Goal: Communication & Community: Answer question/provide support

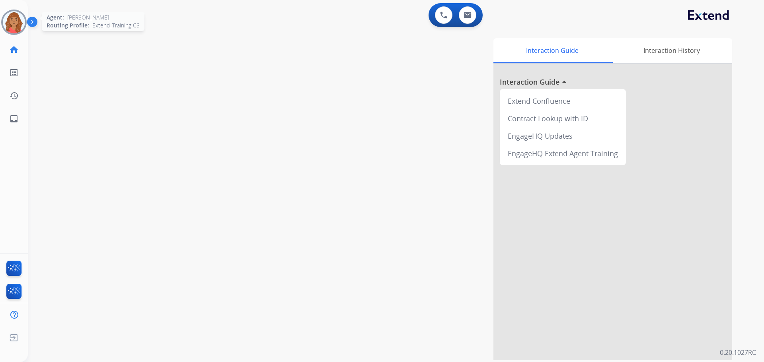
drag, startPoint x: 6, startPoint y: 25, endPoint x: 18, endPoint y: 27, distance: 12.4
click at [7, 25] on img at bounding box center [14, 22] width 22 height 22
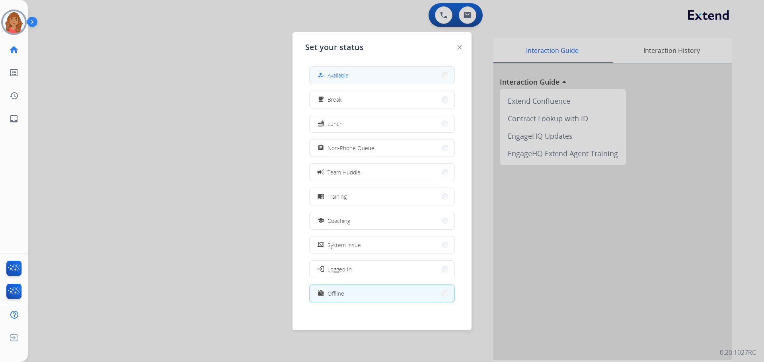
click at [382, 76] on button "how_to_reg Available" at bounding box center [382, 75] width 145 height 17
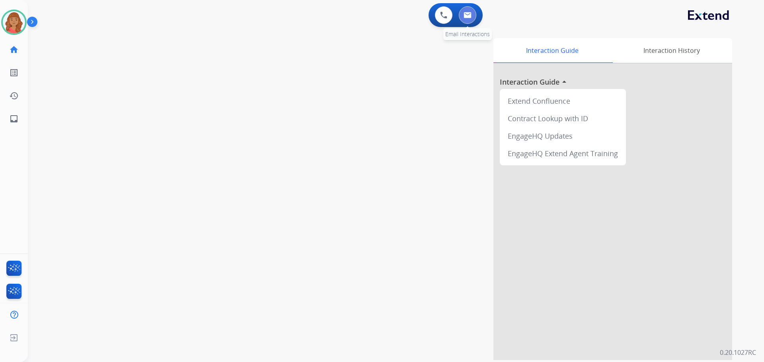
click at [466, 19] on button at bounding box center [468, 15] width 18 height 18
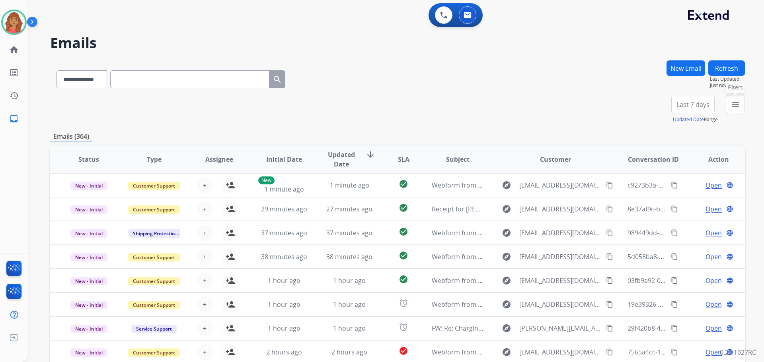
click at [737, 109] on button "menu Filters" at bounding box center [735, 104] width 19 height 19
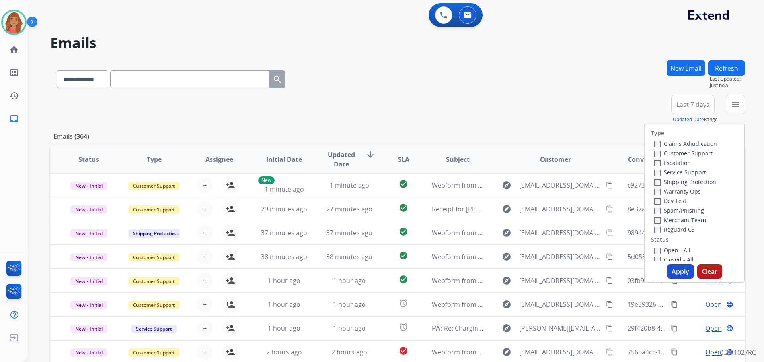
click at [654, 152] on label "Customer Support" at bounding box center [683, 154] width 58 height 8
click at [670, 271] on button "Apply" at bounding box center [680, 272] width 27 height 14
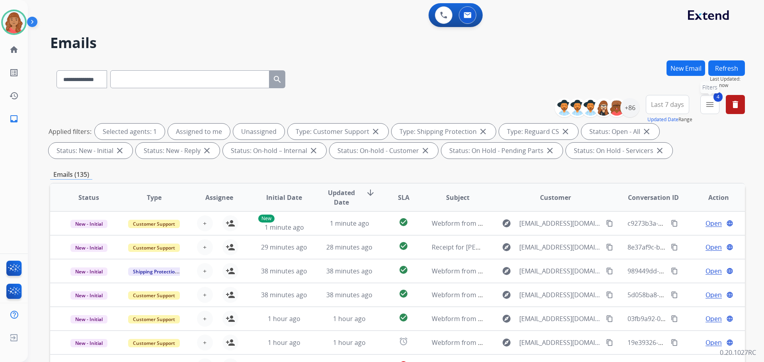
click at [707, 103] on mat-icon "menu" at bounding box center [710, 105] width 10 height 10
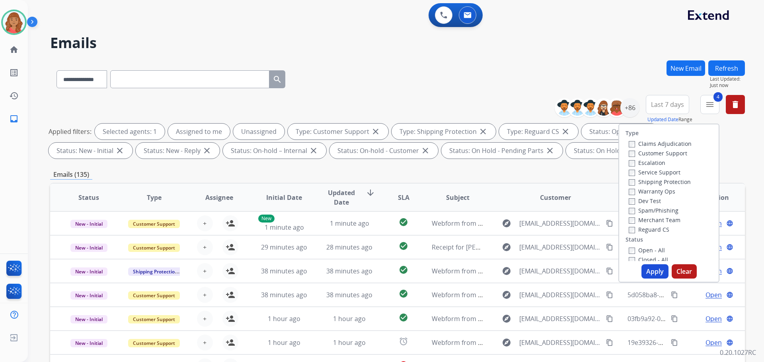
drag, startPoint x: 649, startPoint y: 270, endPoint x: 578, endPoint y: 227, distance: 83.2
click at [649, 270] on button "Apply" at bounding box center [654, 272] width 27 height 14
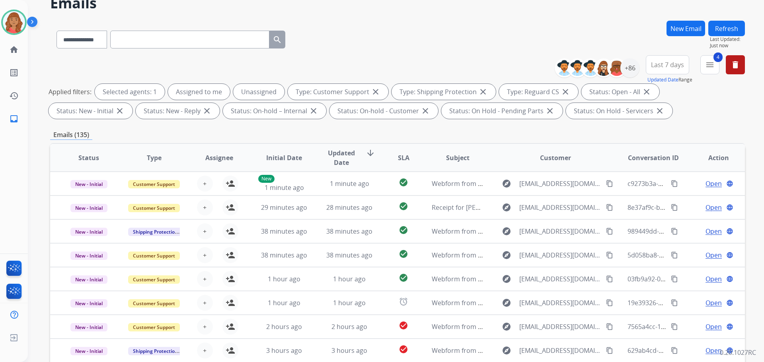
scroll to position [1, 0]
click at [628, 68] on div "+86" at bounding box center [629, 67] width 19 height 19
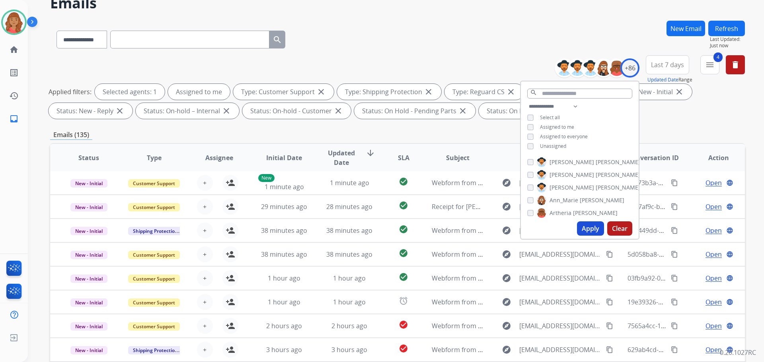
click at [584, 228] on button "Apply" at bounding box center [590, 229] width 27 height 14
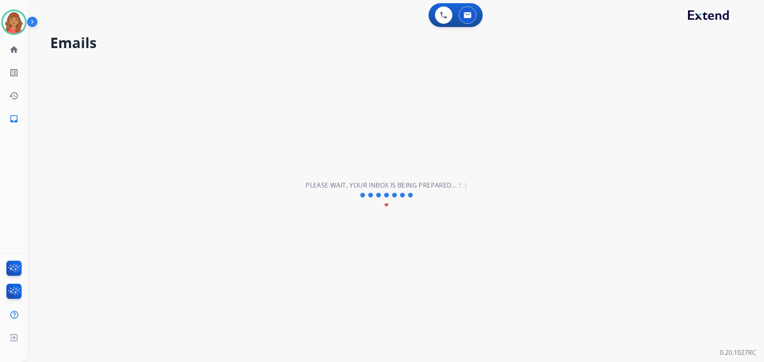
scroll to position [0, 0]
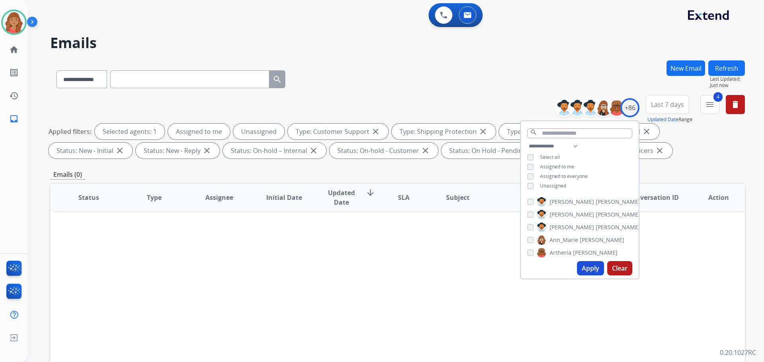
drag, startPoint x: 584, startPoint y: 267, endPoint x: 551, endPoint y: 259, distance: 34.2
click at [584, 267] on button "Apply" at bounding box center [590, 268] width 27 height 14
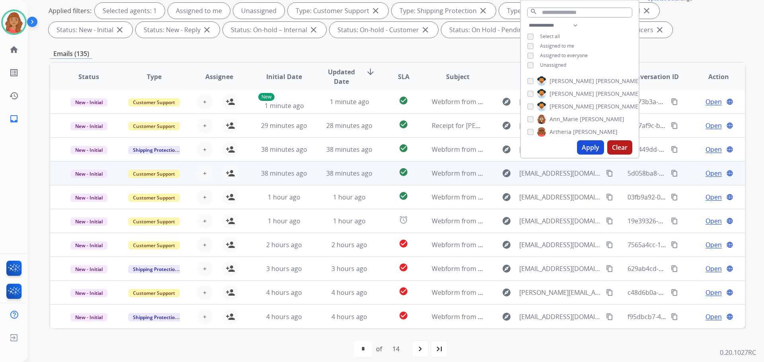
scroll to position [129, 0]
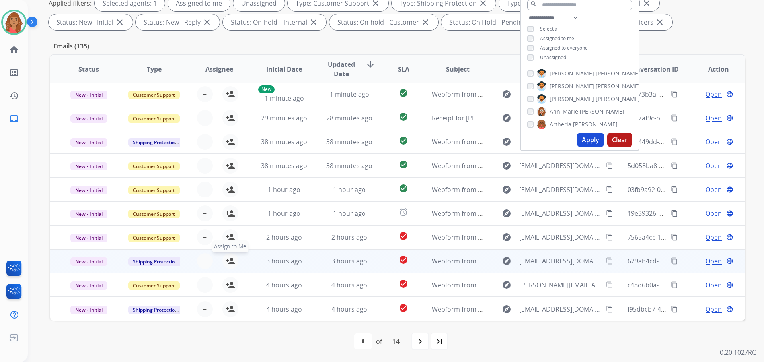
click at [229, 264] on mat-icon "person_add" at bounding box center [231, 262] width 10 height 10
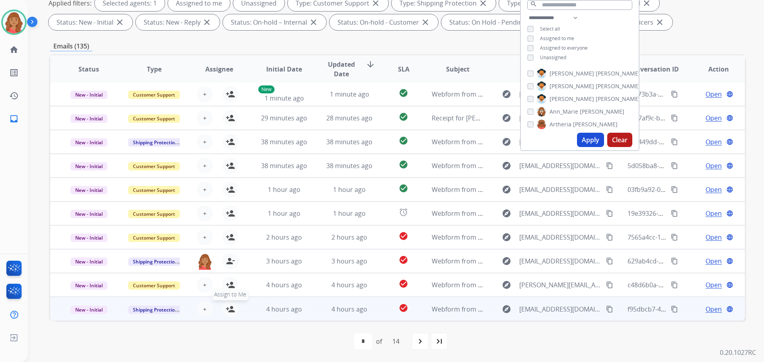
click at [226, 310] on mat-icon "person_add" at bounding box center [231, 310] width 10 height 10
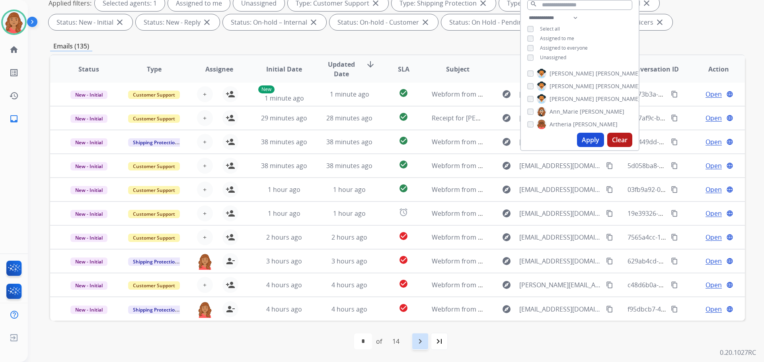
click at [420, 343] on mat-icon "navigate_next" at bounding box center [420, 342] width 10 height 10
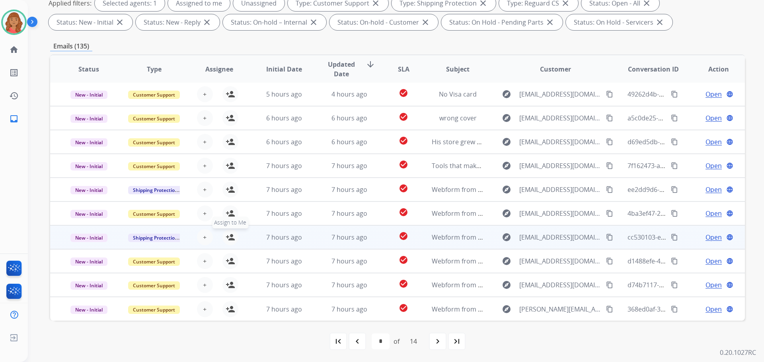
click at [227, 242] on mat-icon "person_add" at bounding box center [231, 238] width 10 height 10
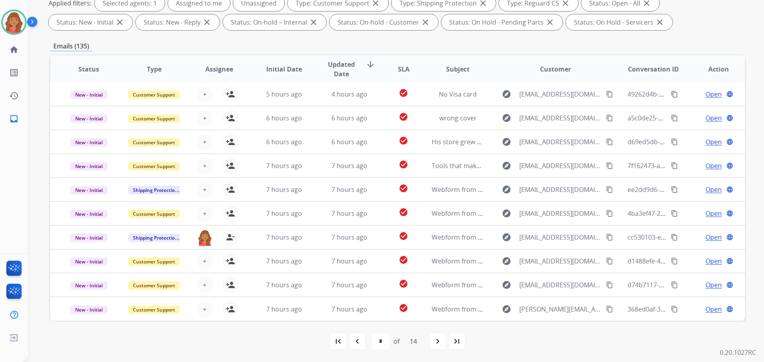
click at [439, 344] on mat-icon "navigate_next" at bounding box center [438, 342] width 10 height 10
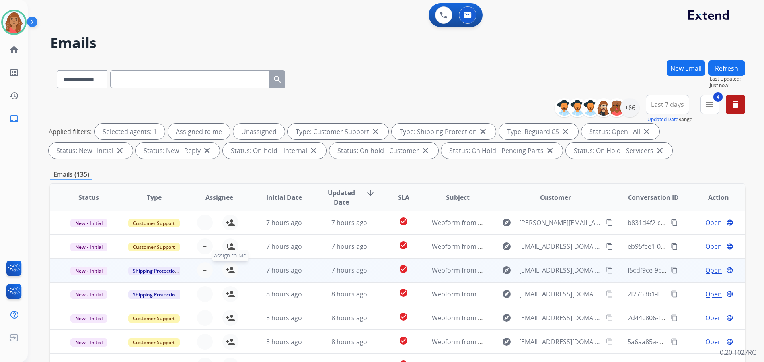
drag, startPoint x: 227, startPoint y: 273, endPoint x: 228, endPoint y: 287, distance: 13.6
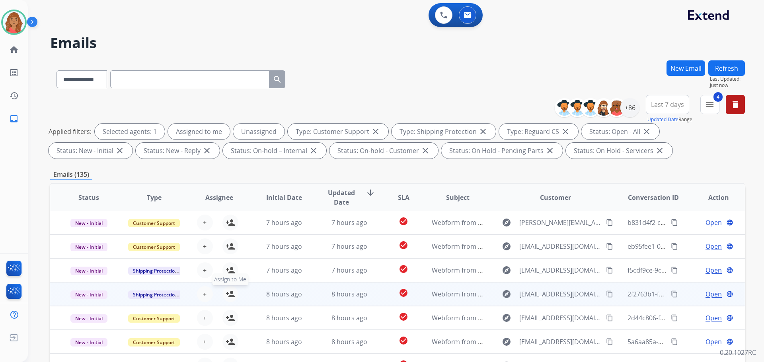
click at [228, 274] on mat-icon "person_add" at bounding box center [231, 271] width 10 height 10
click at [228, 289] on button "person_add Assign to Me" at bounding box center [230, 294] width 16 height 16
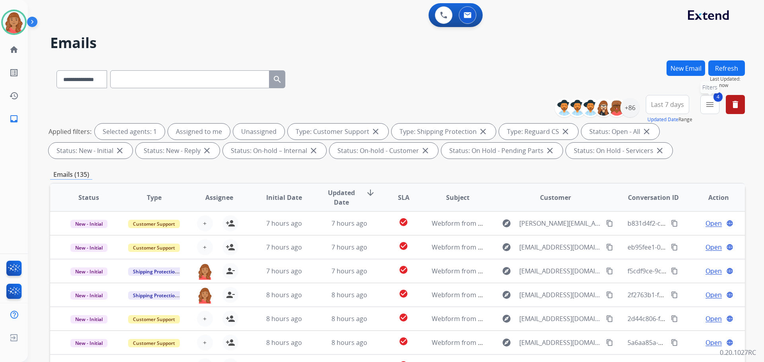
click at [710, 107] on mat-icon "menu" at bounding box center [710, 105] width 10 height 10
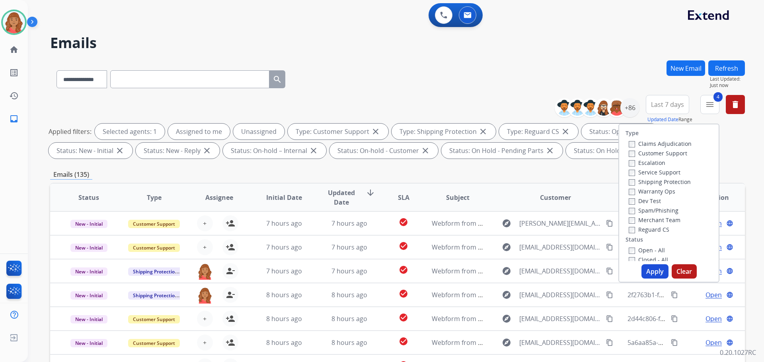
drag, startPoint x: 385, startPoint y: 94, endPoint x: 371, endPoint y: 104, distance: 17.2
click at [385, 96] on div "**********" at bounding box center [397, 275] width 695 height 431
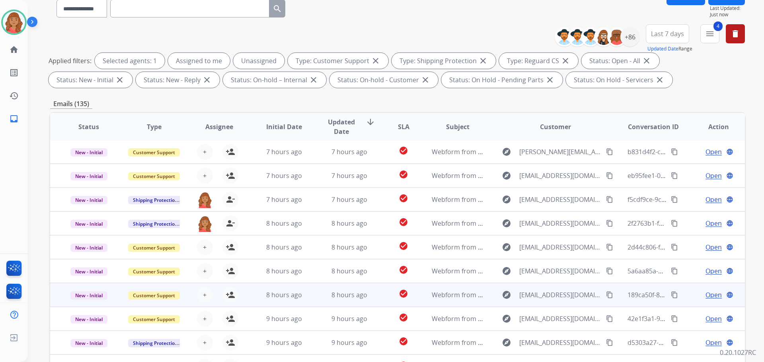
scroll to position [129, 0]
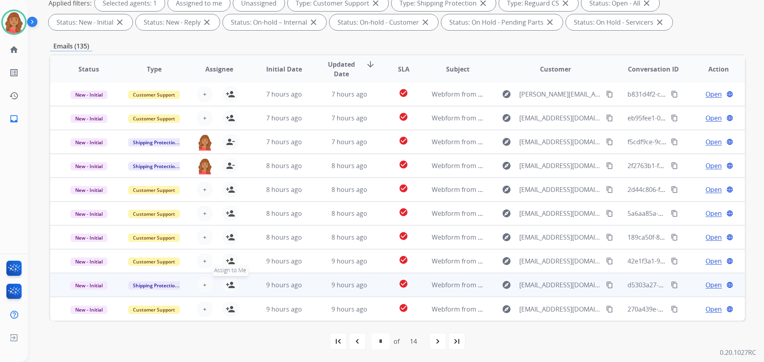
click at [227, 285] on mat-icon "person_add" at bounding box center [231, 286] width 10 height 10
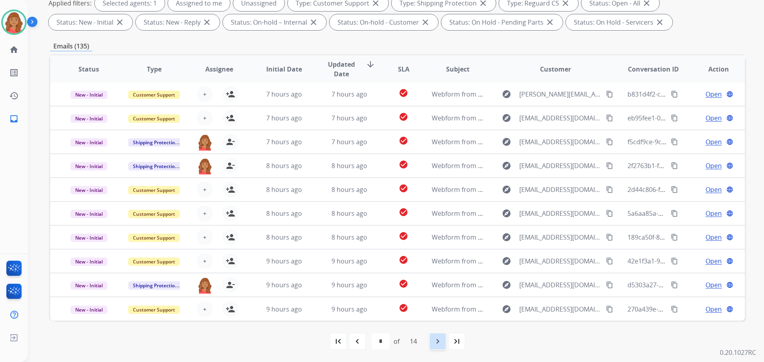
click at [440, 345] on mat-icon "navigate_next" at bounding box center [438, 342] width 10 height 10
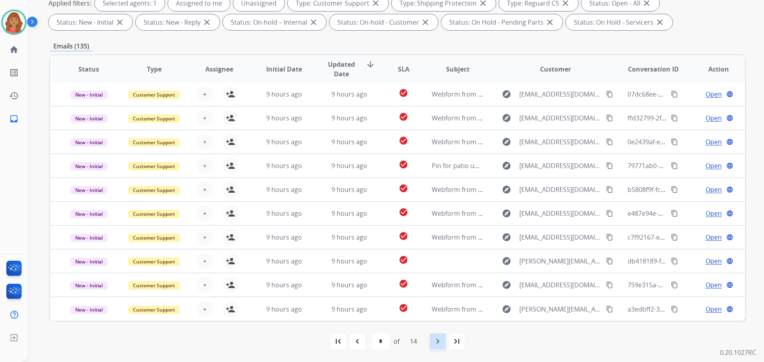
click at [439, 344] on mat-icon "navigate_next" at bounding box center [438, 342] width 10 height 10
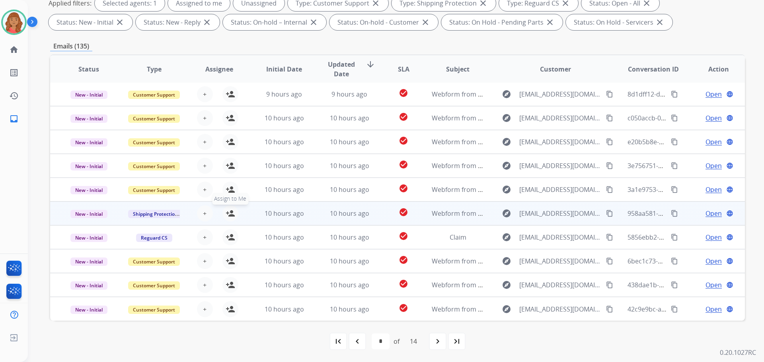
click at [226, 212] on mat-icon "person_add" at bounding box center [231, 214] width 10 height 10
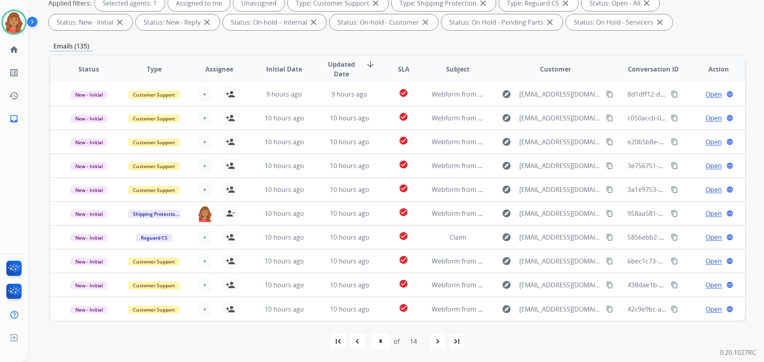
click at [440, 345] on mat-icon "navigate_next" at bounding box center [438, 342] width 10 height 10
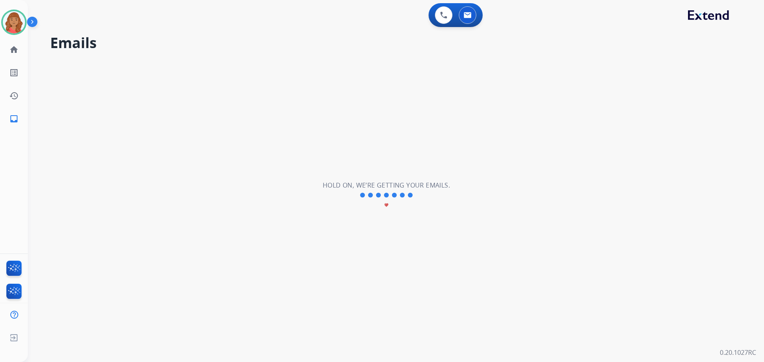
scroll to position [0, 0]
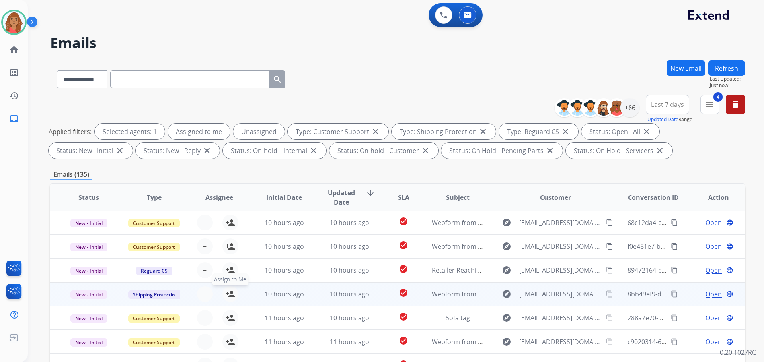
click at [232, 293] on mat-icon "person_add" at bounding box center [231, 295] width 10 height 10
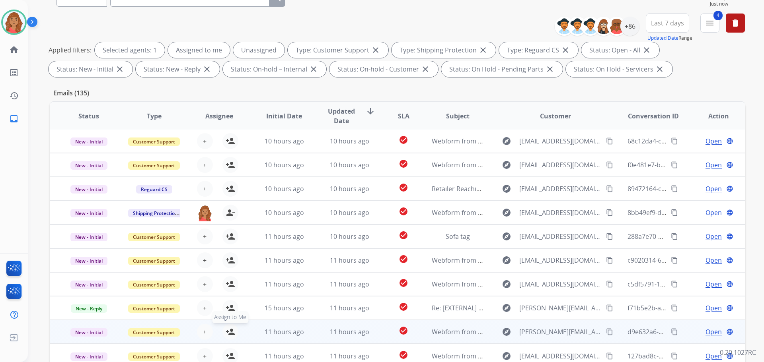
scroll to position [129, 0]
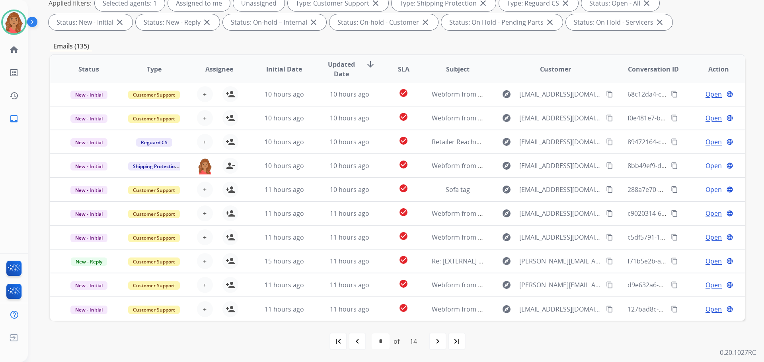
click at [439, 341] on mat-icon "navigate_next" at bounding box center [438, 342] width 10 height 10
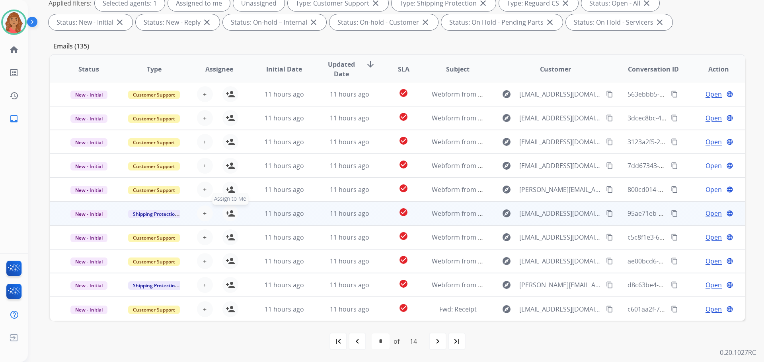
click at [228, 215] on mat-icon "person_add" at bounding box center [231, 214] width 10 height 10
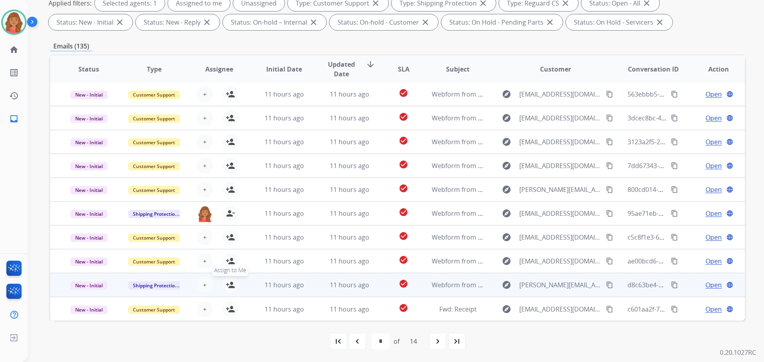
click at [227, 285] on mat-icon "person_add" at bounding box center [231, 286] width 10 height 10
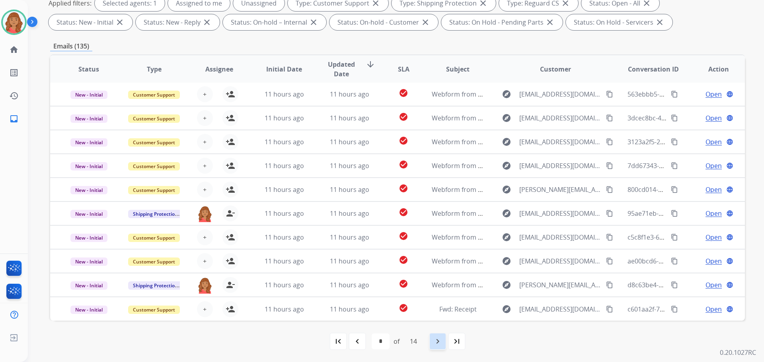
click at [432, 343] on div "navigate_next" at bounding box center [438, 342] width 18 height 18
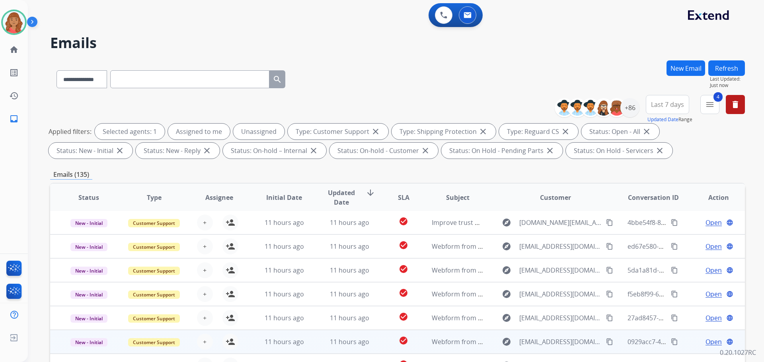
scroll to position [0, 0]
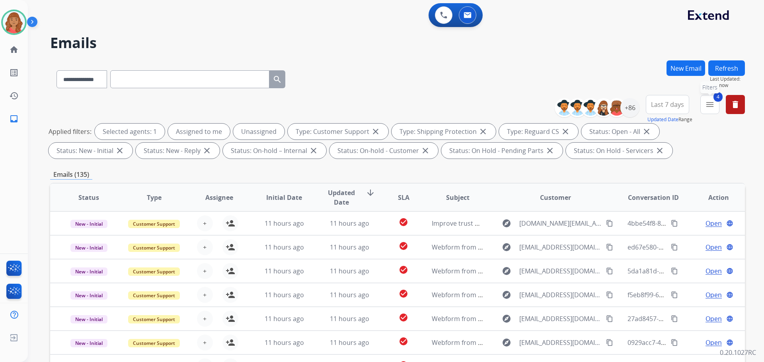
click at [708, 107] on mat-icon "menu" at bounding box center [710, 105] width 10 height 10
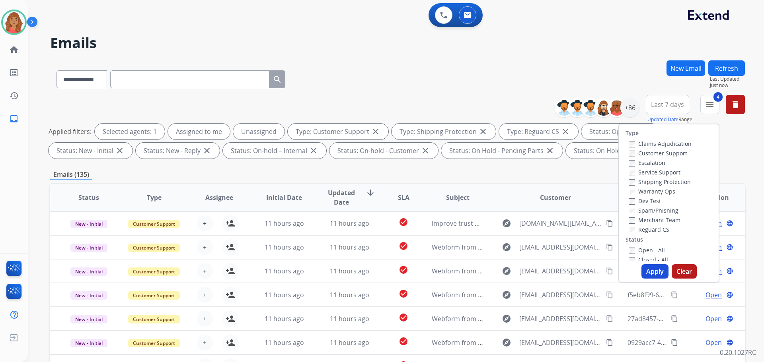
click at [648, 267] on button "Apply" at bounding box center [654, 272] width 27 height 14
select select "*"
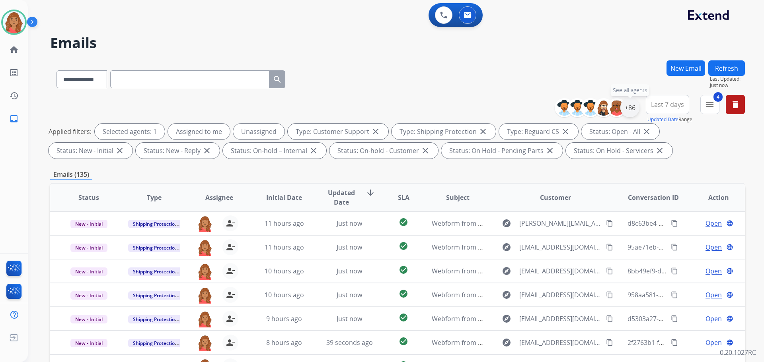
click at [628, 111] on div "+86" at bounding box center [629, 107] width 19 height 19
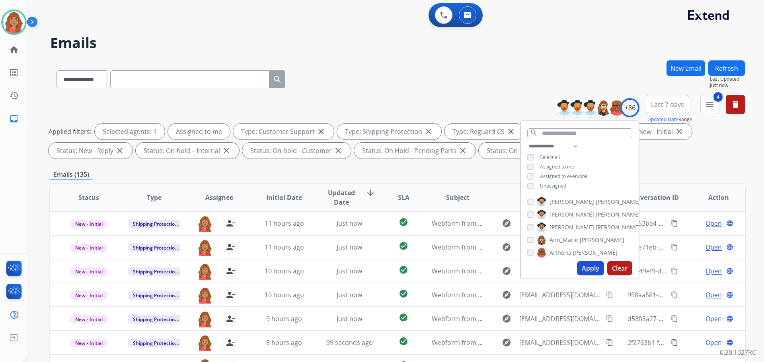
click at [590, 269] on button "Apply" at bounding box center [590, 268] width 27 height 14
click at [396, 70] on div "**********" at bounding box center [397, 77] width 695 height 35
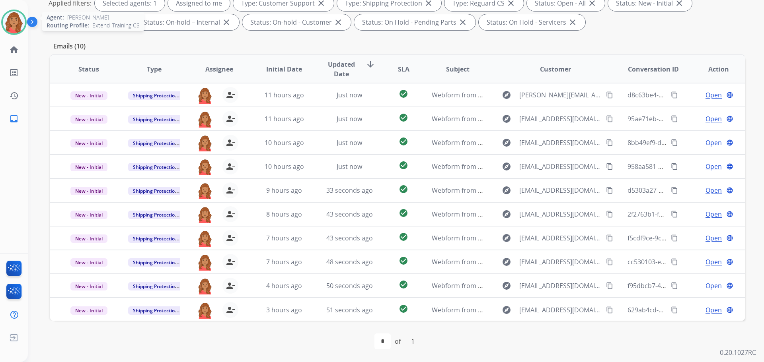
click at [18, 22] on img at bounding box center [14, 22] width 22 height 22
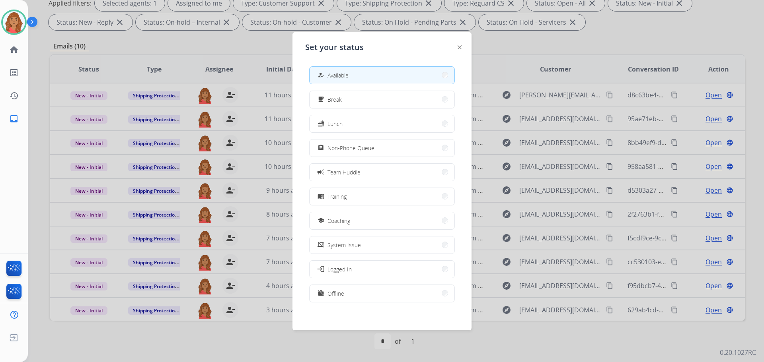
click at [148, 41] on div at bounding box center [382, 181] width 764 height 362
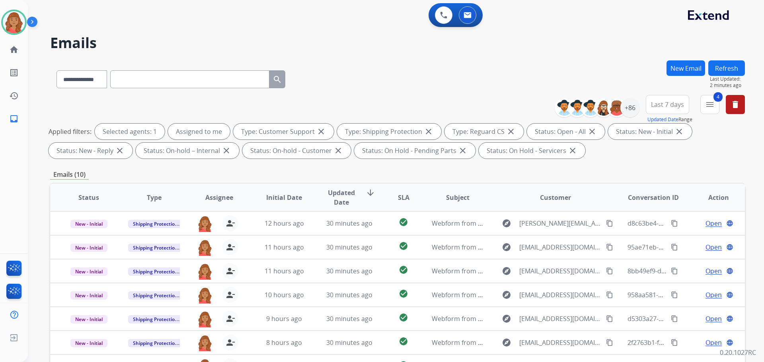
drag, startPoint x: 110, startPoint y: 275, endPoint x: 377, endPoint y: 101, distance: 318.6
click at [377, 101] on div "**********" at bounding box center [397, 128] width 695 height 67
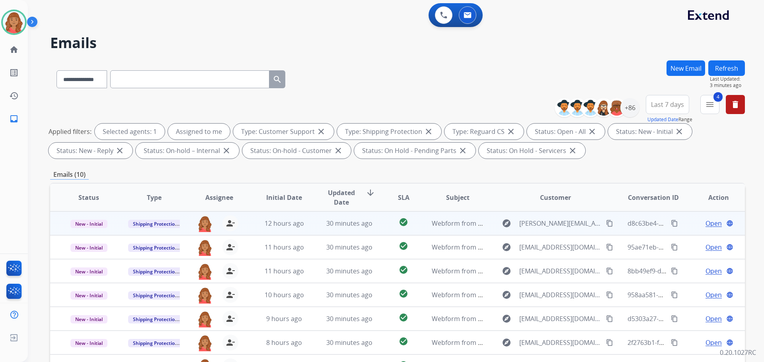
click at [311, 222] on td "30 minutes ago" at bounding box center [343, 224] width 65 height 24
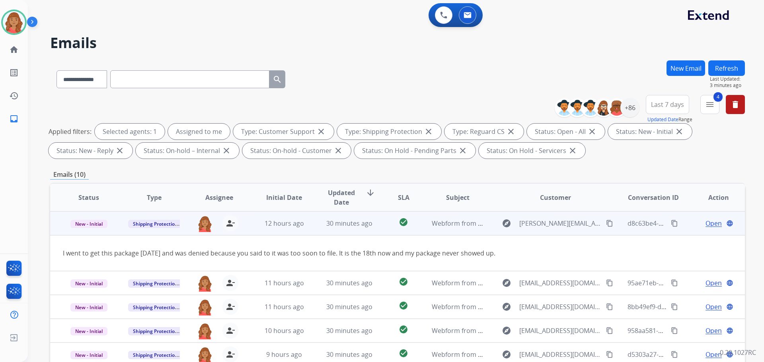
click at [605, 227] on button "content_copy" at bounding box center [610, 224] width 10 height 10
click at [706, 225] on span "Open" at bounding box center [714, 224] width 16 height 10
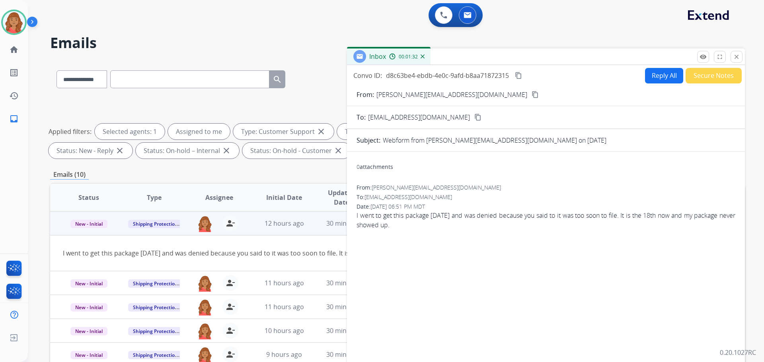
click at [657, 77] on button "Reply All" at bounding box center [664, 76] width 38 height 16
select select "**********"
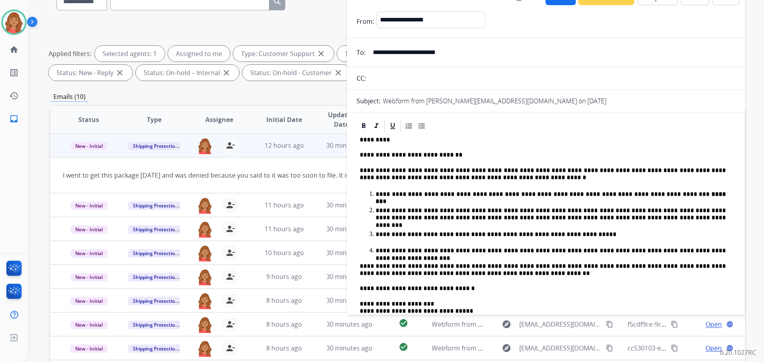
scroll to position [39, 0]
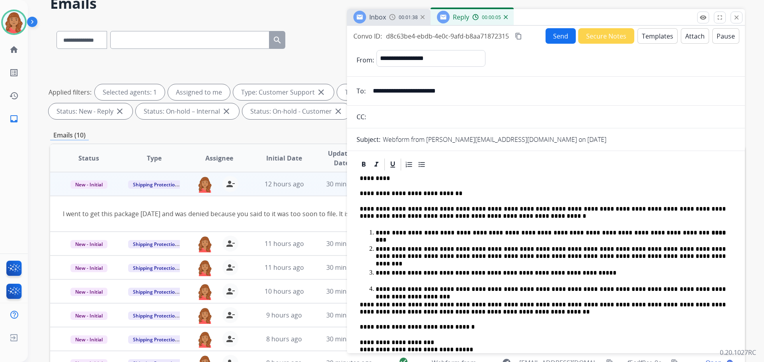
click at [647, 34] on button "Templates" at bounding box center [657, 36] width 40 height 16
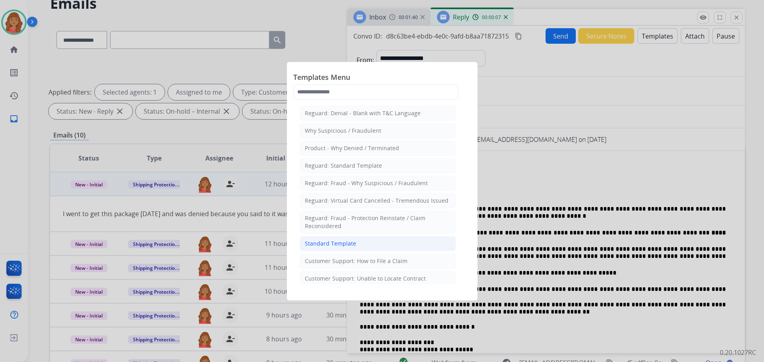
click at [342, 244] on div "Standard Template" at bounding box center [330, 244] width 51 height 8
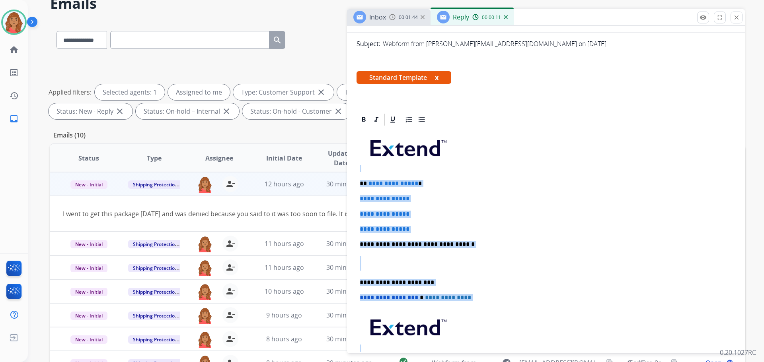
scroll to position [80, 0]
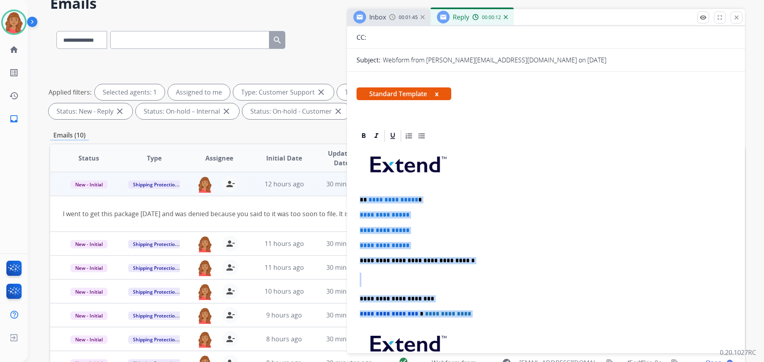
drag, startPoint x: 504, startPoint y: 274, endPoint x: 362, endPoint y: 193, distance: 162.9
click at [359, 193] on div "**********" at bounding box center [546, 279] width 379 height 273
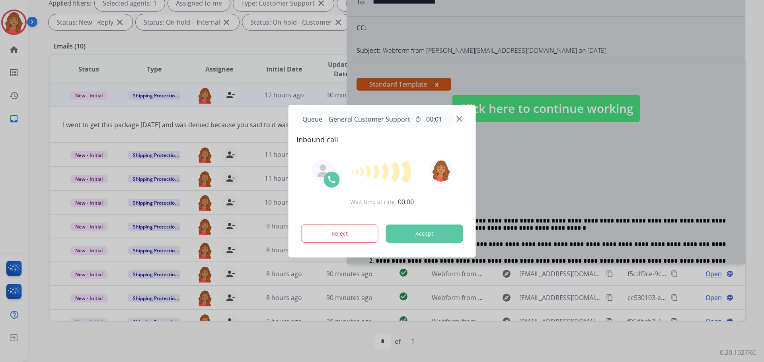
scroll to position [0, 0]
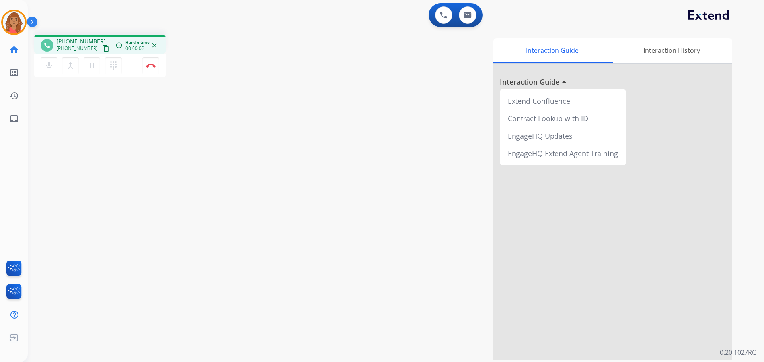
drag, startPoint x: 96, startPoint y: 49, endPoint x: 55, endPoint y: 50, distance: 41.8
click at [102, 49] on mat-icon "content_copy" at bounding box center [105, 48] width 7 height 7
click at [150, 66] on img at bounding box center [151, 66] width 10 height 4
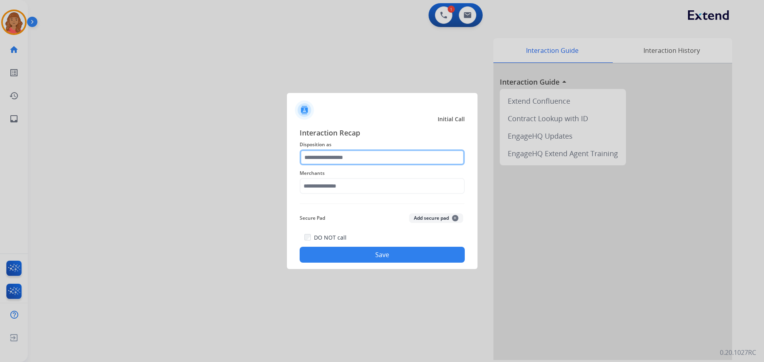
click at [339, 161] on input "text" at bounding box center [382, 158] width 165 height 16
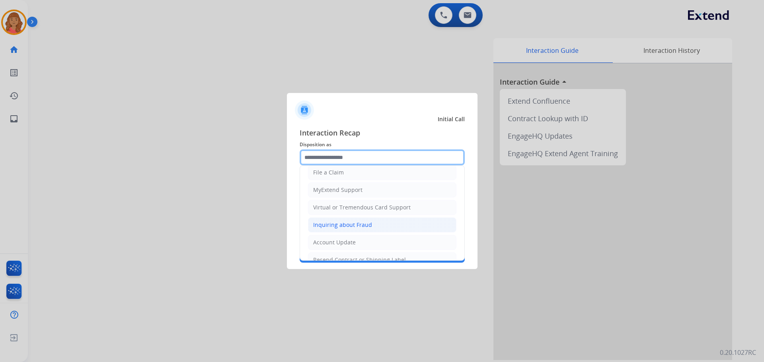
scroll to position [80, 0]
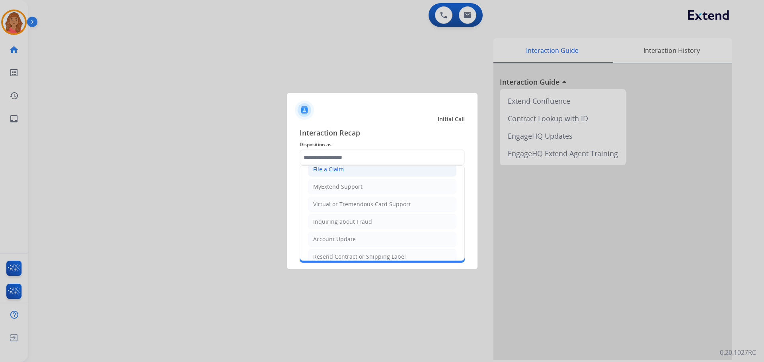
click at [336, 175] on li "File a Claim" at bounding box center [382, 169] width 148 height 15
type input "**********"
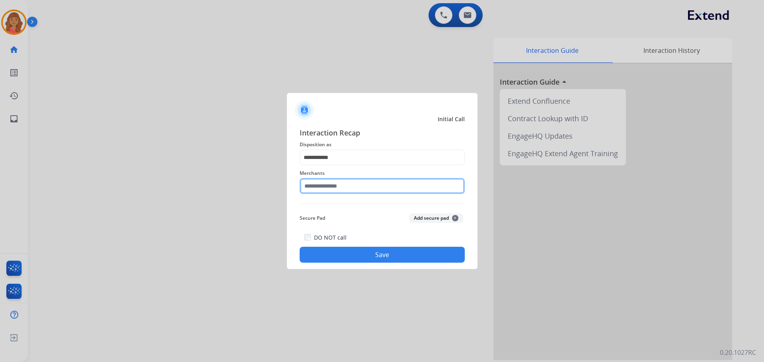
click at [337, 190] on input "text" at bounding box center [382, 186] width 165 height 16
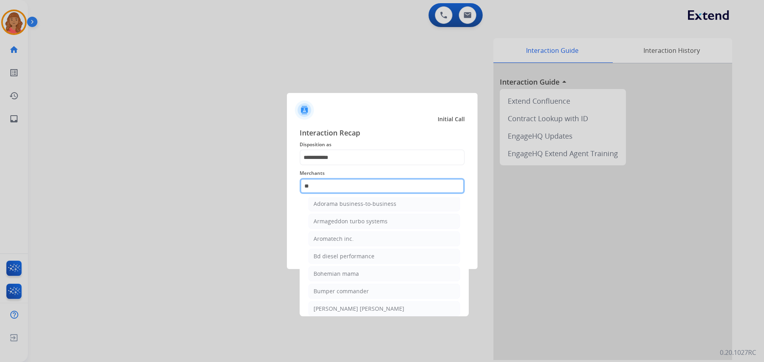
scroll to position [0, 0]
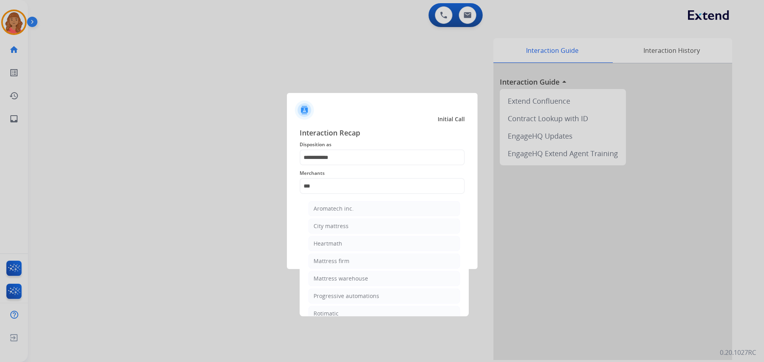
click at [330, 264] on div "Mattress firm" at bounding box center [332, 261] width 36 height 8
type input "**********"
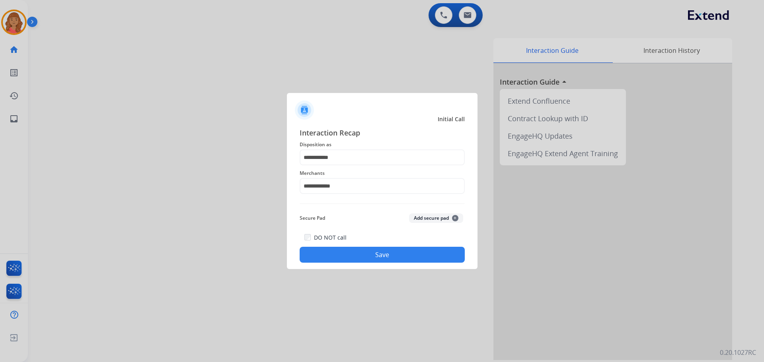
click at [335, 253] on button "Save" at bounding box center [382, 255] width 165 height 16
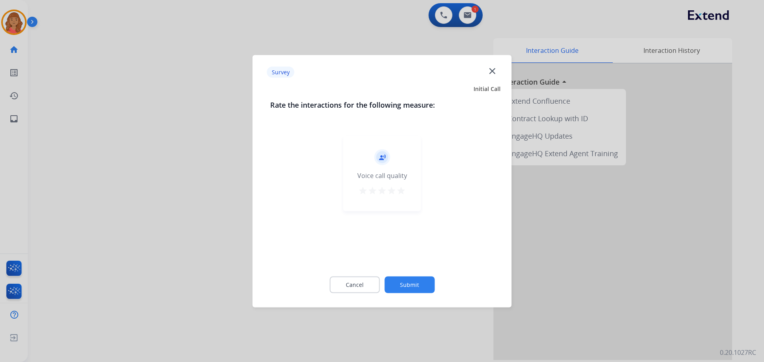
click at [402, 193] on mat-icon "star" at bounding box center [401, 191] width 10 height 10
click at [417, 287] on button "Submit" at bounding box center [409, 285] width 50 height 17
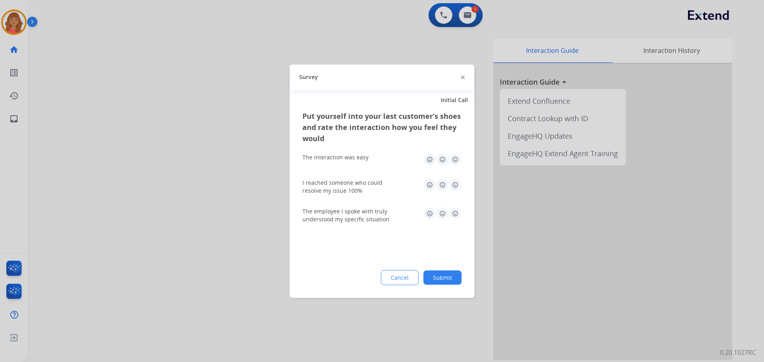
click at [455, 159] on img at bounding box center [455, 159] width 13 height 13
click at [455, 184] on img at bounding box center [455, 185] width 13 height 13
click at [454, 217] on img at bounding box center [455, 213] width 13 height 13
click at [449, 274] on button "Submit" at bounding box center [442, 278] width 38 height 14
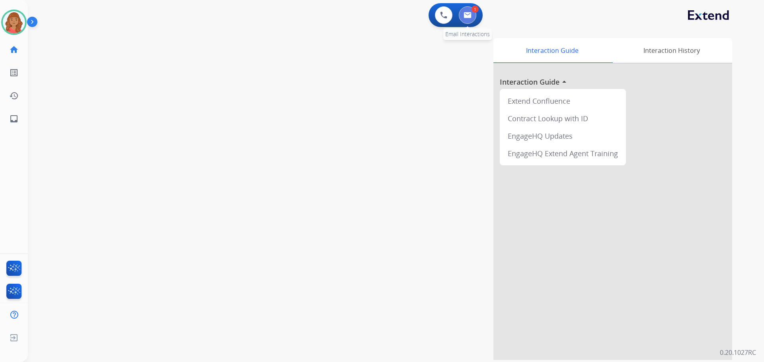
click at [468, 18] on img at bounding box center [468, 15] width 8 height 6
select select "**********"
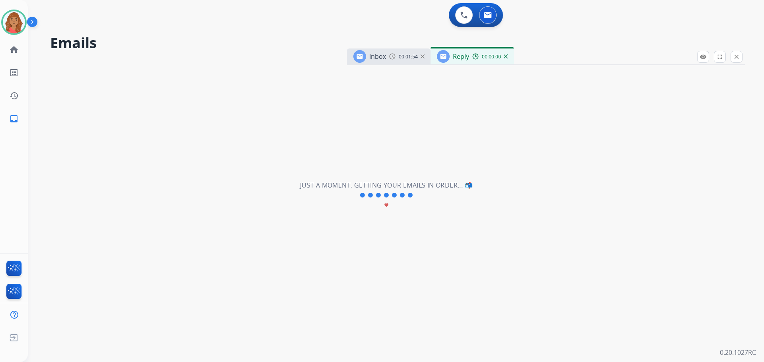
select select "**********"
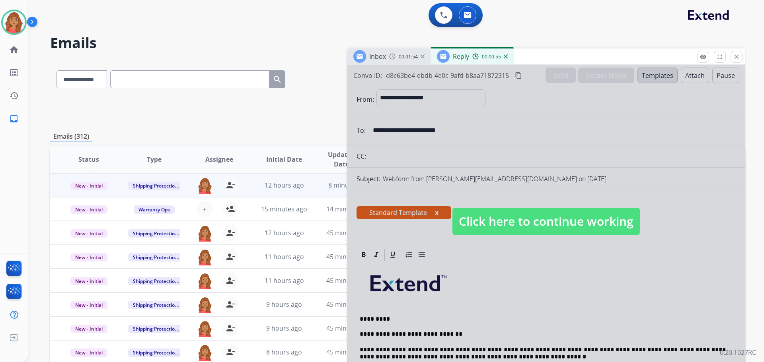
click at [474, 226] on span "Click here to continue working" at bounding box center [545, 221] width 187 height 27
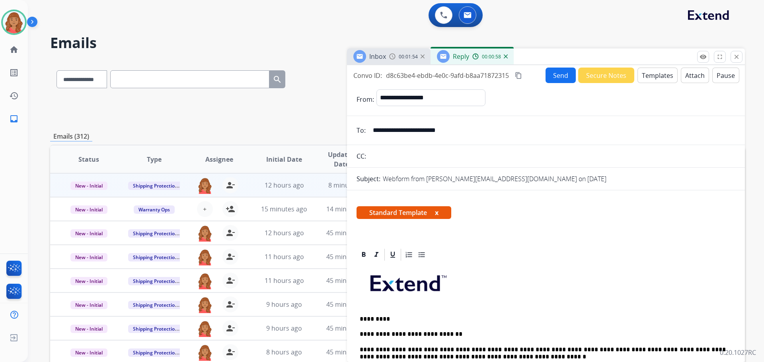
drag, startPoint x: 451, startPoint y: 132, endPoint x: 387, endPoint y: 137, distance: 63.9
click at [369, 137] on input "**********" at bounding box center [551, 131] width 367 height 16
click at [470, 135] on input "**********" at bounding box center [551, 131] width 367 height 16
drag, startPoint x: 425, startPoint y: 133, endPoint x: 389, endPoint y: 135, distance: 36.3
click at [372, 134] on input "**********" at bounding box center [551, 131] width 367 height 16
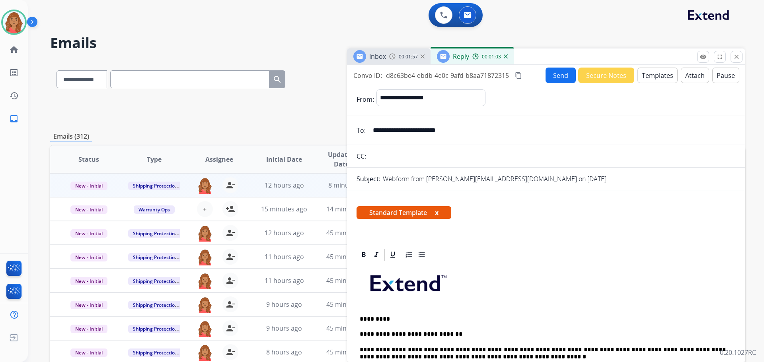
drag, startPoint x: 396, startPoint y: 134, endPoint x: 472, endPoint y: 129, distance: 75.8
click at [472, 129] on input "**********" at bounding box center [551, 131] width 367 height 16
drag, startPoint x: 467, startPoint y: 129, endPoint x: 372, endPoint y: 128, distance: 94.7
click at [372, 128] on input "**********" at bounding box center [551, 131] width 367 height 16
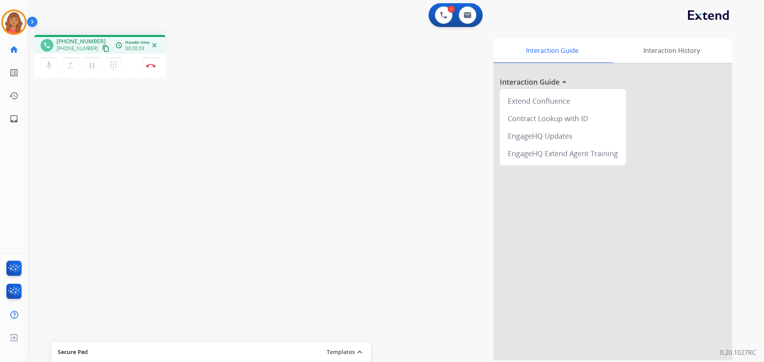
drag, startPoint x: 96, startPoint y: 49, endPoint x: 71, endPoint y: 55, distance: 25.8
click at [102, 49] on mat-icon "content_copy" at bounding box center [105, 48] width 7 height 7
click at [92, 63] on mat-icon "pause" at bounding box center [92, 66] width 10 height 10
drag, startPoint x: 95, startPoint y: 68, endPoint x: 98, endPoint y: 74, distance: 6.2
click at [95, 68] on mat-icon "play_arrow" at bounding box center [92, 66] width 10 height 10
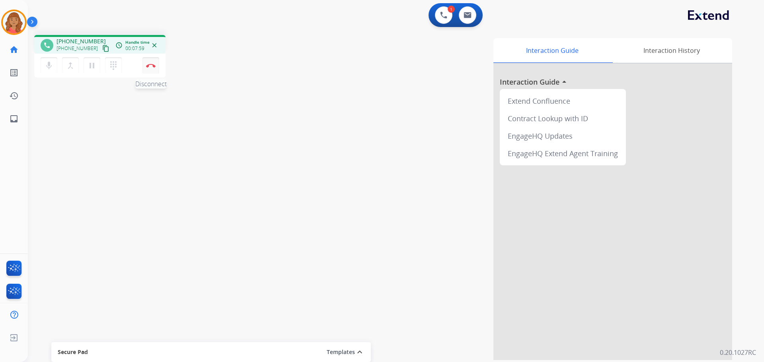
click at [149, 66] on img at bounding box center [151, 66] width 10 height 4
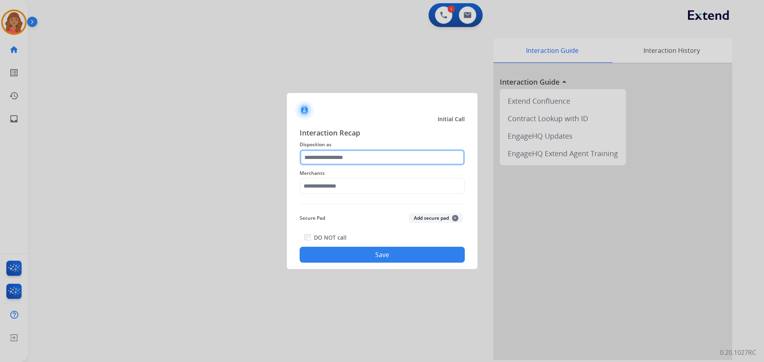
click at [322, 161] on input "text" at bounding box center [382, 158] width 165 height 16
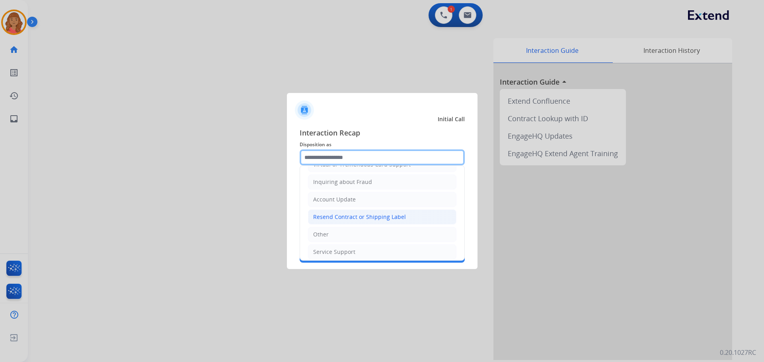
scroll to position [124, 0]
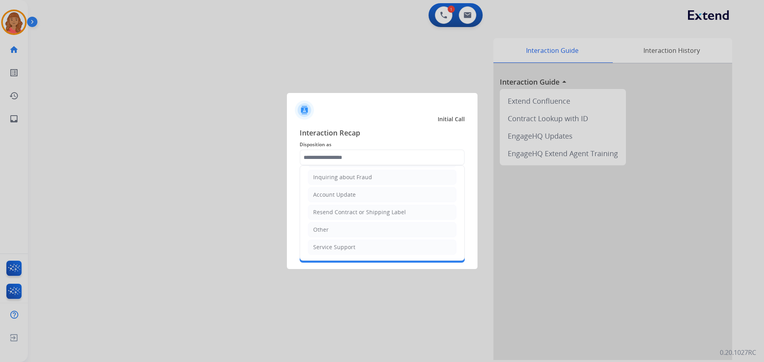
drag, startPoint x: 327, startPoint y: 247, endPoint x: 325, endPoint y: 235, distance: 11.7
click at [327, 246] on div "Service Support" at bounding box center [334, 248] width 42 height 8
type input "**********"
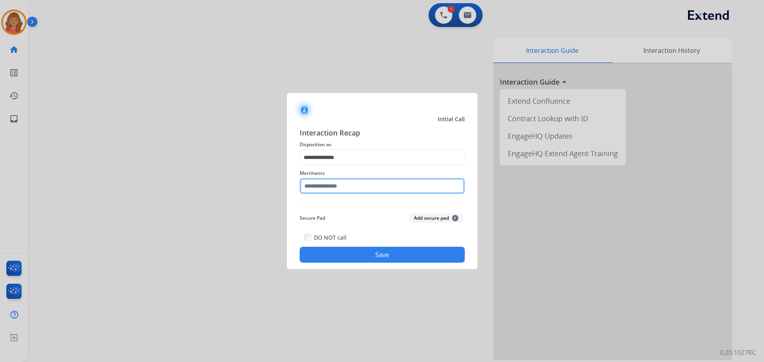
click at [330, 187] on input "text" at bounding box center [382, 186] width 165 height 16
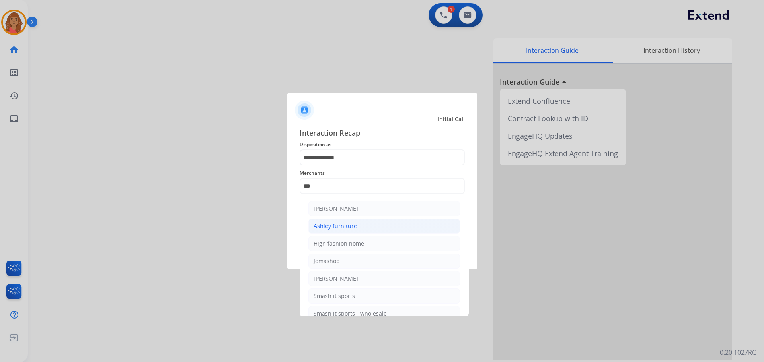
click at [327, 223] on div "Ashley furniture" at bounding box center [335, 226] width 43 height 8
type input "**********"
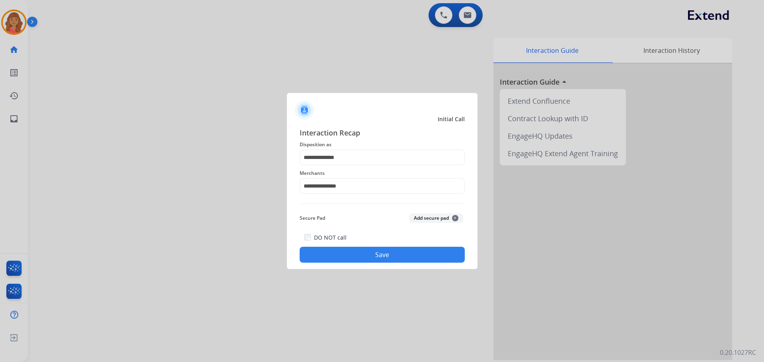
click at [356, 257] on button "Save" at bounding box center [382, 255] width 165 height 16
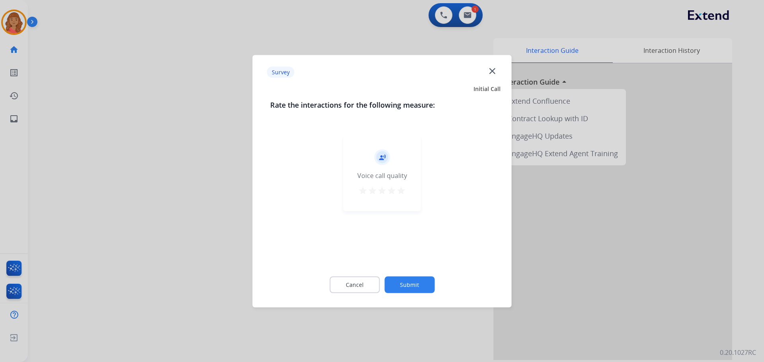
click at [401, 194] on mat-icon "star" at bounding box center [401, 191] width 10 height 10
drag, startPoint x: 412, startPoint y: 281, endPoint x: 418, endPoint y: 241, distance: 40.6
click at [411, 268] on div "Cancel Submit" at bounding box center [382, 285] width 224 height 36
click at [407, 281] on button "Submit" at bounding box center [409, 285] width 50 height 17
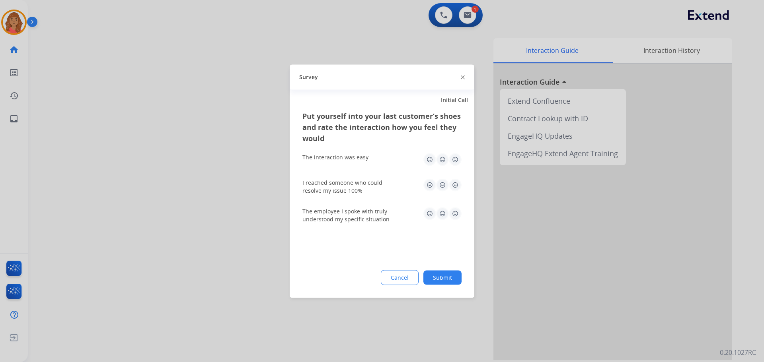
click at [454, 162] on img at bounding box center [455, 159] width 13 height 13
click at [457, 184] on img at bounding box center [455, 185] width 13 height 13
click at [458, 218] on img at bounding box center [455, 213] width 13 height 13
click at [445, 285] on div "Cancel Submit" at bounding box center [381, 277] width 159 height 15
click at [441, 277] on button "Submit" at bounding box center [442, 278] width 38 height 14
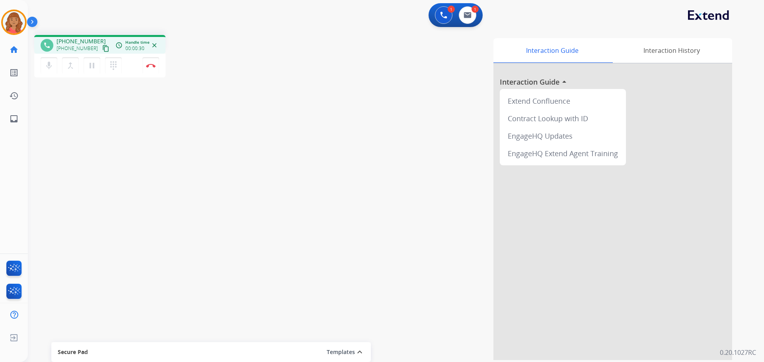
drag, startPoint x: 98, startPoint y: 49, endPoint x: 15, endPoint y: 49, distance: 83.6
click at [102, 49] on mat-icon "content_copy" at bounding box center [105, 48] width 7 height 7
click at [148, 68] on button "Disconnect" at bounding box center [150, 65] width 17 height 17
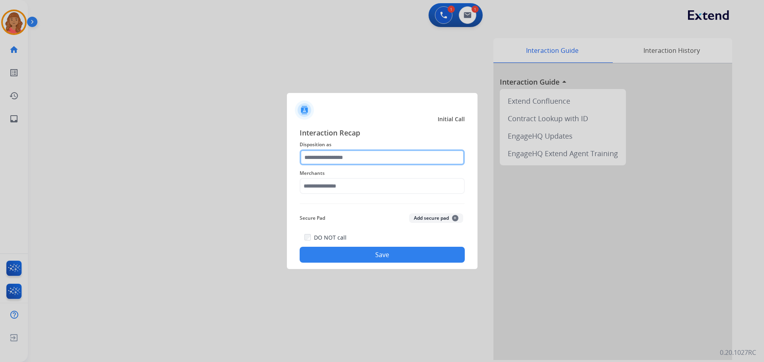
click at [334, 158] on input "text" at bounding box center [382, 158] width 165 height 16
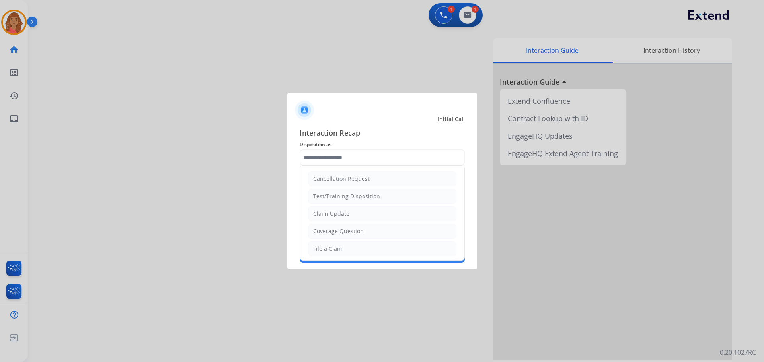
click at [329, 246] on div "File a Claim" at bounding box center [328, 249] width 31 height 8
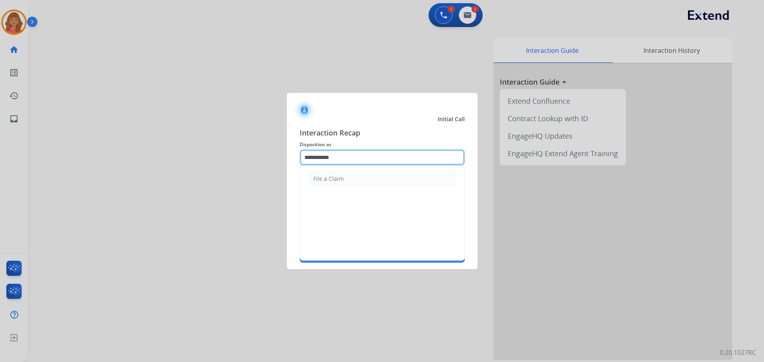
click at [334, 164] on input "**********" at bounding box center [382, 158] width 165 height 16
type input "*"
drag, startPoint x: 324, startPoint y: 178, endPoint x: 327, endPoint y: 182, distance: 5.1
click at [324, 178] on div "Other" at bounding box center [321, 179] width 16 height 8
type input "*****"
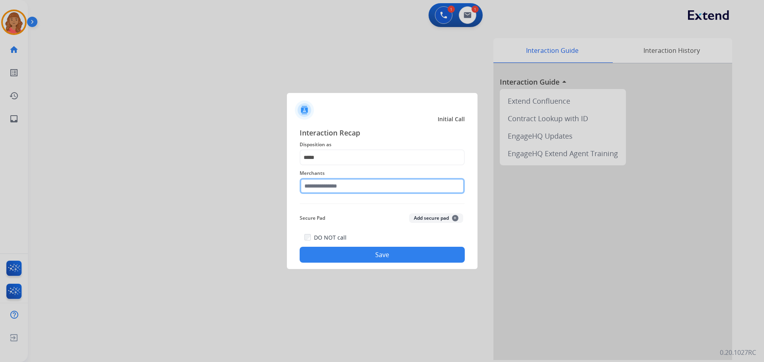
click at [325, 191] on input "text" at bounding box center [382, 186] width 165 height 16
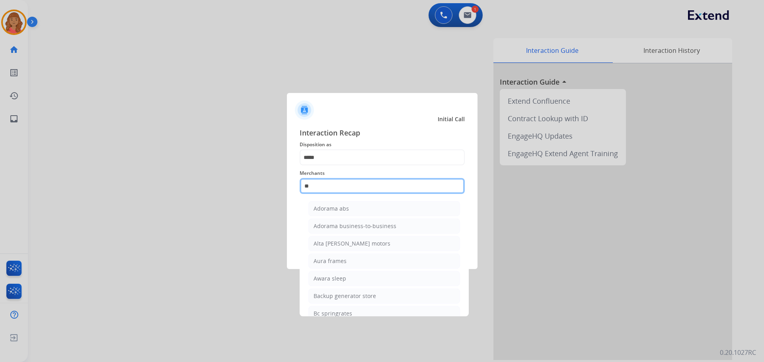
type input "*"
paste input "**********"
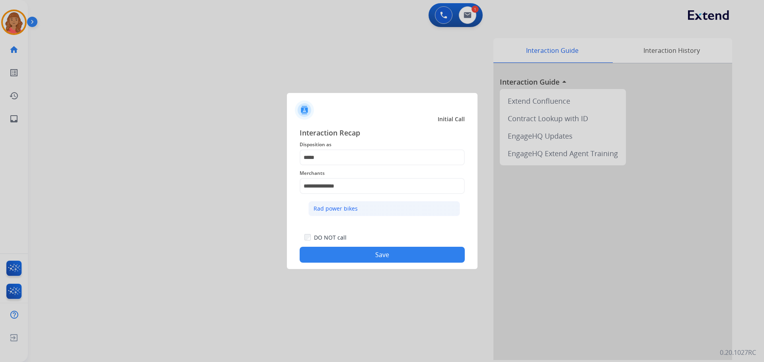
click at [328, 211] on div "Rad power bikes" at bounding box center [336, 209] width 44 height 8
type input "**********"
click at [368, 256] on button "Save" at bounding box center [382, 255] width 165 height 16
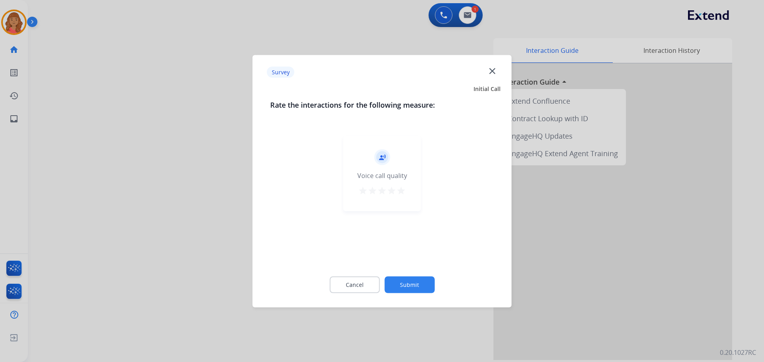
click at [401, 191] on mat-icon "star" at bounding box center [401, 191] width 10 height 10
click at [414, 289] on button "Submit" at bounding box center [409, 285] width 50 height 17
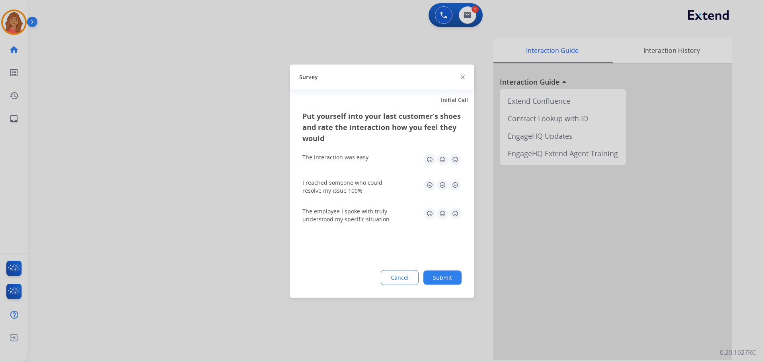
drag, startPoint x: 454, startPoint y: 186, endPoint x: 450, endPoint y: 168, distance: 18.6
click at [453, 186] on img at bounding box center [455, 185] width 13 height 13
click at [456, 156] on img at bounding box center [455, 159] width 13 height 13
click at [456, 215] on img at bounding box center [455, 213] width 13 height 13
click at [452, 275] on button "Submit" at bounding box center [442, 278] width 38 height 14
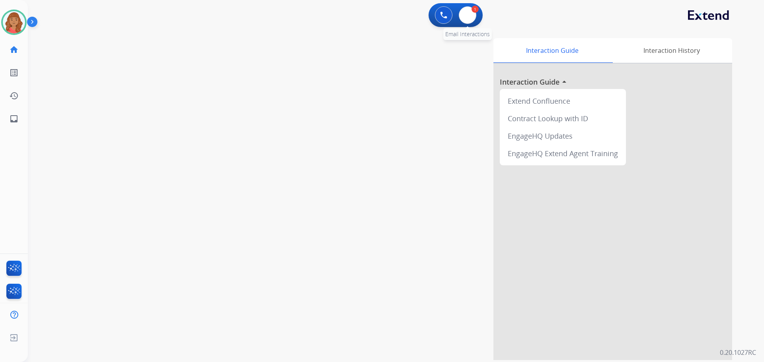
drag, startPoint x: 474, startPoint y: 13, endPoint x: 477, endPoint y: 23, distance: 10.6
click at [476, 15] on div "1 Email Interactions" at bounding box center [468, 15] width 24 height 18
click at [468, 15] on img at bounding box center [468, 15] width 8 height 6
select select "**********"
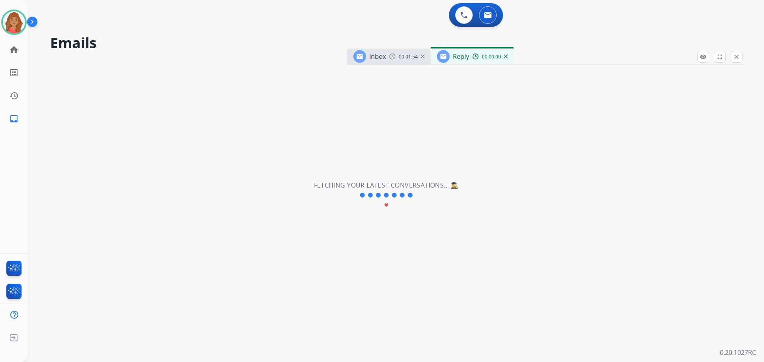
select select "**********"
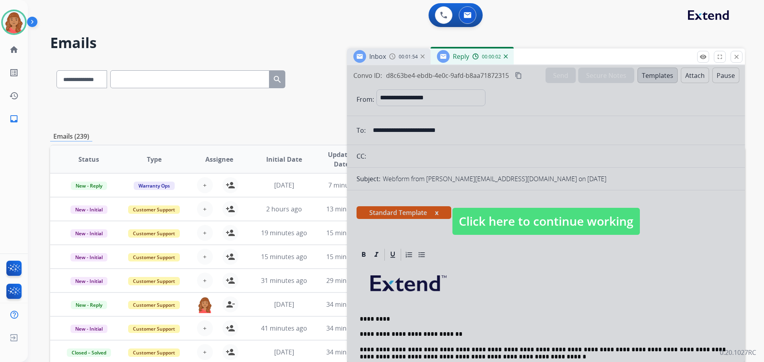
click at [497, 221] on span "Click here to continue working" at bounding box center [545, 221] width 187 height 27
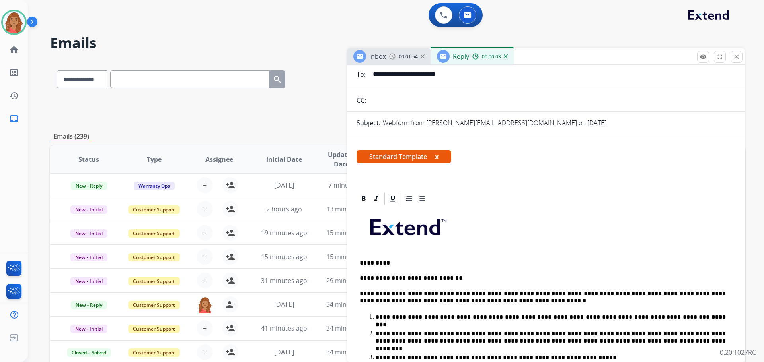
scroll to position [159, 0]
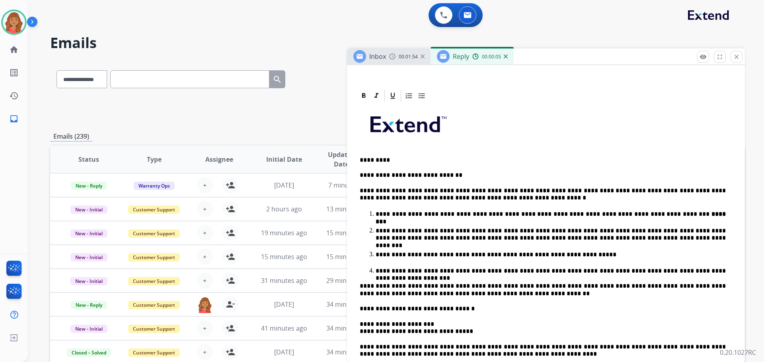
click at [655, 214] on strong "*******" at bounding box center [552, 217] width 352 height 13
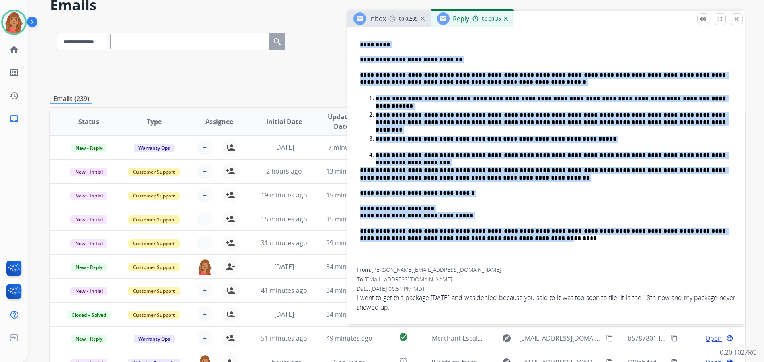
scroll to position [40, 0]
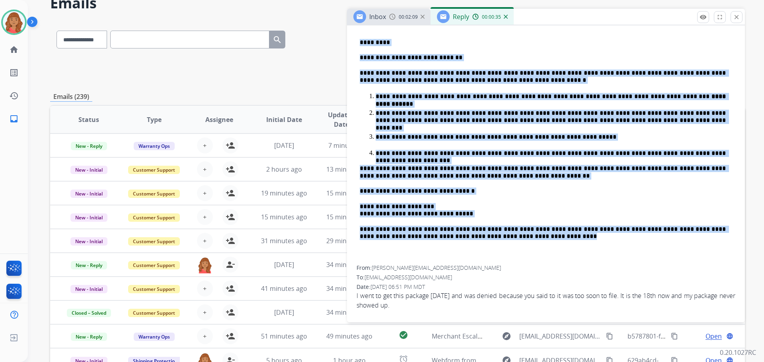
drag, startPoint x: 368, startPoint y: 160, endPoint x: 490, endPoint y: 235, distance: 143.8
click at [538, 254] on div "**********" at bounding box center [546, 125] width 379 height 281
copy div "**********"
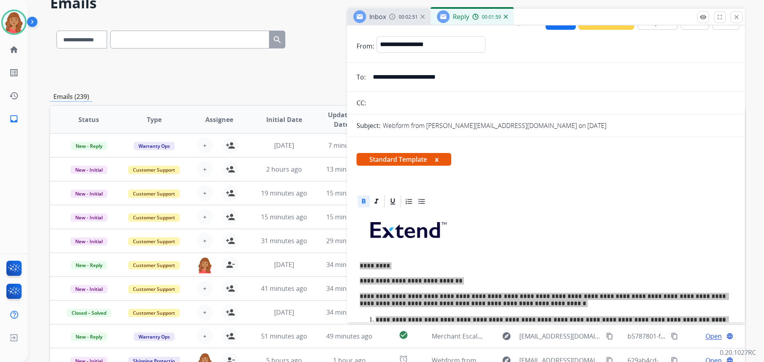
scroll to position [0, 0]
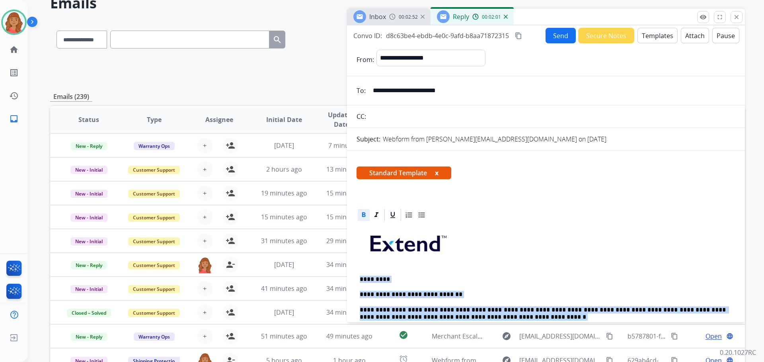
click at [518, 37] on mat-icon "content_copy" at bounding box center [518, 35] width 7 height 7
click at [546, 37] on button "Send" at bounding box center [561, 36] width 30 height 16
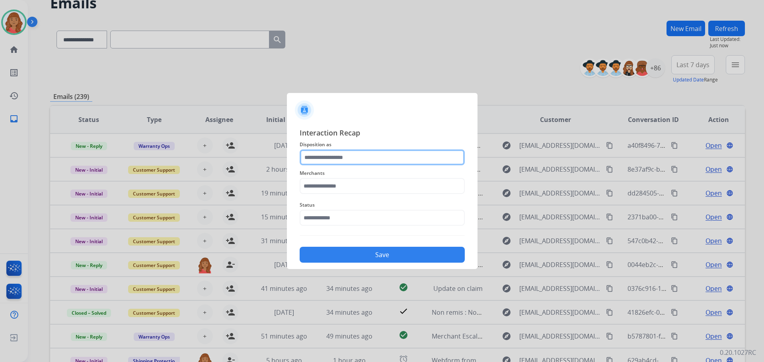
drag, startPoint x: 343, startPoint y: 154, endPoint x: 341, endPoint y: 159, distance: 4.7
click at [343, 156] on input "text" at bounding box center [382, 158] width 165 height 16
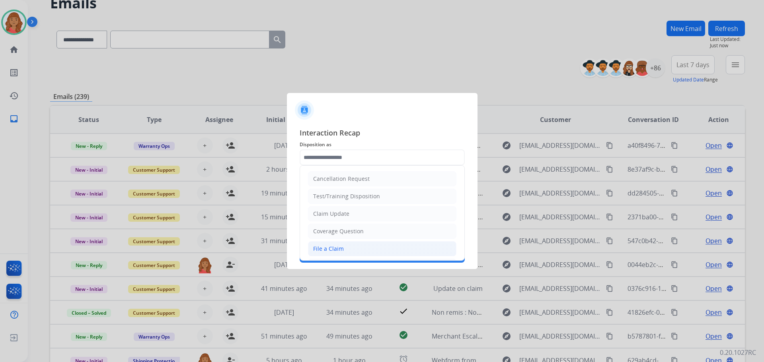
click at [324, 248] on div "File a Claim" at bounding box center [328, 249] width 31 height 8
type input "**********"
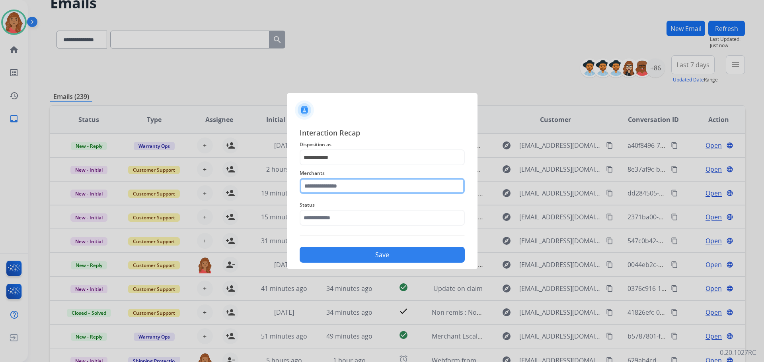
click at [333, 189] on input "text" at bounding box center [382, 186] width 165 height 16
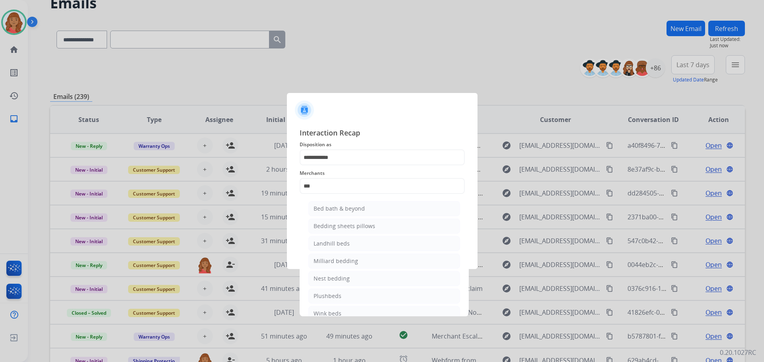
click at [340, 207] on div "Bed bath & beyond" at bounding box center [339, 209] width 51 height 8
type input "**********"
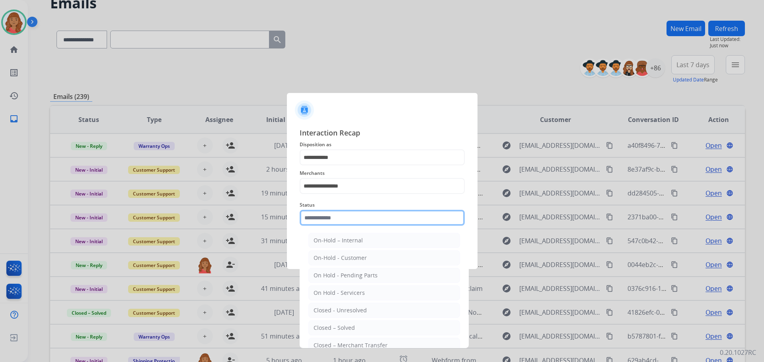
click at [341, 216] on input "text" at bounding box center [382, 218] width 165 height 16
drag, startPoint x: 337, startPoint y: 326, endPoint x: 344, endPoint y: 316, distance: 12.6
click at [337, 325] on div "Closed – Solved" at bounding box center [334, 328] width 41 height 8
type input "**********"
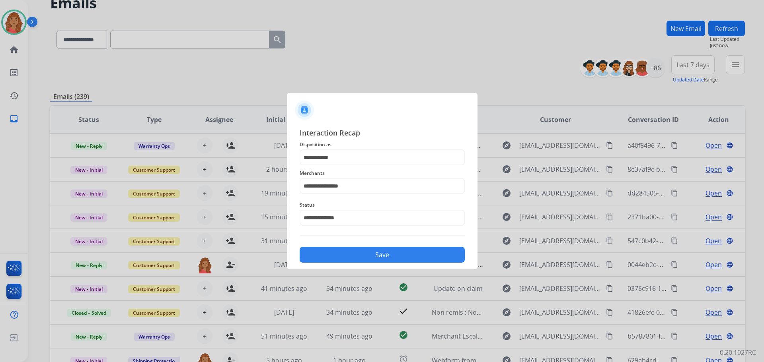
drag, startPoint x: 370, startPoint y: 255, endPoint x: 366, endPoint y: 246, distance: 10.7
click at [369, 254] on button "Save" at bounding box center [382, 255] width 165 height 16
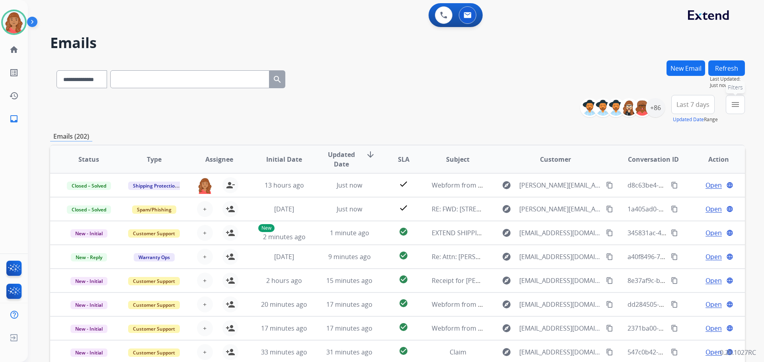
drag, startPoint x: 748, startPoint y: 104, endPoint x: 741, endPoint y: 105, distance: 6.8
click at [744, 104] on div "**********" at bounding box center [396, 181] width 736 height 362
drag, startPoint x: 730, startPoint y: 107, endPoint x: 717, endPoint y: 113, distance: 14.6
click at [730, 109] on button "menu Filters" at bounding box center [735, 104] width 19 height 19
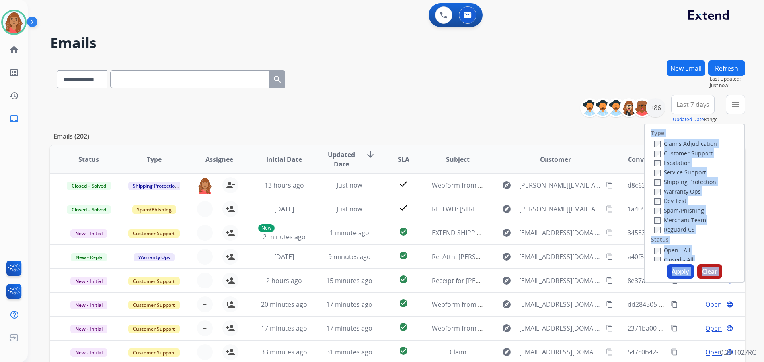
click at [710, 131] on div "Type Claims Adjudication Customer Support Escalation Service Support Shipping P…" at bounding box center [694, 193] width 99 height 137
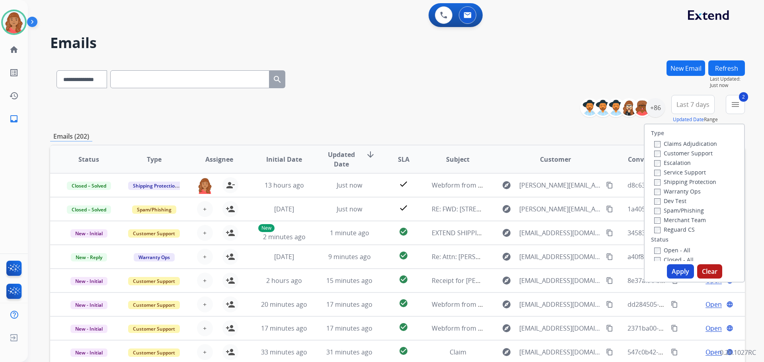
click at [651, 228] on div "Claims Adjudication Customer Support Escalation Service Support Shipping Protec…" at bounding box center [684, 186] width 66 height 95
click at [677, 267] on button "Apply" at bounding box center [680, 272] width 27 height 14
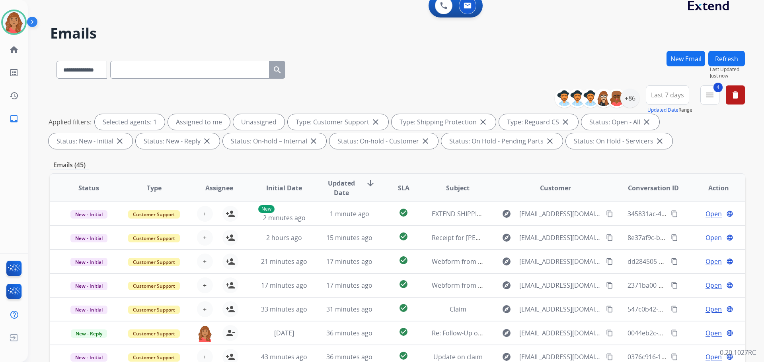
scroll to position [9, 0]
click at [630, 103] on div "+86" at bounding box center [629, 98] width 19 height 19
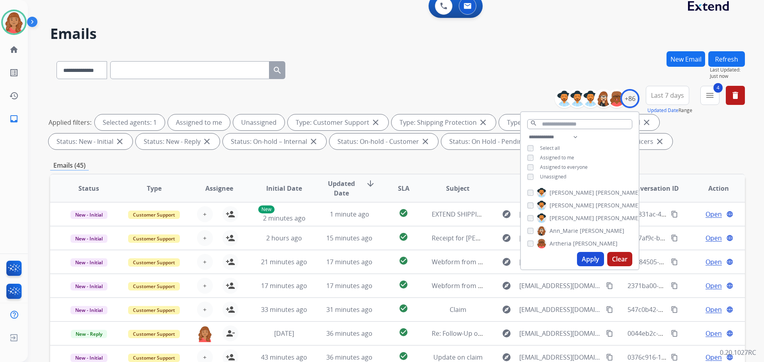
click at [525, 179] on div "**********" at bounding box center [580, 158] width 118 height 51
click at [587, 252] on div "Apply Clear" at bounding box center [580, 259] width 118 height 21
click at [578, 255] on button "Apply" at bounding box center [590, 259] width 27 height 14
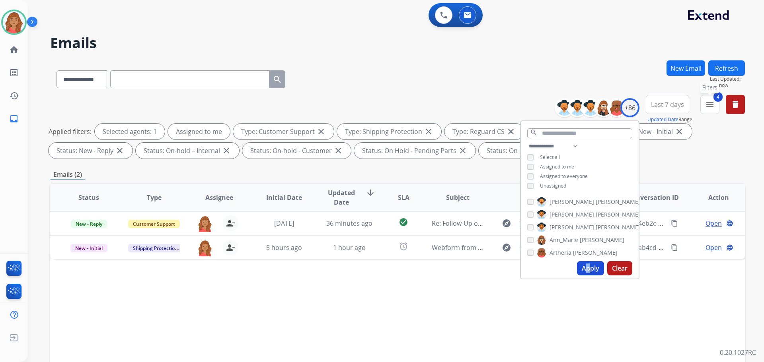
click at [708, 105] on mat-icon "menu" at bounding box center [710, 105] width 10 height 10
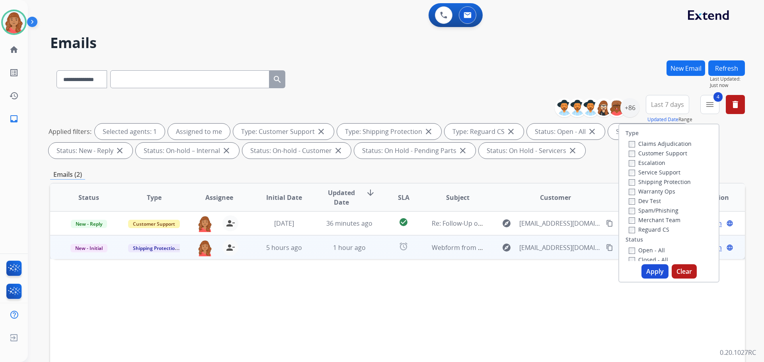
click at [425, 248] on td "Webform from [EMAIL_ADDRESS][DOMAIN_NAME] on [DATE]" at bounding box center [451, 248] width 65 height 24
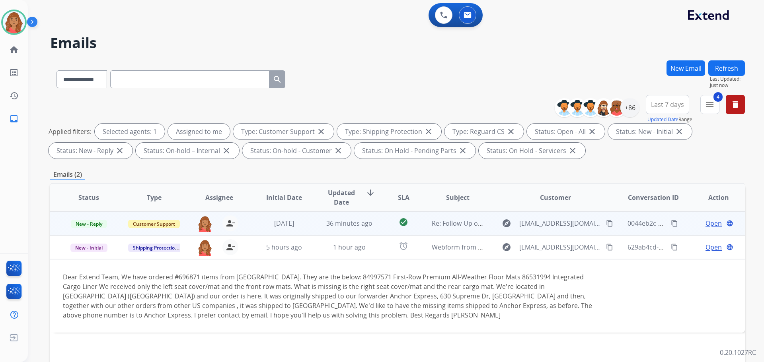
click at [357, 227] on span "36 minutes ago" at bounding box center [349, 223] width 46 height 9
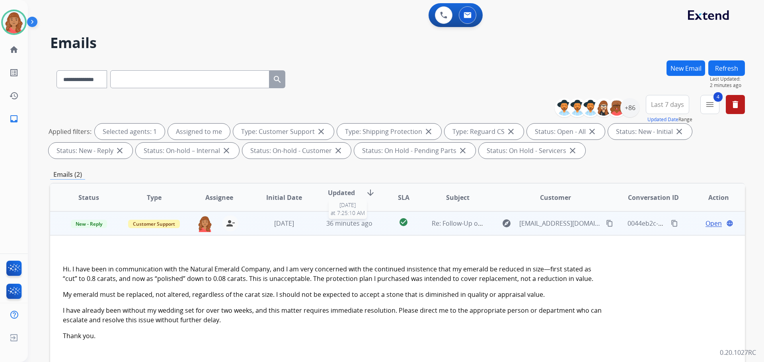
click at [326, 228] on div "36 minutes ago" at bounding box center [350, 224] width 52 height 10
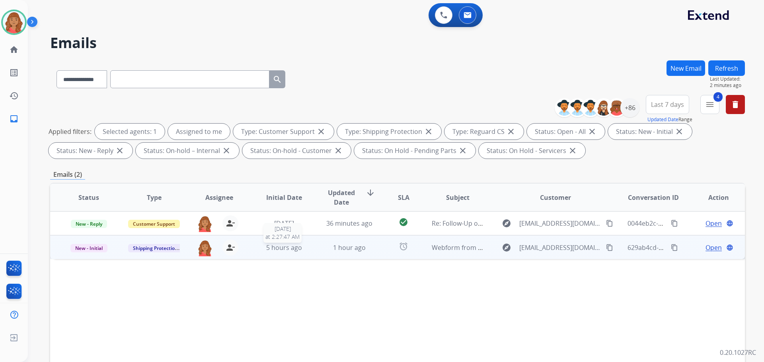
click at [284, 250] on span "5 hours ago" at bounding box center [284, 248] width 36 height 9
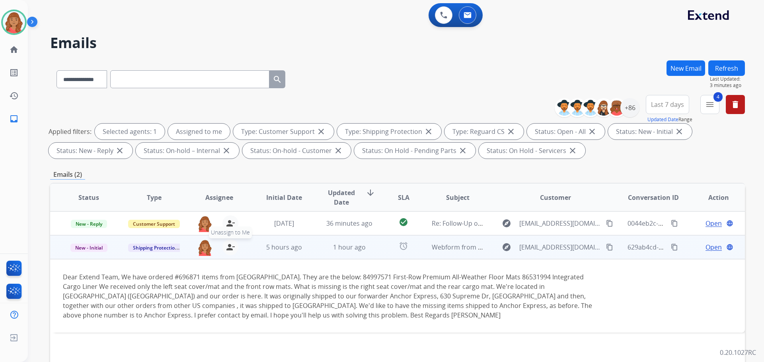
click at [230, 249] on mat-icon "person_remove" at bounding box center [231, 248] width 10 height 10
click at [229, 249] on mat-icon "person_add" at bounding box center [231, 248] width 10 height 10
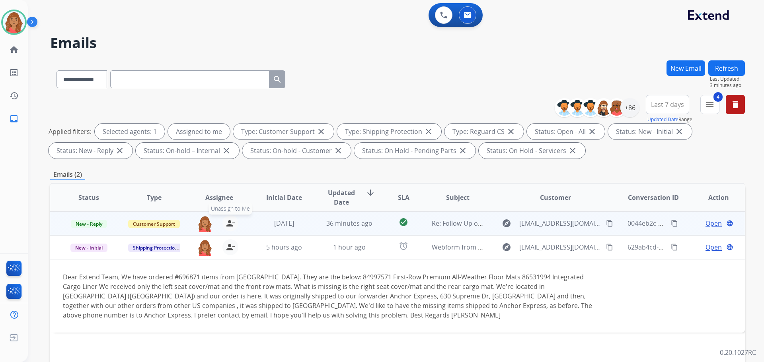
click at [223, 227] on button "person_remove [PERSON_NAME] to Me" at bounding box center [230, 224] width 16 height 16
click at [223, 227] on button "person_add Assign to Me" at bounding box center [230, 224] width 16 height 16
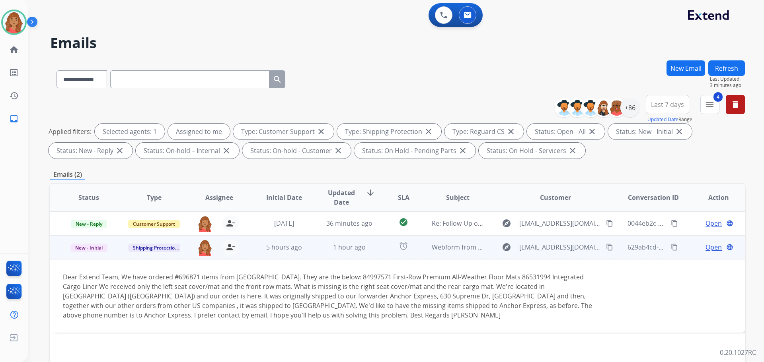
click at [605, 249] on button "content_copy" at bounding box center [610, 248] width 10 height 10
click at [710, 250] on span "Open" at bounding box center [714, 248] width 16 height 10
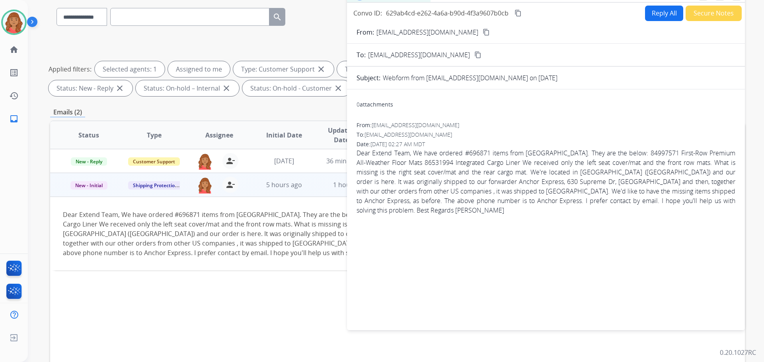
scroll to position [40, 0]
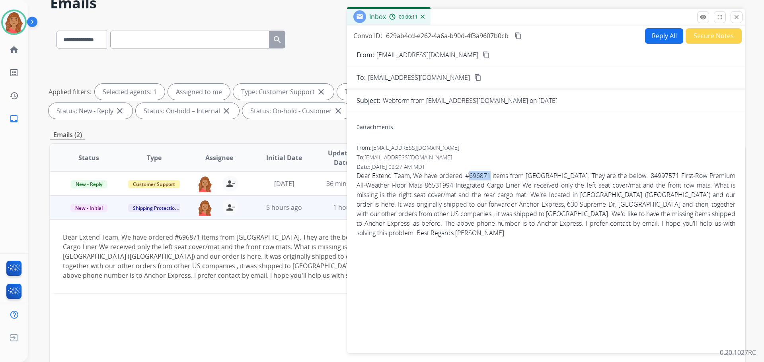
drag, startPoint x: 470, startPoint y: 176, endPoint x: 489, endPoint y: 177, distance: 19.9
click at [489, 177] on span "Dear Extend Team, We have ordered #696871 items from [GEOGRAPHIC_DATA]. They ar…" at bounding box center [546, 204] width 379 height 67
copy span "696871"
click at [664, 40] on button "Reply All" at bounding box center [664, 36] width 38 height 16
select select "**********"
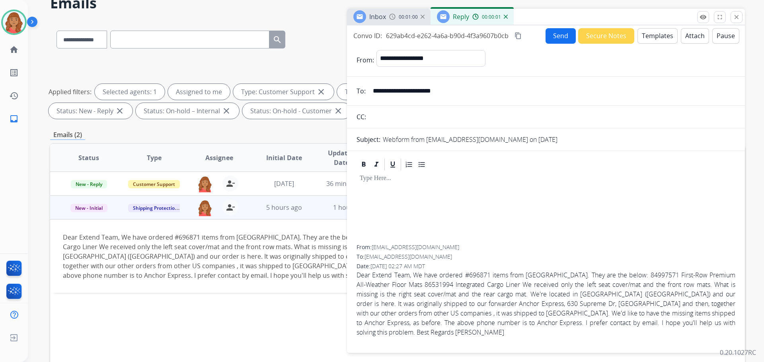
click at [645, 38] on button "Templates" at bounding box center [657, 36] width 40 height 16
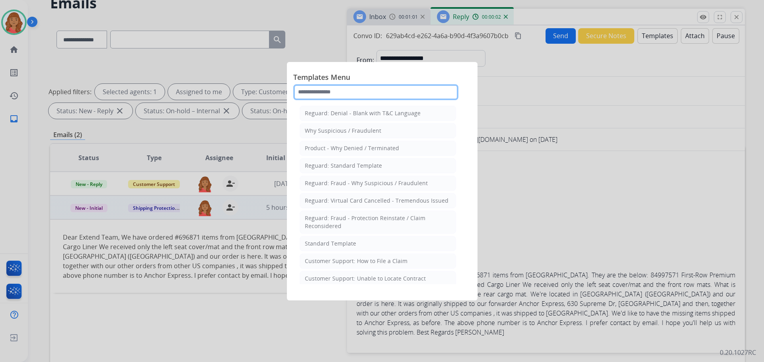
click at [383, 92] on input "text" at bounding box center [375, 92] width 165 height 16
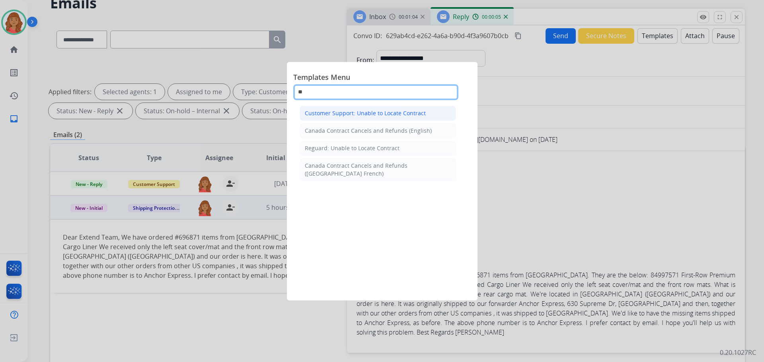
type input "**"
click at [363, 115] on div "Customer Support: Unable to Locate Contract" at bounding box center [365, 113] width 121 height 8
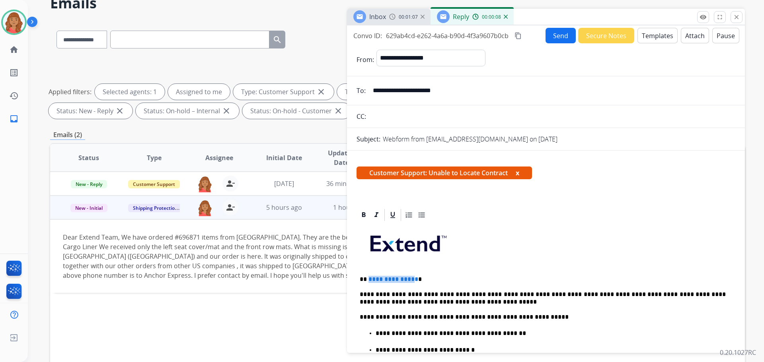
drag, startPoint x: 412, startPoint y: 281, endPoint x: 368, endPoint y: 279, distance: 43.8
click at [368, 279] on span "**********" at bounding box center [393, 280] width 50 height 6
click at [371, 280] on p "** * *" at bounding box center [543, 279] width 366 height 7
click at [370, 280] on p "** * *" at bounding box center [543, 279] width 366 height 7
click at [557, 35] on button "Send" at bounding box center [561, 36] width 30 height 16
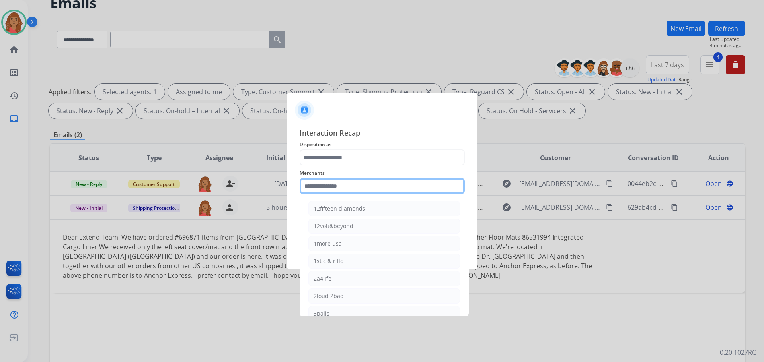
click at [354, 185] on input "text" at bounding box center [382, 186] width 165 height 16
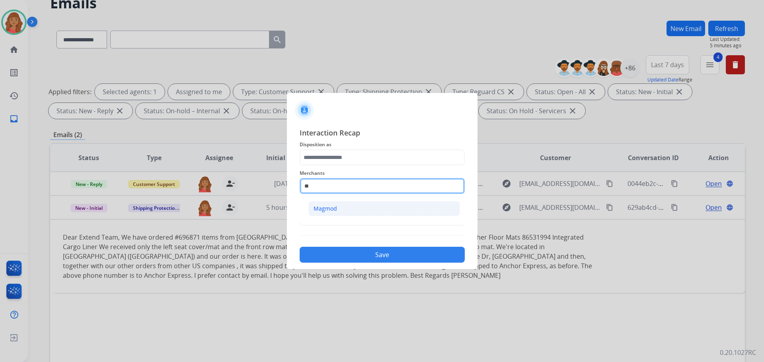
type input "*"
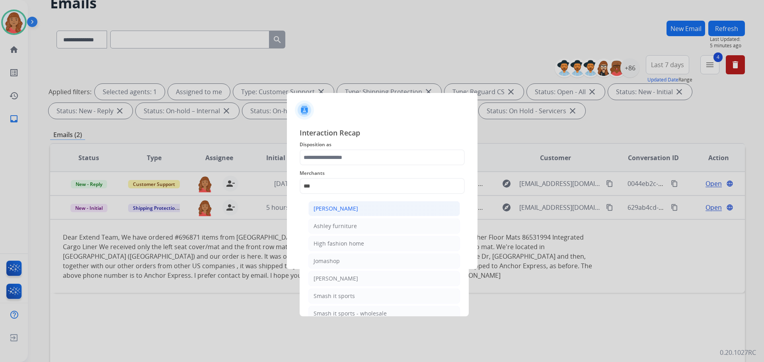
click at [330, 209] on div "[PERSON_NAME]" at bounding box center [336, 209] width 45 height 8
type input "**********"
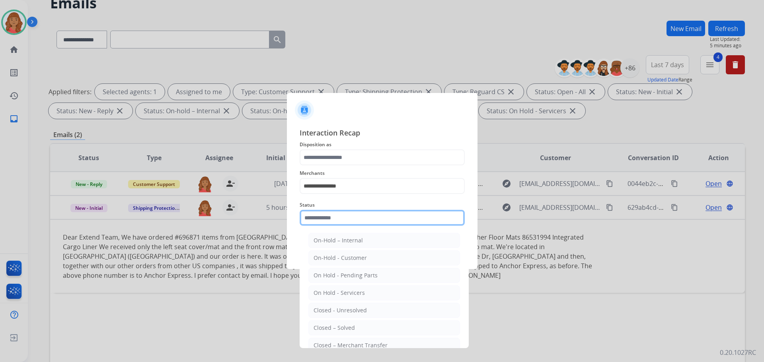
drag, startPoint x: 330, startPoint y: 220, endPoint x: 336, endPoint y: 250, distance: 30.0
click at [331, 222] on input "text" at bounding box center [382, 218] width 165 height 16
click at [345, 324] on li "Closed – Solved" at bounding box center [384, 328] width 152 height 15
type input "**********"
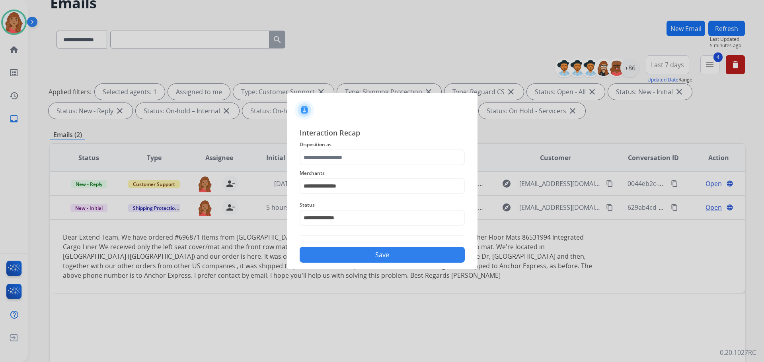
click at [345, 261] on button "Save" at bounding box center [382, 255] width 165 height 16
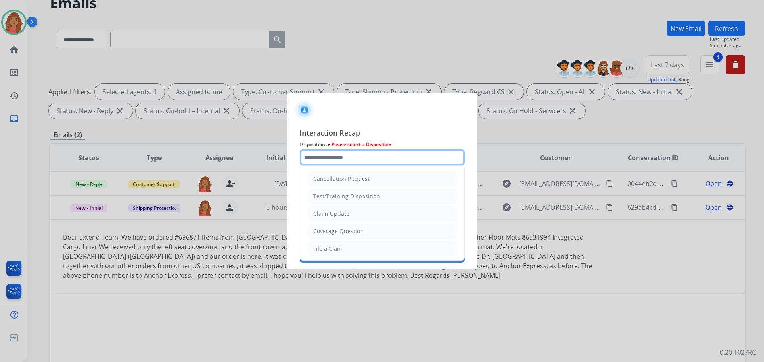
click at [334, 161] on input "text" at bounding box center [382, 158] width 165 height 16
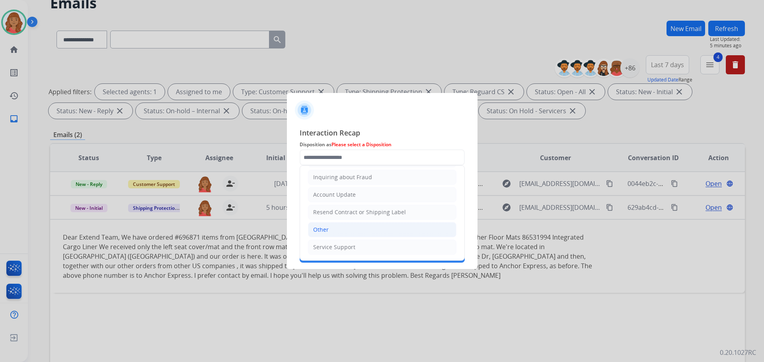
click at [322, 227] on div "Other" at bounding box center [321, 230] width 16 height 8
type input "*****"
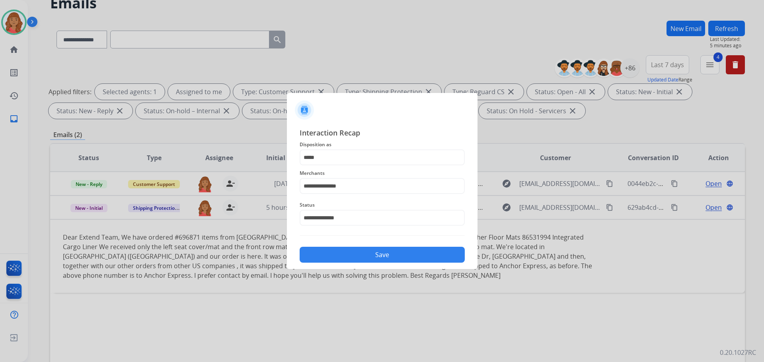
click at [352, 255] on button "Save" at bounding box center [382, 255] width 165 height 16
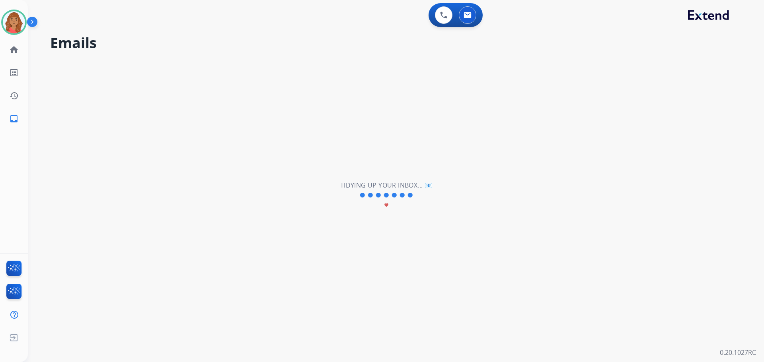
scroll to position [0, 0]
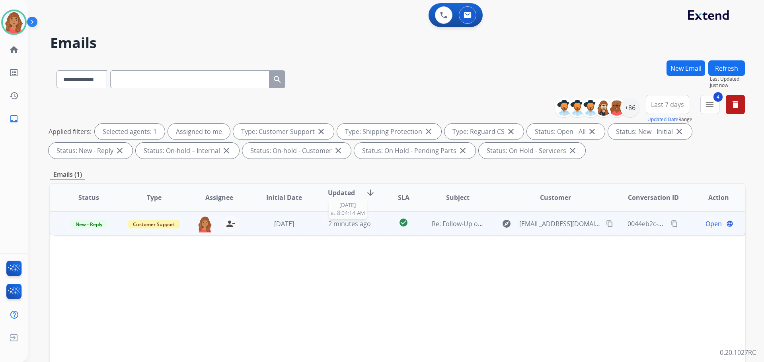
click at [337, 230] on td "2 minutes ago [DATE] 8:04:14 AM" at bounding box center [343, 224] width 65 height 24
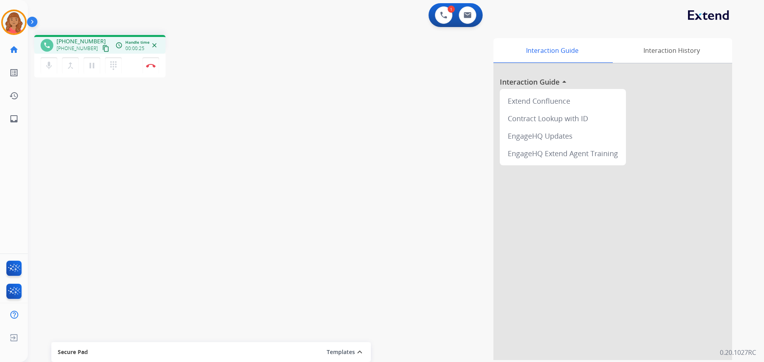
click at [102, 49] on mat-icon "content_copy" at bounding box center [105, 48] width 7 height 7
drag, startPoint x: 95, startPoint y: 48, endPoint x: 76, endPoint y: 51, distance: 19.3
click at [102, 48] on mat-icon "content_copy" at bounding box center [105, 48] width 7 height 7
drag, startPoint x: 150, startPoint y: 69, endPoint x: 139, endPoint y: 101, distance: 33.9
click at [150, 69] on button "Disconnect" at bounding box center [150, 65] width 17 height 17
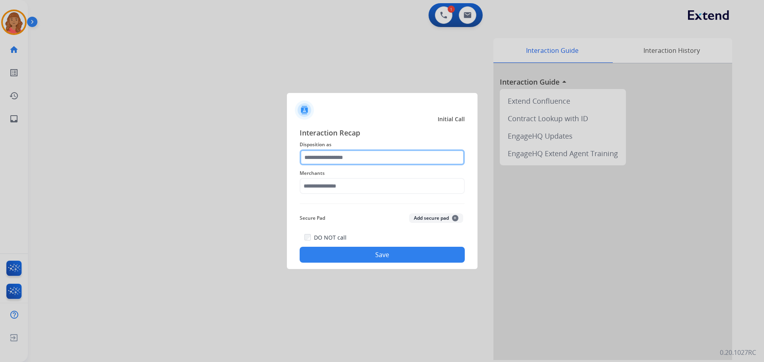
drag, startPoint x: 329, startPoint y: 158, endPoint x: 330, endPoint y: 164, distance: 5.6
click at [330, 159] on input "text" at bounding box center [382, 158] width 165 height 16
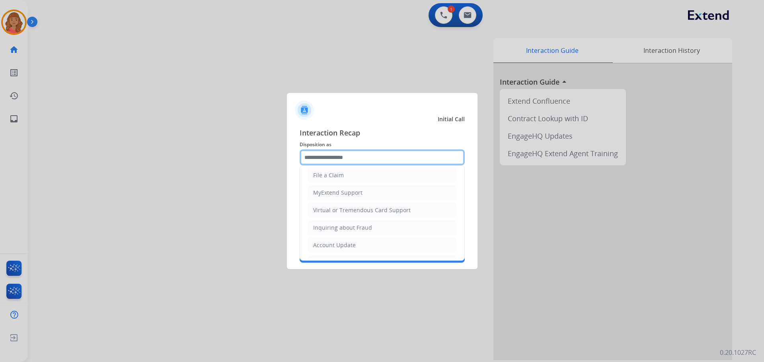
scroll to position [119, 0]
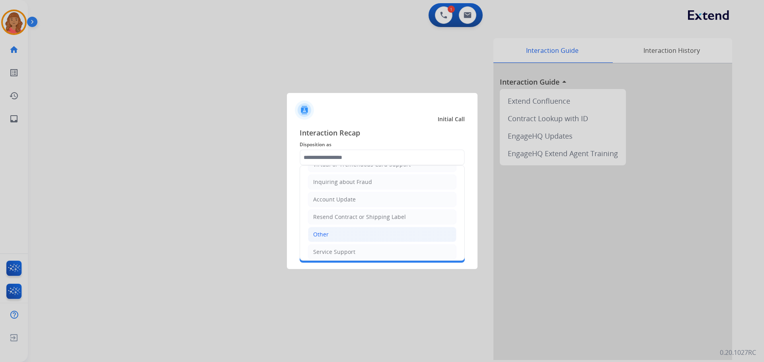
click at [324, 229] on li "Other" at bounding box center [382, 234] width 148 height 15
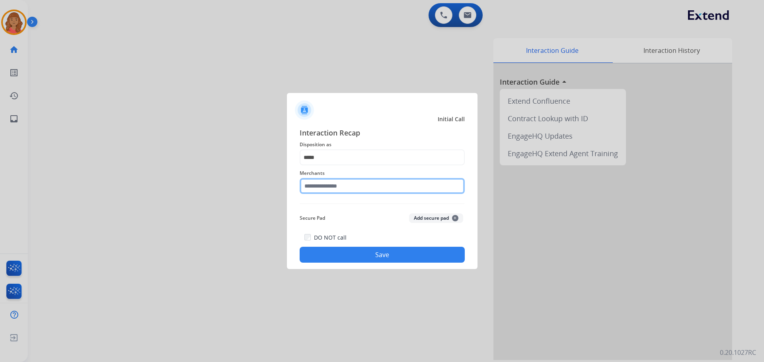
click at [334, 190] on input "text" at bounding box center [382, 186] width 165 height 16
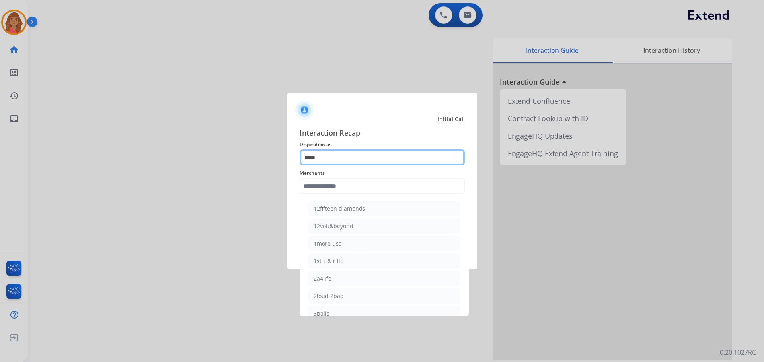
click at [335, 156] on input "*****" at bounding box center [382, 158] width 165 height 16
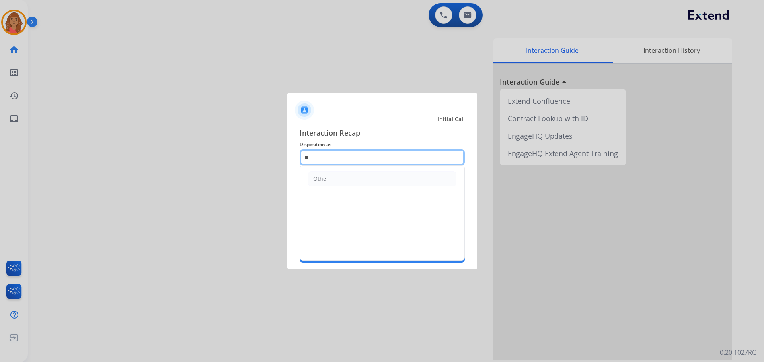
type input "*"
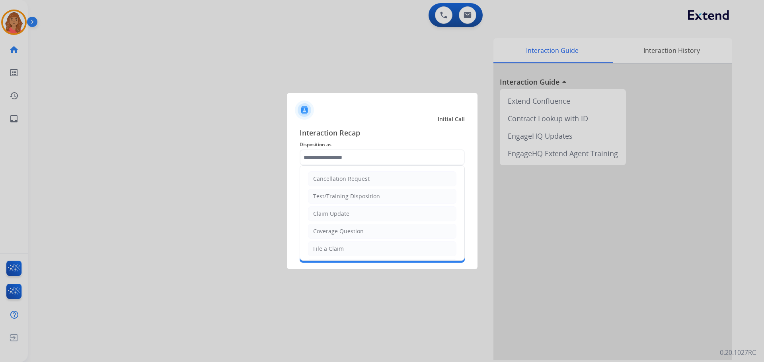
click at [325, 246] on div "File a Claim" at bounding box center [328, 249] width 31 height 8
type input "**********"
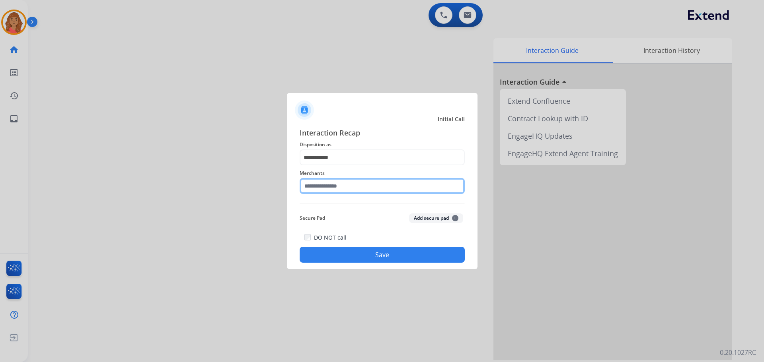
click at [329, 190] on input "text" at bounding box center [382, 186] width 165 height 16
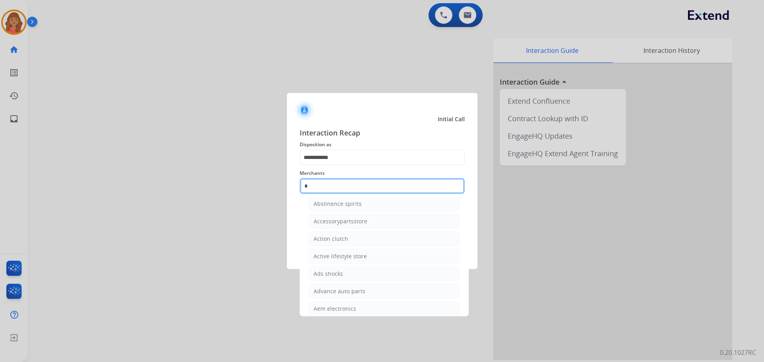
scroll to position [0, 0]
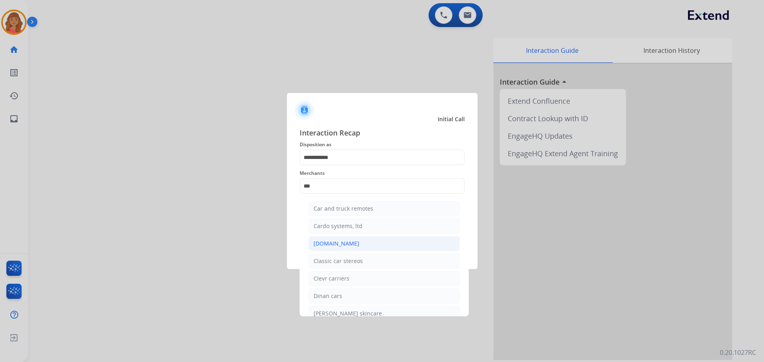
click at [336, 245] on div "[DOMAIN_NAME]" at bounding box center [337, 244] width 46 height 8
type input "**********"
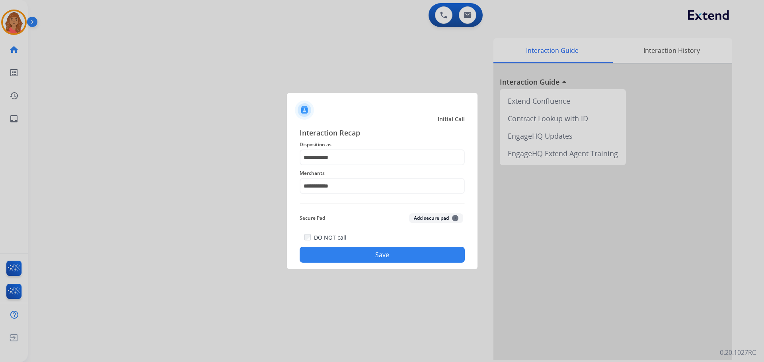
click at [340, 253] on button "Save" at bounding box center [382, 255] width 165 height 16
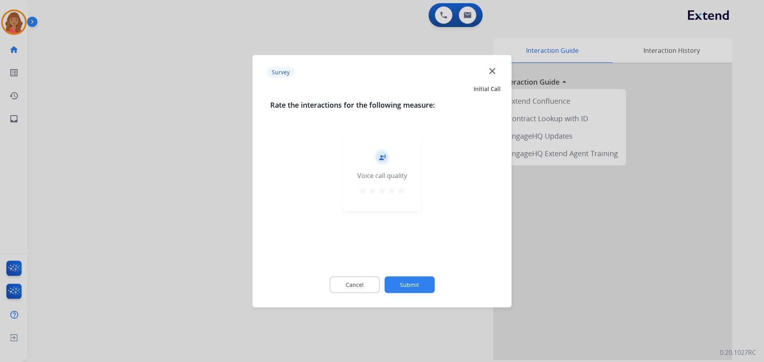
click at [401, 189] on mat-icon "star" at bounding box center [401, 191] width 10 height 10
click at [424, 288] on button "Submit" at bounding box center [409, 285] width 50 height 17
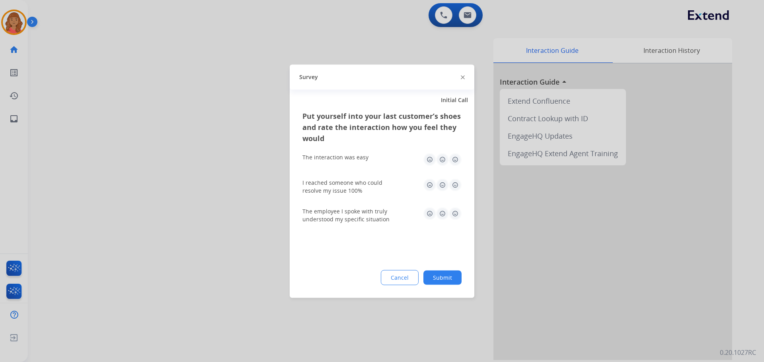
click at [456, 179] on img at bounding box center [455, 185] width 13 height 13
click at [456, 158] on img at bounding box center [455, 159] width 13 height 13
click at [459, 217] on img at bounding box center [455, 213] width 13 height 13
drag, startPoint x: 446, startPoint y: 286, endPoint x: 312, endPoint y: 289, distance: 134.1
click at [444, 286] on div "Put yourself into your last customer’s shoes and rate the interaction how you f…" at bounding box center [382, 204] width 185 height 188
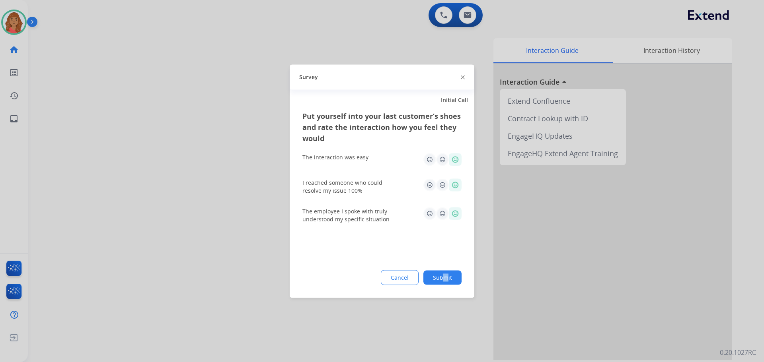
click at [443, 281] on button "Submit" at bounding box center [442, 278] width 38 height 14
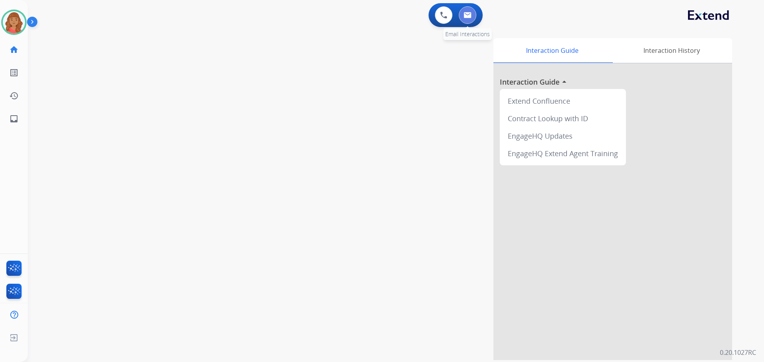
click at [468, 16] on img at bounding box center [468, 15] width 8 height 6
select select "**********"
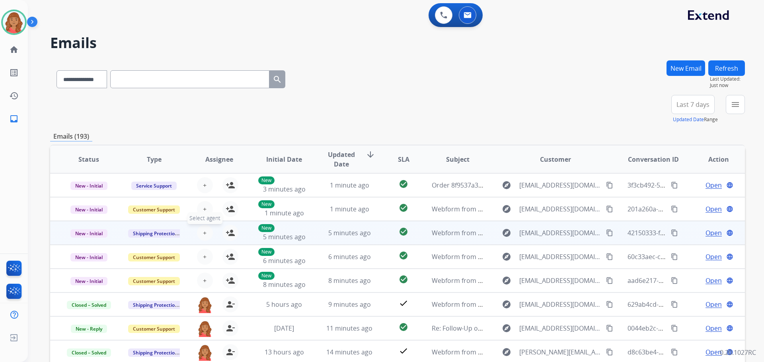
scroll to position [1, 0]
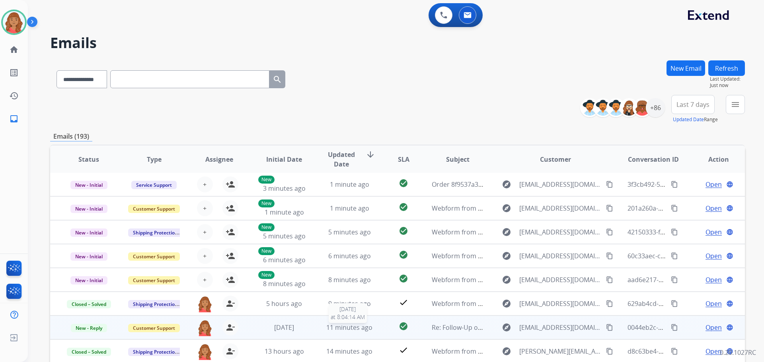
click at [347, 330] on span "11 minutes ago" at bounding box center [349, 328] width 46 height 9
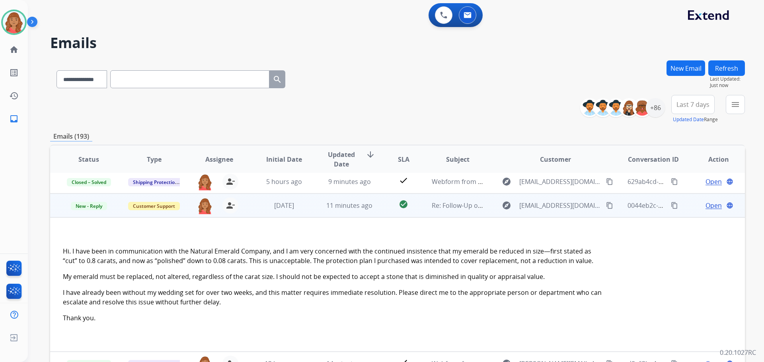
scroll to position [135, 0]
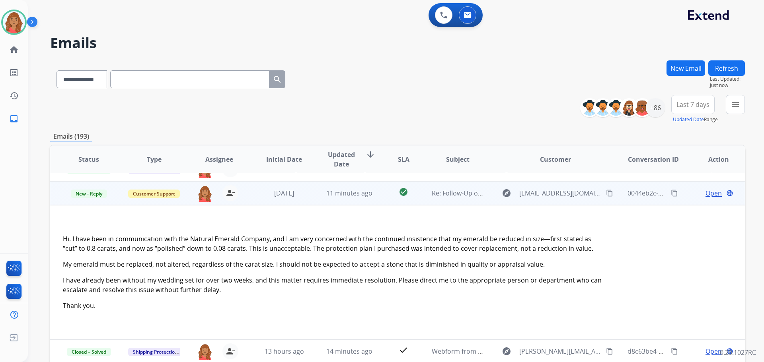
drag, startPoint x: 598, startPoint y: 194, endPoint x: 579, endPoint y: 198, distance: 19.1
click at [605, 198] on button "content_copy" at bounding box center [610, 194] width 10 height 10
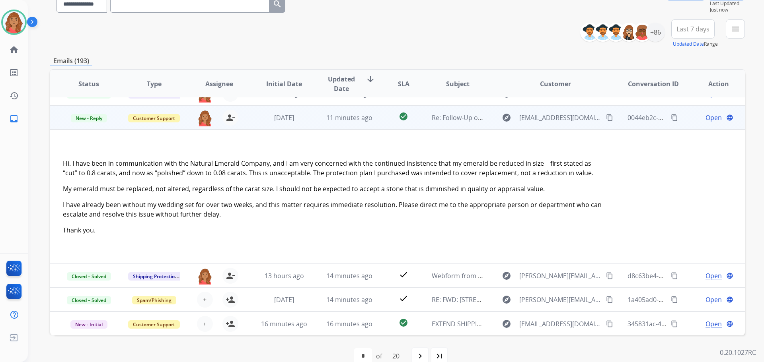
scroll to position [90, 0]
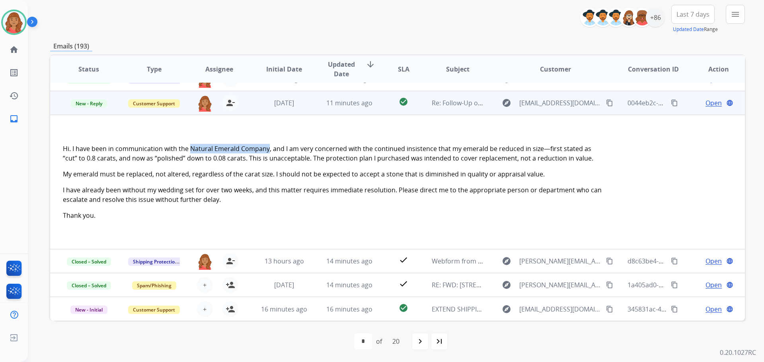
drag, startPoint x: 264, startPoint y: 148, endPoint x: 189, endPoint y: 146, distance: 74.8
click at [189, 146] on p "Hi. I have been in communication with the Natural Emerald Company, and I am ver…" at bounding box center [332, 153] width 539 height 19
click at [706, 104] on span "Open" at bounding box center [714, 103] width 16 height 10
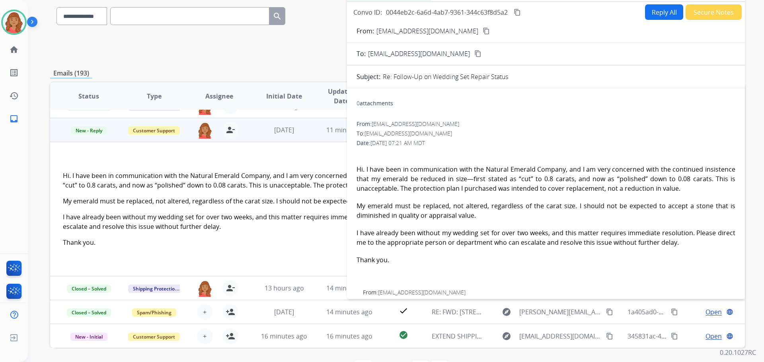
scroll to position [0, 0]
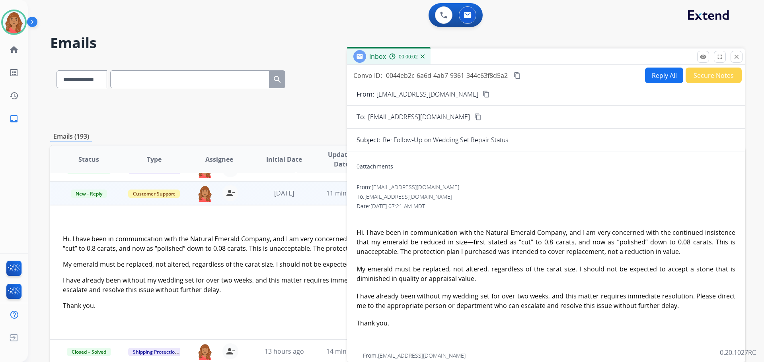
click at [648, 79] on button "Reply All" at bounding box center [664, 76] width 38 height 16
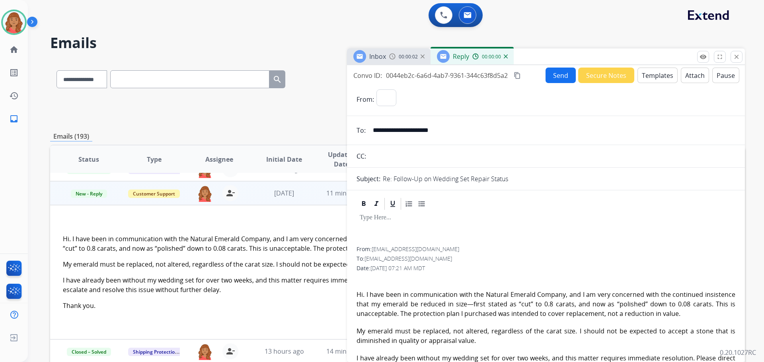
select select "**********"
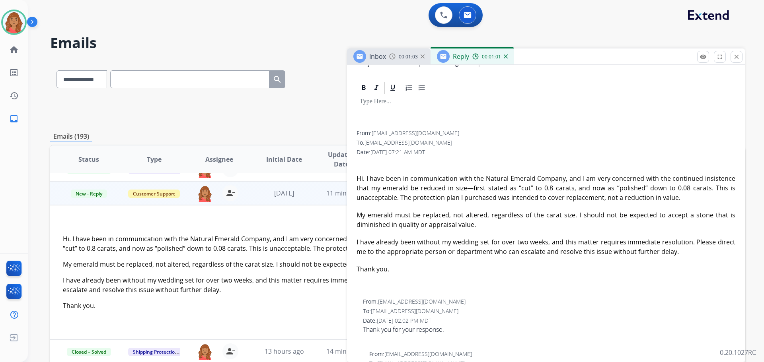
scroll to position [119, 0]
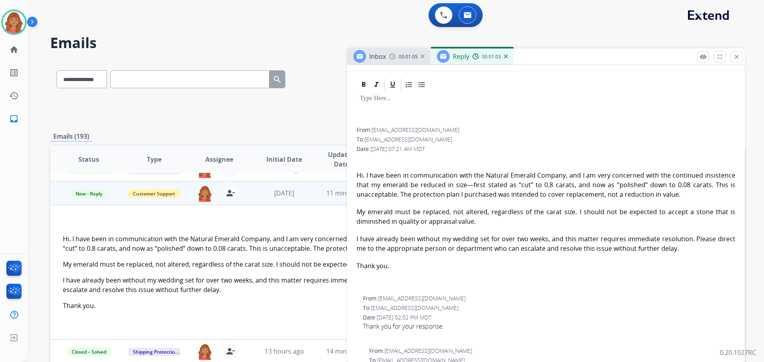
drag, startPoint x: 359, startPoint y: 239, endPoint x: 357, endPoint y: 172, distance: 67.3
click at [357, 172] on div "Hi. I have been in communication with the Natural Emerald Company, and I am ver…" at bounding box center [546, 212] width 379 height 118
copy div "Hi. I have been in communication with the Natural Emerald Company, and I am ver…"
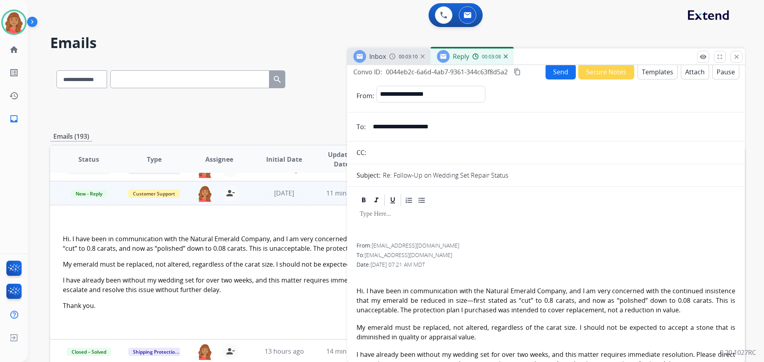
scroll to position [0, 0]
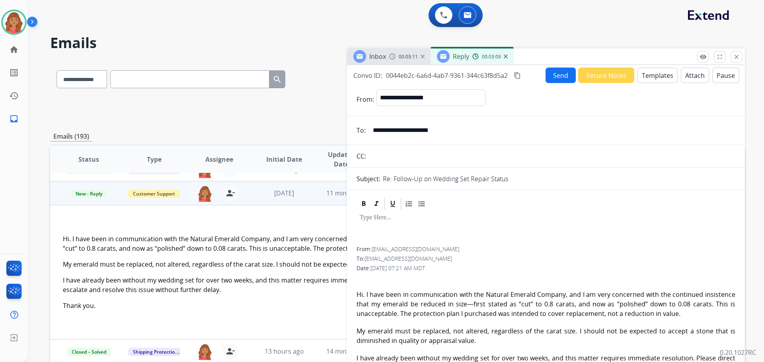
click at [381, 234] on div at bounding box center [546, 229] width 379 height 36
drag, startPoint x: 375, startPoint y: 230, endPoint x: 655, endPoint y: 77, distance: 319.1
click at [655, 77] on button "Templates" at bounding box center [657, 76] width 40 height 16
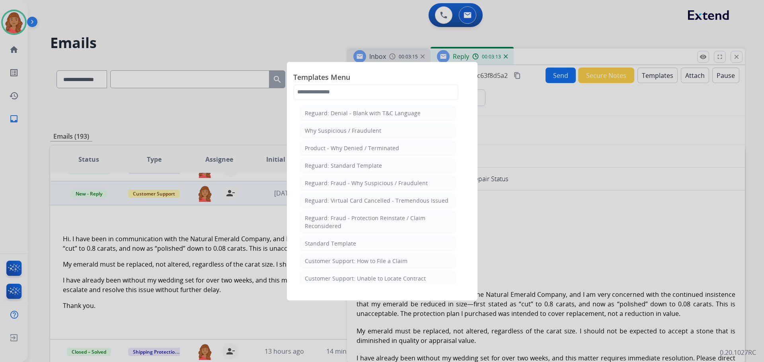
click at [320, 241] on div "Standard Template" at bounding box center [330, 244] width 51 height 8
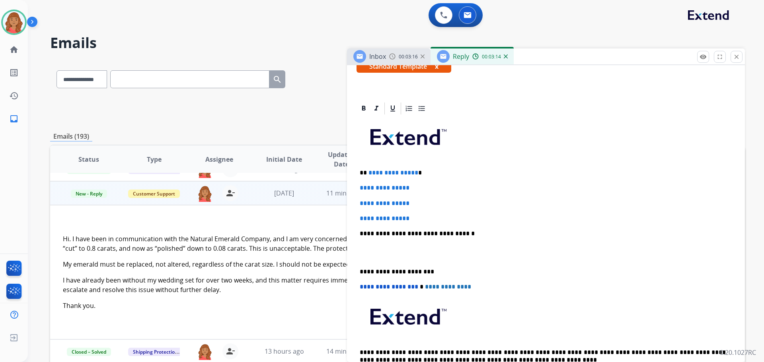
scroll to position [159, 0]
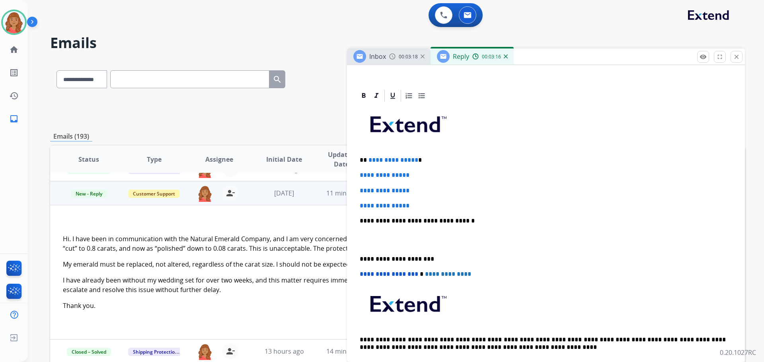
drag, startPoint x: 361, startPoint y: 156, endPoint x: 373, endPoint y: 182, distance: 28.7
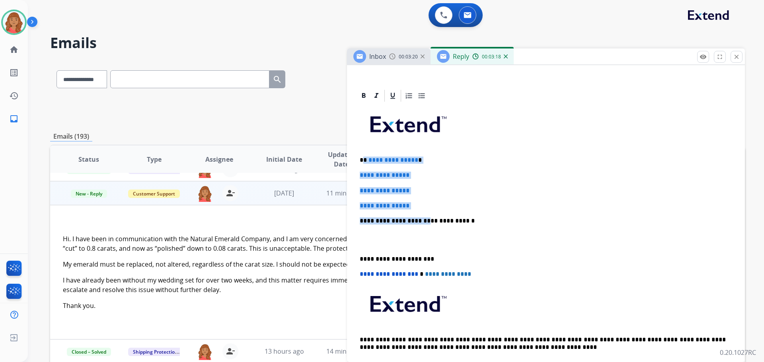
drag, startPoint x: 379, startPoint y: 162, endPoint x: 416, endPoint y: 215, distance: 65.1
click at [419, 218] on div "**********" at bounding box center [546, 240] width 379 height 274
click at [414, 214] on div "**********" at bounding box center [546, 240] width 379 height 274
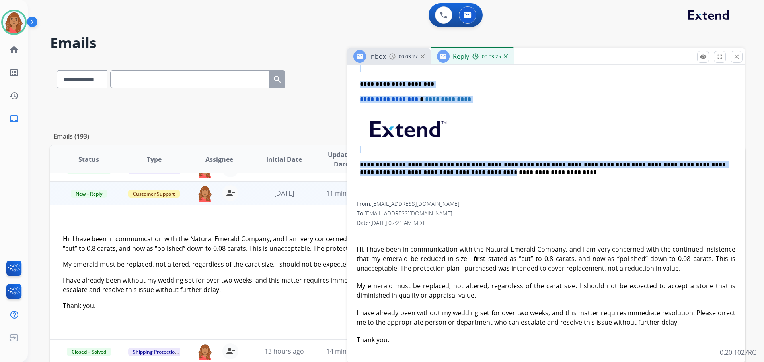
scroll to position [358, 0]
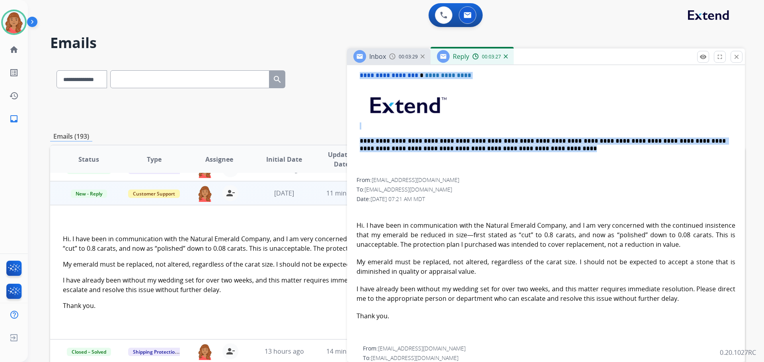
drag, startPoint x: 361, startPoint y: 158, endPoint x: 516, endPoint y: 228, distance: 170.9
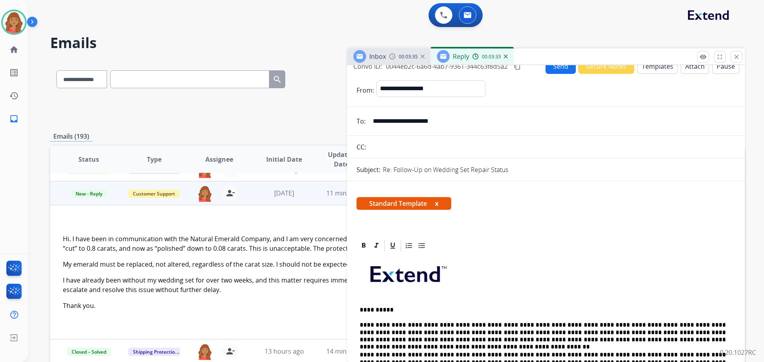
scroll to position [0, 0]
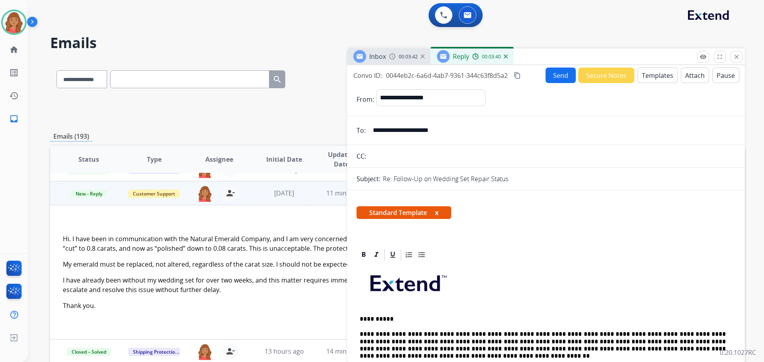
click at [521, 79] on mat-icon "content_copy" at bounding box center [517, 75] width 7 height 7
click at [547, 80] on button "Send" at bounding box center [561, 76] width 30 height 16
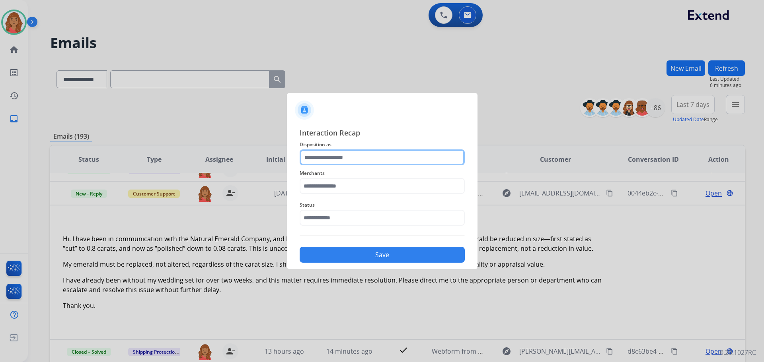
click at [340, 158] on input "text" at bounding box center [382, 158] width 165 height 16
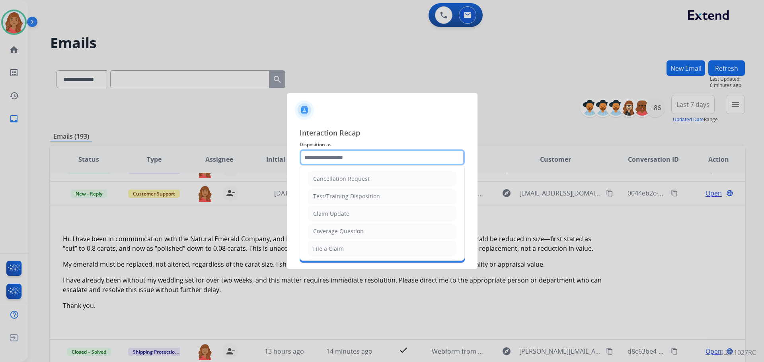
click at [322, 160] on input "text" at bounding box center [382, 158] width 165 height 16
click at [340, 158] on input "text" at bounding box center [382, 158] width 165 height 16
click at [333, 249] on div "File a Claim" at bounding box center [328, 249] width 31 height 8
type input "**********"
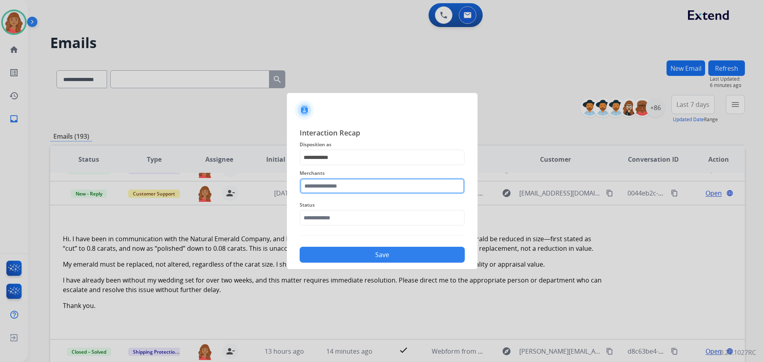
click at [327, 187] on input "text" at bounding box center [382, 186] width 165 height 16
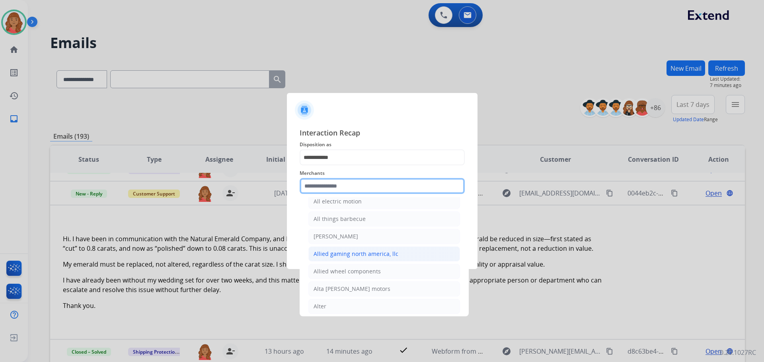
scroll to position [637, 0]
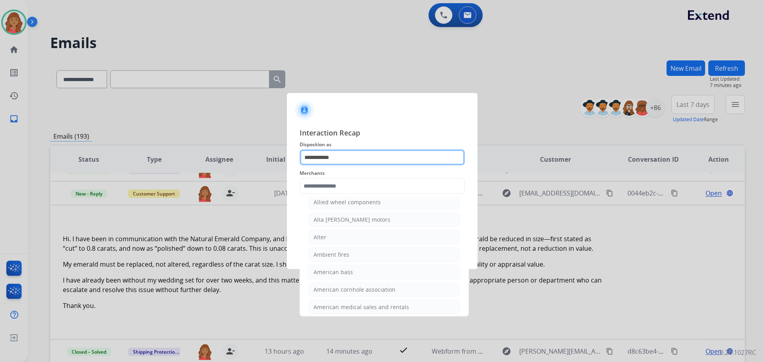
click at [336, 158] on input "**********" at bounding box center [382, 158] width 165 height 16
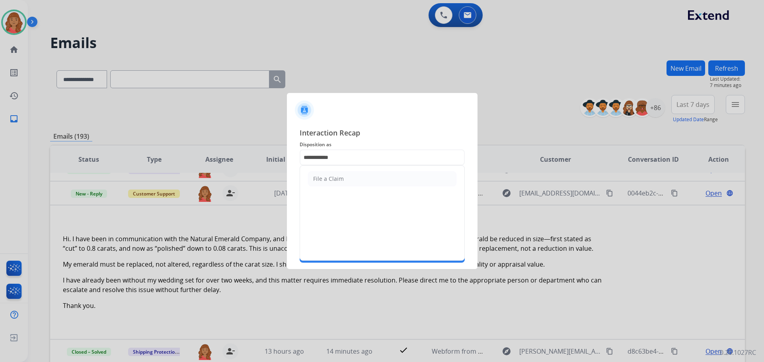
click at [326, 174] on li "File a Claim" at bounding box center [382, 179] width 148 height 15
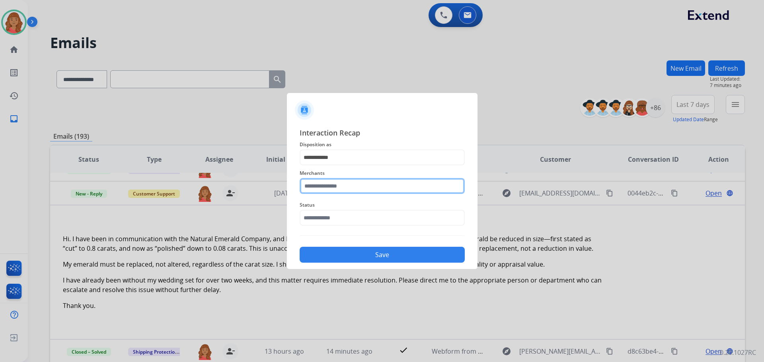
click at [318, 188] on input "text" at bounding box center [382, 186] width 165 height 16
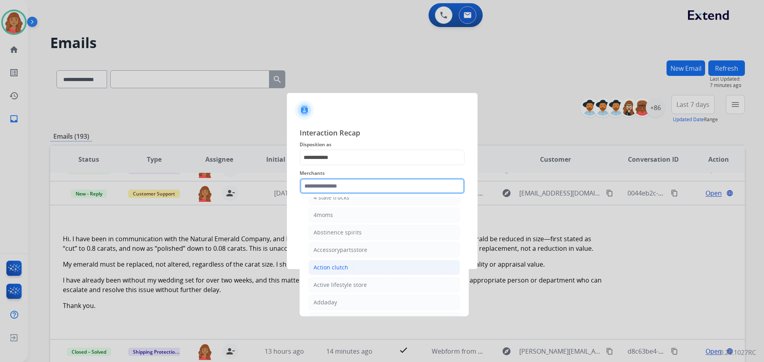
scroll to position [159, 0]
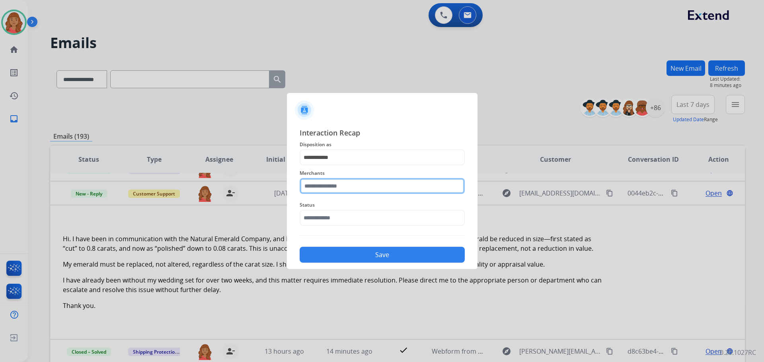
click at [332, 189] on input "text" at bounding box center [382, 186] width 165 height 16
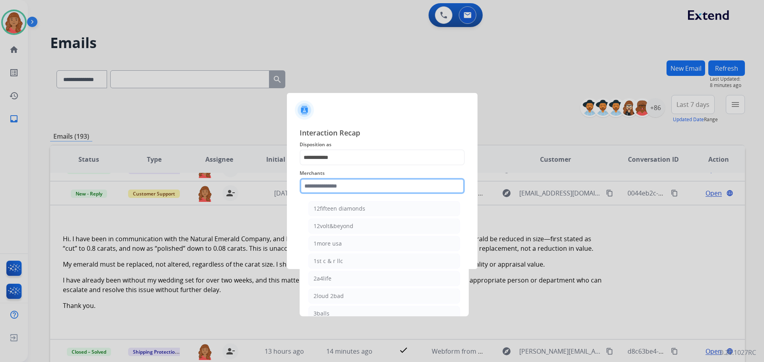
click at [323, 184] on input "text" at bounding box center [382, 186] width 165 height 16
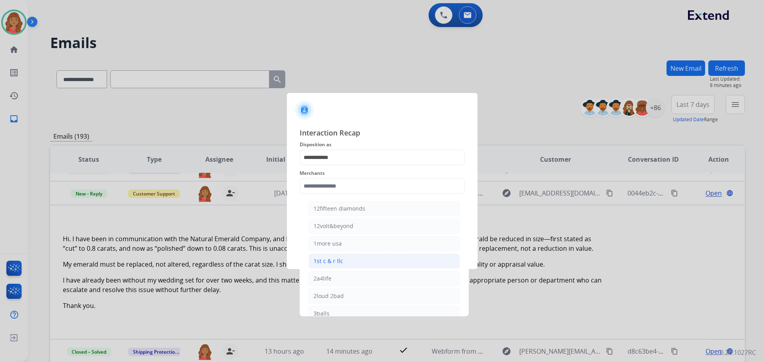
drag, startPoint x: 298, startPoint y: 197, endPoint x: 314, endPoint y: 265, distance: 69.4
click at [299, 197] on div "**********" at bounding box center [382, 195] width 191 height 148
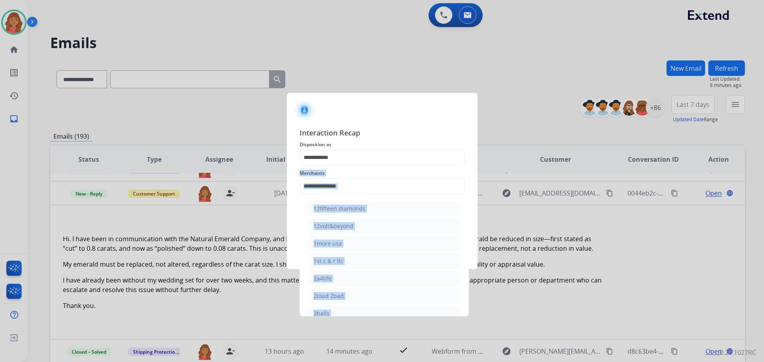
scroll to position [0, 0]
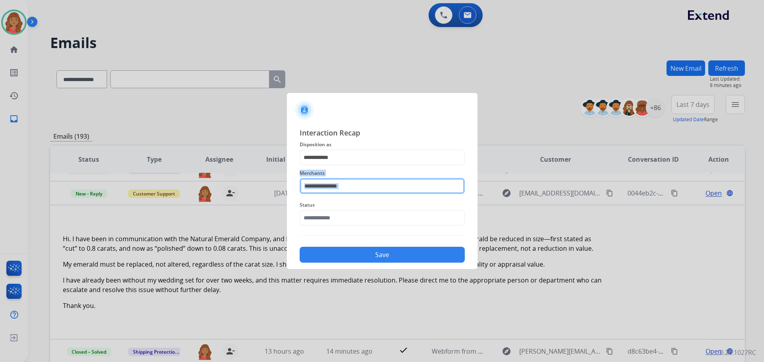
click at [377, 181] on input "text" at bounding box center [382, 186] width 165 height 16
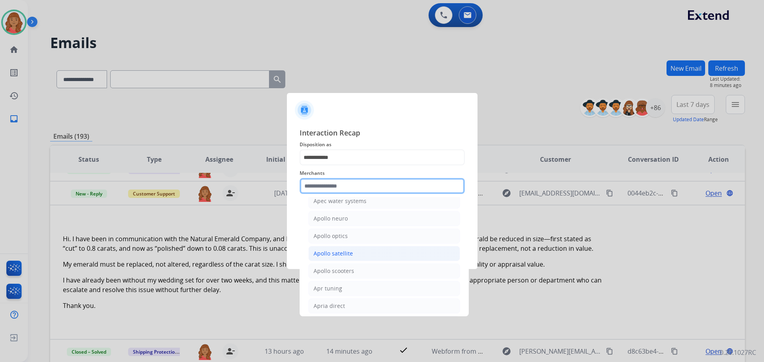
scroll to position [955, 0]
click at [348, 187] on input "text" at bounding box center [382, 186] width 165 height 16
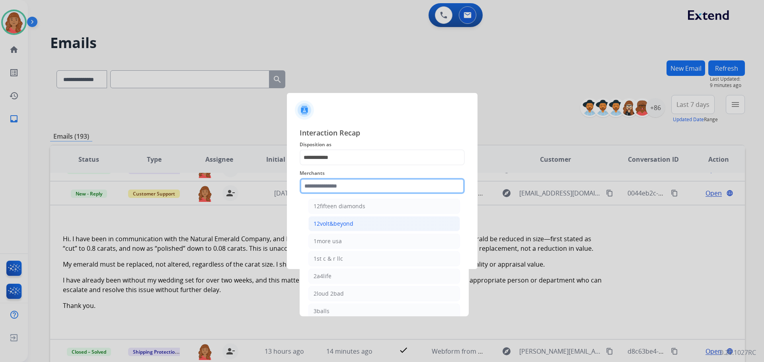
scroll to position [0, 0]
click at [318, 186] on input "text" at bounding box center [382, 186] width 165 height 16
click at [341, 185] on input "text" at bounding box center [382, 186] width 165 height 16
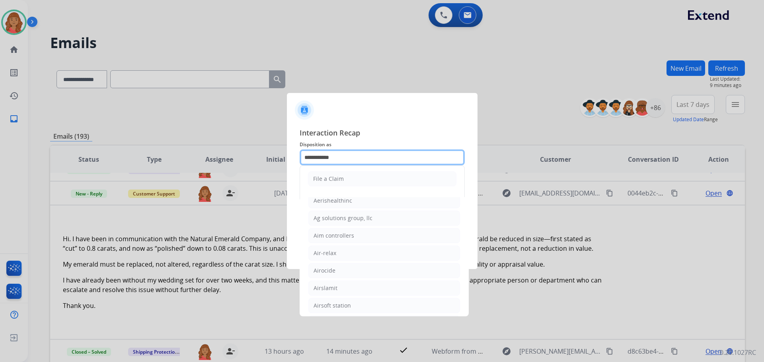
click at [348, 152] on input "**********" at bounding box center [382, 158] width 165 height 16
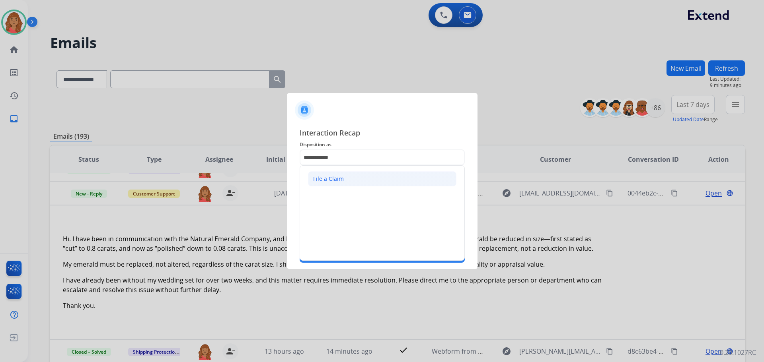
click at [341, 179] on div "File a Claim" at bounding box center [328, 179] width 31 height 8
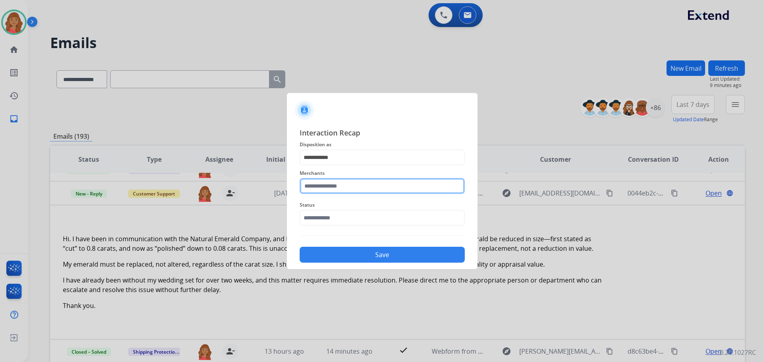
click at [334, 192] on input "text" at bounding box center [382, 186] width 165 height 16
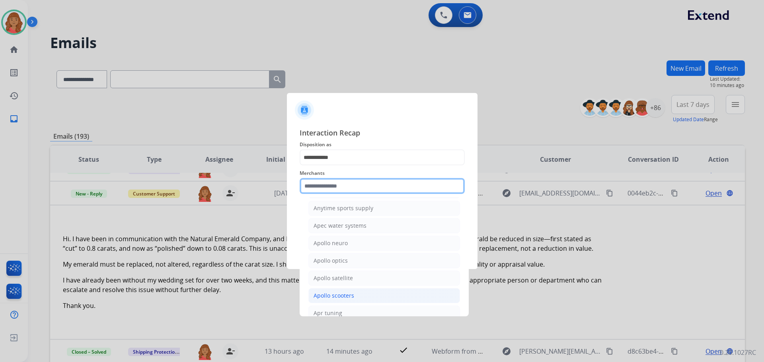
scroll to position [955, 0]
click at [305, 193] on input "text" at bounding box center [382, 186] width 165 height 16
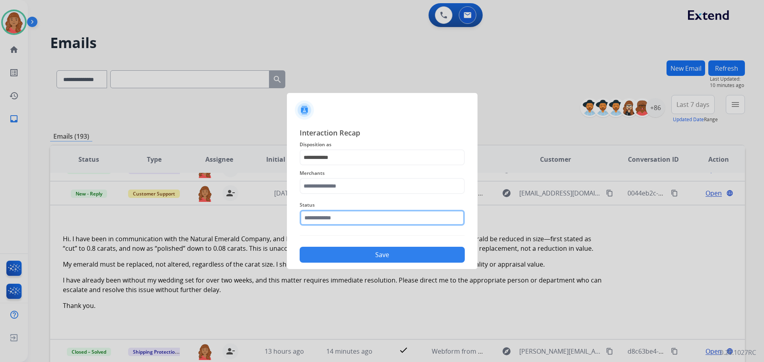
click at [327, 218] on input "text" at bounding box center [382, 218] width 165 height 16
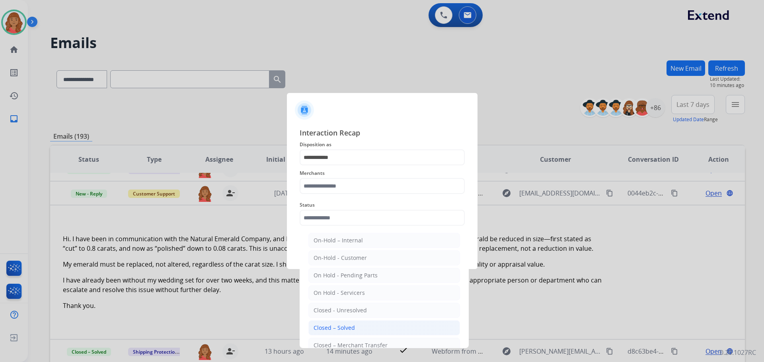
click at [345, 330] on div "Closed – Solved" at bounding box center [334, 328] width 41 height 8
type input "**********"
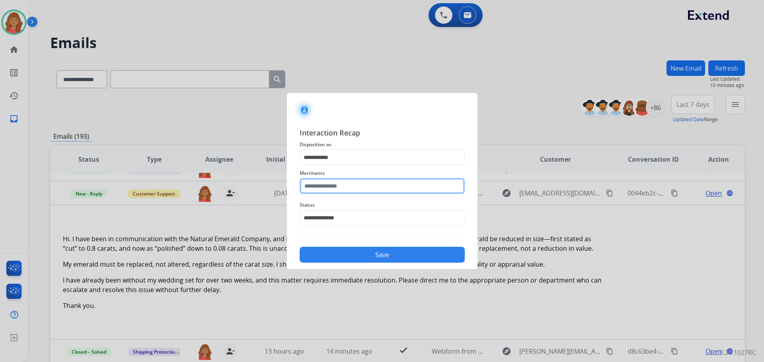
click at [328, 189] on input "text" at bounding box center [382, 186] width 165 height 16
click at [335, 189] on input "text" at bounding box center [382, 186] width 165 height 16
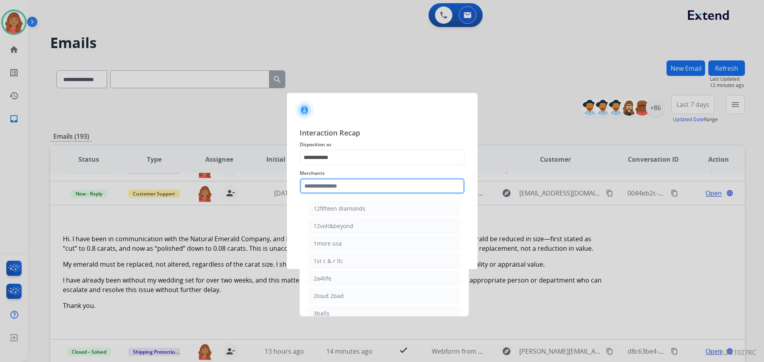
click at [339, 185] on input "text" at bounding box center [382, 186] width 165 height 16
click at [228, 221] on div at bounding box center [382, 181] width 764 height 362
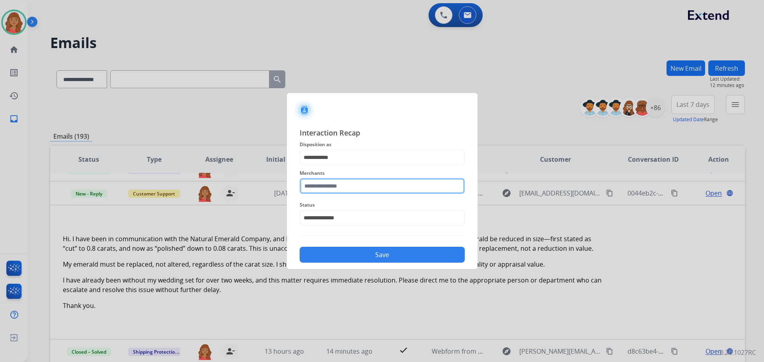
click at [333, 185] on input "text" at bounding box center [382, 186] width 165 height 16
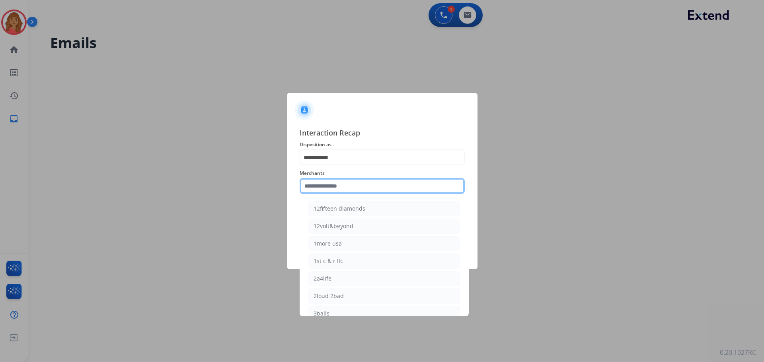
scroll to position [27, 0]
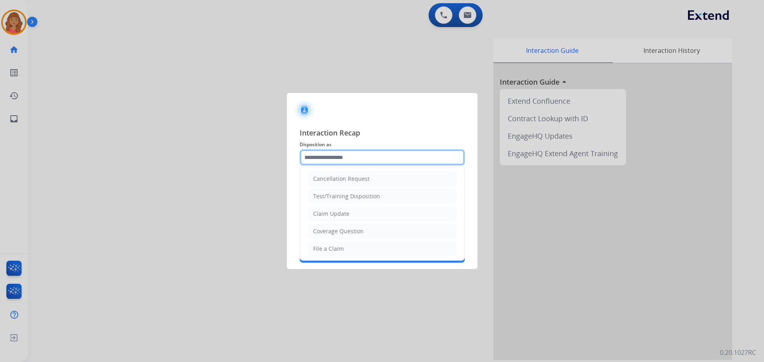
drag, startPoint x: 338, startPoint y: 157, endPoint x: 337, endPoint y: 166, distance: 9.2
click at [338, 158] on input "text" at bounding box center [382, 158] width 165 height 16
click at [323, 230] on div "Other" at bounding box center [321, 230] width 16 height 8
type input "*****"
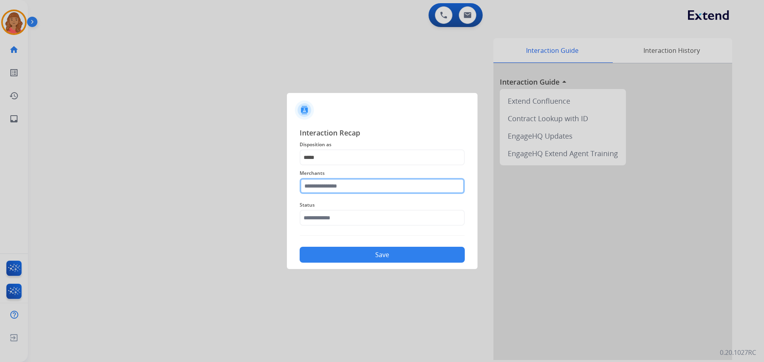
click at [326, 188] on input "text" at bounding box center [382, 186] width 165 height 16
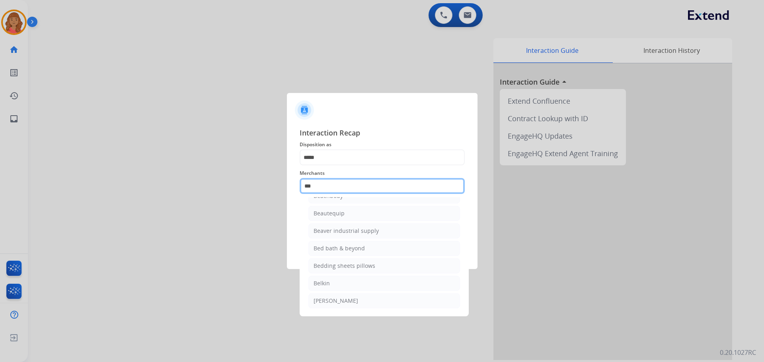
scroll to position [13, 0]
type input "*"
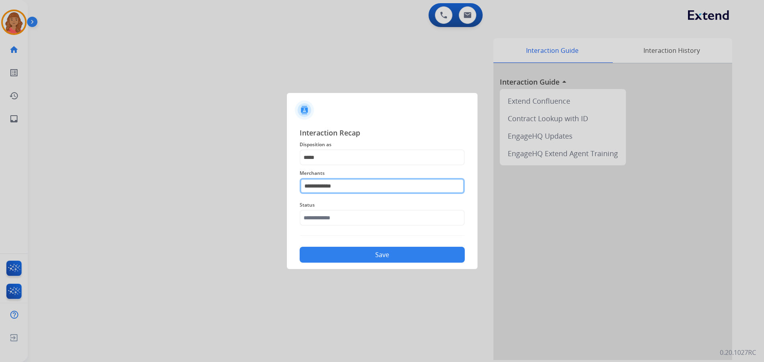
click at [345, 186] on input "**********" at bounding box center [382, 186] width 165 height 16
type input "*"
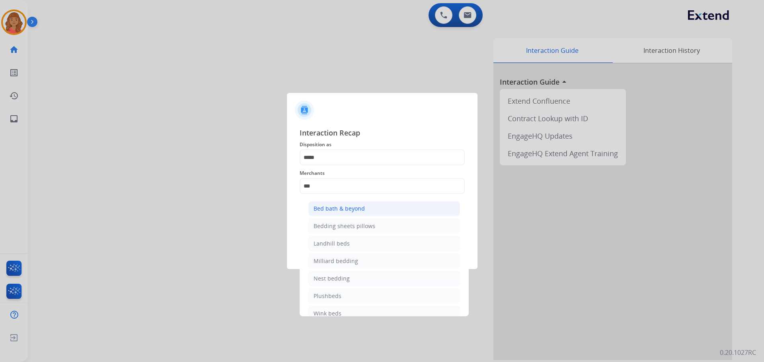
click at [338, 212] on div "Bed bath & beyond" at bounding box center [339, 209] width 51 height 8
type input "**********"
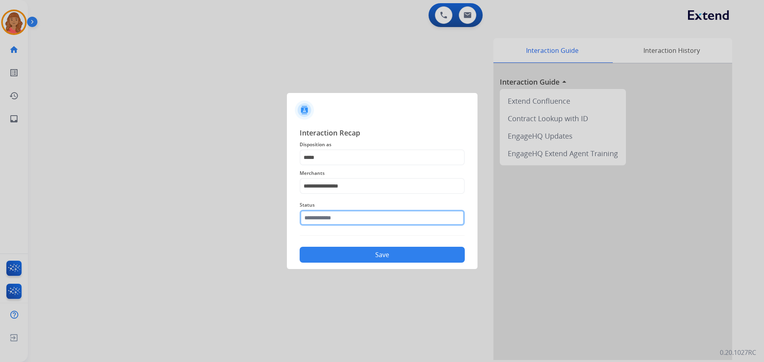
click at [322, 222] on input "text" at bounding box center [382, 218] width 165 height 16
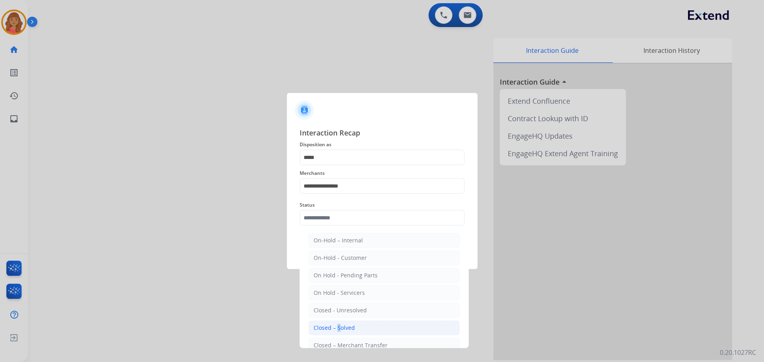
click at [336, 329] on div "Closed – Solved" at bounding box center [334, 328] width 41 height 8
type input "**********"
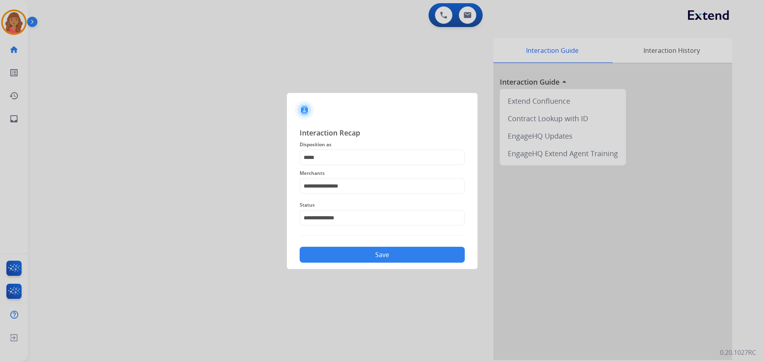
click at [340, 251] on button "Save" at bounding box center [382, 255] width 165 height 16
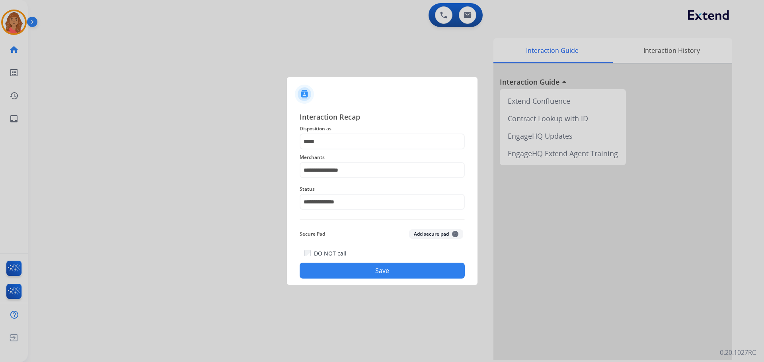
click at [386, 271] on button "Save" at bounding box center [382, 271] width 165 height 16
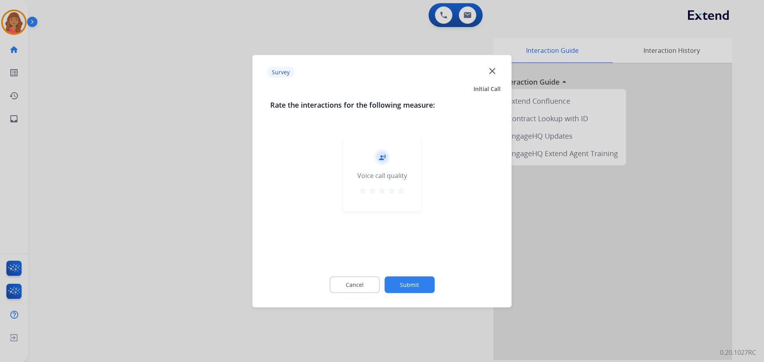
click at [401, 189] on mat-icon "star" at bounding box center [401, 191] width 10 height 10
click at [410, 287] on button "Submit" at bounding box center [409, 285] width 50 height 17
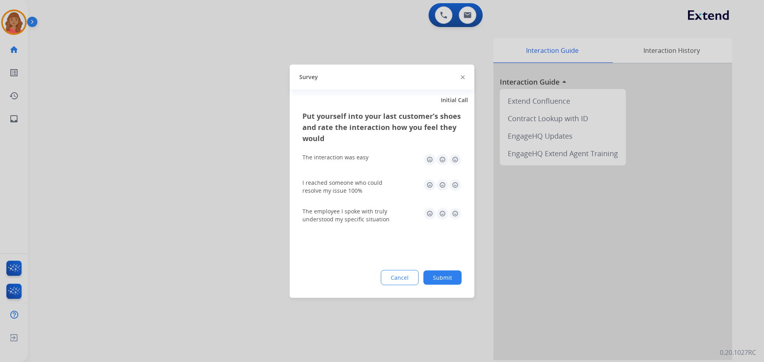
click at [450, 160] on img at bounding box center [455, 159] width 13 height 13
click at [453, 189] on img at bounding box center [455, 185] width 13 height 13
drag, startPoint x: 454, startPoint y: 219, endPoint x: 459, endPoint y: 240, distance: 22.1
click at [454, 219] on img at bounding box center [455, 213] width 13 height 13
click at [446, 278] on button "Submit" at bounding box center [442, 278] width 38 height 14
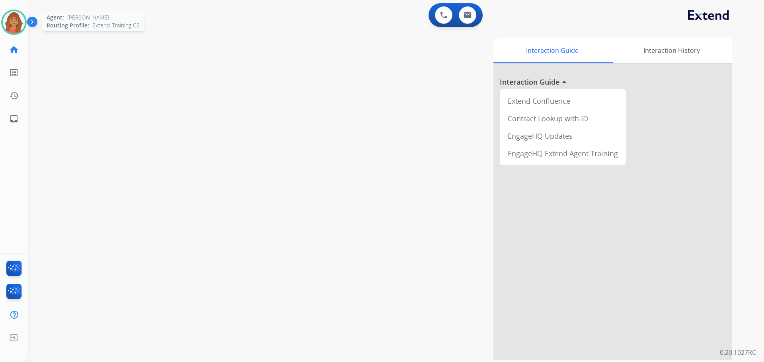
click at [14, 18] on img at bounding box center [14, 22] width 22 height 22
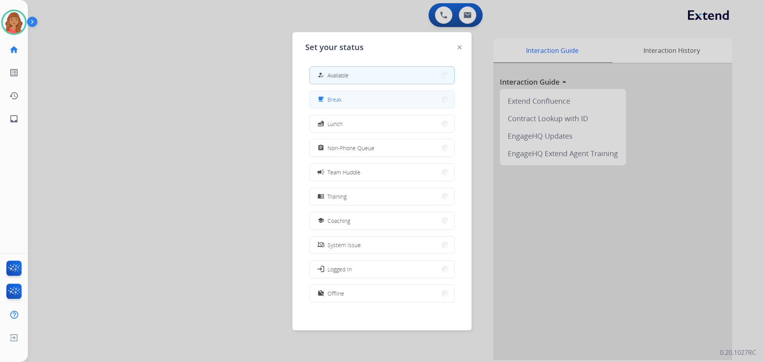
click at [343, 99] on button "free_breakfast Break" at bounding box center [382, 99] width 145 height 17
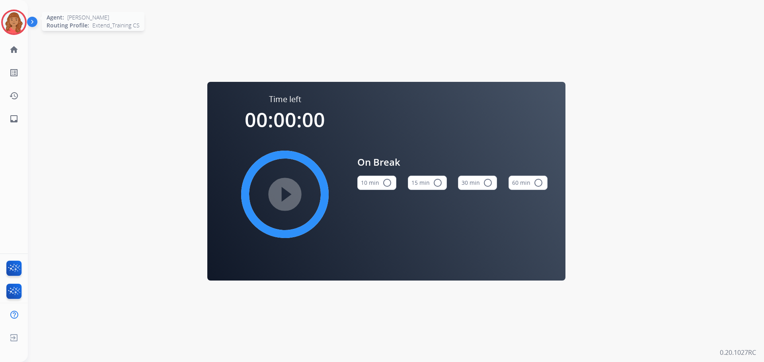
click at [12, 19] on img at bounding box center [14, 22] width 22 height 22
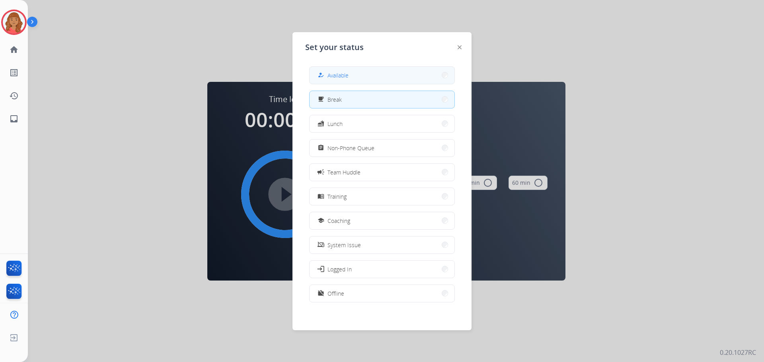
click at [320, 72] on mat-icon "how_to_reg" at bounding box center [321, 75] width 7 height 7
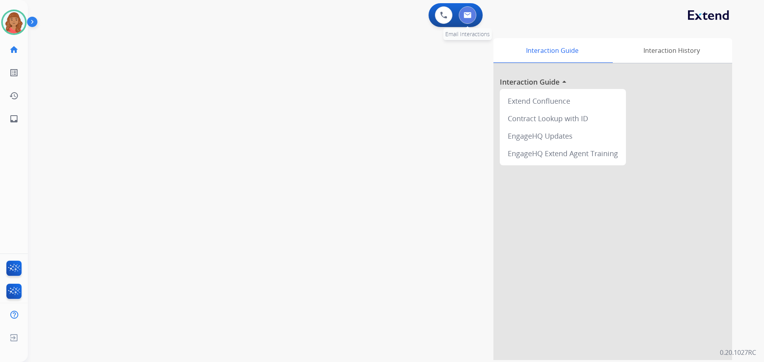
click at [469, 15] on img at bounding box center [468, 15] width 8 height 6
select select "**********"
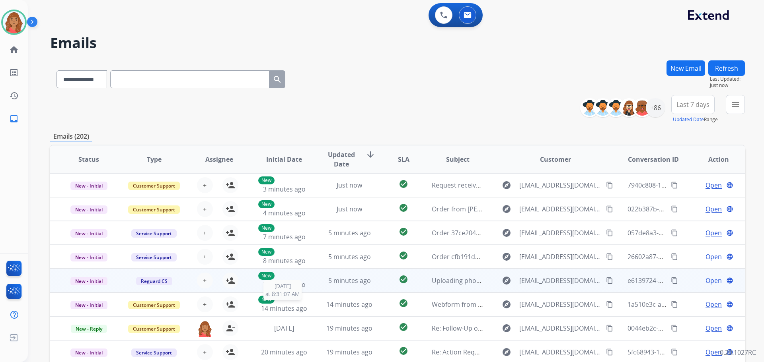
scroll to position [1, 0]
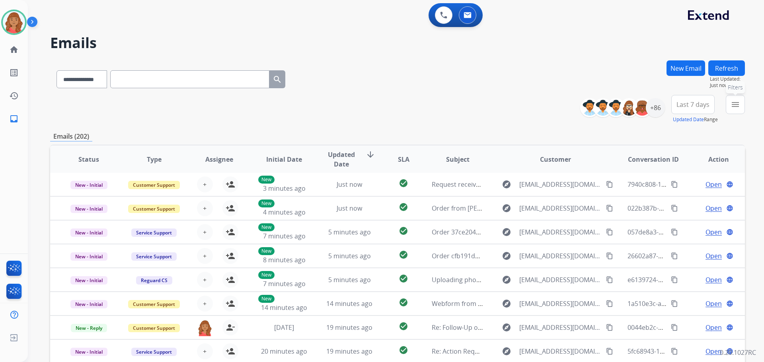
click at [733, 109] on button "menu Filters" at bounding box center [735, 104] width 19 height 19
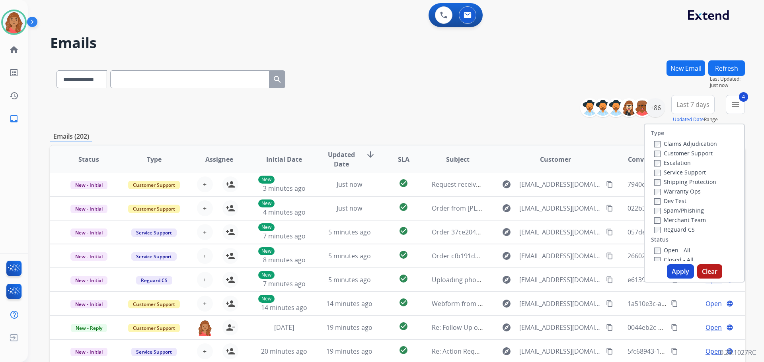
click at [669, 272] on button "Apply" at bounding box center [680, 272] width 27 height 14
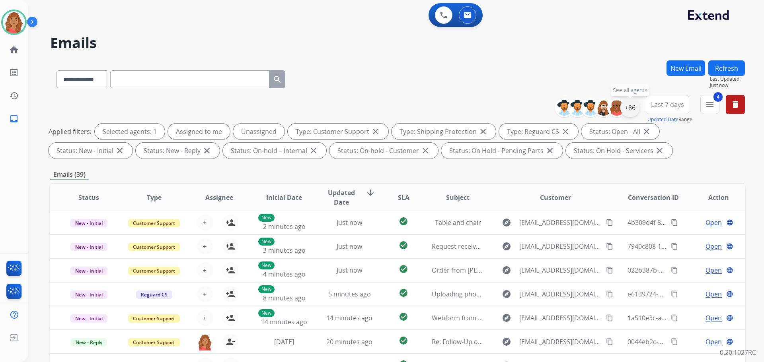
click at [632, 111] on div "+86" at bounding box center [629, 107] width 19 height 19
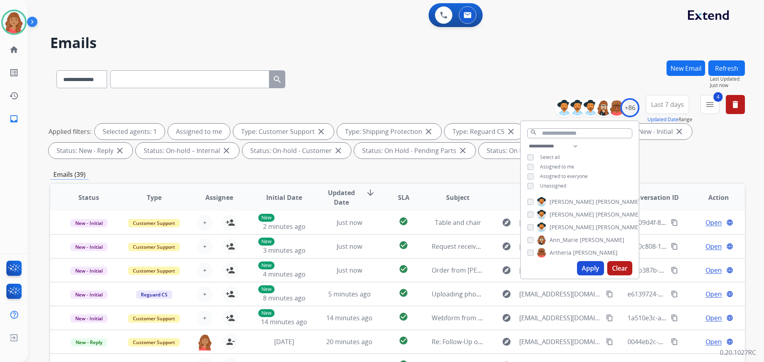
click at [586, 272] on button "Apply" at bounding box center [590, 268] width 27 height 14
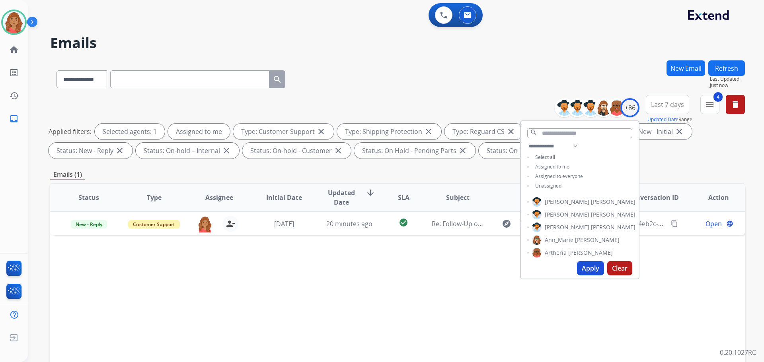
scroll to position [0, 0]
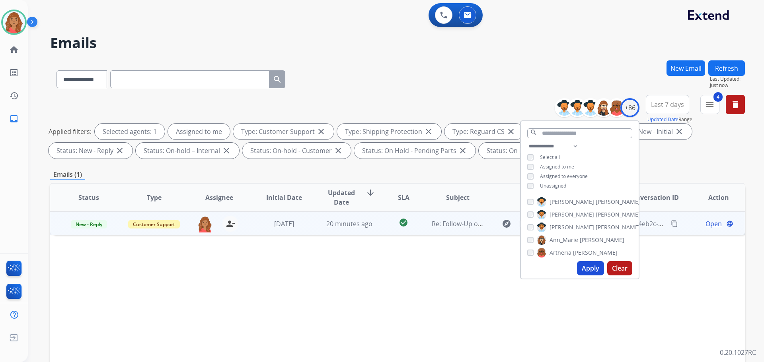
click at [326, 226] on span "20 minutes ago" at bounding box center [349, 224] width 46 height 9
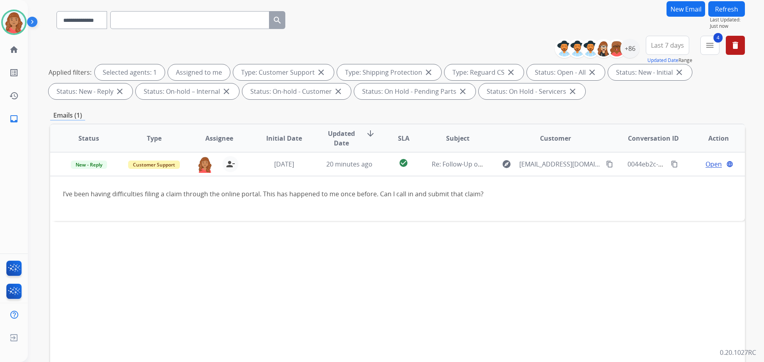
scroll to position [80, 0]
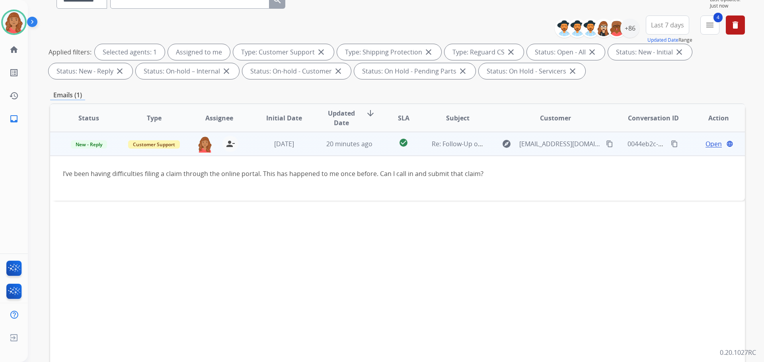
click at [706, 143] on span "Open" at bounding box center [714, 144] width 16 height 10
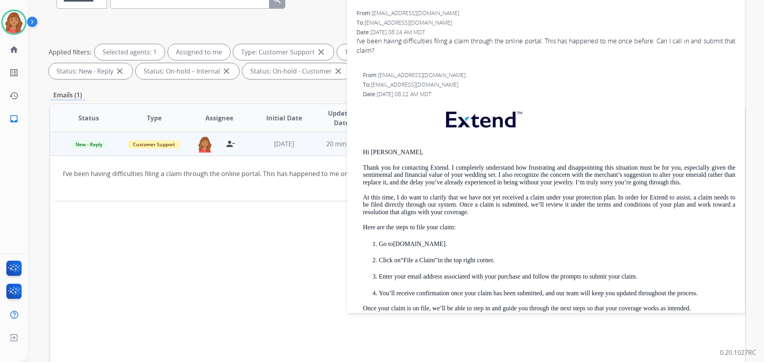
scroll to position [119, 0]
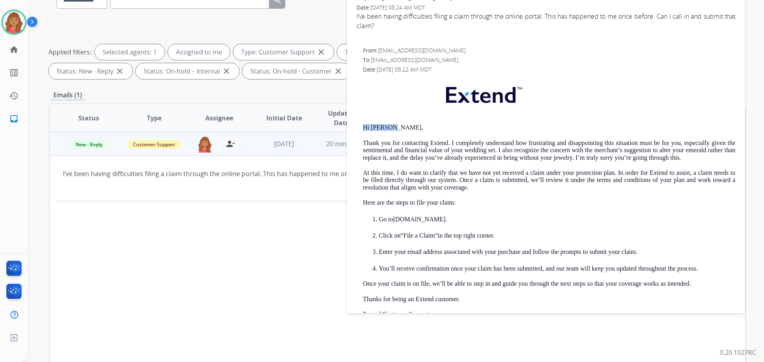
drag, startPoint x: 391, startPoint y: 127, endPoint x: 374, endPoint y: 128, distance: 17.6
click at [359, 125] on div "From: [EMAIL_ADDRESS][DOMAIN_NAME] To: [EMAIL_ADDRESS][DOMAIN_NAME] Date: [DATE…" at bounding box center [546, 204] width 379 height 315
copy p "Hi [PERSON_NAME],"
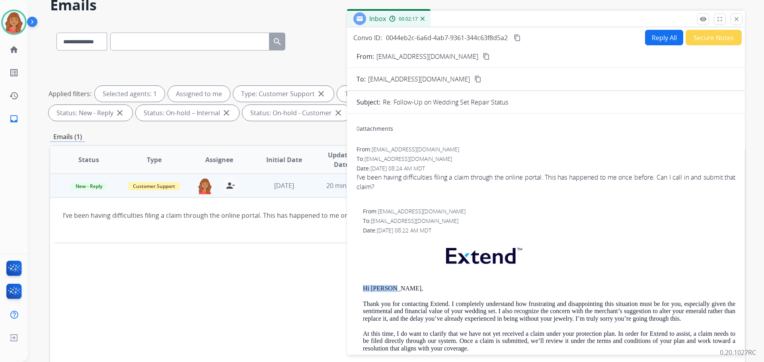
scroll to position [0, 0]
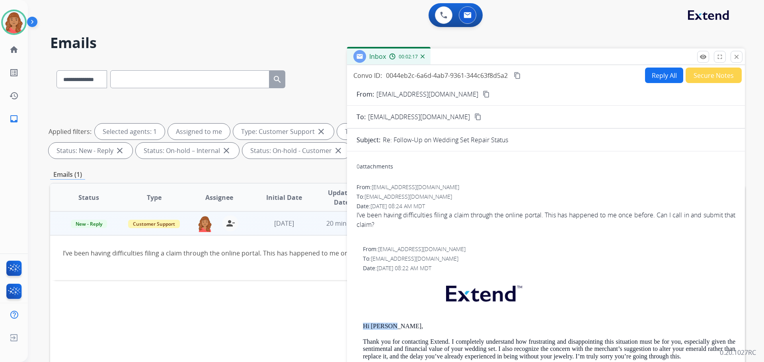
click at [654, 82] on button "Reply All" at bounding box center [664, 76] width 38 height 16
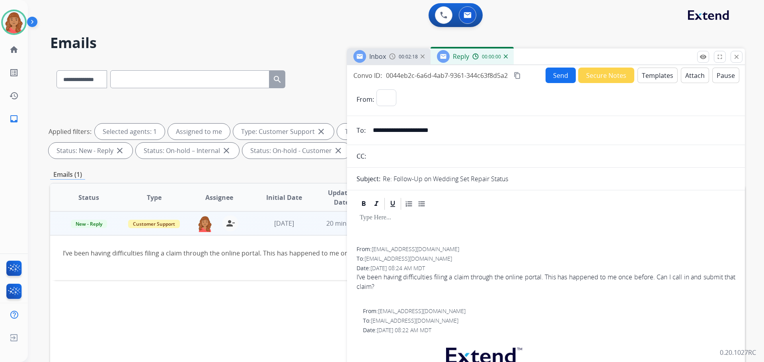
select select "**********"
click at [647, 74] on button "Templates" at bounding box center [657, 76] width 40 height 16
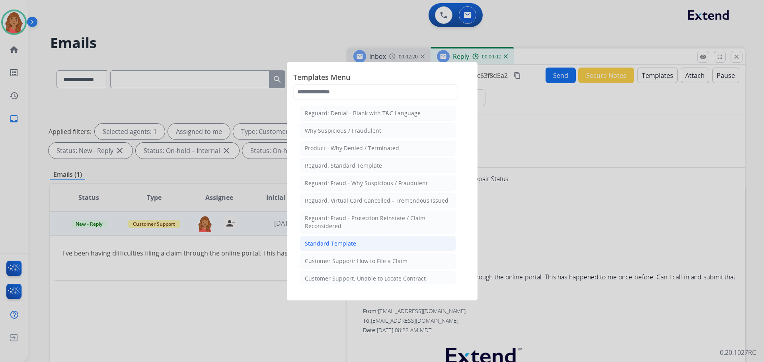
click at [326, 243] on div "Standard Template" at bounding box center [330, 244] width 51 height 8
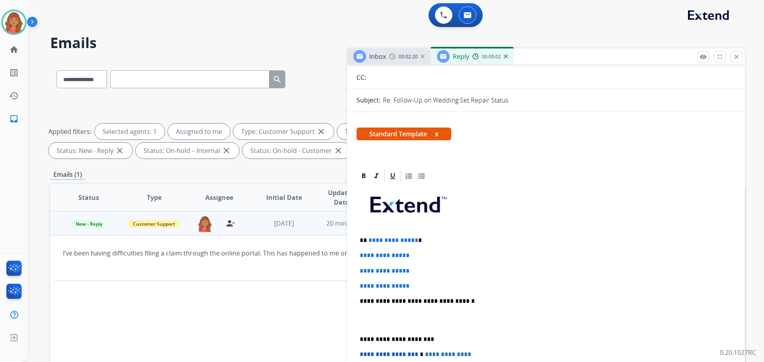
scroll to position [159, 0]
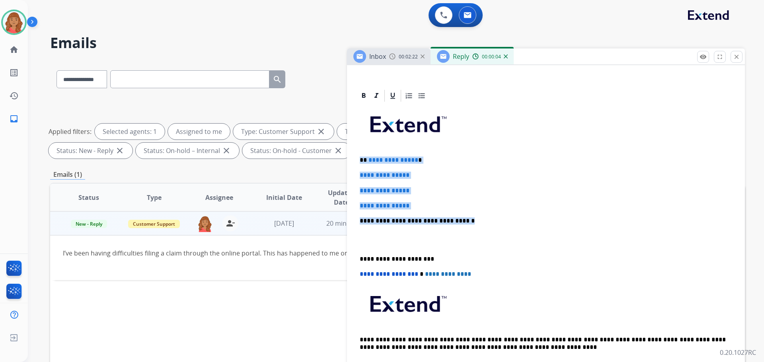
drag, startPoint x: 437, startPoint y: 224, endPoint x: 353, endPoint y: 154, distance: 109.6
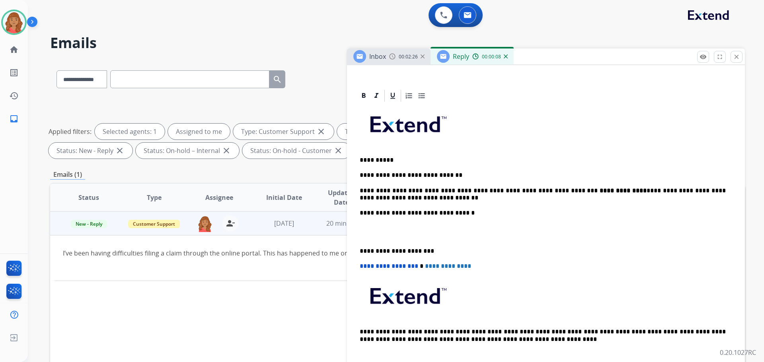
click at [359, 251] on div "**********" at bounding box center [546, 236] width 379 height 266
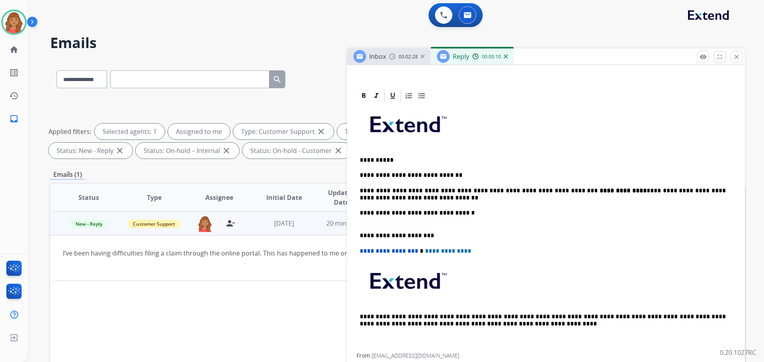
scroll to position [0, 0]
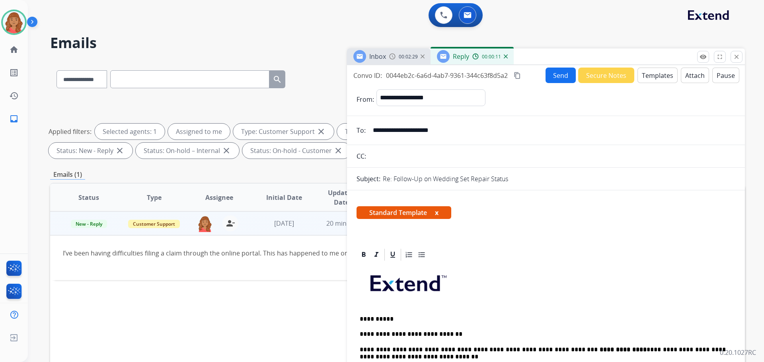
click at [520, 77] on mat-icon "content_copy" at bounding box center [517, 75] width 7 height 7
click at [554, 78] on button "Send" at bounding box center [561, 76] width 30 height 16
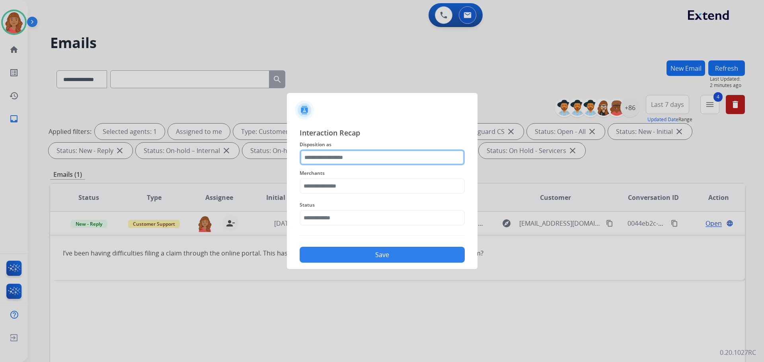
click at [353, 156] on input "text" at bounding box center [382, 158] width 165 height 16
type input "**********"
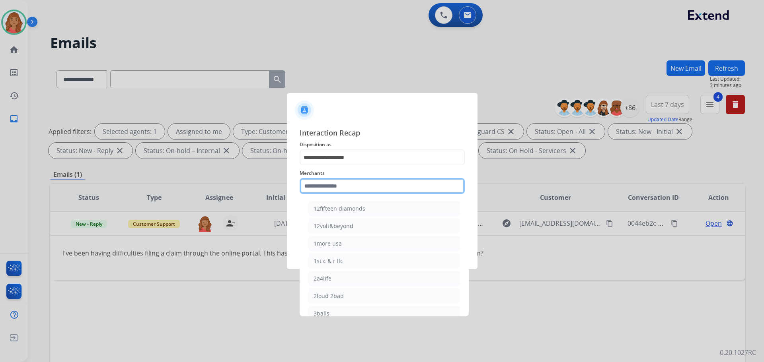
paste input "**********"
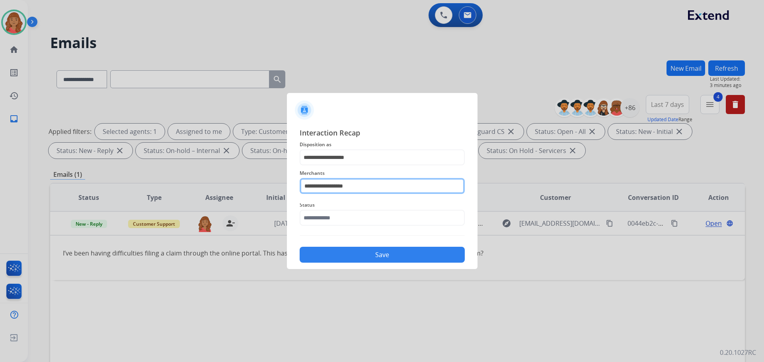
drag, startPoint x: 358, startPoint y: 185, endPoint x: 326, endPoint y: 191, distance: 32.3
click at [326, 191] on input "**********" at bounding box center [382, 186] width 165 height 16
type input "*"
type input "******"
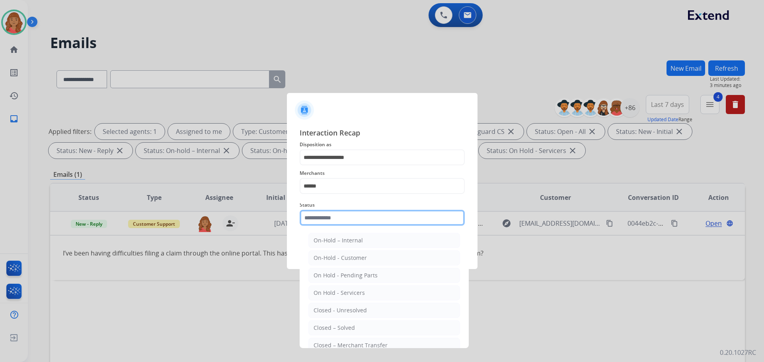
click at [316, 222] on input "text" at bounding box center [382, 218] width 165 height 16
drag, startPoint x: 331, startPoint y: 334, endPoint x: 333, endPoint y: 310, distance: 24.4
click at [332, 333] on li "Closed – Solved" at bounding box center [384, 328] width 152 height 15
type input "**********"
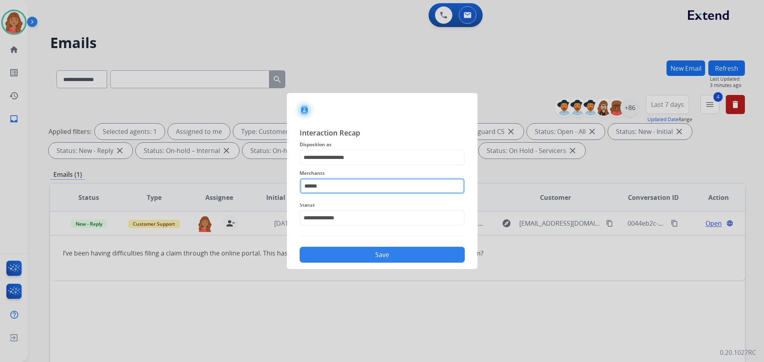
drag, startPoint x: 329, startPoint y: 187, endPoint x: 281, endPoint y: 191, distance: 47.9
click at [0, 191] on app-contact-recap-modal "**********" at bounding box center [0, 181] width 0 height 362
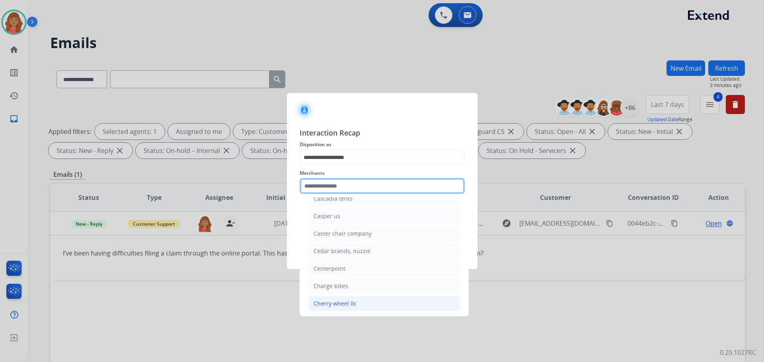
scroll to position [2905, 0]
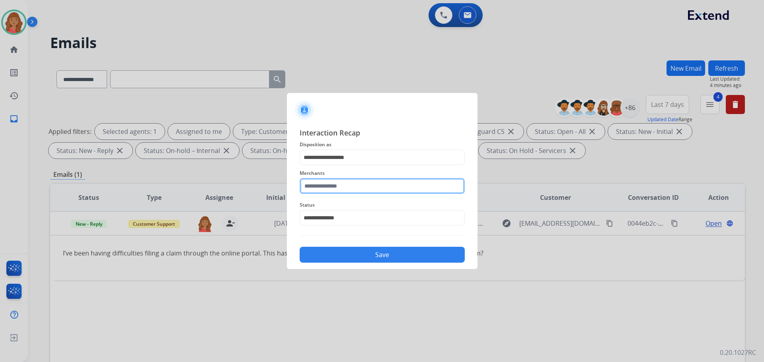
click at [318, 189] on input "text" at bounding box center [382, 186] width 165 height 16
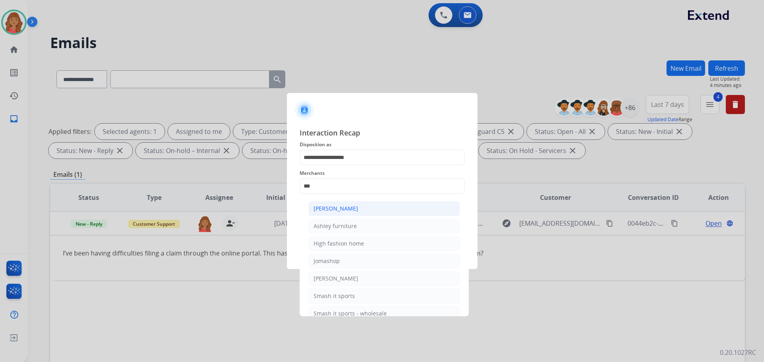
click at [332, 208] on div "[PERSON_NAME]" at bounding box center [336, 209] width 45 height 8
type input "**********"
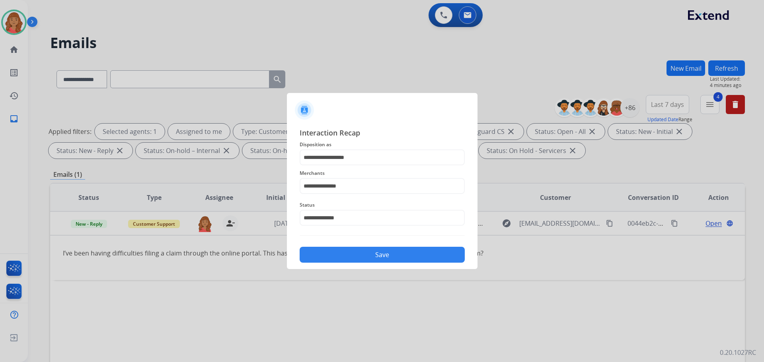
drag, startPoint x: 338, startPoint y: 261, endPoint x: 341, endPoint y: 254, distance: 8.2
click at [338, 261] on button "Save" at bounding box center [382, 255] width 165 height 16
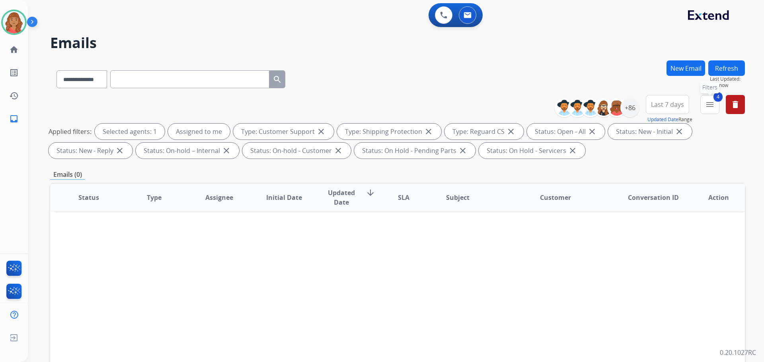
click at [711, 103] on mat-icon "menu" at bounding box center [710, 105] width 10 height 10
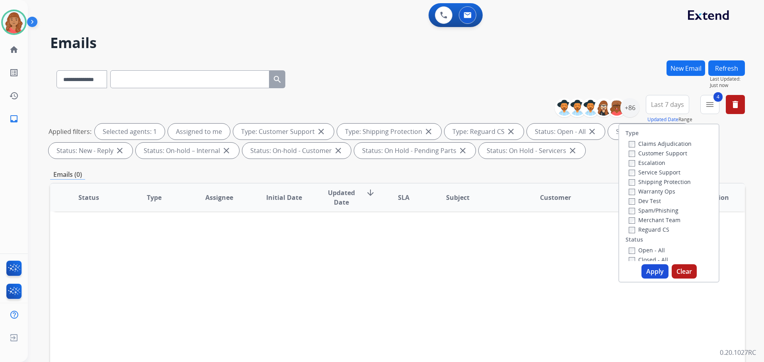
click at [652, 271] on button "Apply" at bounding box center [654, 272] width 27 height 14
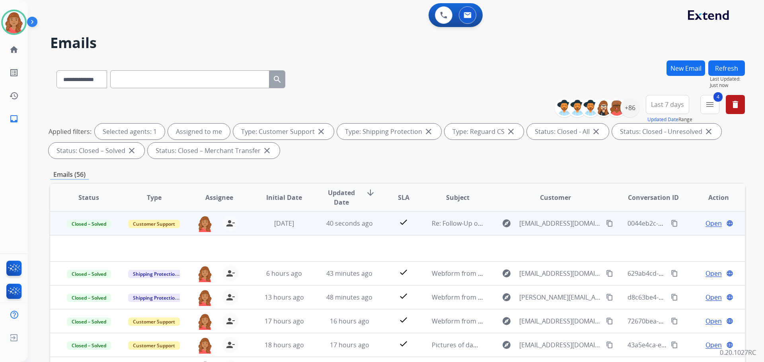
click at [606, 224] on mat-icon "content_copy" at bounding box center [609, 223] width 7 height 7
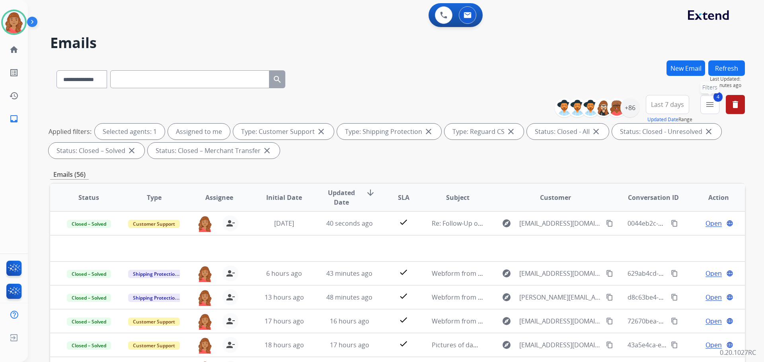
click at [709, 107] on mat-icon "menu" at bounding box center [710, 105] width 10 height 10
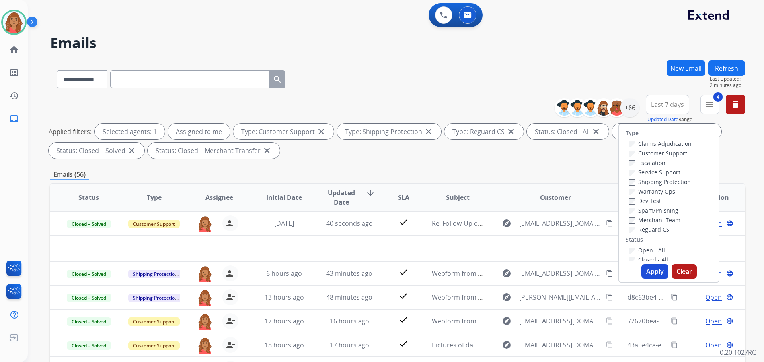
click at [648, 271] on button "Apply" at bounding box center [654, 272] width 27 height 14
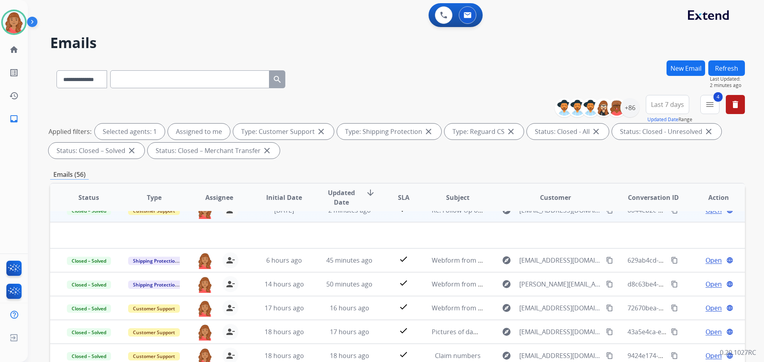
scroll to position [0, 0]
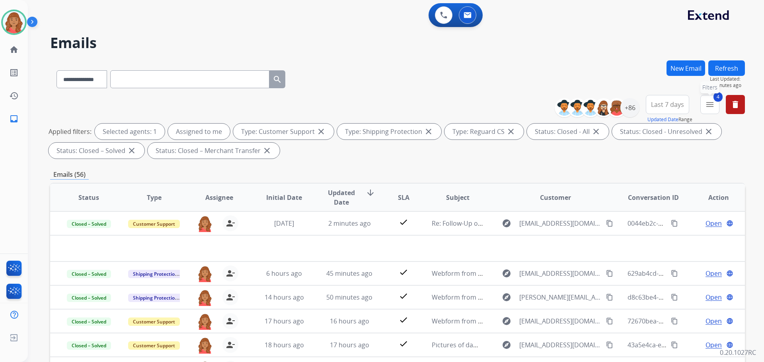
click at [713, 107] on mat-icon "menu" at bounding box center [710, 105] width 10 height 10
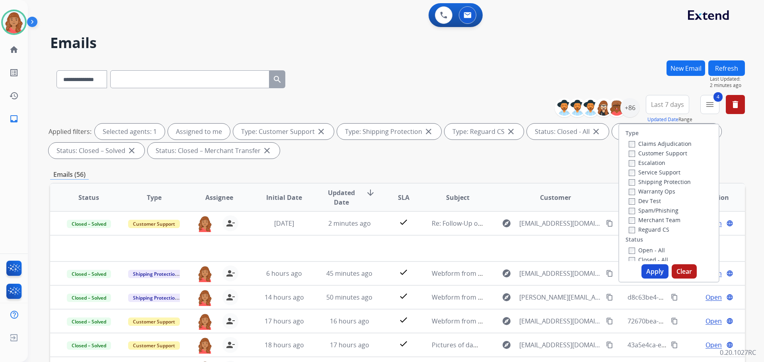
click at [647, 269] on button "Apply" at bounding box center [654, 272] width 27 height 14
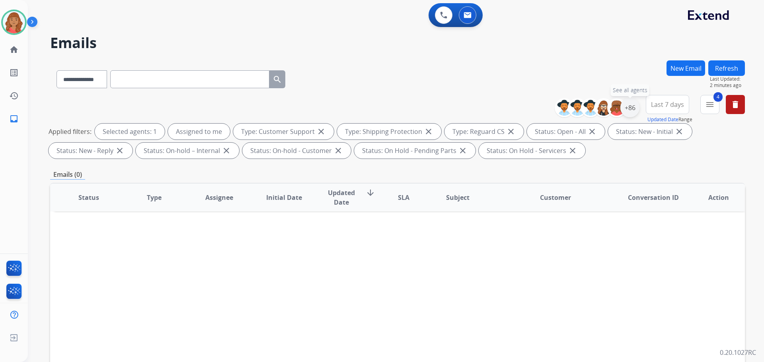
click at [629, 110] on div "+86" at bounding box center [629, 107] width 19 height 19
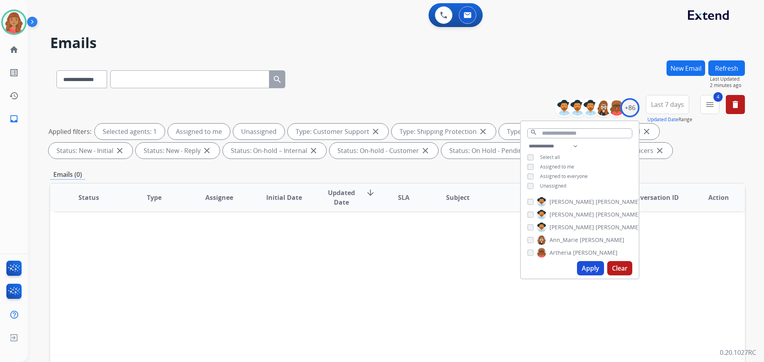
click at [581, 270] on button "Apply" at bounding box center [590, 268] width 27 height 14
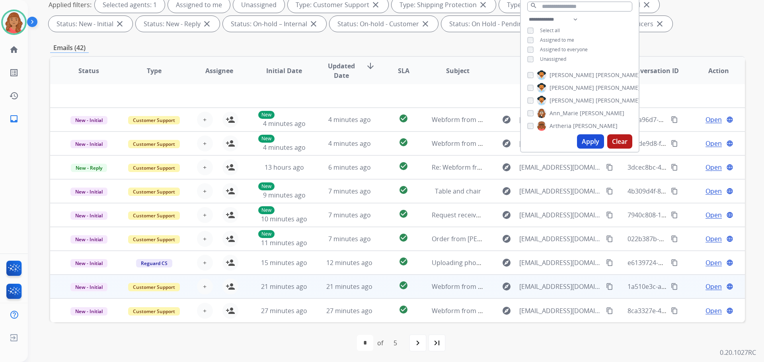
scroll to position [129, 0]
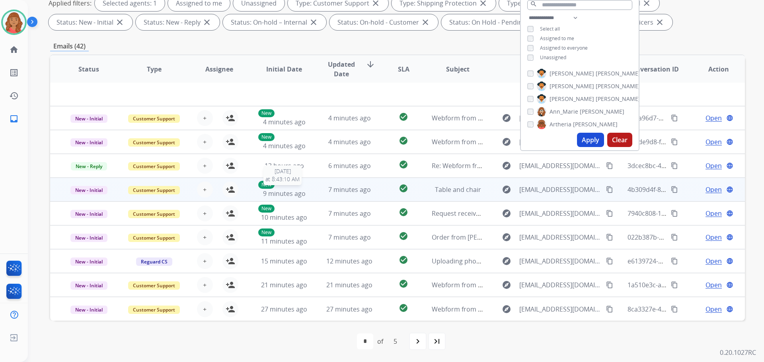
click at [296, 193] on span "9 minutes ago" at bounding box center [284, 193] width 43 height 9
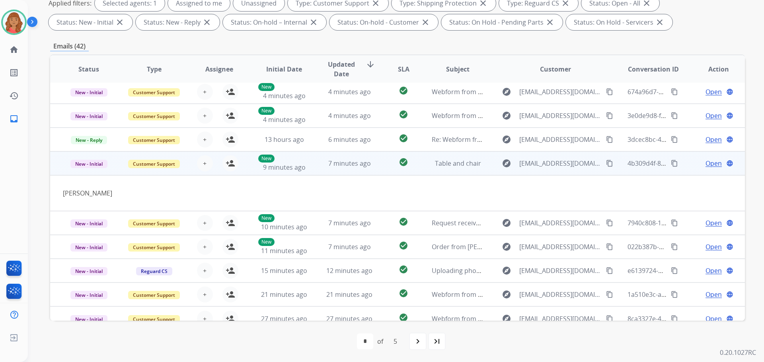
scroll to position [37, 0]
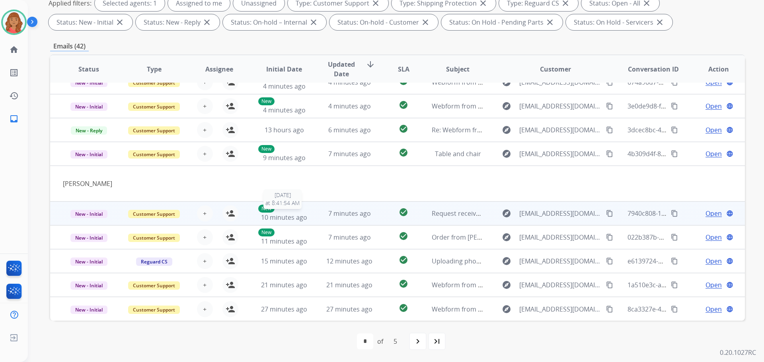
click at [303, 221] on span "10 minutes ago" at bounding box center [284, 217] width 46 height 9
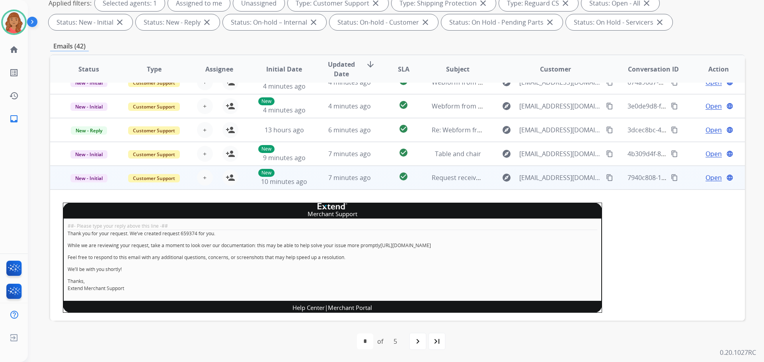
scroll to position [119, 0]
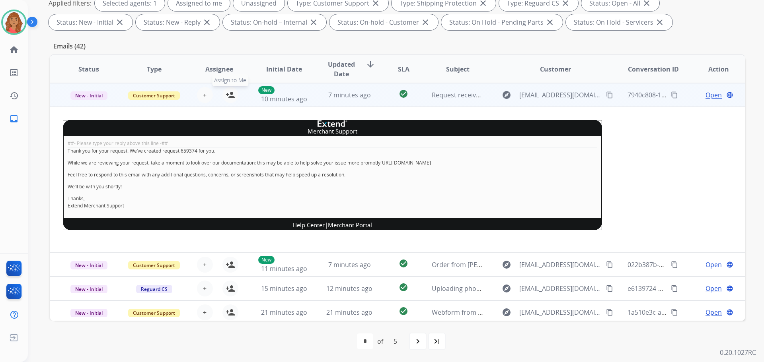
click at [228, 99] on mat-icon "person_add" at bounding box center [231, 95] width 10 height 10
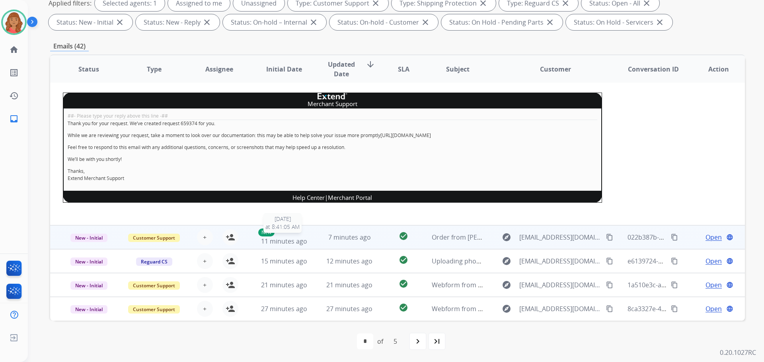
click at [298, 240] on span "11 minutes ago" at bounding box center [284, 241] width 46 height 9
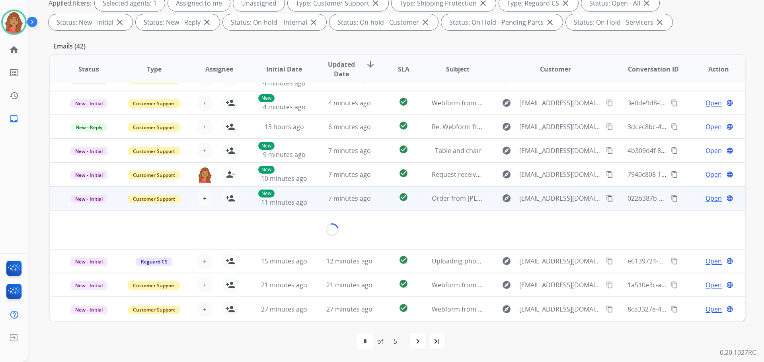
scroll to position [56, 0]
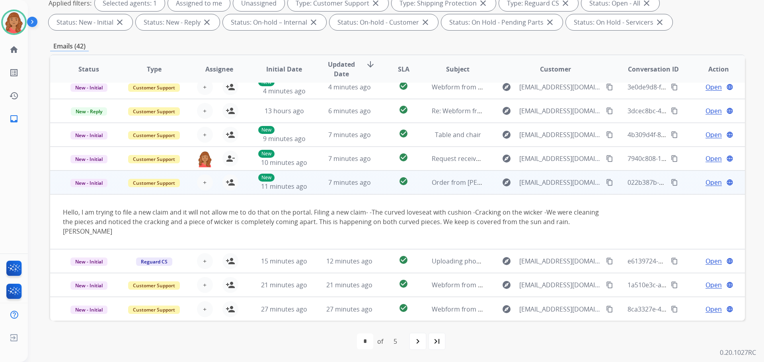
click at [706, 184] on span "Open" at bounding box center [714, 183] width 16 height 10
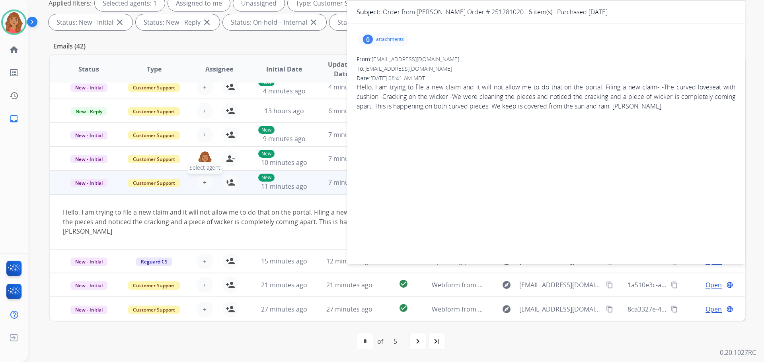
click at [204, 183] on span "+" at bounding box center [205, 183] width 4 height 10
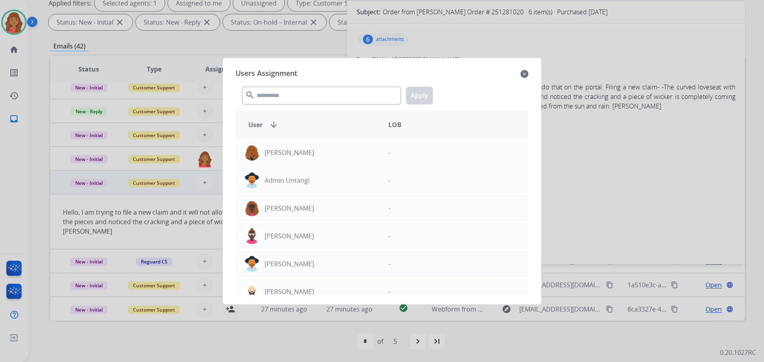
click at [523, 76] on mat-icon "close" at bounding box center [524, 74] width 8 height 10
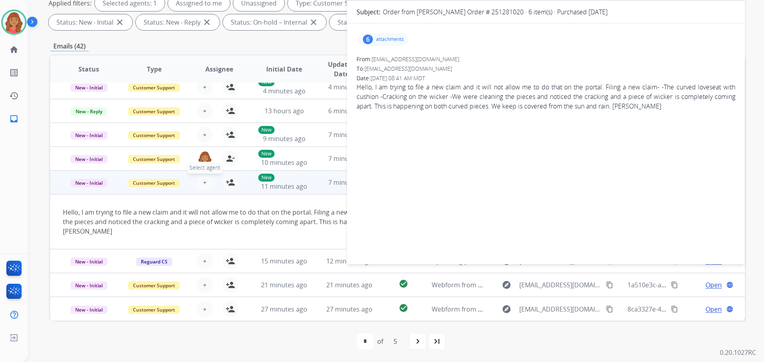
click at [199, 185] on button "+ Select agent" at bounding box center [205, 183] width 16 height 16
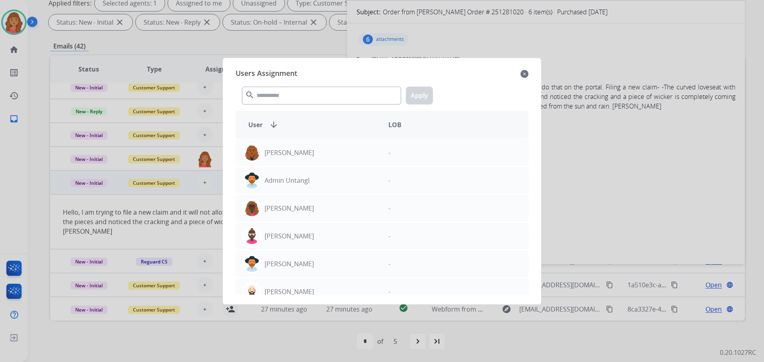
click at [526, 72] on mat-icon "close" at bounding box center [524, 74] width 8 height 10
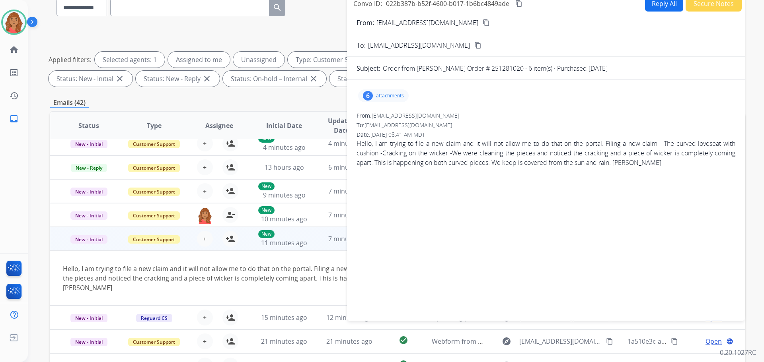
scroll to position [0, 0]
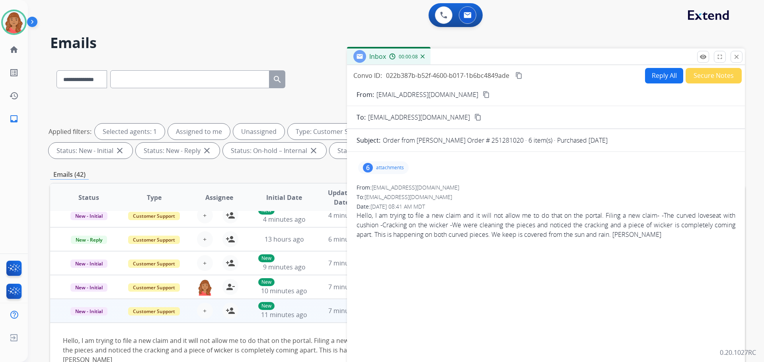
drag, startPoint x: 736, startPoint y: 60, endPoint x: 671, endPoint y: 89, distance: 70.9
click at [736, 63] on div "Inbox 00:00:08 Convo ID: 022b387b-b52f-4600-b017-1b6bc4849ade content_copy Repl…" at bounding box center [546, 221] width 398 height 345
click at [734, 58] on mat-icon "close" at bounding box center [736, 56] width 7 height 7
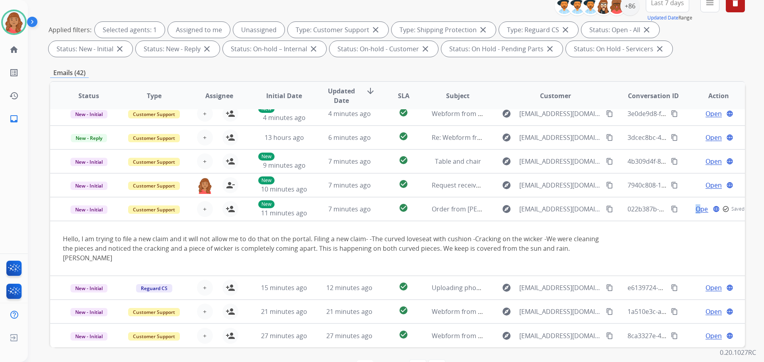
scroll to position [129, 0]
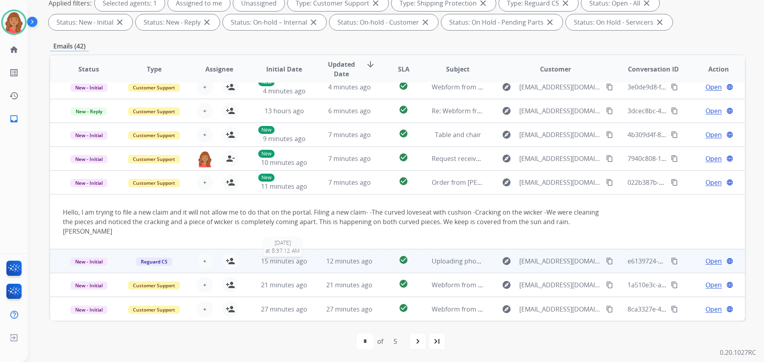
click at [276, 262] on span "15 minutes ago" at bounding box center [284, 261] width 46 height 9
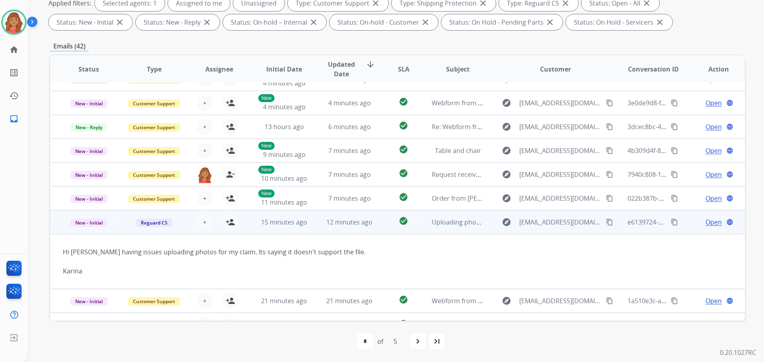
scroll to position [56, 0]
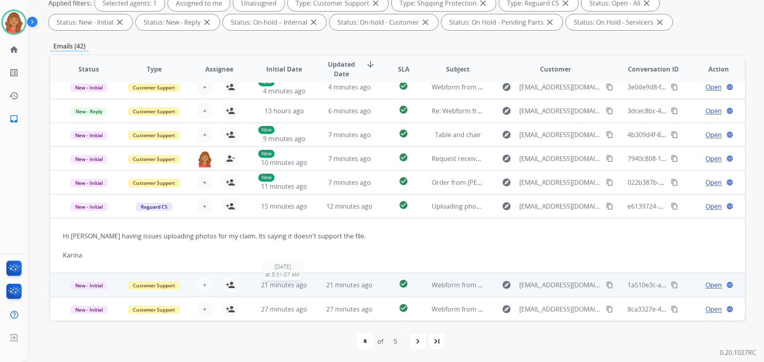
click at [277, 288] on span "21 minutes ago" at bounding box center [284, 285] width 46 height 9
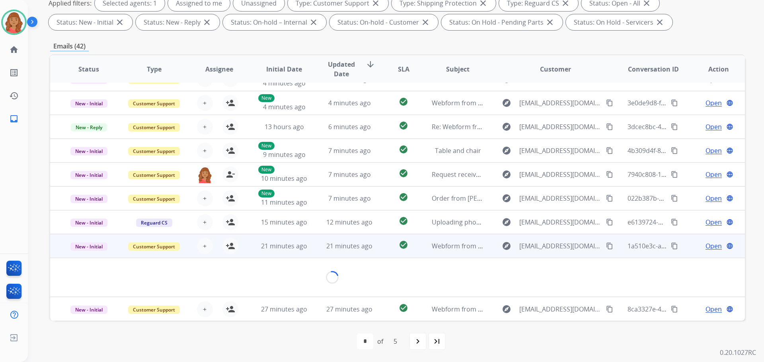
scroll to position [37, 0]
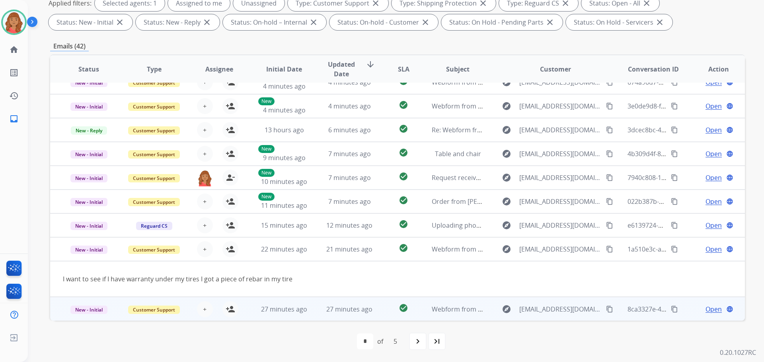
click at [288, 314] on td "27 minutes ago" at bounding box center [278, 309] width 65 height 24
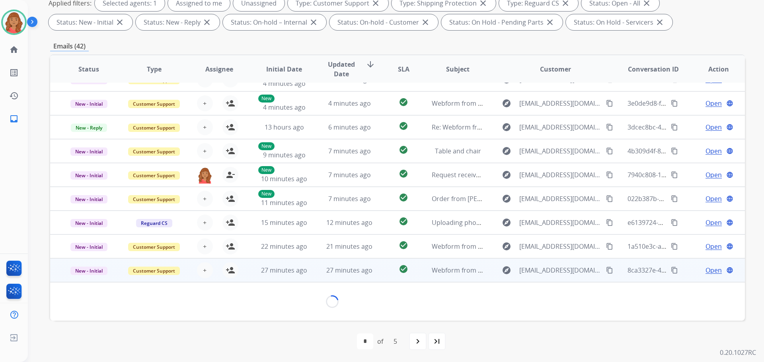
scroll to position [46, 0]
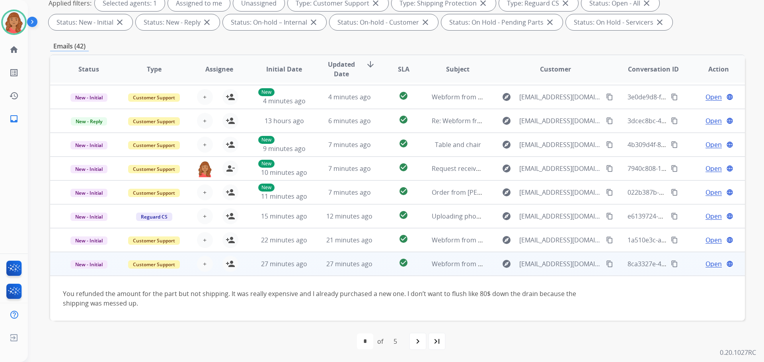
click at [398, 341] on div "5" at bounding box center [395, 342] width 16 height 16
click at [395, 343] on div "5" at bounding box center [395, 342] width 16 height 16
click at [420, 343] on mat-icon "navigate_next" at bounding box center [418, 342] width 10 height 10
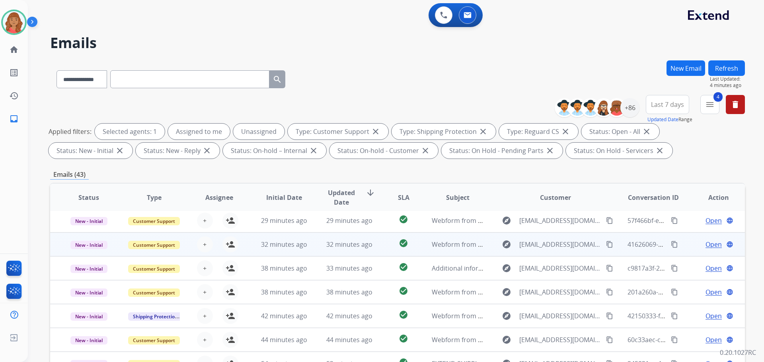
scroll to position [129, 0]
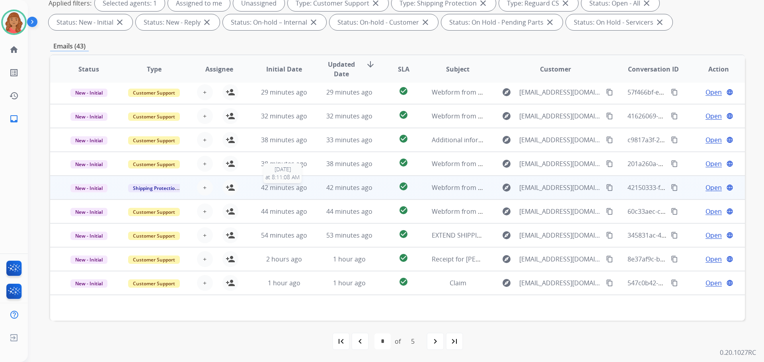
click at [272, 190] on span "42 minutes ago" at bounding box center [284, 187] width 46 height 9
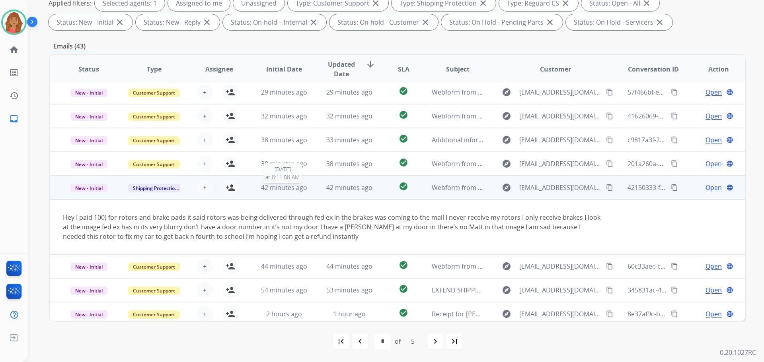
scroll to position [56, 0]
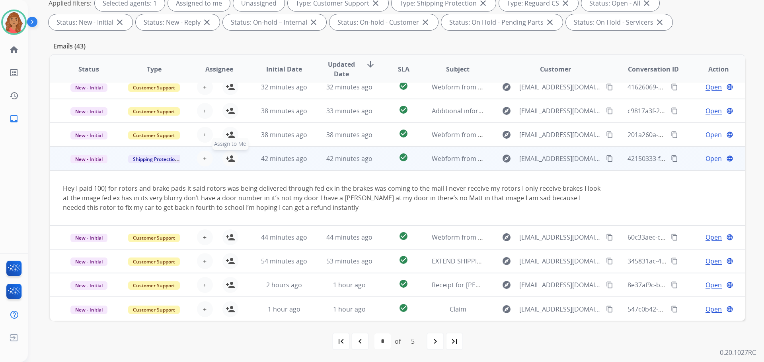
click at [227, 159] on mat-icon "person_add" at bounding box center [231, 159] width 10 height 10
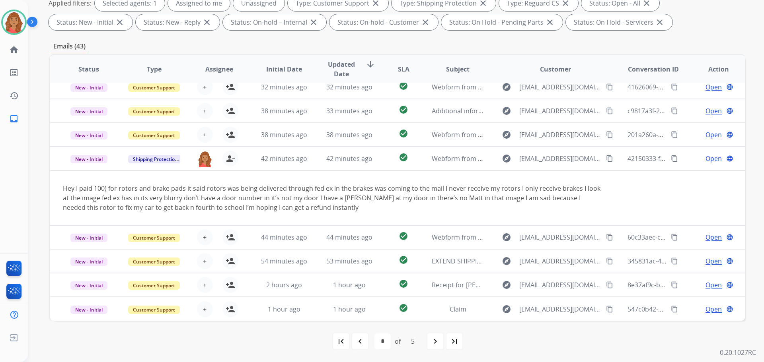
click at [438, 343] on mat-icon "navigate_next" at bounding box center [436, 342] width 10 height 10
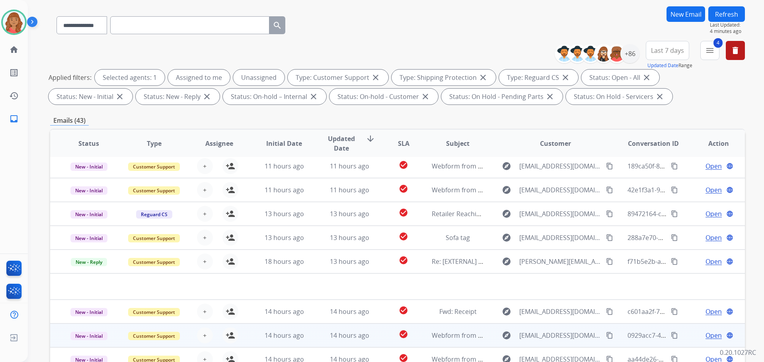
scroll to position [129, 0]
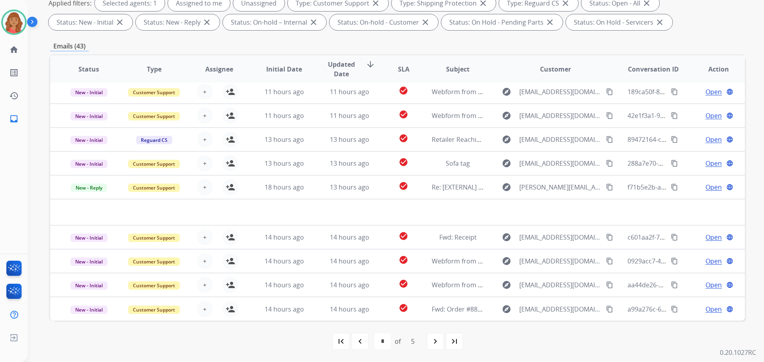
click at [437, 344] on mat-icon "navigate_next" at bounding box center [436, 342] width 10 height 10
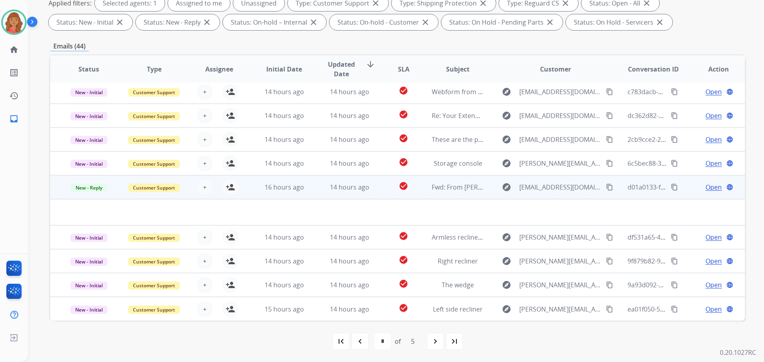
click at [275, 193] on td "16 hours ago" at bounding box center [278, 187] width 65 height 24
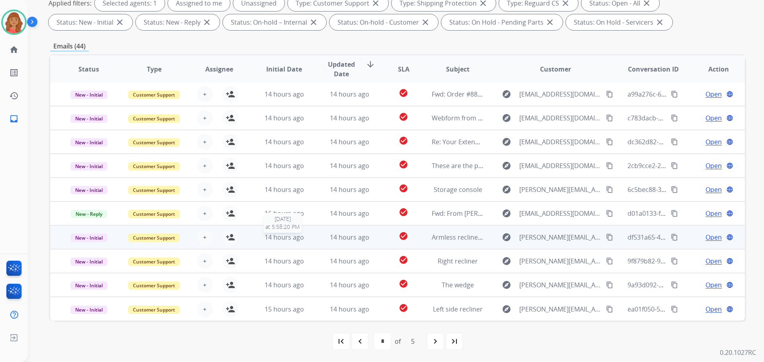
click at [273, 238] on span "14 hours ago" at bounding box center [284, 237] width 39 height 9
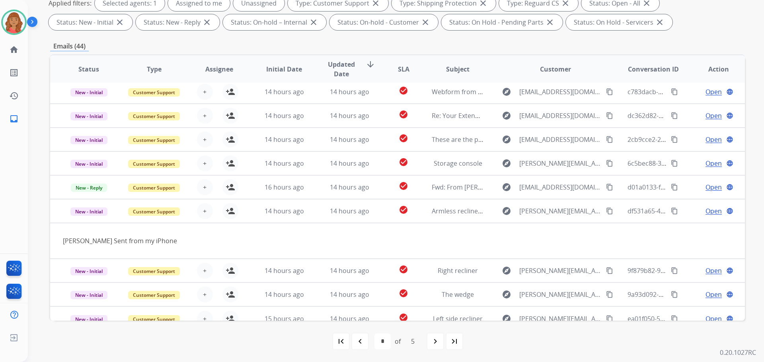
scroll to position [37, 0]
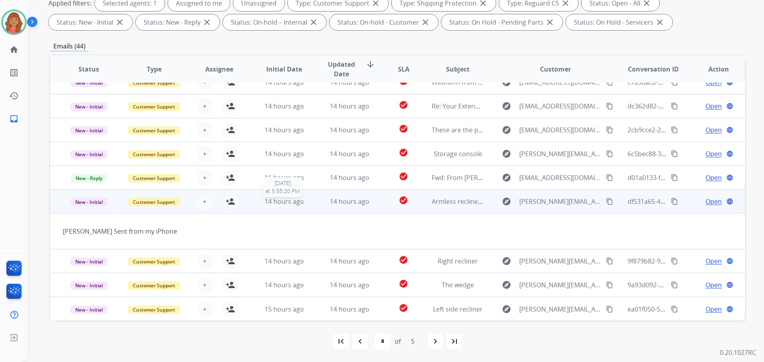
click at [270, 203] on span "14 hours ago" at bounding box center [284, 201] width 39 height 9
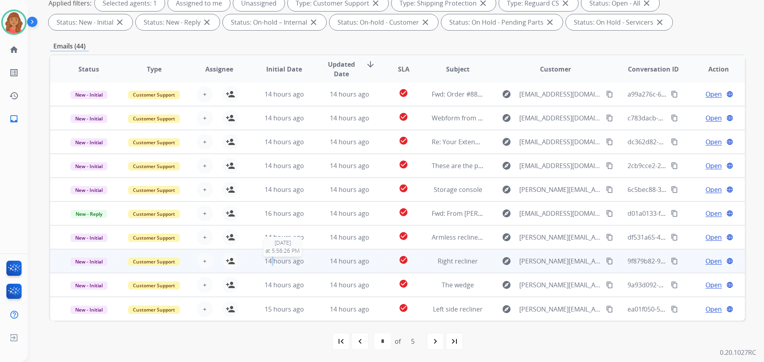
click at [272, 260] on span "14 hours ago" at bounding box center [284, 261] width 39 height 9
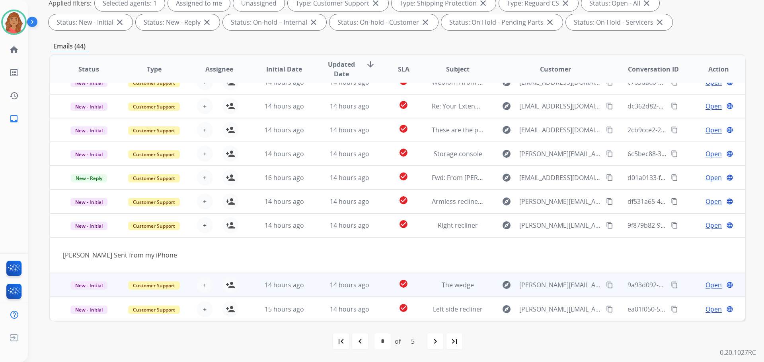
click at [269, 279] on td "14 hours ago" at bounding box center [278, 285] width 65 height 24
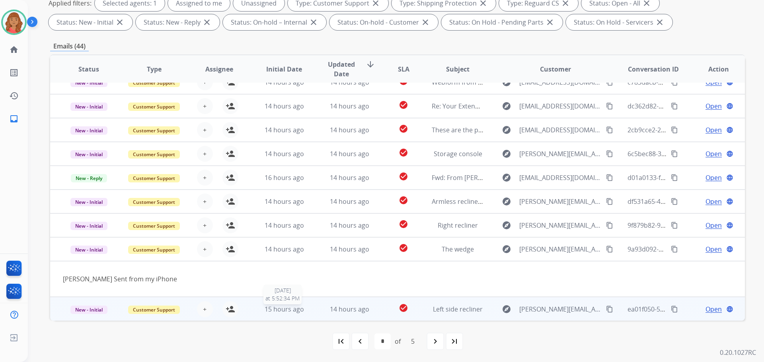
click at [274, 311] on span "15 hours ago" at bounding box center [284, 309] width 39 height 9
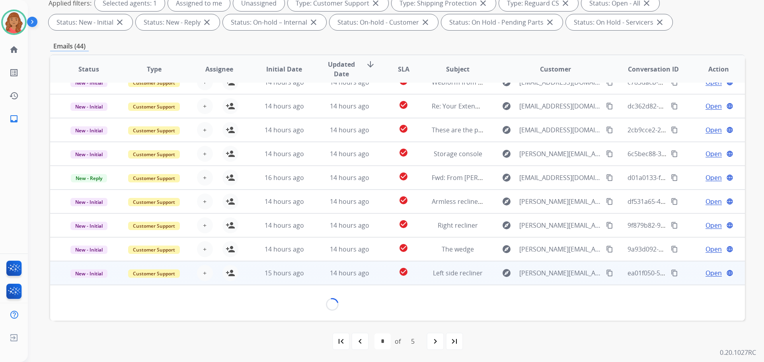
scroll to position [36, 0]
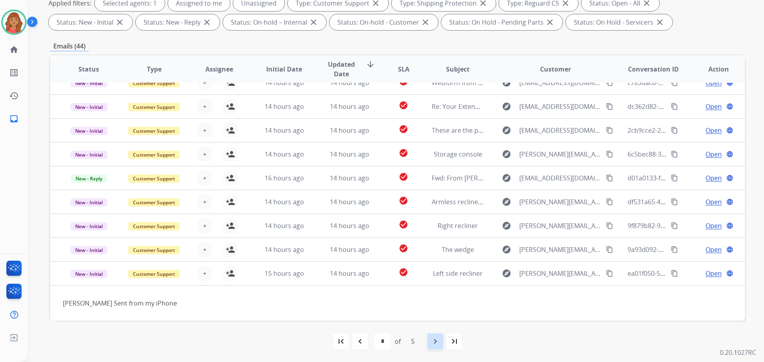
click at [436, 345] on mat-icon "navigate_next" at bounding box center [436, 342] width 10 height 10
select select "*"
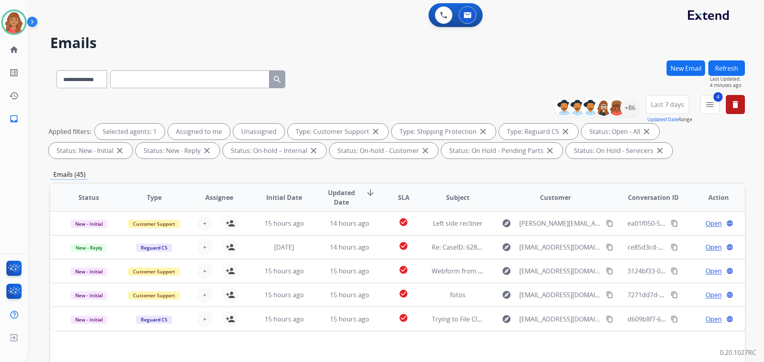
scroll to position [0, 0]
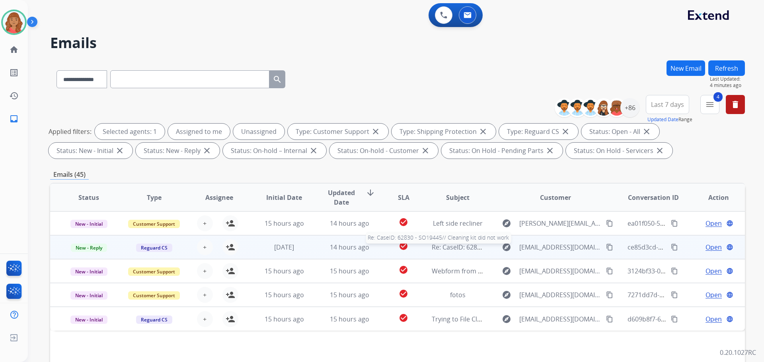
click at [432, 247] on span "Re: CaseID: 62830 - SO19445// Cleaning kit did not work" at bounding box center [514, 247] width 164 height 9
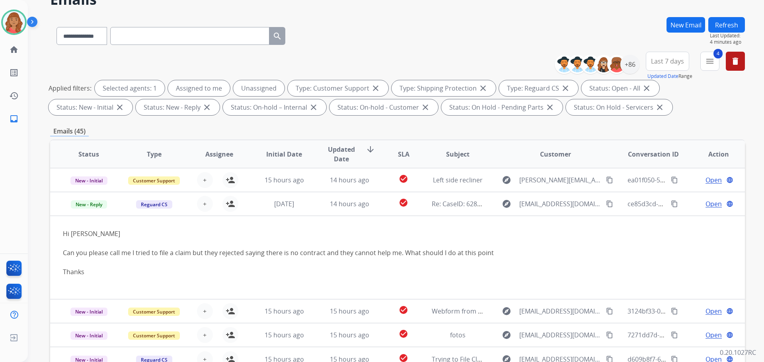
scroll to position [129, 0]
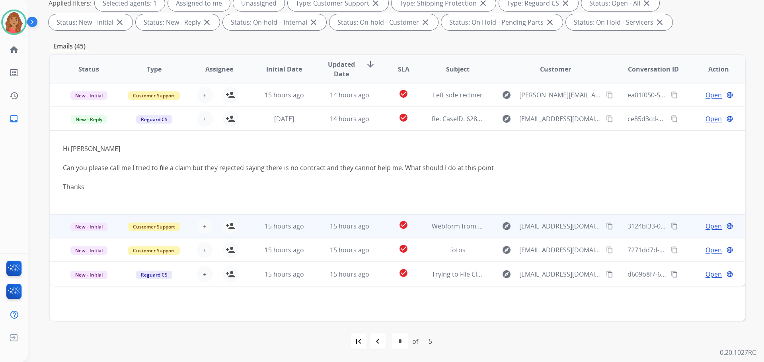
click at [355, 233] on td "15 hours ago" at bounding box center [343, 226] width 65 height 24
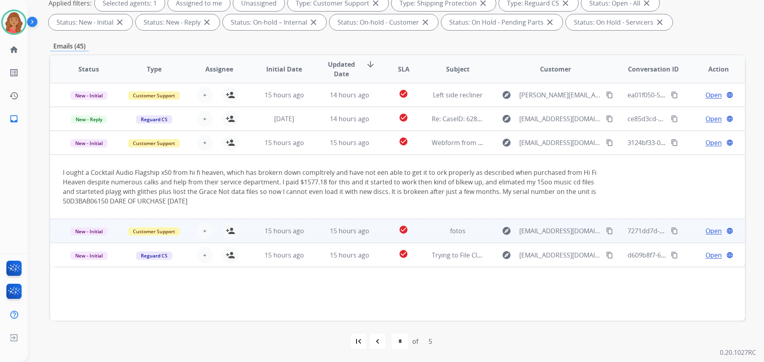
click at [315, 234] on td "15 hours ago" at bounding box center [343, 231] width 65 height 24
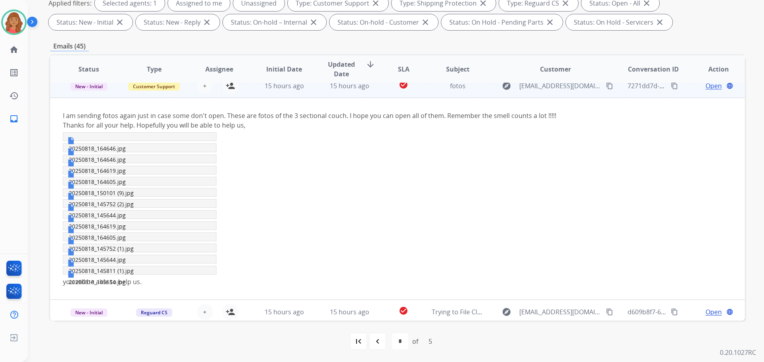
scroll to position [84, 0]
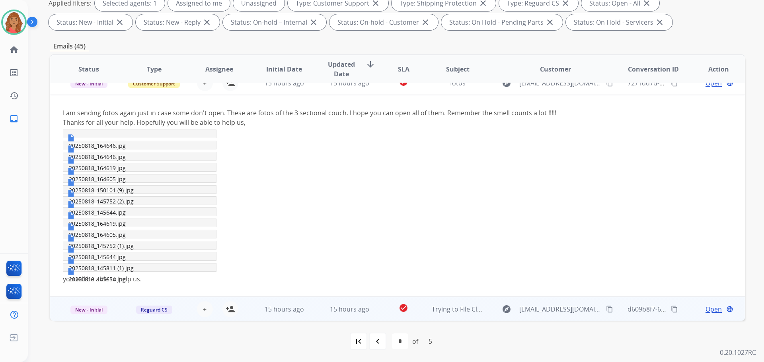
click at [320, 308] on td "15 hours ago" at bounding box center [343, 309] width 65 height 24
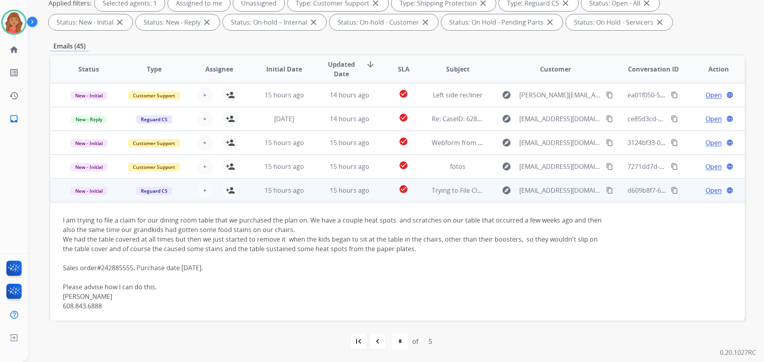
scroll to position [3, 0]
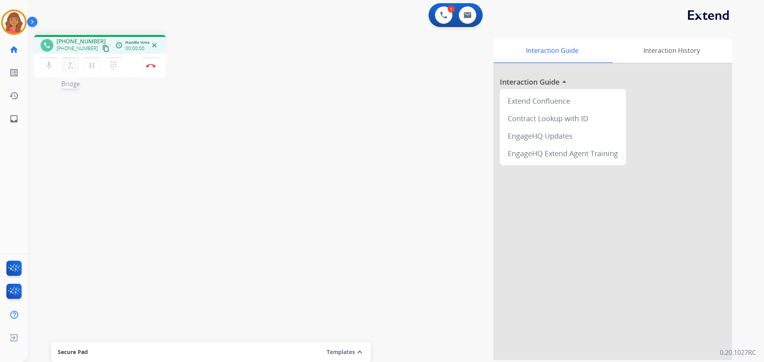
drag, startPoint x: 98, startPoint y: 49, endPoint x: 77, endPoint y: 58, distance: 23.2
click at [102, 49] on mat-icon "content_copy" at bounding box center [105, 48] width 7 height 7
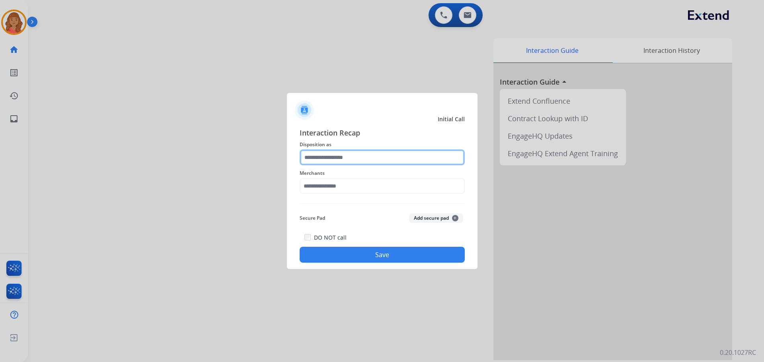
click at [372, 156] on input "text" at bounding box center [382, 158] width 165 height 16
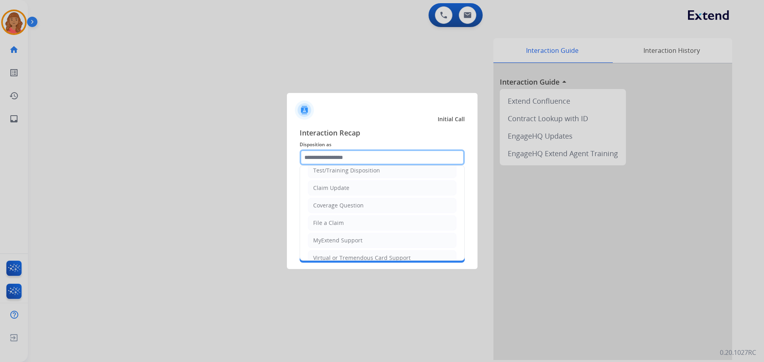
scroll to position [40, 0]
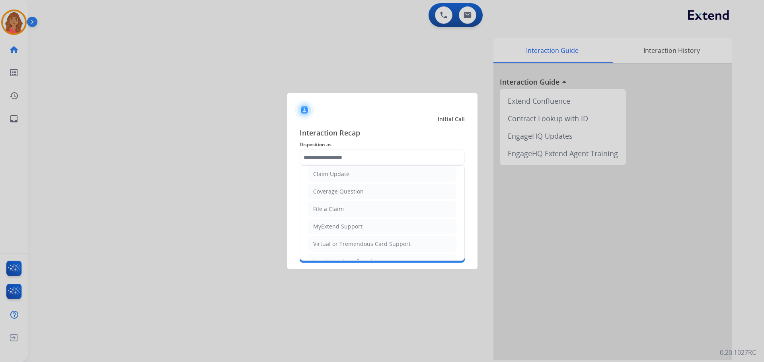
click at [333, 173] on div "Claim Update" at bounding box center [331, 174] width 36 height 8
type input "**********"
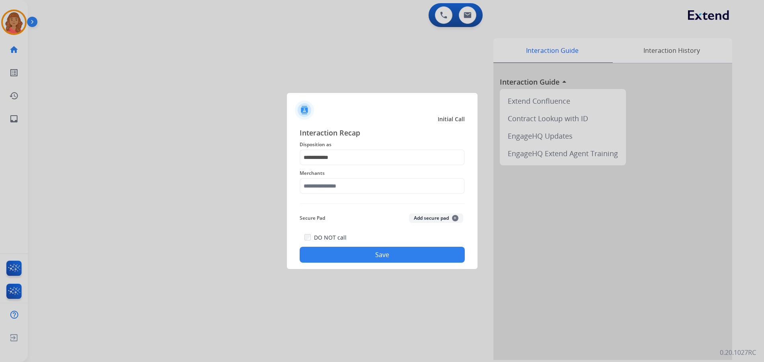
click at [345, 197] on div "**********" at bounding box center [382, 195] width 165 height 136
click at [342, 184] on input "text" at bounding box center [382, 186] width 165 height 16
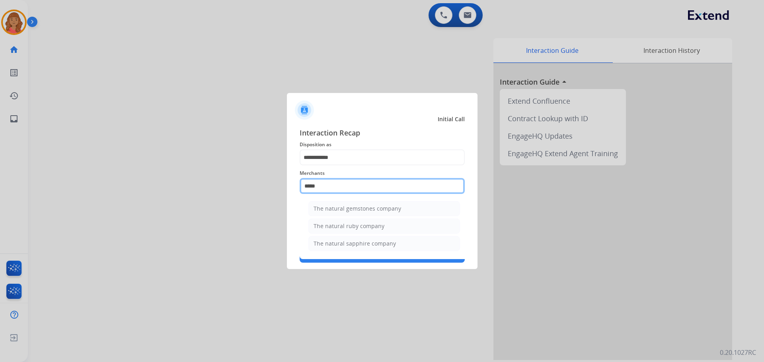
scroll to position [0, 0]
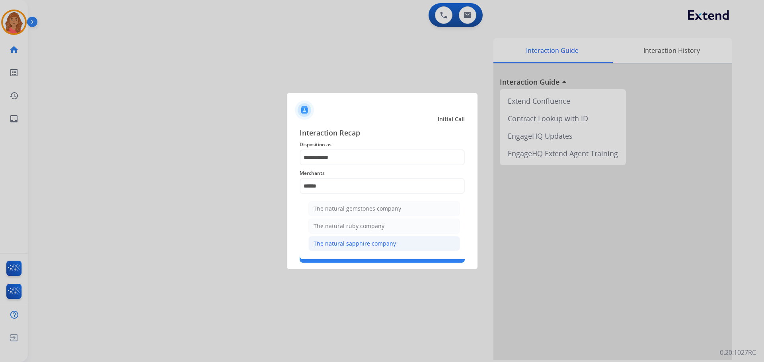
click at [337, 240] on div "The natural sapphire company" at bounding box center [355, 244] width 82 height 8
type input "**********"
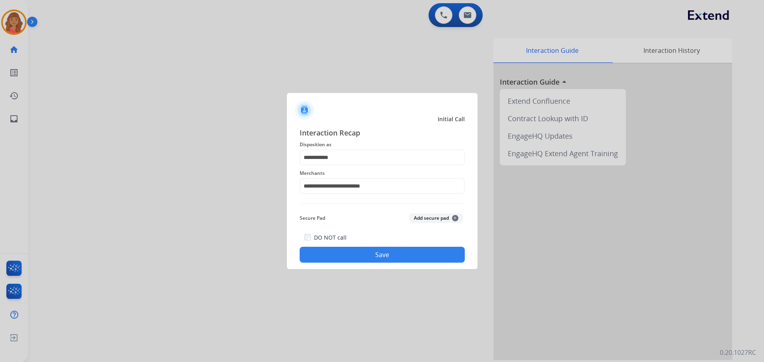
click at [339, 254] on button "Save" at bounding box center [382, 255] width 165 height 16
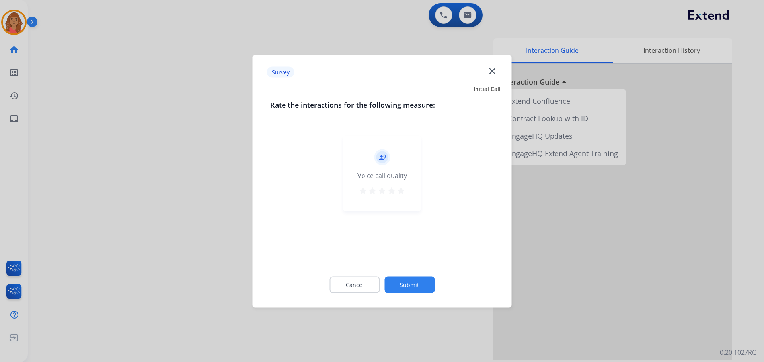
click at [401, 194] on mat-icon "star" at bounding box center [401, 191] width 10 height 10
click at [413, 294] on div "Cancel Submit" at bounding box center [382, 285] width 224 height 36
click at [413, 285] on button "Submit" at bounding box center [409, 285] width 50 height 17
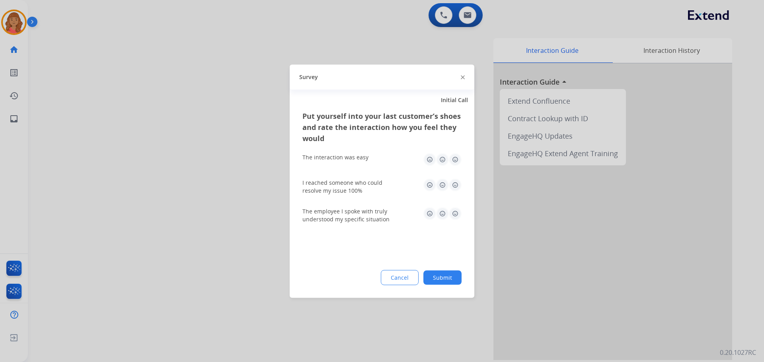
drag, startPoint x: 453, startPoint y: 160, endPoint x: 457, endPoint y: 179, distance: 19.6
click at [454, 160] on img at bounding box center [455, 159] width 13 height 13
drag, startPoint x: 455, startPoint y: 183, endPoint x: 456, endPoint y: 192, distance: 8.8
click at [455, 183] on img at bounding box center [455, 185] width 13 height 13
click at [455, 218] on img at bounding box center [455, 213] width 13 height 13
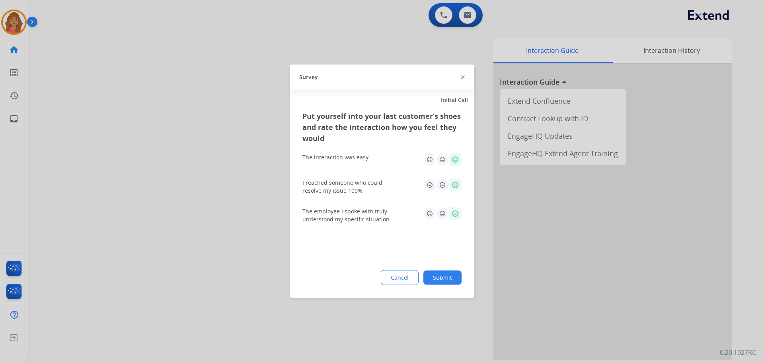
click at [446, 282] on button "Submit" at bounding box center [442, 278] width 38 height 14
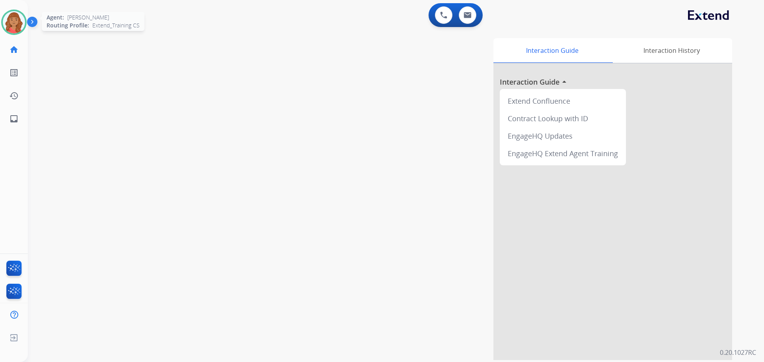
click at [6, 16] on img at bounding box center [14, 22] width 22 height 22
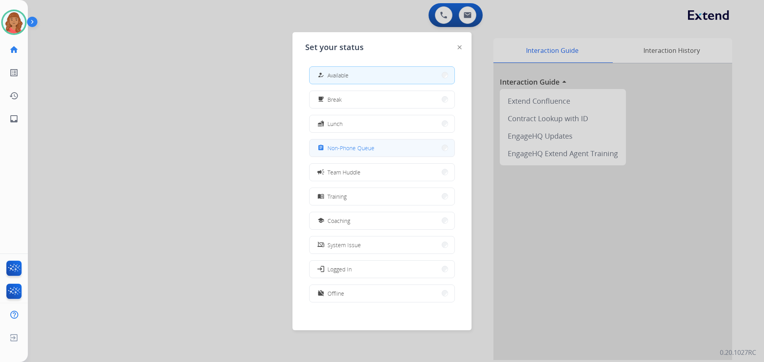
click at [339, 149] on span "Non-Phone Queue" at bounding box center [350, 148] width 47 height 8
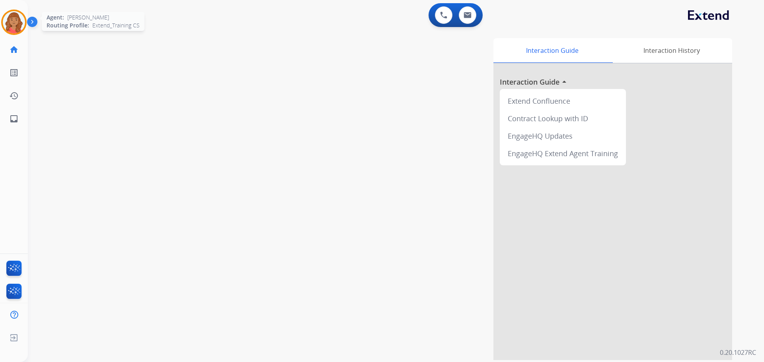
click at [18, 19] on img at bounding box center [14, 22] width 22 height 22
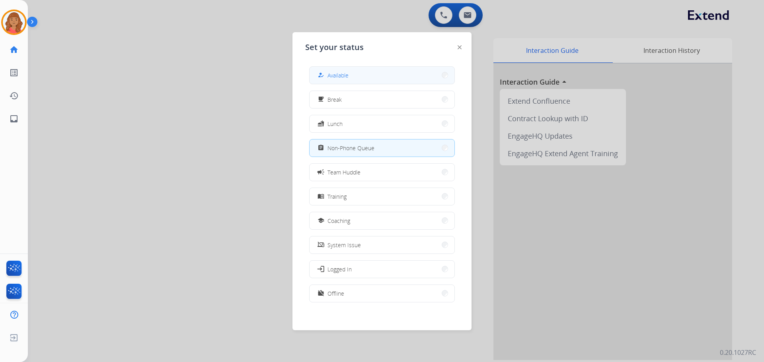
click at [327, 72] on div "how_to_reg Available" at bounding box center [332, 75] width 33 height 10
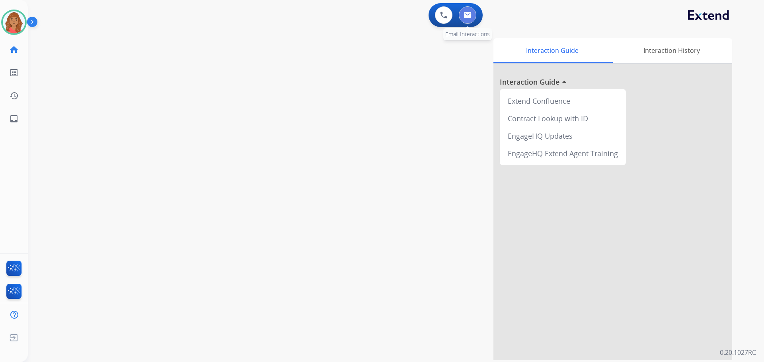
click at [471, 17] on img at bounding box center [468, 15] width 8 height 6
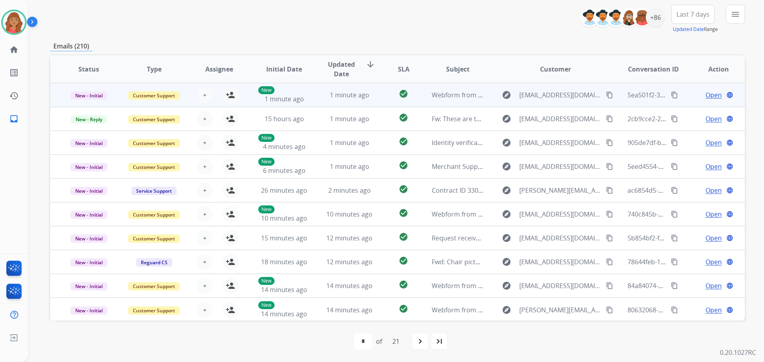
scroll to position [51, 0]
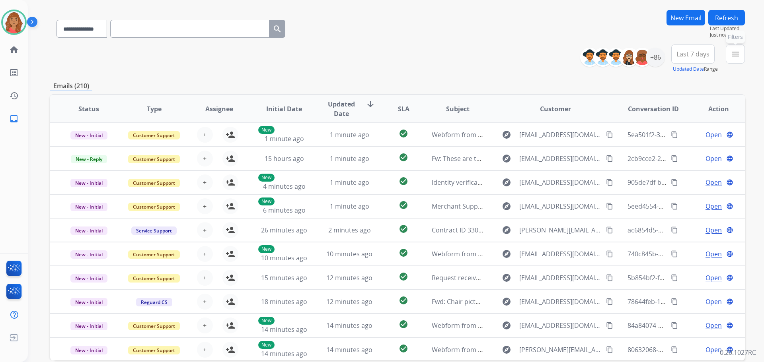
drag, startPoint x: 738, startPoint y: 55, endPoint x: 722, endPoint y: 74, distance: 24.0
click at [738, 55] on mat-icon "menu" at bounding box center [736, 54] width 10 height 10
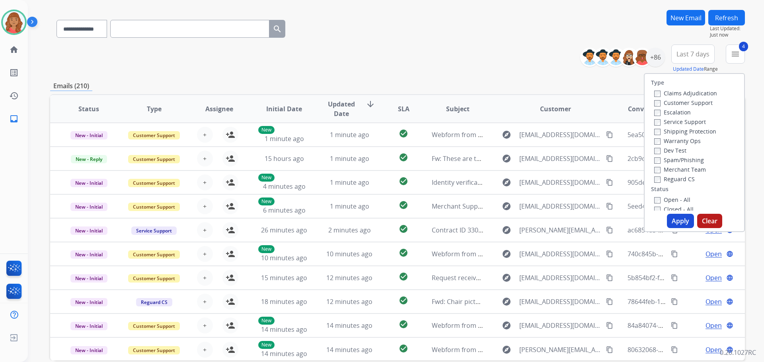
drag, startPoint x: 669, startPoint y: 223, endPoint x: 657, endPoint y: 200, distance: 25.8
click at [669, 222] on button "Apply" at bounding box center [680, 221] width 27 height 14
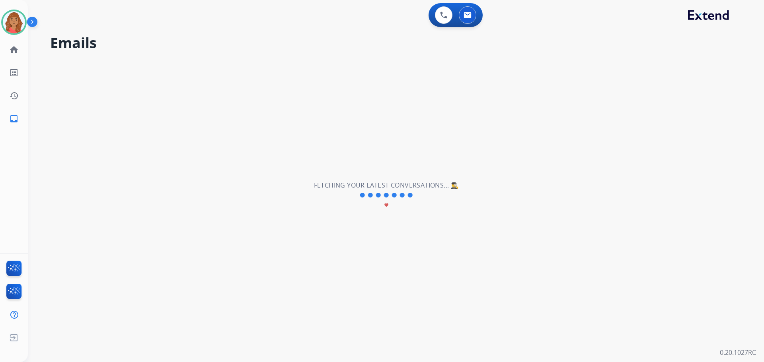
scroll to position [0, 0]
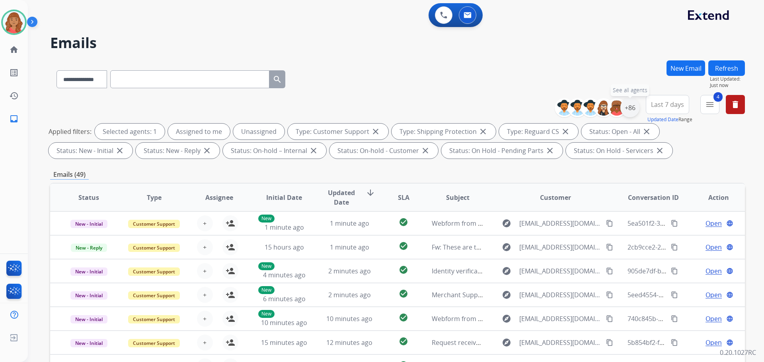
click at [626, 111] on div "+86" at bounding box center [629, 107] width 19 height 19
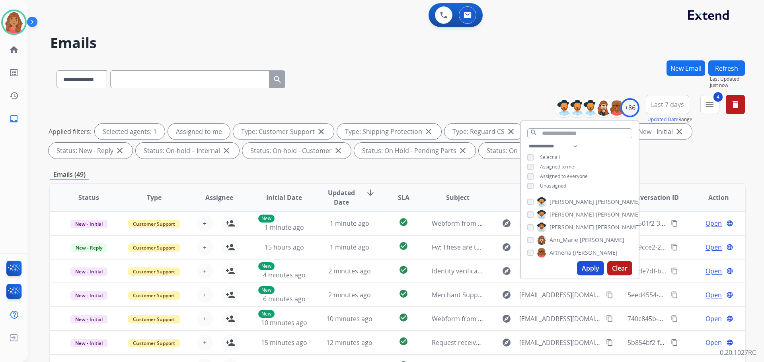
click at [586, 275] on button "Apply" at bounding box center [590, 268] width 27 height 14
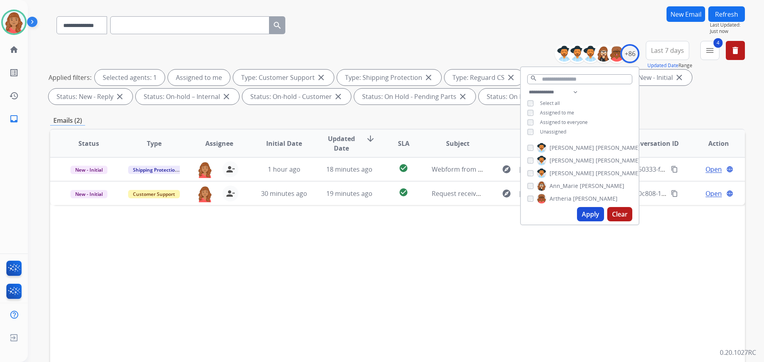
scroll to position [129, 0]
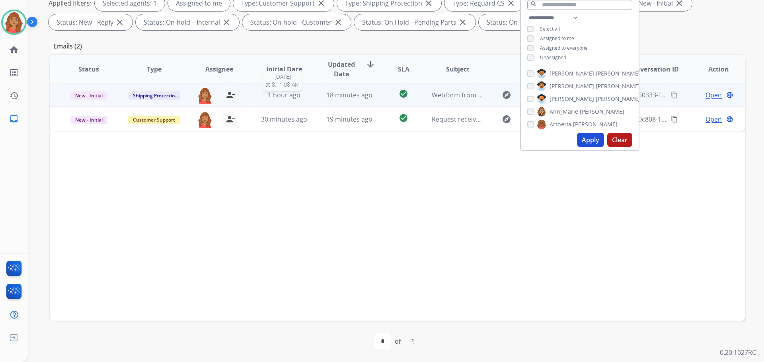
click at [286, 99] on span "1 hour ago" at bounding box center [284, 95] width 33 height 9
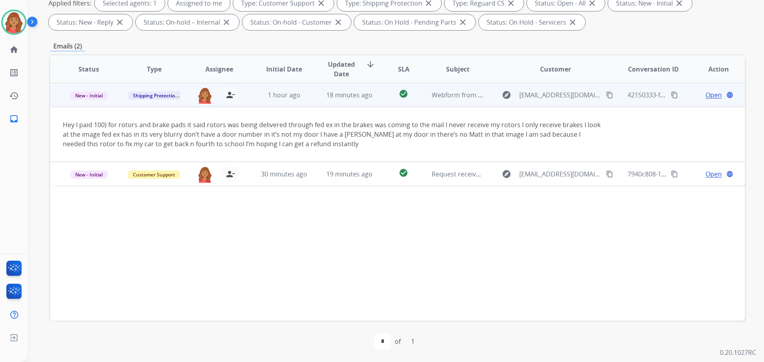
click at [707, 97] on span "Open" at bounding box center [714, 95] width 16 height 10
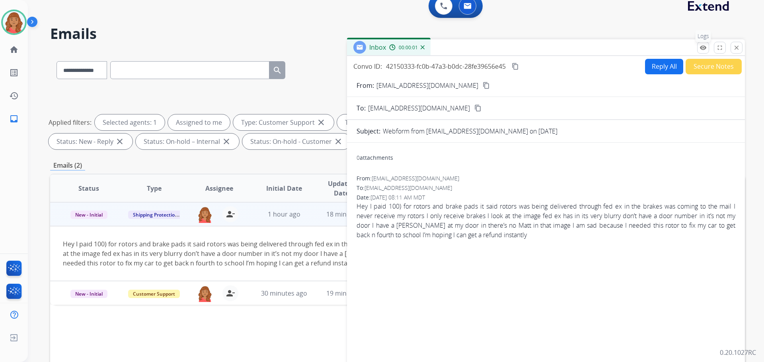
scroll to position [0, 0]
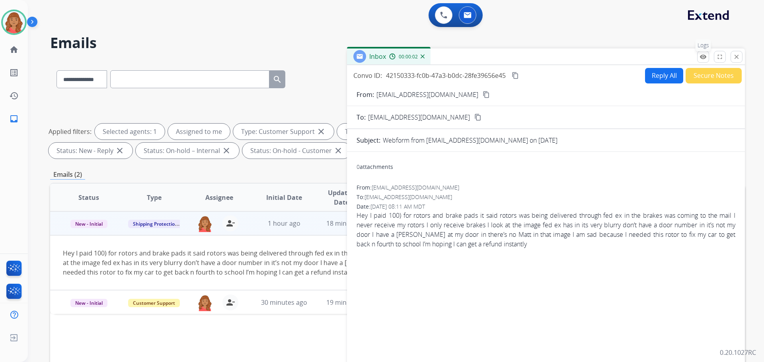
click at [703, 59] on mat-icon "remove_red_eye" at bounding box center [703, 56] width 7 height 7
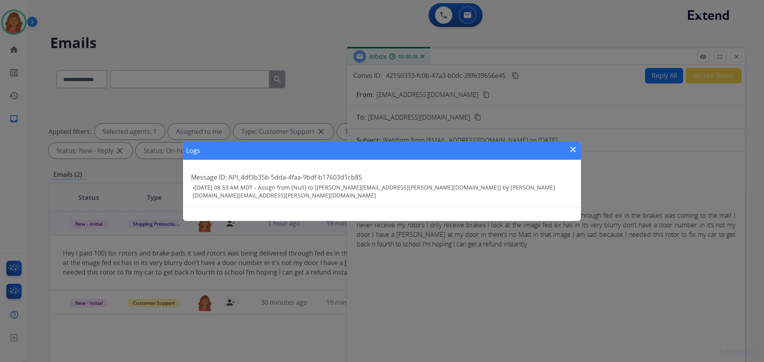
click at [705, 60] on div "Logs close Message ID: API_4df3b35b-5dda-4faa-9bdf-b17603d1cb85 • [DATE] 08:53 …" at bounding box center [382, 181] width 764 height 362
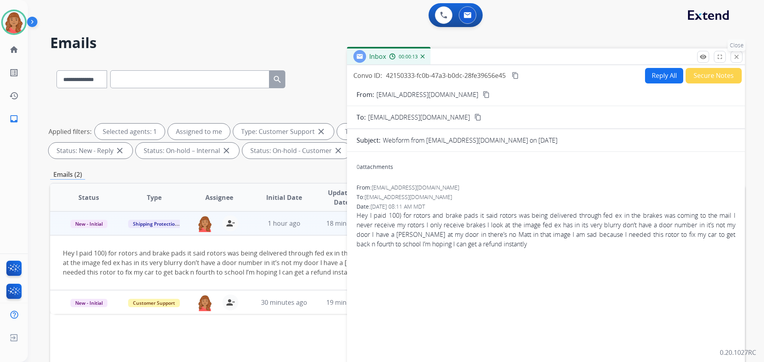
click at [735, 57] on mat-icon "close" at bounding box center [736, 56] width 7 height 7
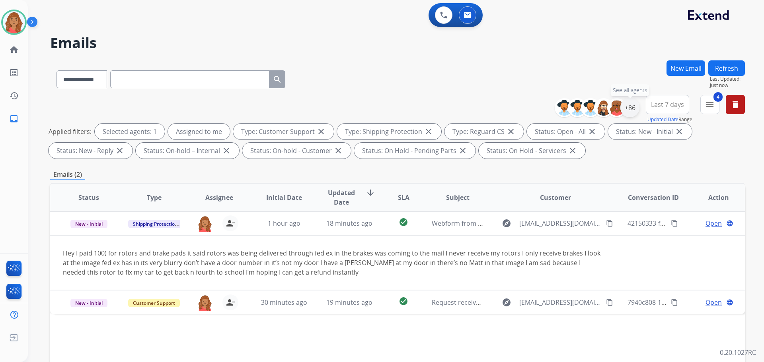
click at [626, 111] on div "+86" at bounding box center [629, 107] width 19 height 19
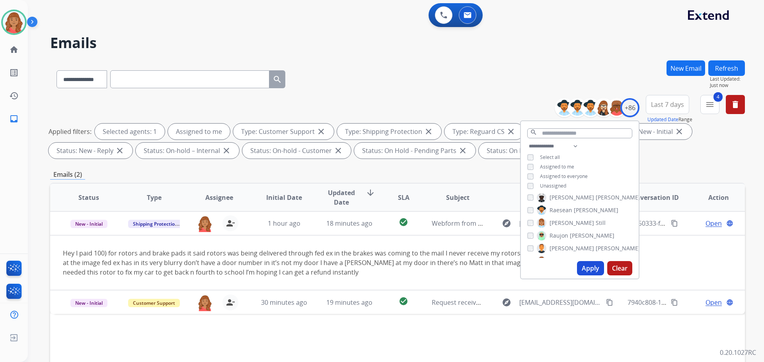
scroll to position [796, 0]
click at [588, 267] on button "Apply" at bounding box center [590, 268] width 27 height 14
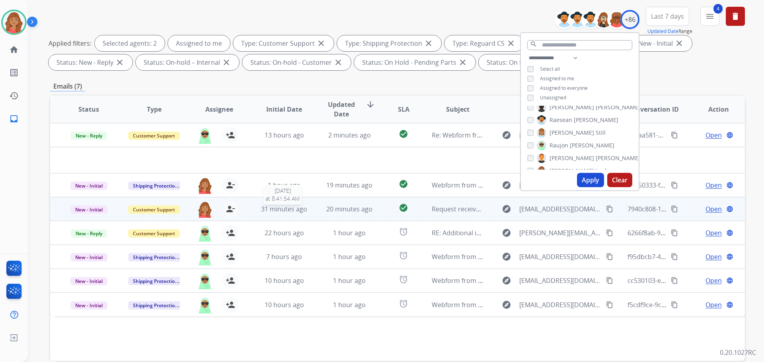
scroll to position [119, 0]
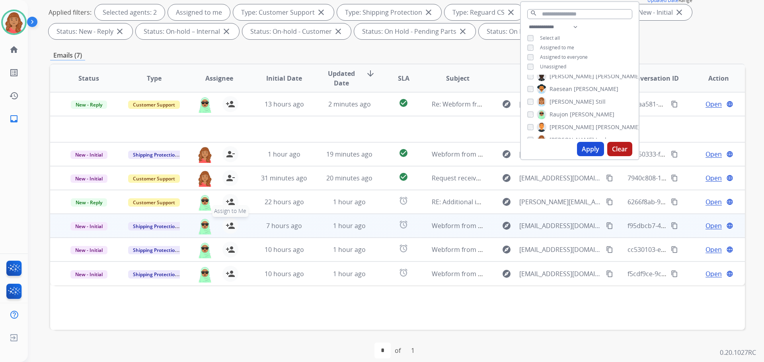
click at [229, 228] on mat-icon "person_add" at bounding box center [231, 226] width 10 height 10
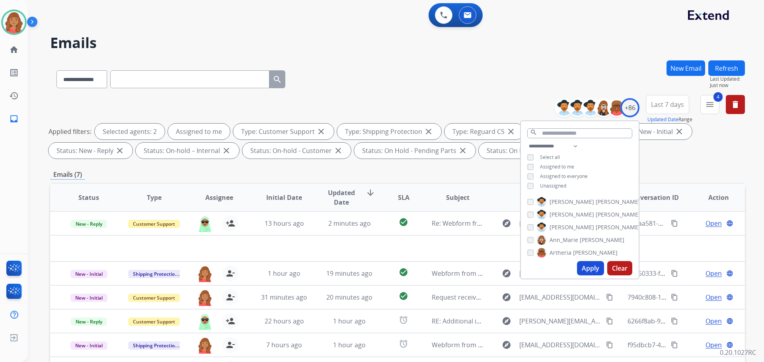
select select "**********"
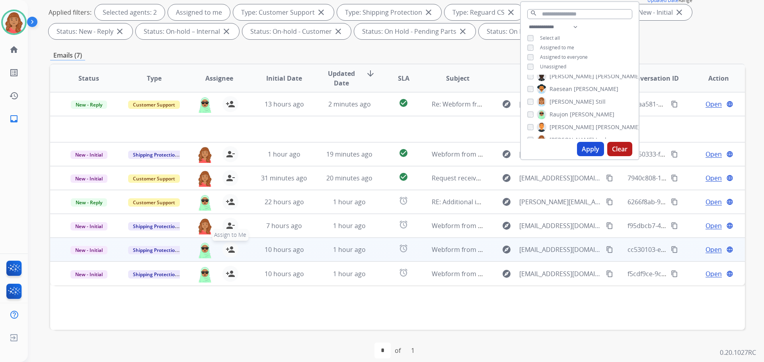
click at [228, 252] on mat-icon "person_add" at bounding box center [231, 250] width 10 height 10
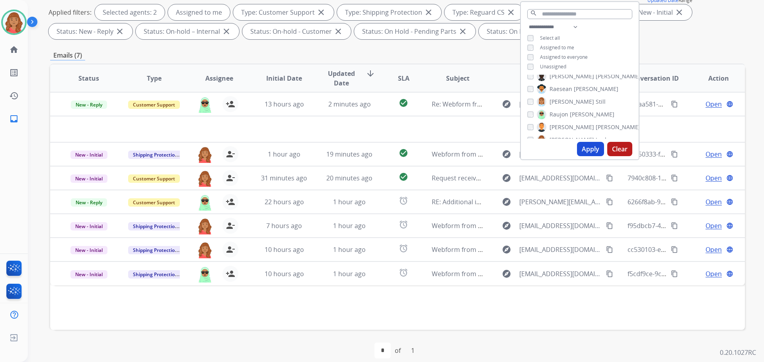
click at [589, 153] on button "Apply" at bounding box center [590, 149] width 27 height 14
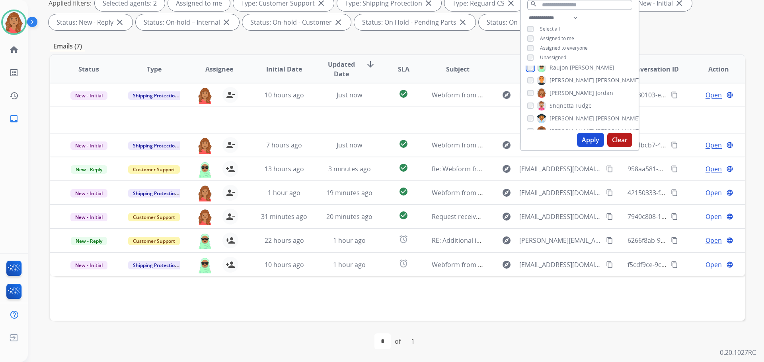
scroll to position [836, 0]
click at [585, 139] on button "Apply" at bounding box center [590, 140] width 27 height 14
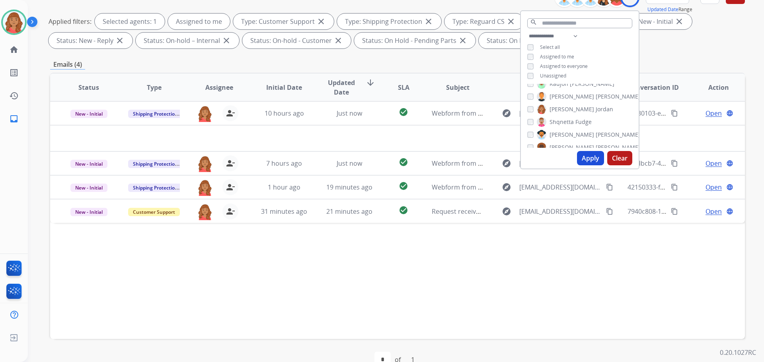
scroll to position [119, 0]
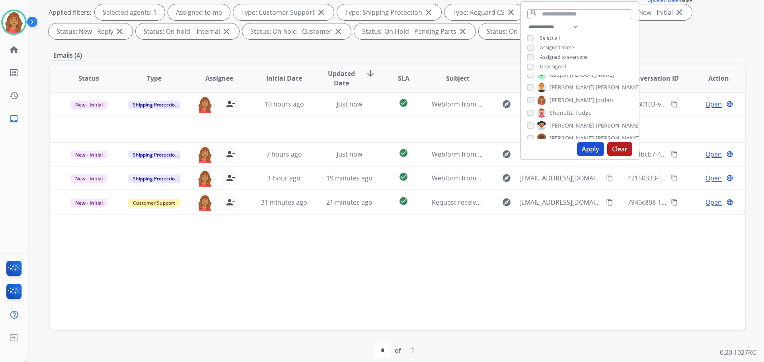
drag, startPoint x: 289, startPoint y: 53, endPoint x: 292, endPoint y: 57, distance: 5.7
click at [292, 54] on div "Emails (4)" at bounding box center [397, 56] width 695 height 10
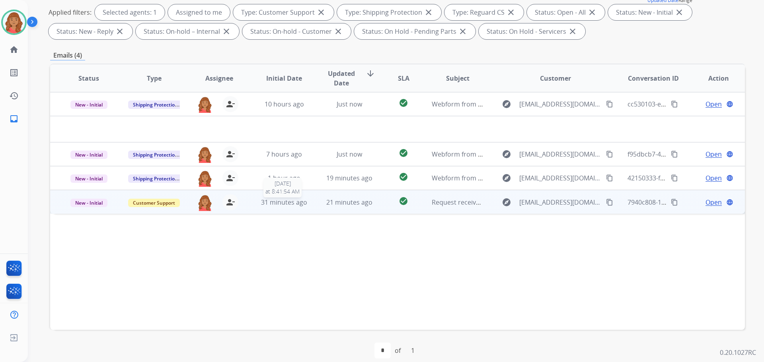
click at [275, 204] on span "31 minutes ago" at bounding box center [284, 202] width 46 height 9
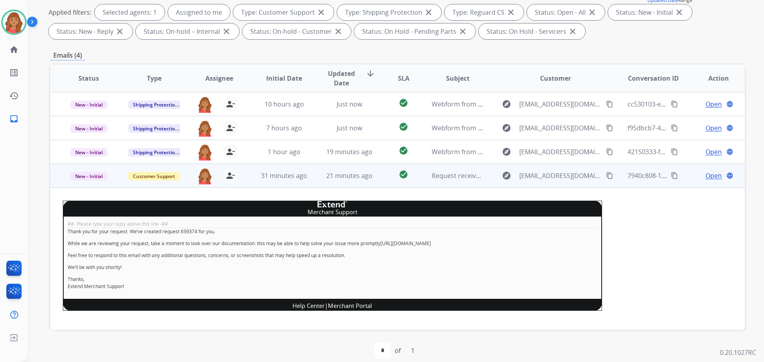
scroll to position [3, 0]
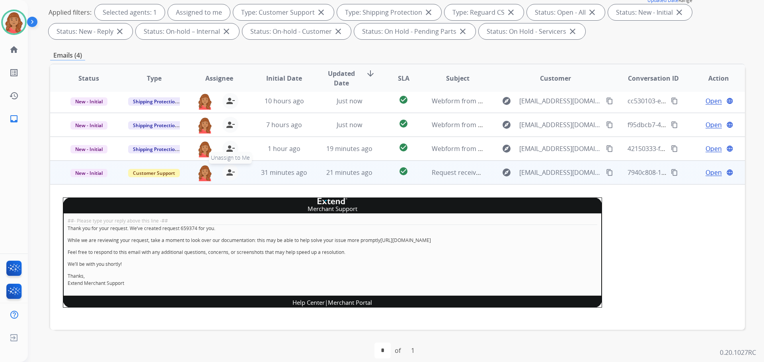
click at [228, 176] on mat-icon "person_remove" at bounding box center [231, 173] width 10 height 10
click at [167, 175] on span "Customer Support" at bounding box center [154, 173] width 52 height 8
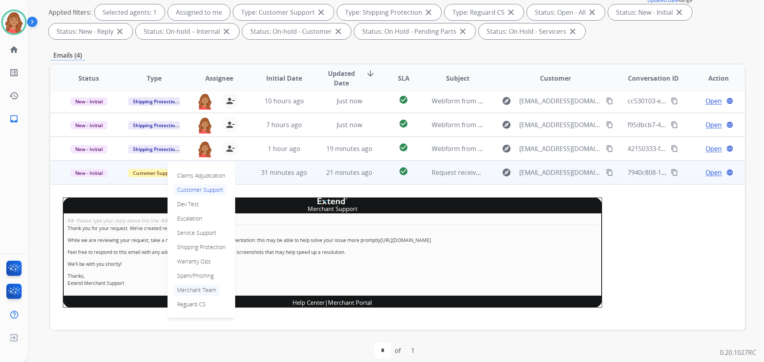
click at [191, 291] on p "Merchant Team" at bounding box center [196, 290] width 45 height 11
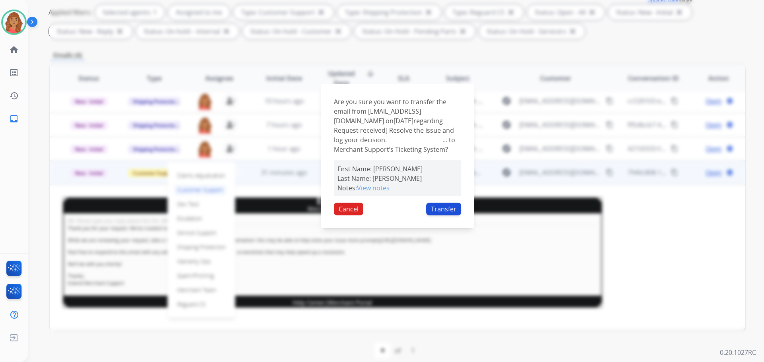
click at [439, 213] on button "Transfer" at bounding box center [443, 209] width 35 height 13
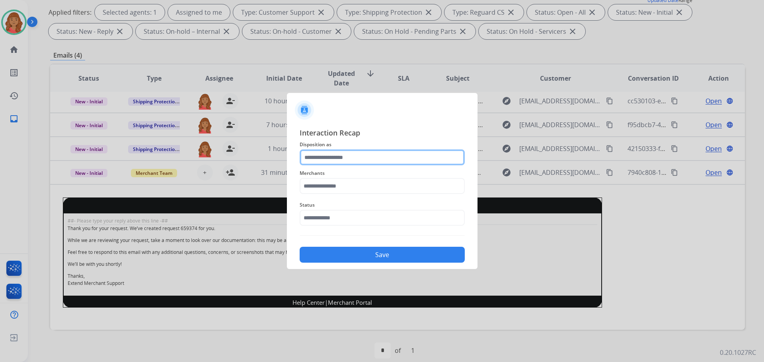
click at [327, 159] on input "text" at bounding box center [382, 158] width 165 height 16
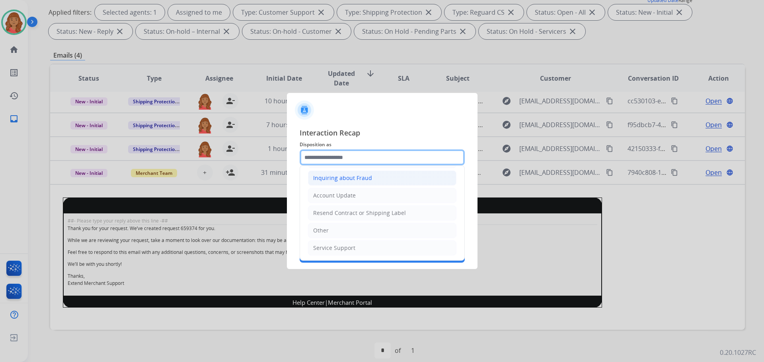
scroll to position [124, 0]
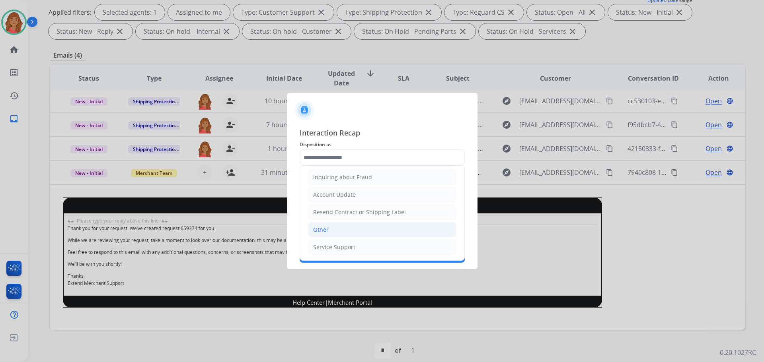
click at [325, 229] on div "Other" at bounding box center [321, 230] width 16 height 8
type input "*****"
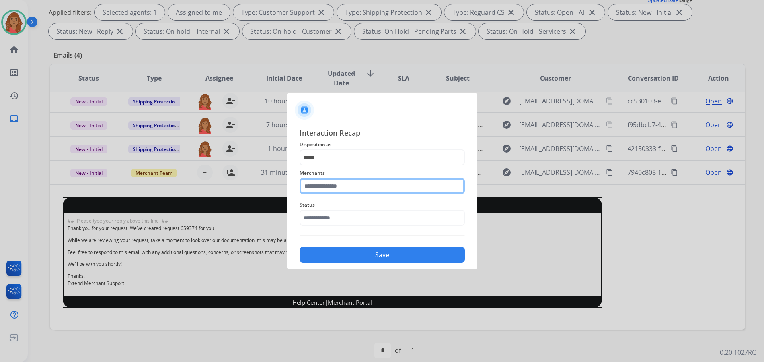
click at [322, 191] on input "text" at bounding box center [382, 186] width 165 height 16
click at [329, 204] on li "Not found" at bounding box center [384, 208] width 152 height 15
type input "*********"
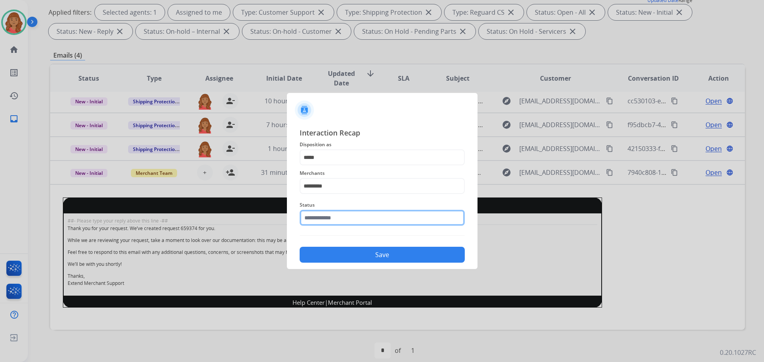
click at [332, 223] on input "text" at bounding box center [382, 218] width 165 height 16
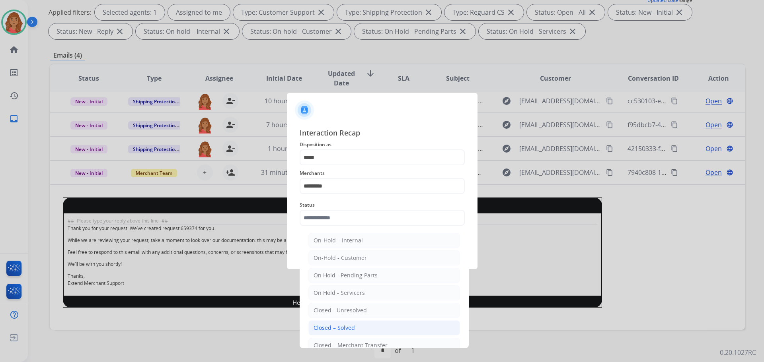
click at [333, 326] on div "Closed – Solved" at bounding box center [334, 328] width 41 height 8
type input "**********"
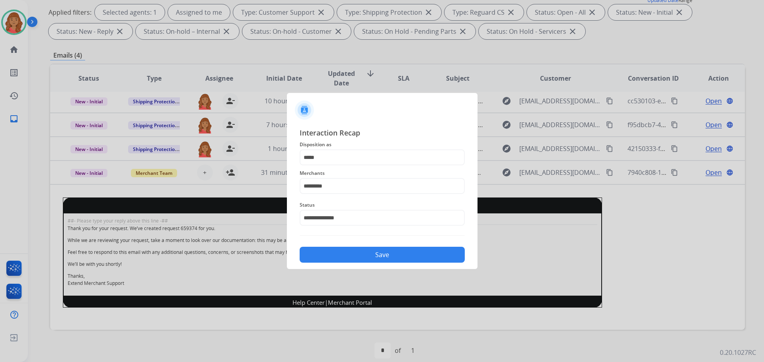
click at [337, 249] on button "Save" at bounding box center [382, 255] width 165 height 16
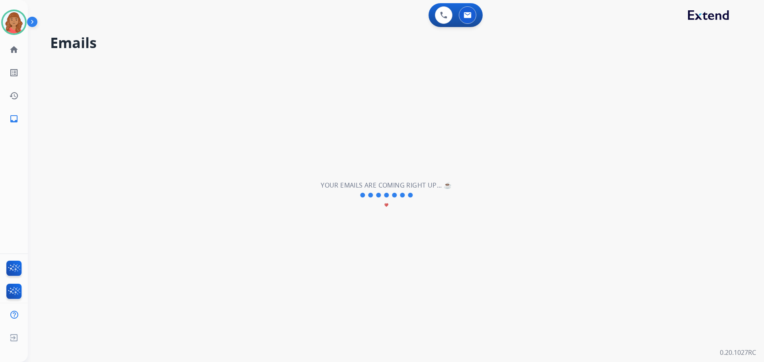
scroll to position [0, 0]
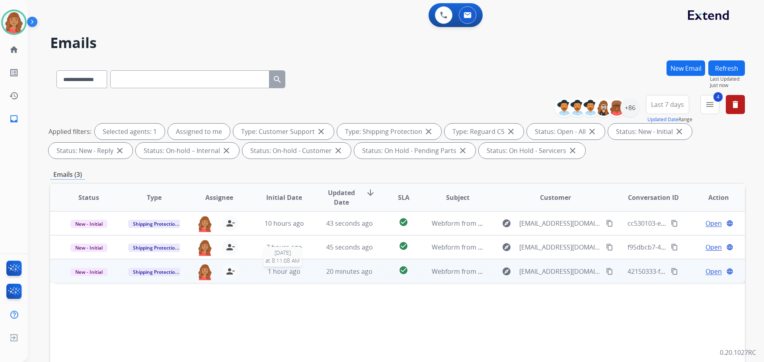
click at [286, 272] on span "1 hour ago" at bounding box center [284, 271] width 33 height 9
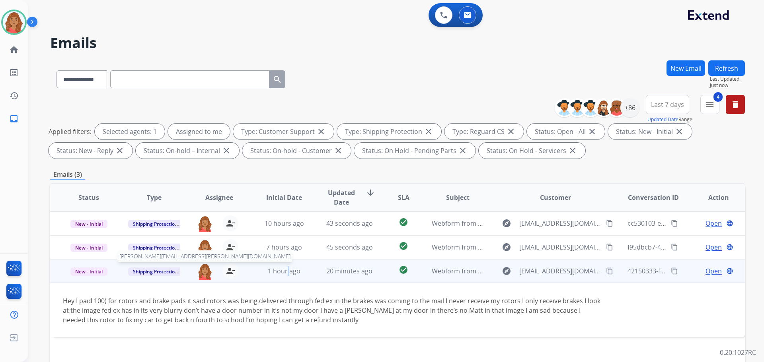
click at [209, 272] on img at bounding box center [205, 271] width 16 height 17
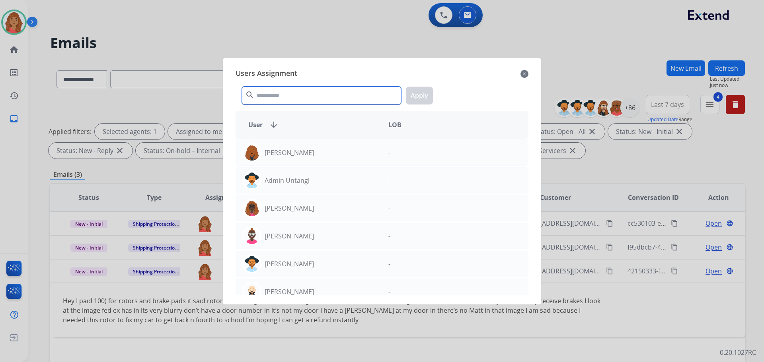
click at [290, 90] on input "text" at bounding box center [321, 96] width 159 height 18
type input "*"
drag, startPoint x: 524, startPoint y: 74, endPoint x: 511, endPoint y: 88, distance: 19.1
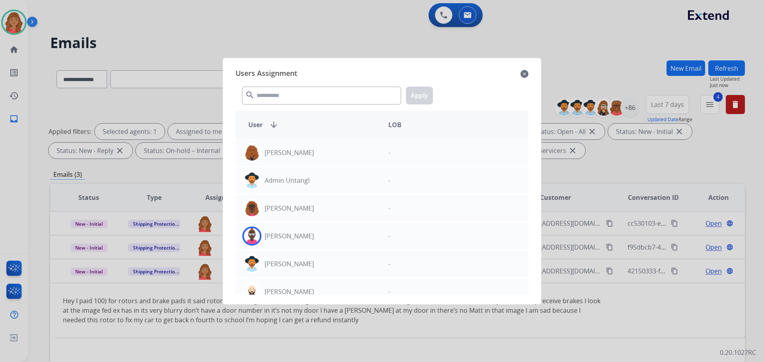
click at [524, 74] on mat-icon "close" at bounding box center [524, 74] width 8 height 10
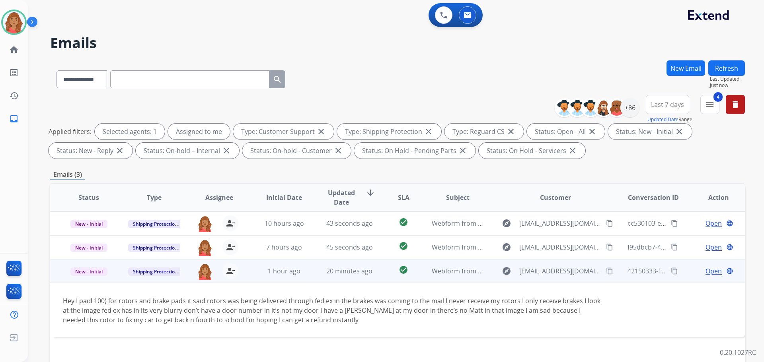
click at [255, 271] on td "1 hour ago" at bounding box center [278, 271] width 65 height 24
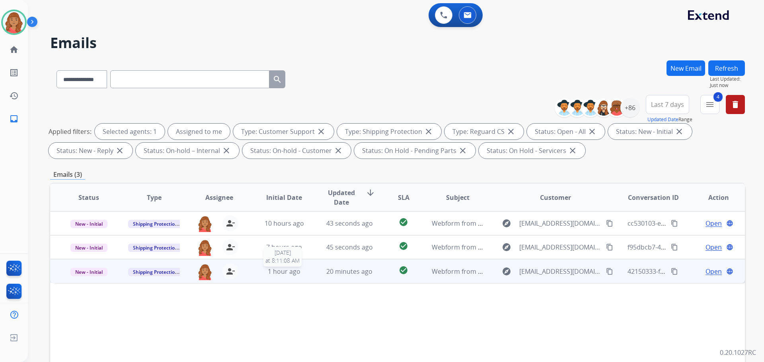
click at [263, 274] on div "1 hour ago" at bounding box center [284, 272] width 52 height 10
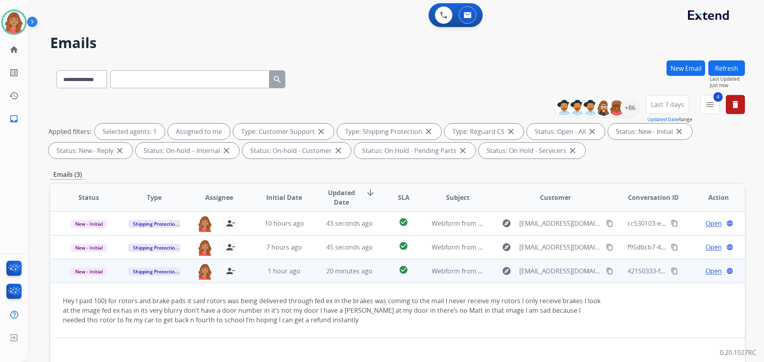
click at [606, 273] on mat-icon "content_copy" at bounding box center [609, 271] width 7 height 7
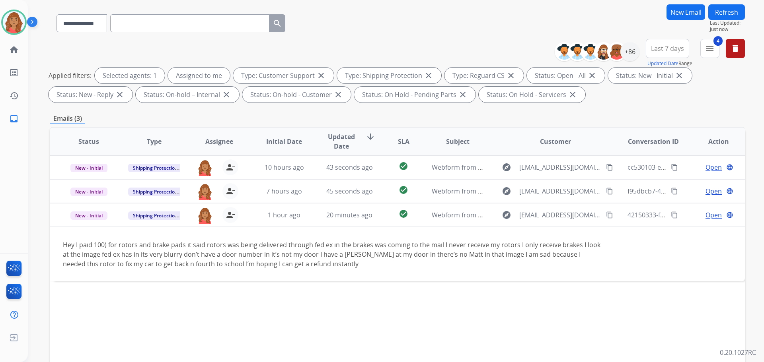
scroll to position [119, 0]
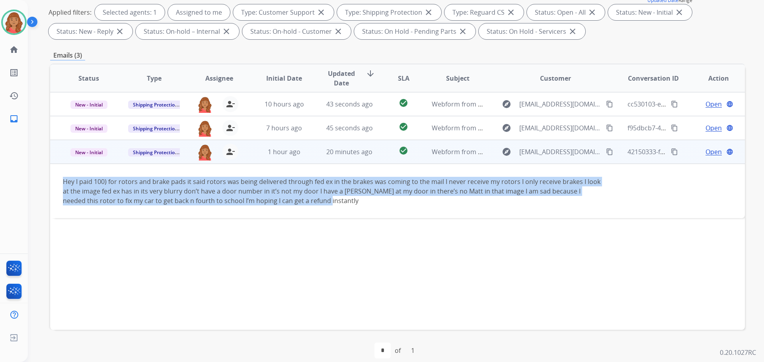
drag, startPoint x: 297, startPoint y: 205, endPoint x: 57, endPoint y: 179, distance: 242.1
click at [57, 179] on td "Hey I paid 100) for rotors and brake pads it said rotors was being delivered th…" at bounding box center [332, 191] width 565 height 55
copy div "Hey I paid 100) for rotors and brake pads it said rotors was being delivered th…"
click at [707, 154] on span "Open" at bounding box center [714, 152] width 16 height 10
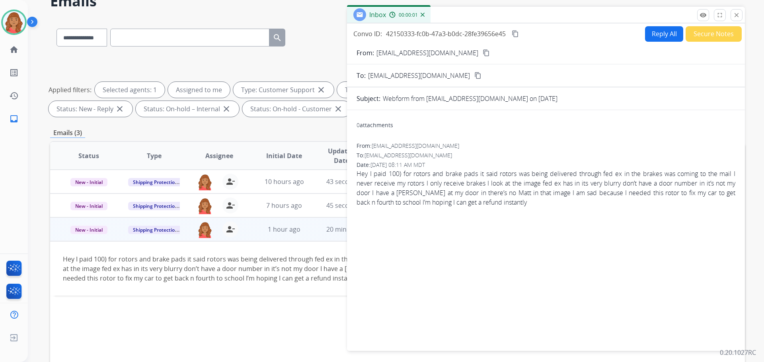
scroll to position [0, 0]
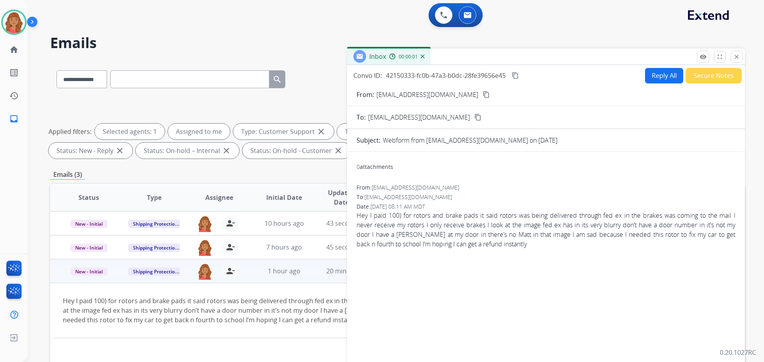
click at [651, 83] on button "Reply All" at bounding box center [664, 76] width 38 height 16
select select "**********"
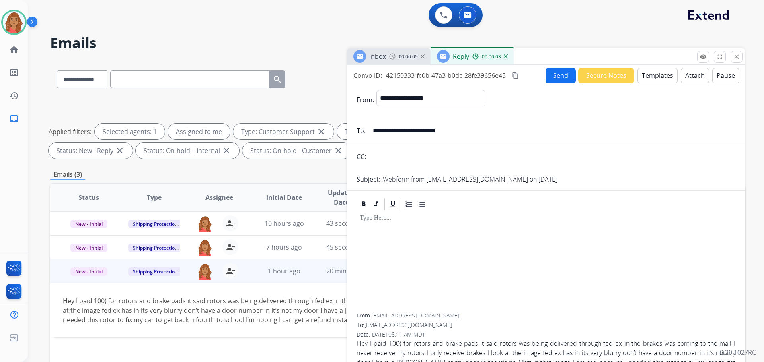
click at [649, 74] on button "Templates" at bounding box center [657, 76] width 40 height 16
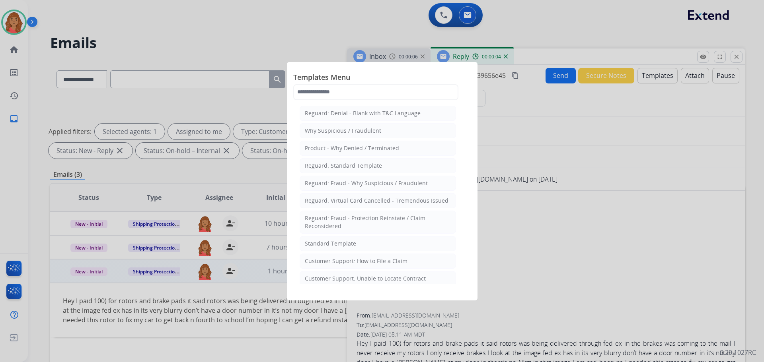
drag, startPoint x: 347, startPoint y: 246, endPoint x: 363, endPoint y: 253, distance: 17.8
click at [347, 246] on div "Standard Template" at bounding box center [330, 244] width 51 height 8
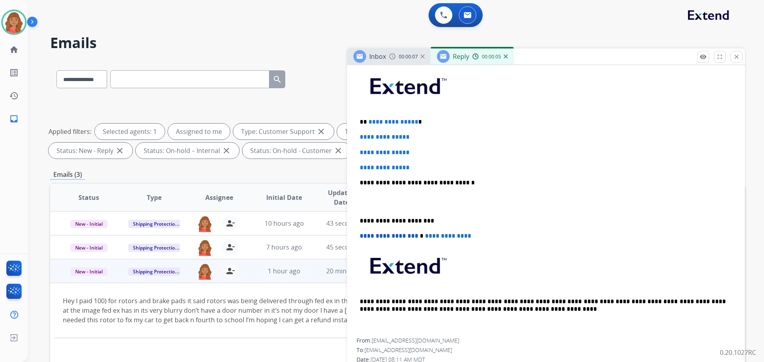
scroll to position [199, 0]
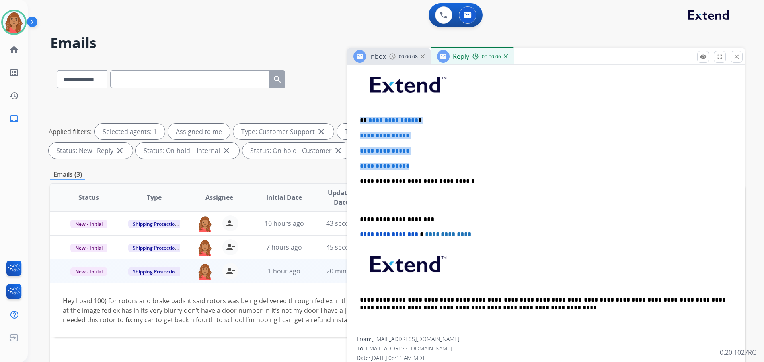
drag, startPoint x: 377, startPoint y: 160, endPoint x: 356, endPoint y: 112, distance: 52.2
click at [356, 112] on div "**********" at bounding box center [546, 228] width 398 height 358
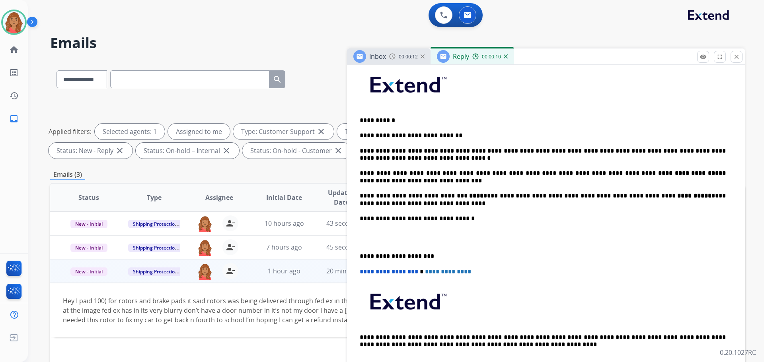
click at [360, 259] on div "**********" at bounding box center [546, 218] width 379 height 311
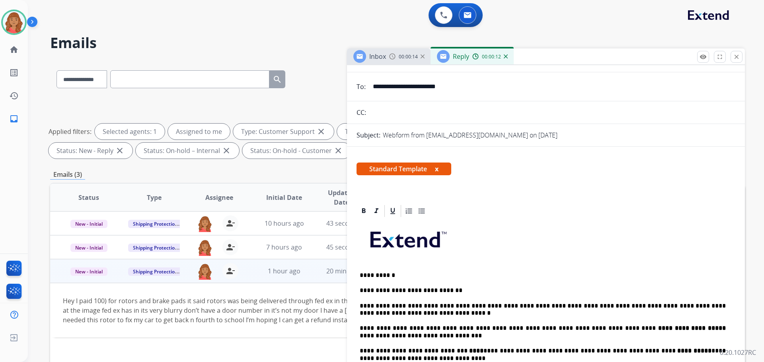
scroll to position [0, 0]
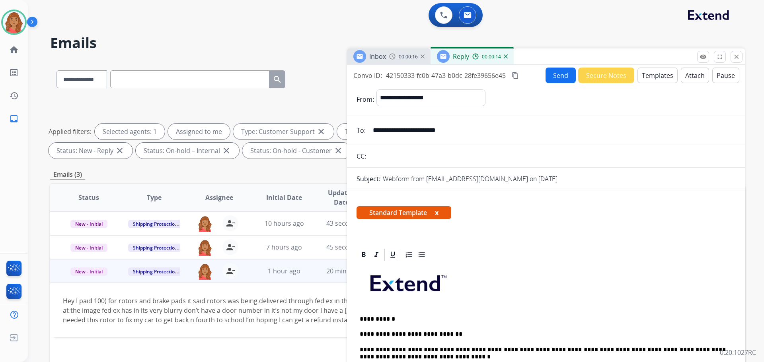
click at [519, 77] on mat-icon "content_copy" at bounding box center [515, 75] width 7 height 7
click at [552, 81] on button "Send" at bounding box center [561, 76] width 30 height 16
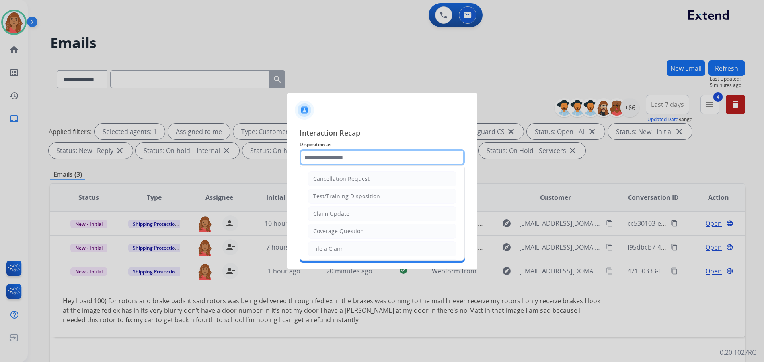
click at [341, 158] on input "text" at bounding box center [382, 158] width 165 height 16
click at [335, 155] on input "text" at bounding box center [382, 158] width 165 height 16
click at [343, 154] on input "text" at bounding box center [382, 158] width 165 height 16
click at [300, 173] on div "Cancellation Request Test/Training Disposition Claim Update Coverage Question F…" at bounding box center [382, 213] width 165 height 95
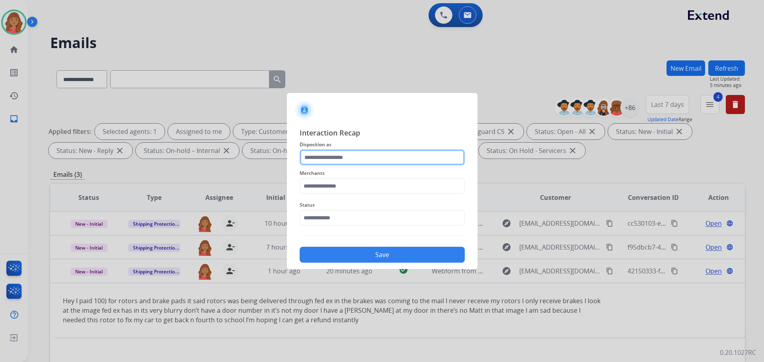
click at [316, 159] on input "text" at bounding box center [382, 158] width 165 height 16
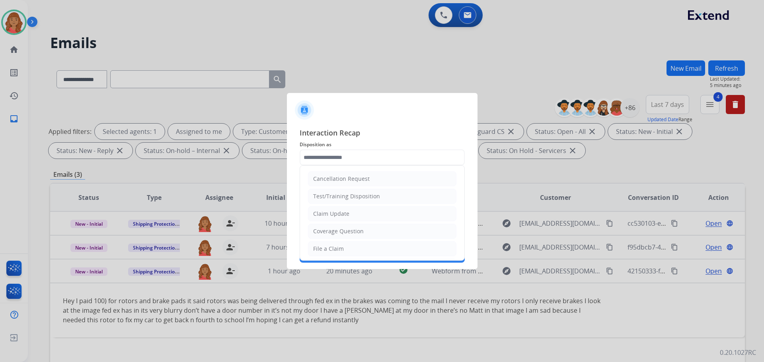
click at [296, 135] on div "Interaction Recap Disposition as Cancellation Request Test/Training Disposition…" at bounding box center [382, 195] width 191 height 148
click at [359, 138] on span "Interaction Recap" at bounding box center [382, 133] width 165 height 13
click at [329, 162] on input "text" at bounding box center [382, 158] width 165 height 16
click at [308, 136] on span "Interaction Recap" at bounding box center [382, 133] width 165 height 13
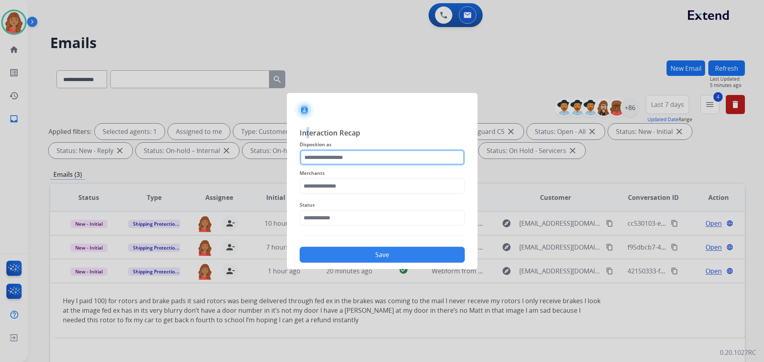
click at [342, 151] on input "text" at bounding box center [382, 158] width 165 height 16
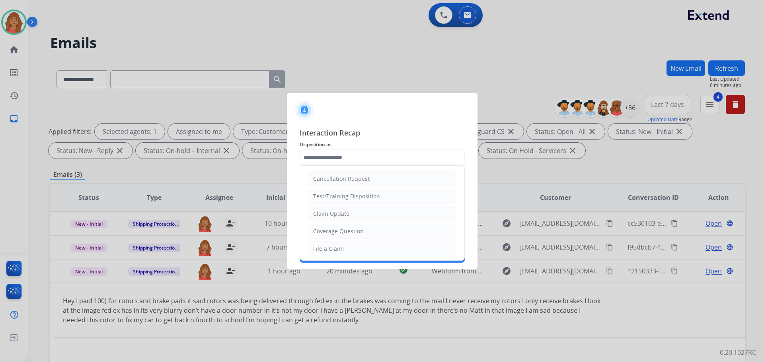
click at [336, 135] on span "Interaction Recap" at bounding box center [382, 133] width 165 height 13
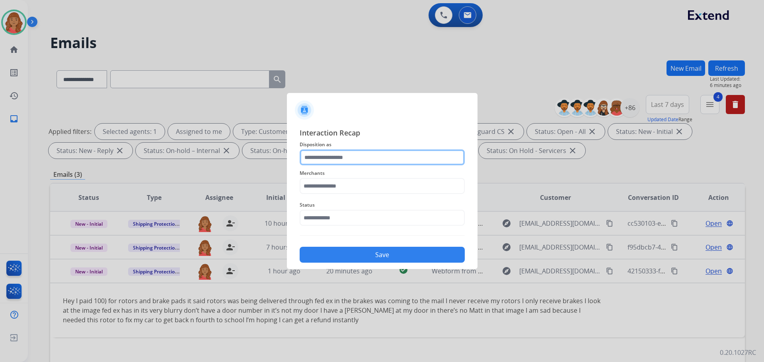
drag, startPoint x: 339, startPoint y: 158, endPoint x: 339, endPoint y: 164, distance: 6.0
click at [340, 159] on input "text" at bounding box center [382, 158] width 165 height 16
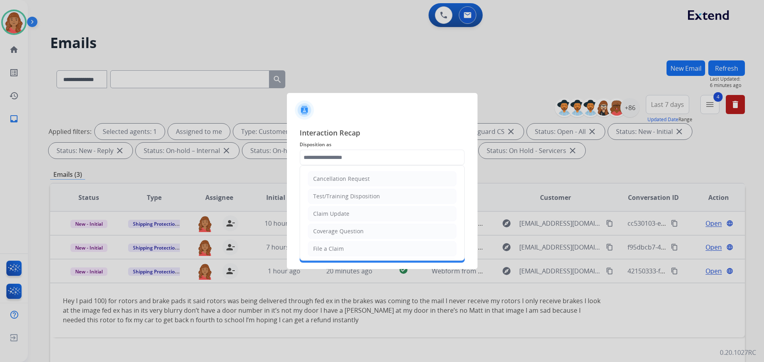
click at [325, 248] on div "File a Claim" at bounding box center [328, 249] width 31 height 8
type input "**********"
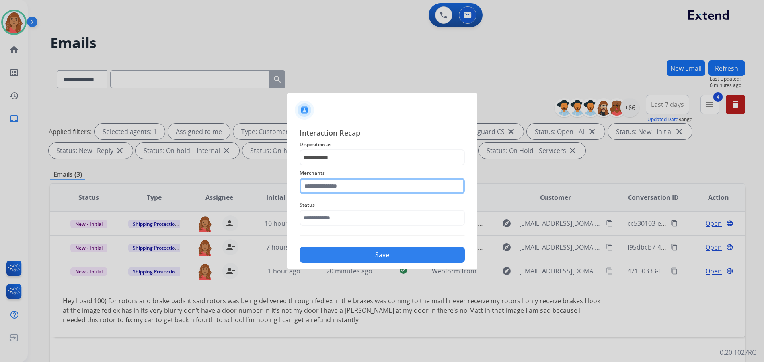
click at [333, 189] on input "text" at bounding box center [382, 186] width 165 height 16
click at [327, 188] on input "text" at bounding box center [382, 186] width 165 height 16
type input "*"
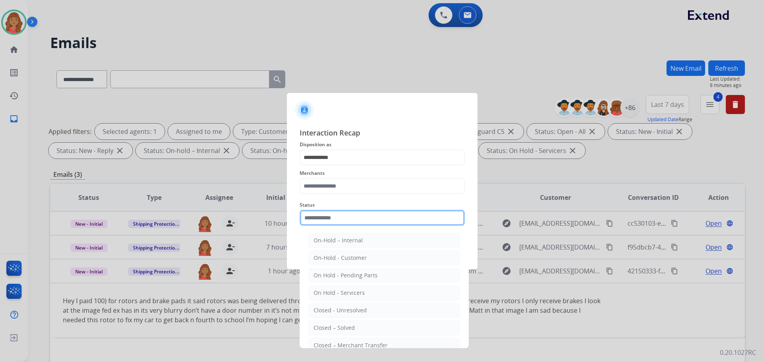
click at [325, 222] on input "text" at bounding box center [382, 218] width 165 height 16
click at [327, 326] on div "Closed – Solved" at bounding box center [334, 328] width 41 height 8
type input "**********"
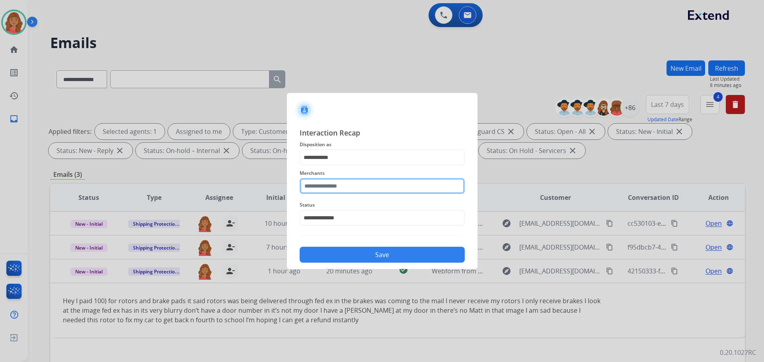
click at [342, 190] on input "text" at bounding box center [382, 186] width 165 height 16
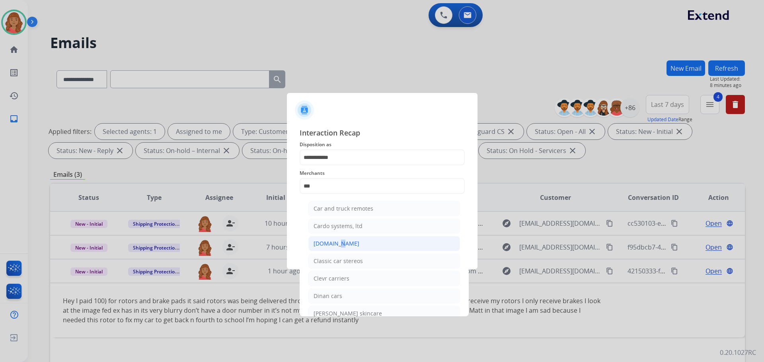
click at [334, 247] on div "[DOMAIN_NAME]" at bounding box center [337, 244] width 46 height 8
type input "**********"
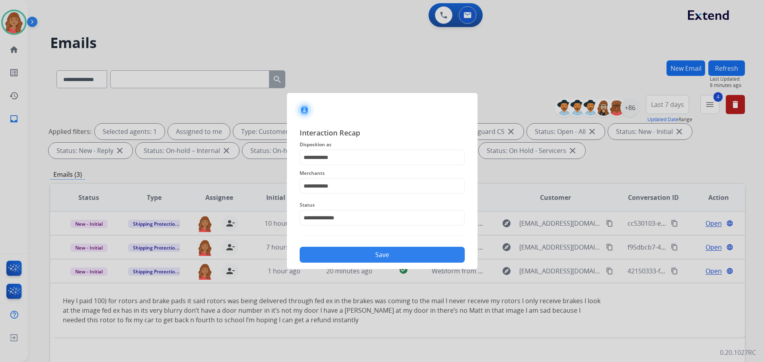
drag, startPoint x: 349, startPoint y: 253, endPoint x: 341, endPoint y: 251, distance: 7.3
click at [347, 252] on button "Save" at bounding box center [382, 255] width 165 height 16
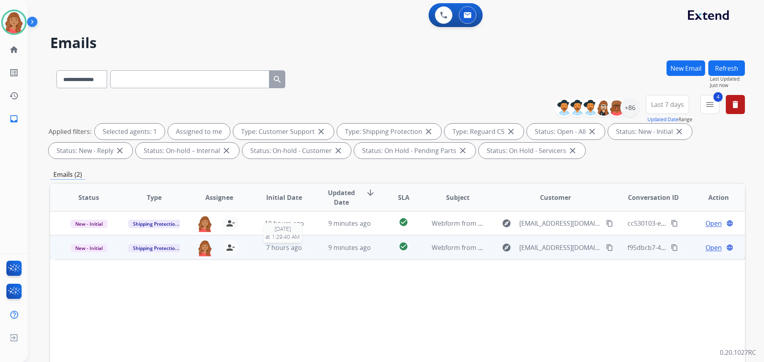
click at [291, 245] on span "7 hours ago" at bounding box center [284, 248] width 36 height 9
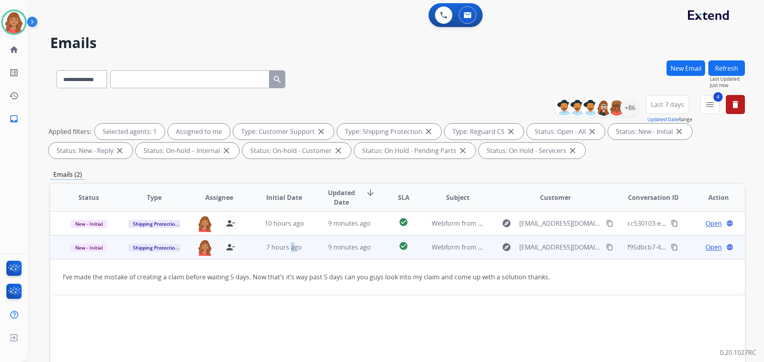
click at [606, 245] on mat-icon "content_copy" at bounding box center [609, 247] width 7 height 7
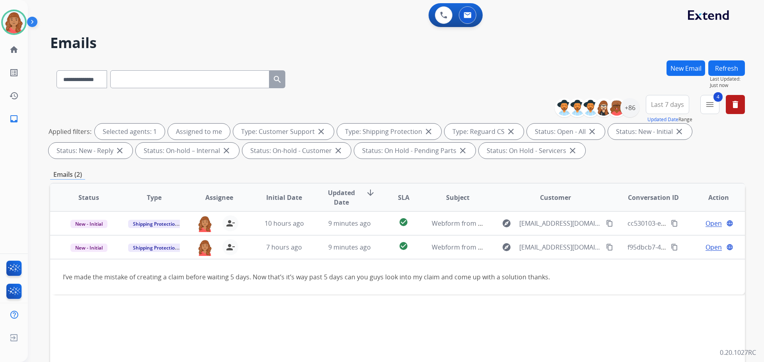
click at [181, 80] on input "text" at bounding box center [189, 79] width 159 height 18
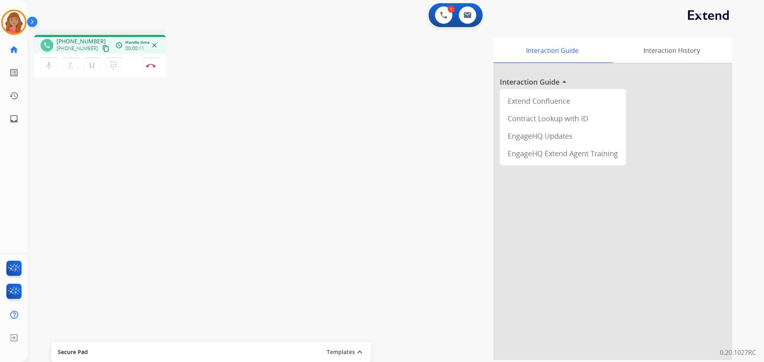
click at [102, 48] on mat-icon "content_copy" at bounding box center [105, 48] width 7 height 7
drag, startPoint x: 100, startPoint y: 48, endPoint x: 74, endPoint y: 51, distance: 26.5
click at [102, 49] on mat-icon "content_copy" at bounding box center [105, 48] width 7 height 7
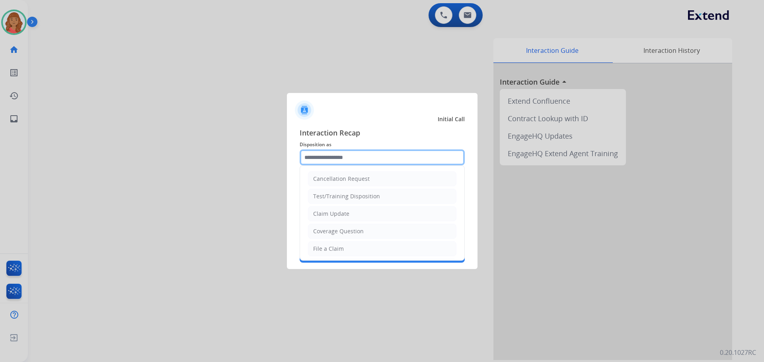
click at [355, 164] on input "text" at bounding box center [382, 158] width 165 height 16
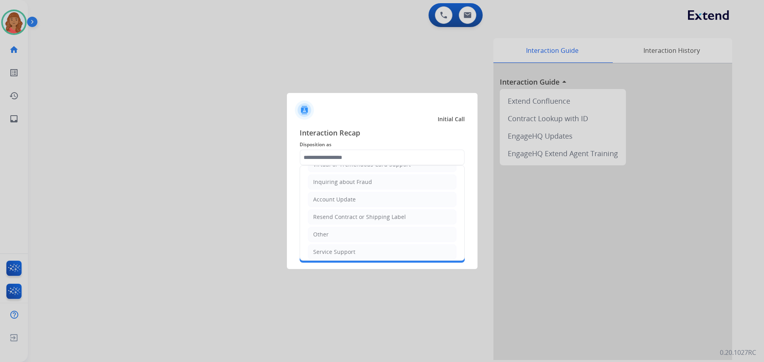
click at [324, 238] on li "Other" at bounding box center [382, 234] width 148 height 15
type input "*****"
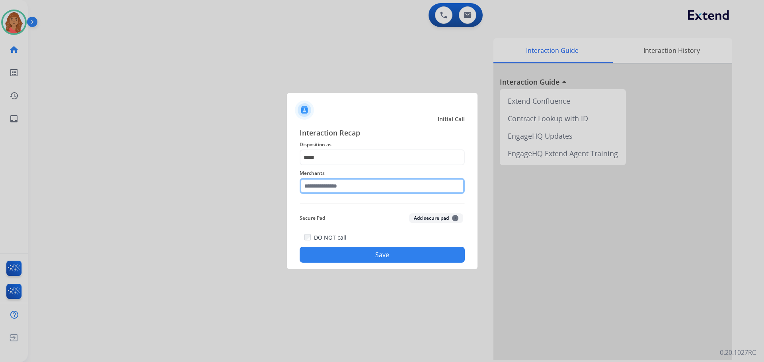
click at [338, 187] on input "text" at bounding box center [382, 186] width 165 height 16
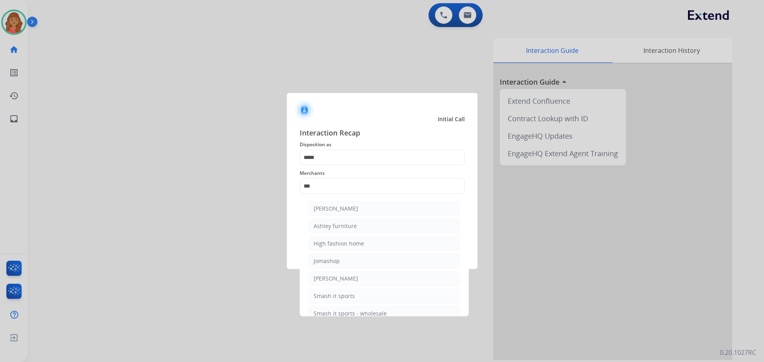
click at [336, 224] on div "Ashley furniture" at bounding box center [335, 226] width 43 height 8
type input "**********"
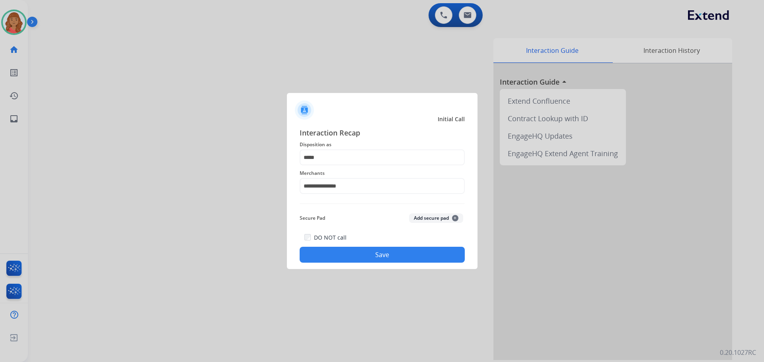
click at [353, 252] on button "Save" at bounding box center [382, 255] width 165 height 16
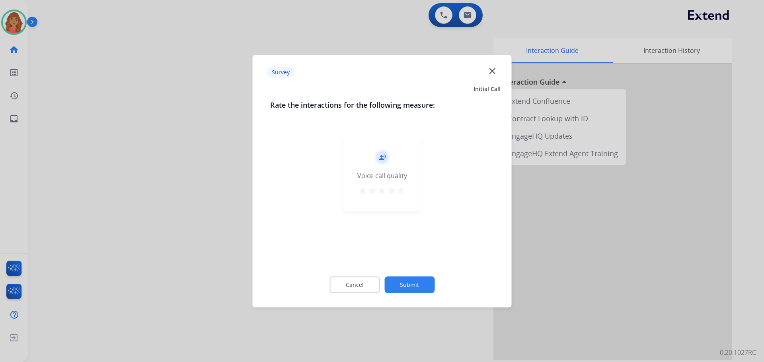
click at [402, 187] on mat-icon "star" at bounding box center [401, 191] width 10 height 10
click at [402, 286] on button "Submit" at bounding box center [409, 285] width 50 height 17
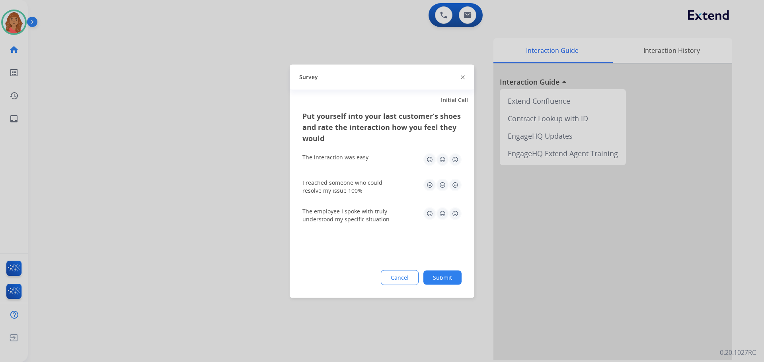
drag, startPoint x: 454, startPoint y: 161, endPoint x: 454, endPoint y: 169, distance: 8.4
click at [455, 162] on img at bounding box center [455, 159] width 13 height 13
click at [452, 191] on img at bounding box center [455, 185] width 13 height 13
click at [456, 214] on img at bounding box center [455, 213] width 13 height 13
drag, startPoint x: 443, startPoint y: 277, endPoint x: 424, endPoint y: 248, distance: 34.8
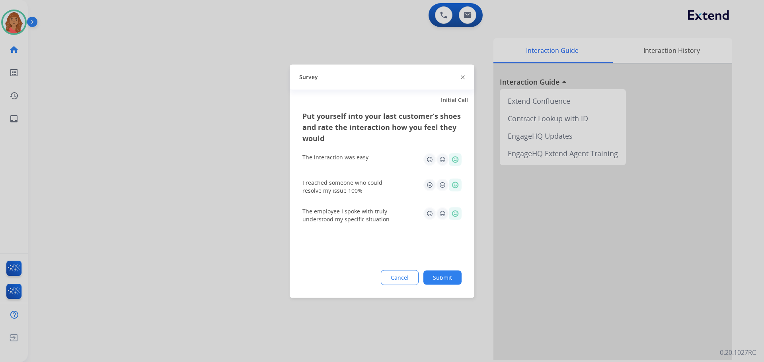
click at [442, 276] on button "Submit" at bounding box center [442, 278] width 38 height 14
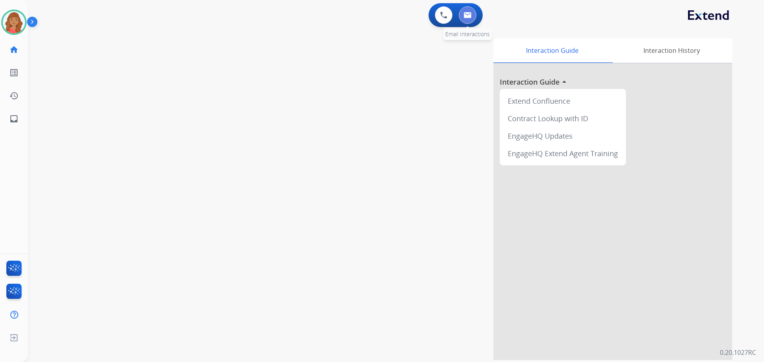
click at [475, 10] on button at bounding box center [468, 15] width 18 height 18
select select "**********"
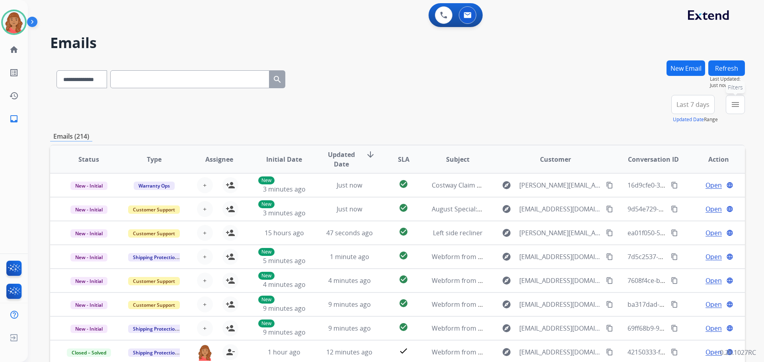
click at [732, 107] on mat-icon "menu" at bounding box center [736, 105] width 10 height 10
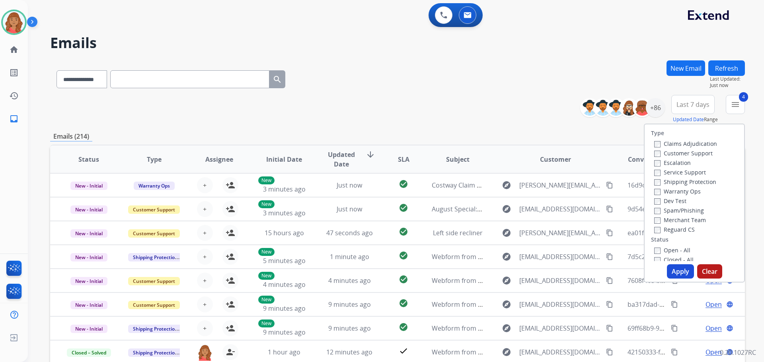
drag, startPoint x: 668, startPoint y: 271, endPoint x: 634, endPoint y: 271, distance: 33.8
click at [668, 271] on button "Apply" at bounding box center [680, 272] width 27 height 14
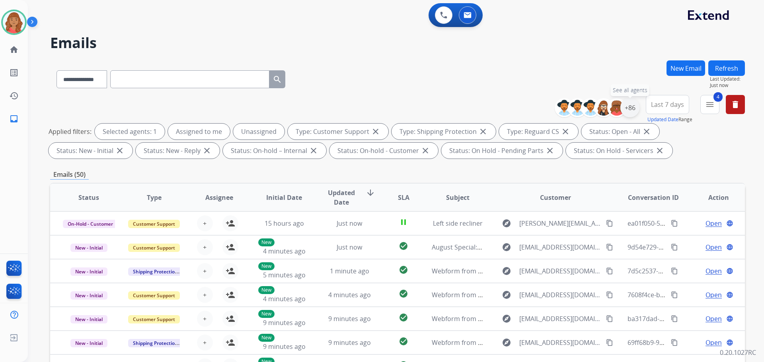
drag, startPoint x: 628, startPoint y: 111, endPoint x: 629, endPoint y: 116, distance: 4.8
click at [629, 112] on div "+86" at bounding box center [629, 107] width 19 height 19
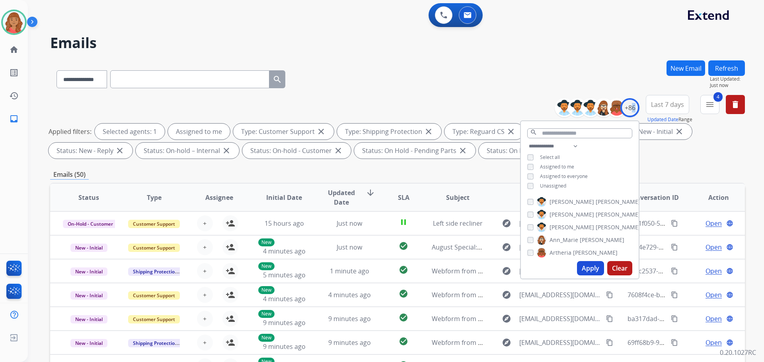
click at [583, 269] on button "Apply" at bounding box center [590, 268] width 27 height 14
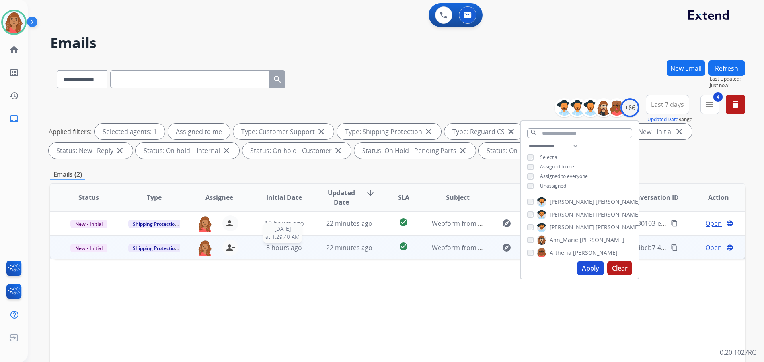
click at [277, 252] on span "8 hours ago" at bounding box center [284, 248] width 36 height 9
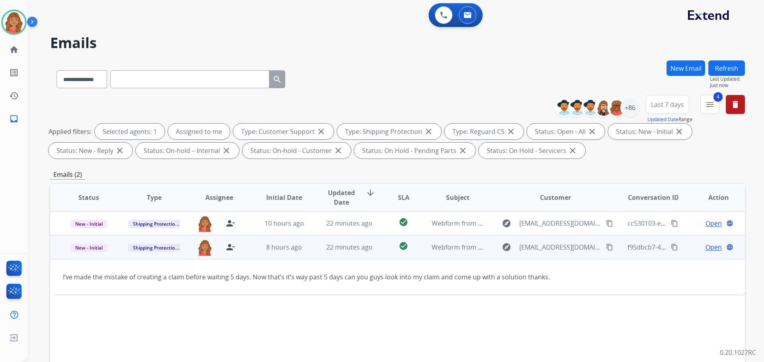
drag, startPoint x: 603, startPoint y: 248, endPoint x: 567, endPoint y: 249, distance: 36.2
click at [605, 248] on button "content_copy" at bounding box center [610, 248] width 10 height 10
click at [711, 250] on span "Open" at bounding box center [714, 248] width 16 height 10
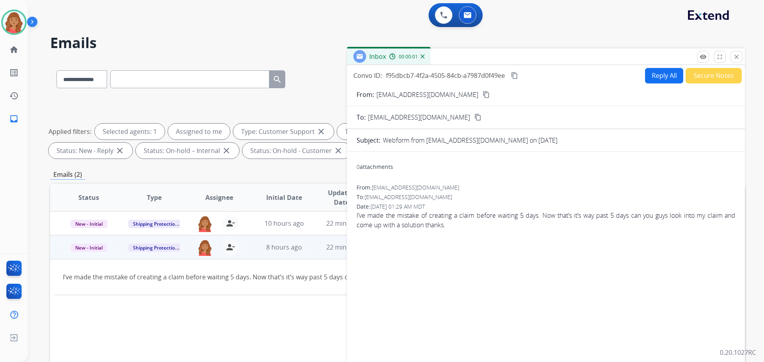
click at [649, 84] on form "From: Alexis.mauricio10@yahoo.com content_copy To: support@extend.com content_c…" at bounding box center [546, 237] width 398 height 306
click at [660, 76] on button "Reply All" at bounding box center [664, 76] width 38 height 16
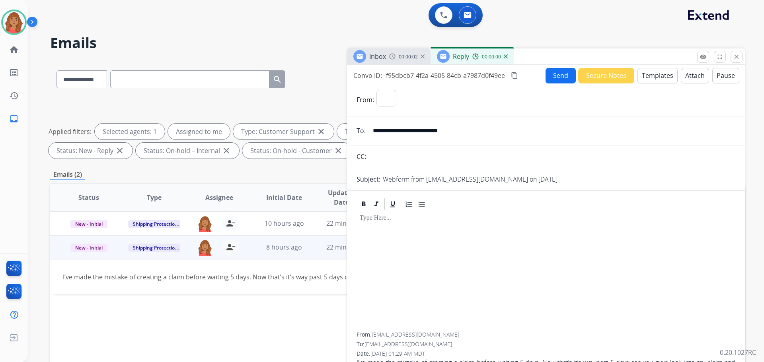
select select "**********"
click at [646, 77] on button "Templates" at bounding box center [657, 76] width 40 height 16
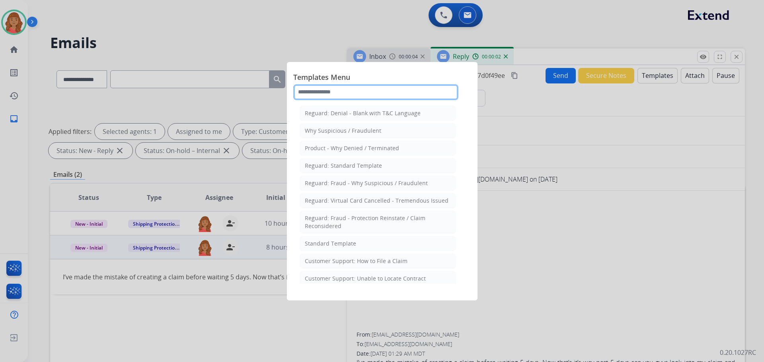
click at [335, 93] on input "text" at bounding box center [375, 92] width 165 height 16
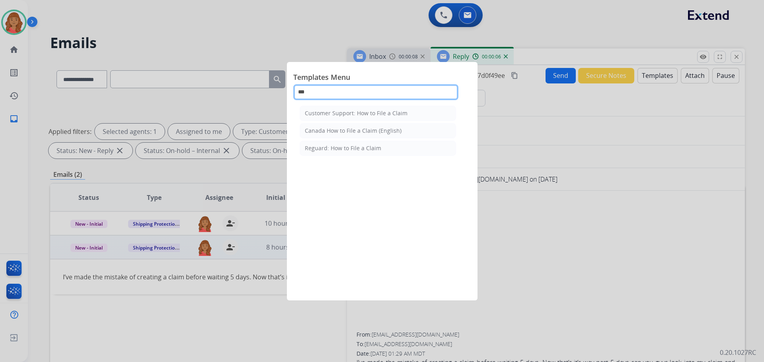
type input "***"
click at [503, 217] on div at bounding box center [382, 181] width 764 height 362
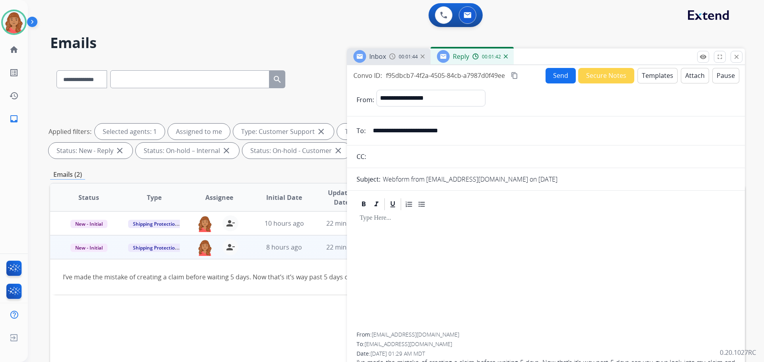
click at [643, 81] on button "Templates" at bounding box center [657, 76] width 40 height 16
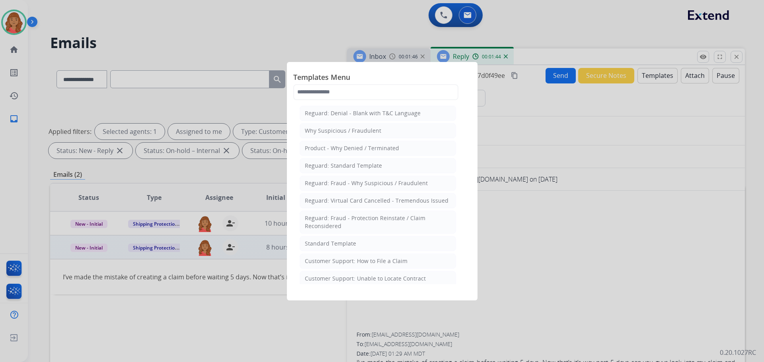
click at [517, 253] on div at bounding box center [382, 181] width 764 height 362
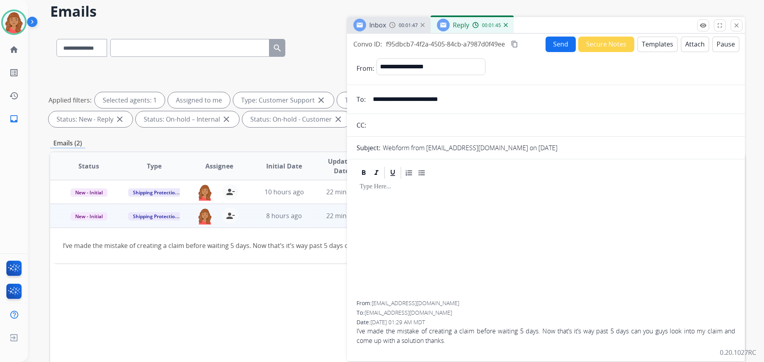
scroll to position [40, 0]
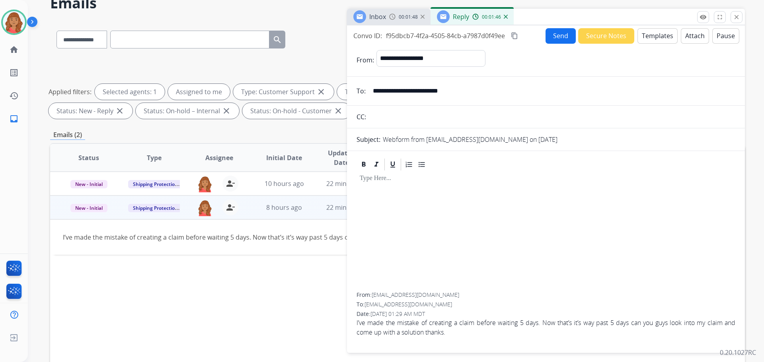
click at [664, 43] on button "Templates" at bounding box center [657, 36] width 40 height 16
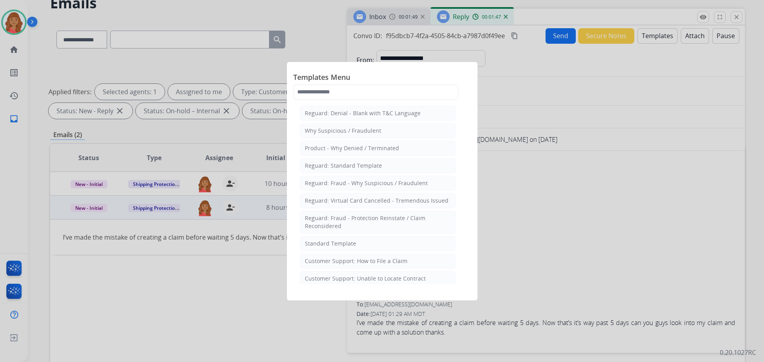
click at [343, 247] on div "Standard Template" at bounding box center [330, 244] width 51 height 8
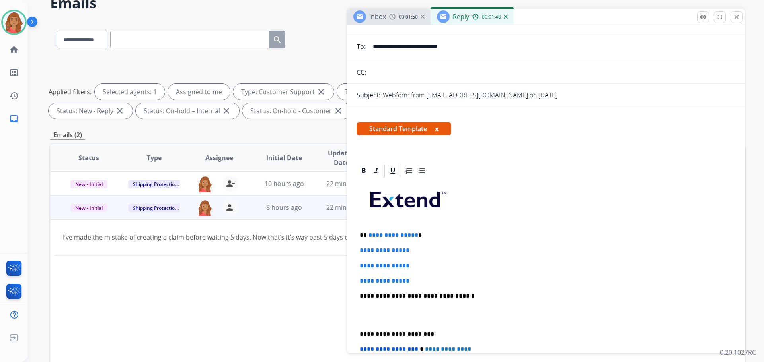
scroll to position [80, 0]
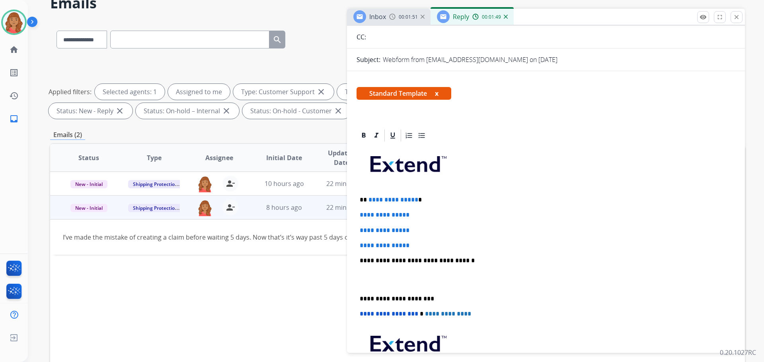
drag, startPoint x: 361, startPoint y: 202, endPoint x: 390, endPoint y: 271, distance: 74.2
click at [390, 272] on div "**********" at bounding box center [546, 298] width 398 height 339
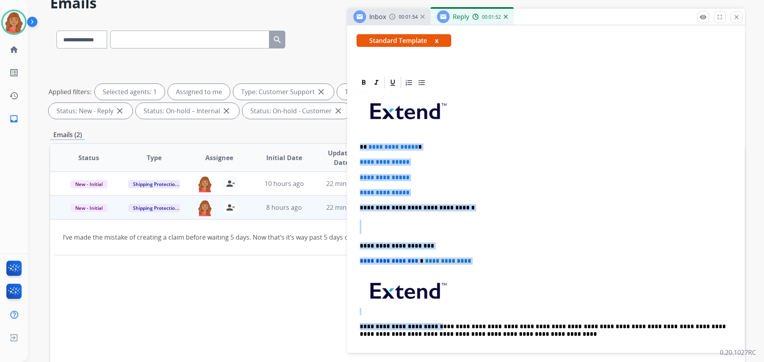
scroll to position [199, 0]
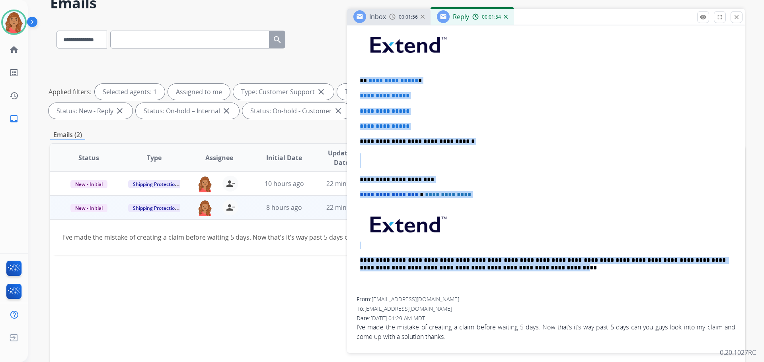
drag, startPoint x: 362, startPoint y: 197, endPoint x: 468, endPoint y: 257, distance: 122.0
click at [495, 270] on div "**********" at bounding box center [546, 160] width 379 height 274
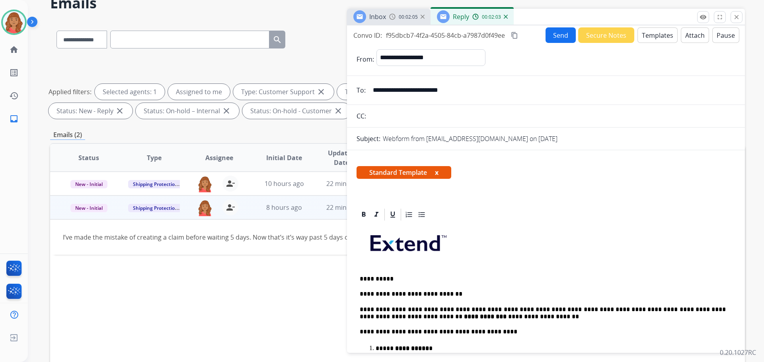
scroll to position [0, 0]
click at [512, 37] on mat-icon "content_copy" at bounding box center [514, 35] width 7 height 7
click at [551, 34] on button "Send" at bounding box center [561, 36] width 30 height 16
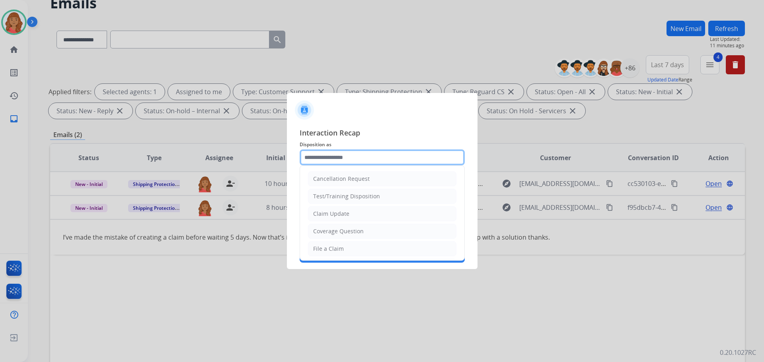
drag, startPoint x: 329, startPoint y: 156, endPoint x: 327, endPoint y: 170, distance: 13.2
click at [329, 157] on input "text" at bounding box center [382, 158] width 165 height 16
click at [330, 246] on div "File a Claim" at bounding box center [328, 249] width 31 height 8
type input "**********"
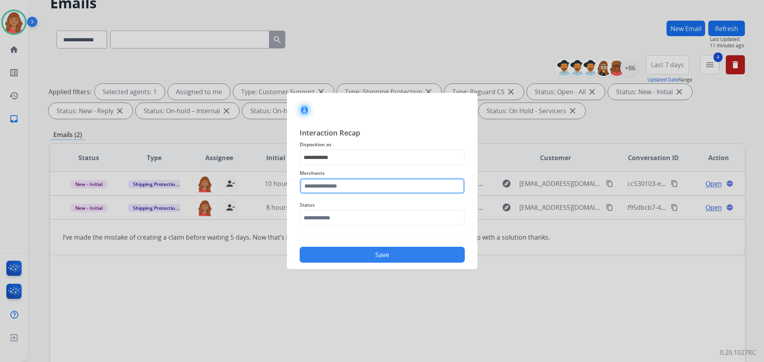
click at [324, 178] on input "text" at bounding box center [382, 186] width 165 height 16
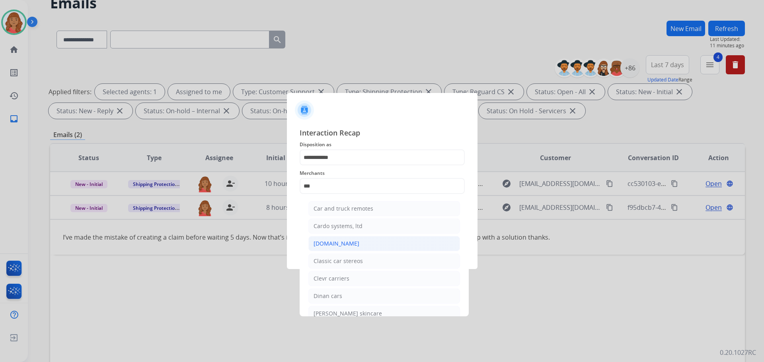
click at [337, 245] on div "[DOMAIN_NAME]" at bounding box center [337, 244] width 46 height 8
type input "**********"
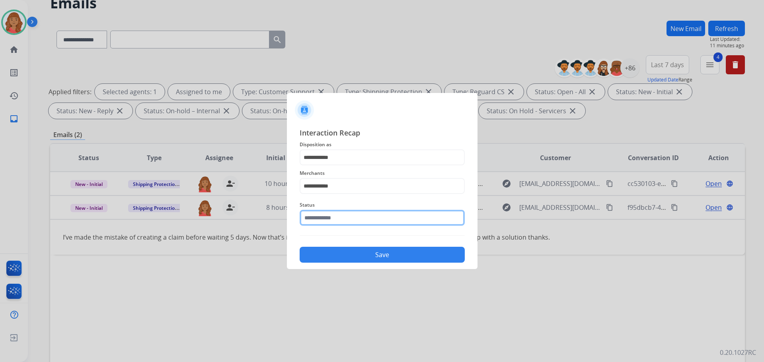
click at [332, 216] on input "text" at bounding box center [382, 218] width 165 height 16
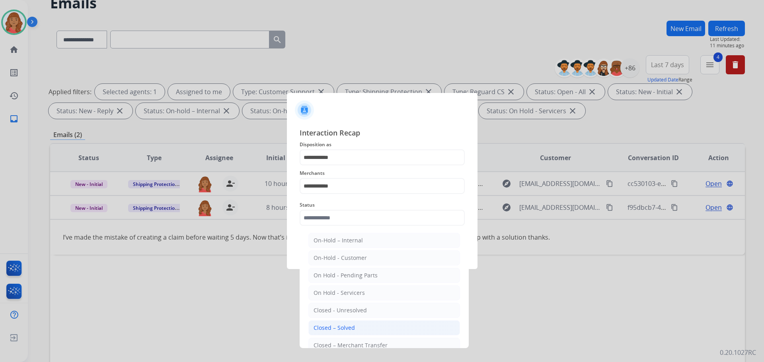
click at [337, 325] on div "Closed – Solved" at bounding box center [334, 328] width 41 height 8
type input "**********"
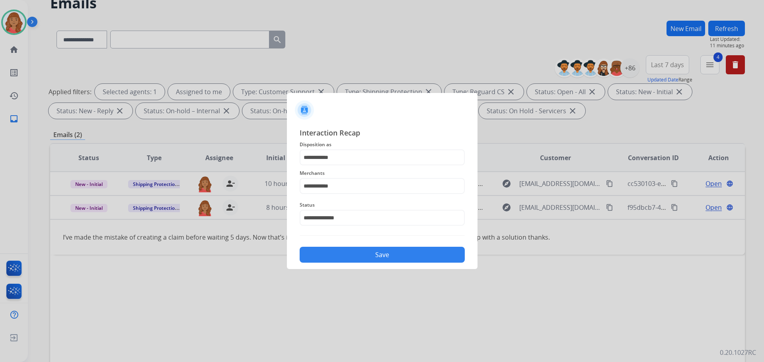
click at [343, 252] on button "Save" at bounding box center [382, 255] width 165 height 16
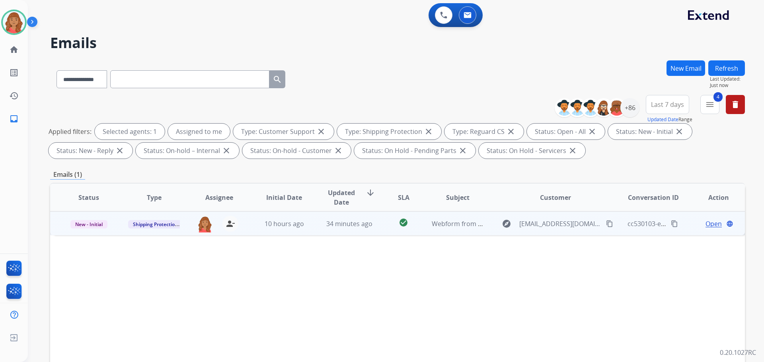
click at [311, 229] on td "34 minutes ago" at bounding box center [343, 224] width 65 height 24
click at [606, 225] on mat-icon "content_copy" at bounding box center [609, 223] width 7 height 7
click at [706, 222] on span "Open" at bounding box center [714, 224] width 16 height 10
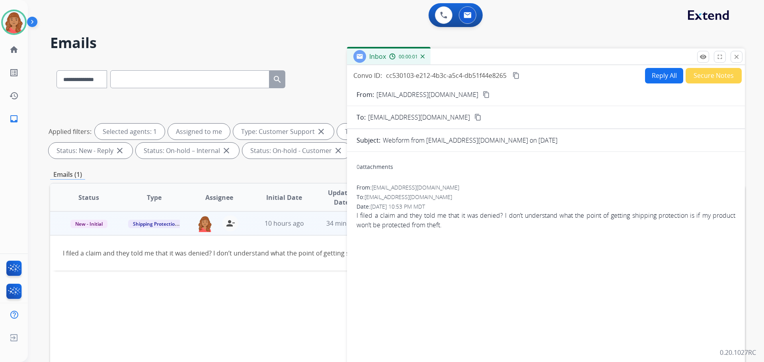
click at [657, 76] on button "Reply All" at bounding box center [664, 76] width 38 height 16
select select "**********"
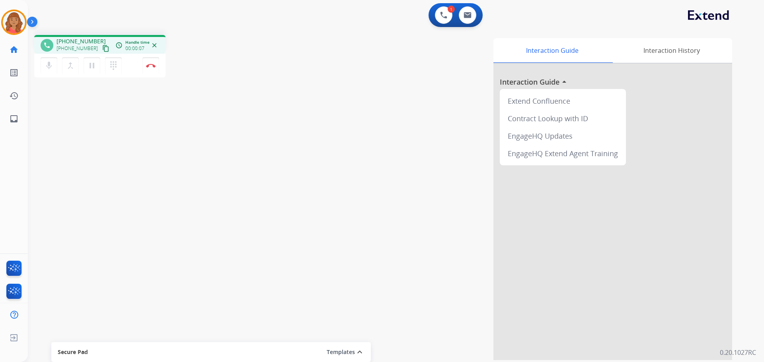
drag, startPoint x: 99, startPoint y: 49, endPoint x: 94, endPoint y: 50, distance: 5.2
click at [102, 49] on mat-icon "content_copy" at bounding box center [105, 48] width 7 height 7
drag, startPoint x: 91, startPoint y: 66, endPoint x: 80, endPoint y: 86, distance: 23.0
click at [91, 66] on mat-icon "pause" at bounding box center [92, 66] width 10 height 10
click at [93, 65] on mat-icon "play_arrow" at bounding box center [92, 66] width 10 height 10
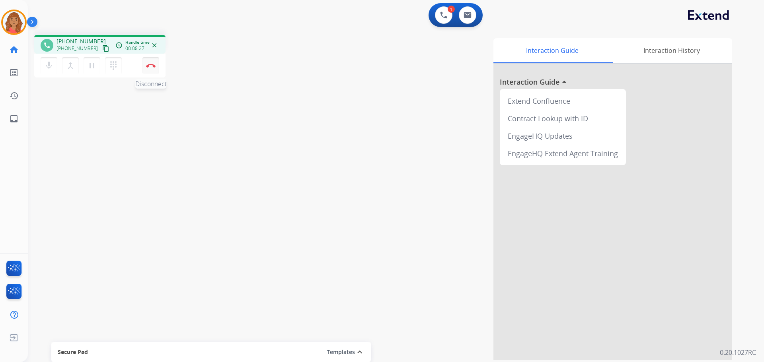
click at [152, 66] on img at bounding box center [151, 66] width 10 height 4
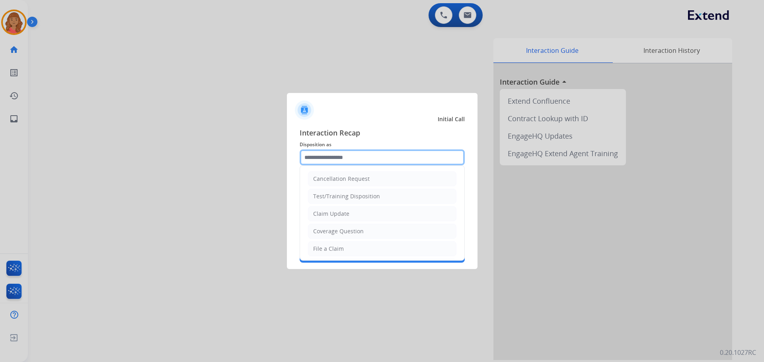
click at [323, 160] on input "text" at bounding box center [382, 158] width 165 height 16
click at [327, 215] on div "Claim Update" at bounding box center [331, 214] width 36 height 8
type input "**********"
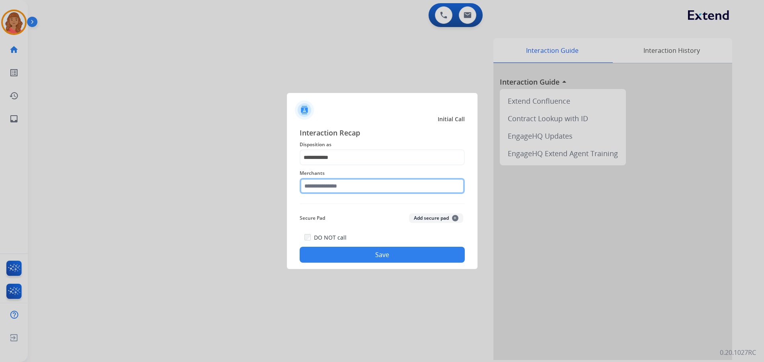
click at [327, 185] on input "text" at bounding box center [382, 186] width 165 height 16
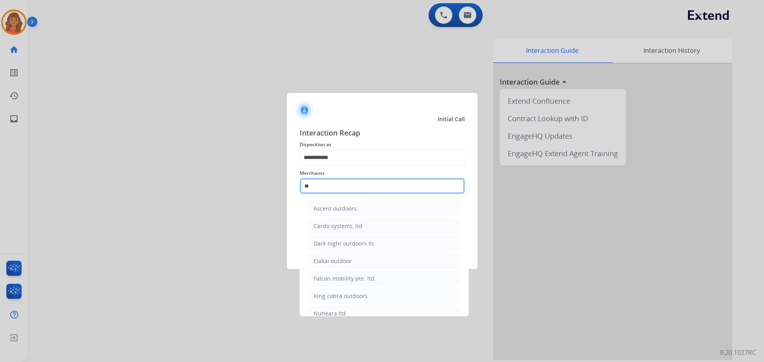
type input "*"
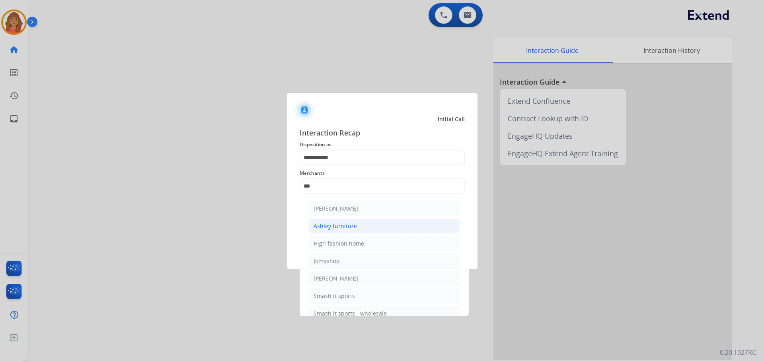
click at [328, 230] on div "Ashley furniture" at bounding box center [335, 226] width 43 height 8
type input "**********"
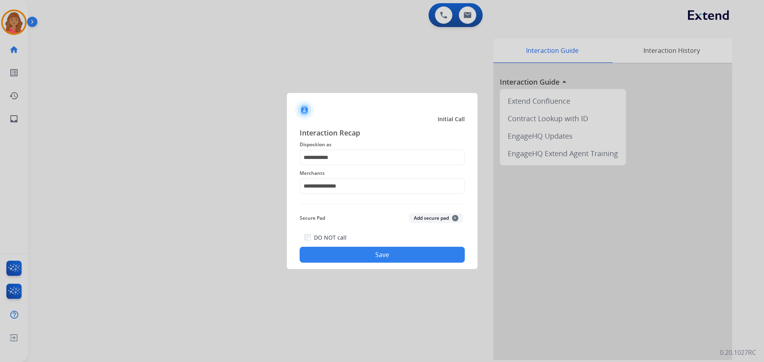
click at [364, 261] on button "Save" at bounding box center [382, 255] width 165 height 16
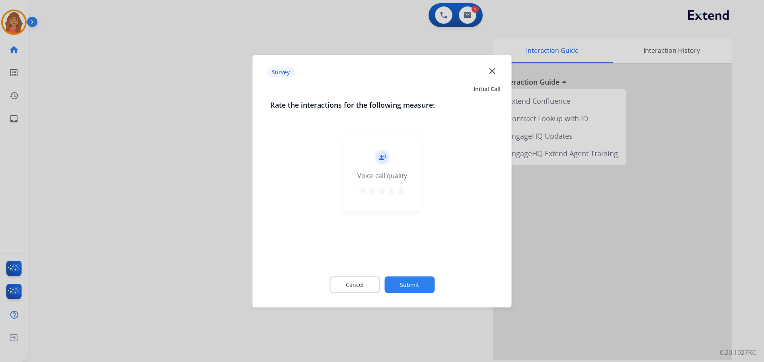
drag, startPoint x: 400, startPoint y: 184, endPoint x: 401, endPoint y: 194, distance: 9.8
click at [401, 187] on div "record_voice_over Voice call quality star star star star star" at bounding box center [382, 174] width 78 height 76
click at [400, 199] on div "record_voice_over Voice call quality star star star star star" at bounding box center [382, 174] width 78 height 76
drag, startPoint x: 402, startPoint y: 188, endPoint x: 404, endPoint y: 201, distance: 13.3
click at [402, 189] on mat-icon "star" at bounding box center [401, 191] width 10 height 10
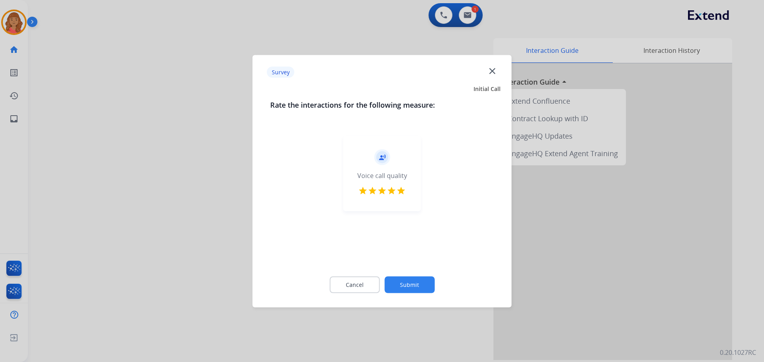
click at [411, 289] on button "Submit" at bounding box center [409, 285] width 50 height 17
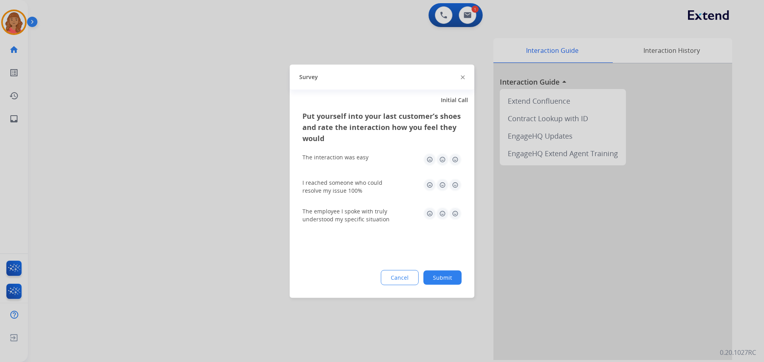
click at [455, 158] on img at bounding box center [455, 159] width 13 height 13
click at [454, 190] on img at bounding box center [455, 185] width 13 height 13
click at [455, 216] on img at bounding box center [455, 213] width 13 height 13
drag, startPoint x: 454, startPoint y: 278, endPoint x: 431, endPoint y: 253, distance: 33.5
click at [453, 278] on button "Submit" at bounding box center [442, 278] width 38 height 14
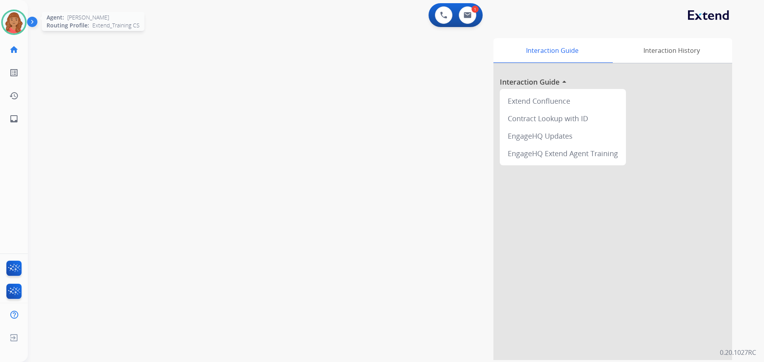
click at [14, 26] on img at bounding box center [14, 22] width 22 height 22
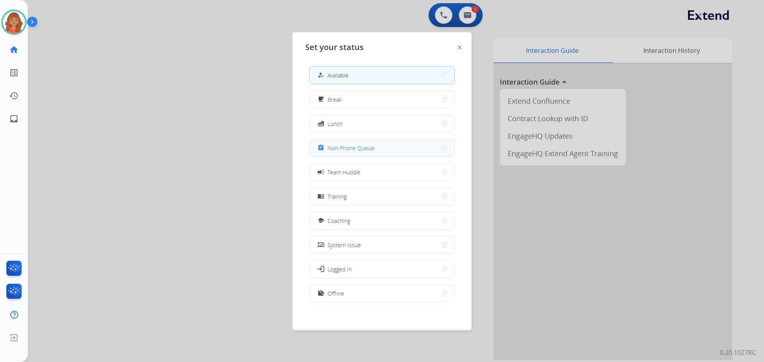
click at [335, 146] on span "Non-Phone Queue" at bounding box center [350, 148] width 47 height 8
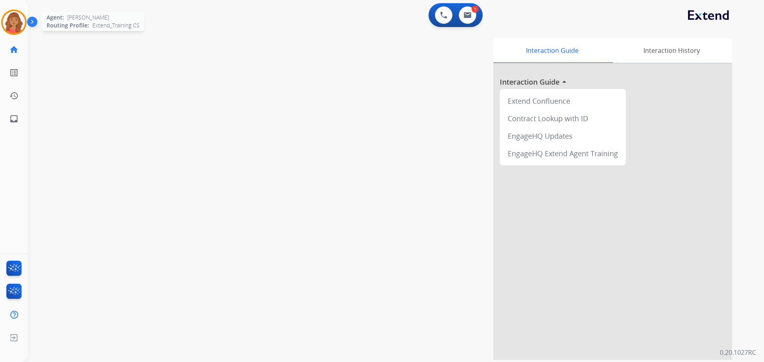
click at [16, 17] on img at bounding box center [14, 22] width 22 height 22
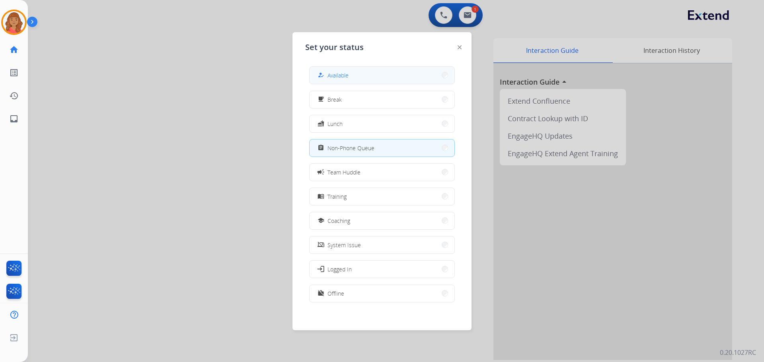
click at [335, 72] on span "Available" at bounding box center [337, 75] width 21 height 8
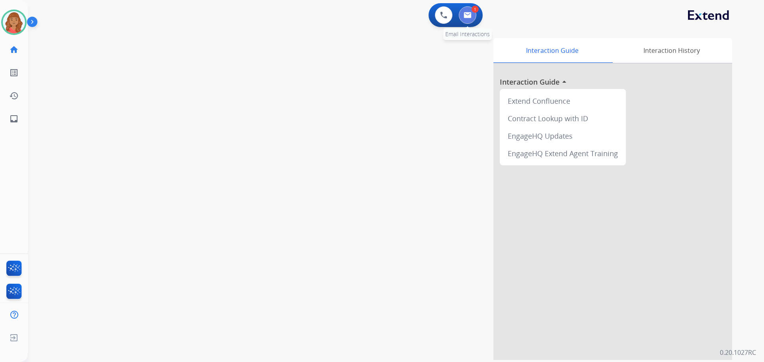
click at [470, 16] on img at bounding box center [468, 15] width 8 height 6
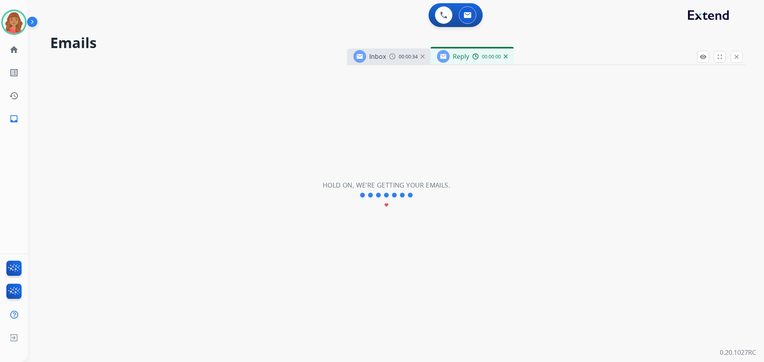
select select "**********"
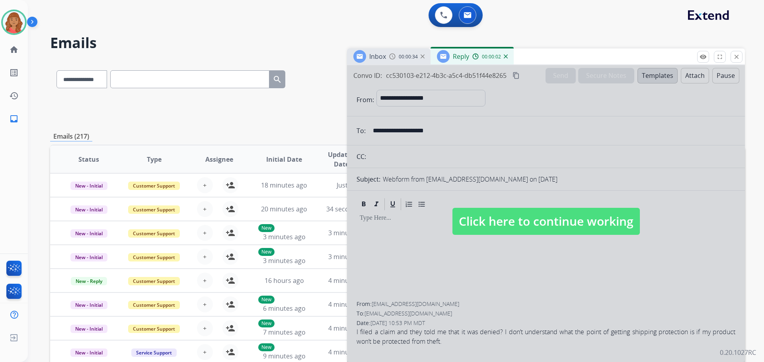
click at [563, 220] on span "Click here to continue working" at bounding box center [545, 221] width 187 height 27
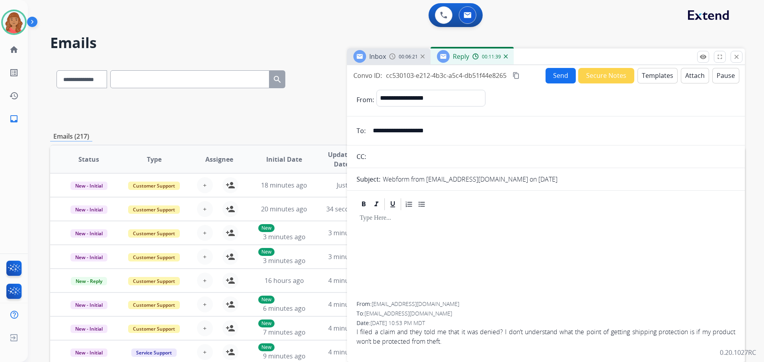
drag, startPoint x: 450, startPoint y: 129, endPoint x: 380, endPoint y: 138, distance: 70.9
click at [380, 138] on input "**********" at bounding box center [551, 131] width 367 height 16
click at [375, 129] on input "**********" at bounding box center [551, 131] width 367 height 16
drag, startPoint x: 446, startPoint y: 131, endPoint x: 369, endPoint y: 137, distance: 76.7
click at [369, 137] on input "**********" at bounding box center [551, 131] width 367 height 16
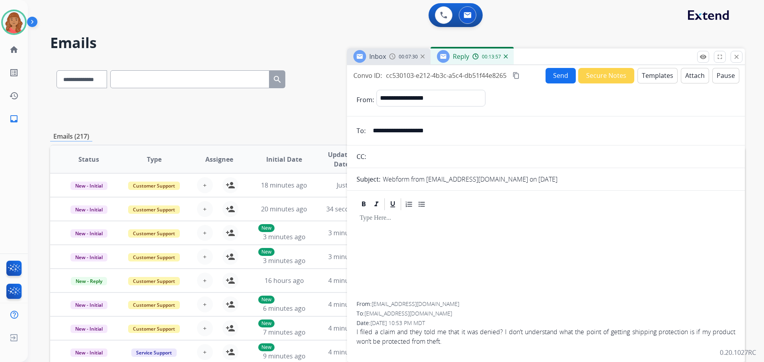
click at [654, 76] on button "Templates" at bounding box center [657, 76] width 40 height 16
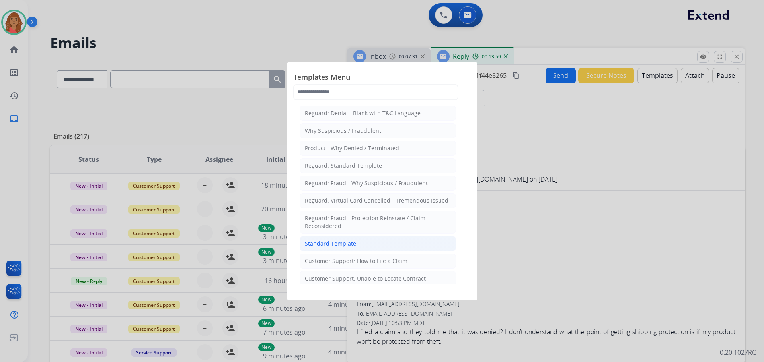
click at [318, 245] on div "Standard Template" at bounding box center [330, 244] width 51 height 8
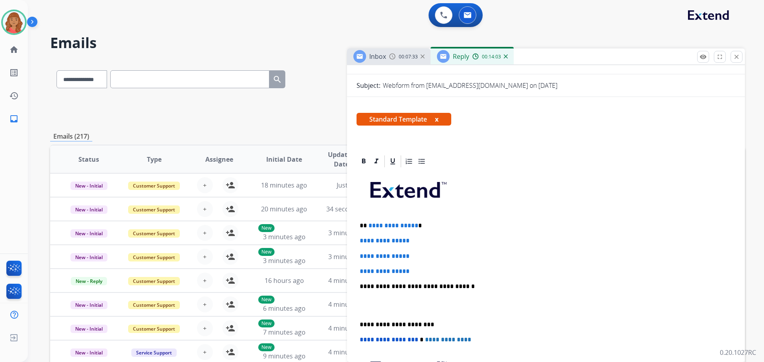
scroll to position [119, 0]
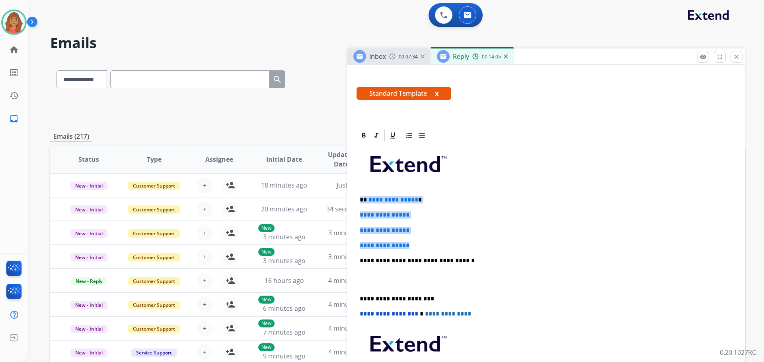
drag, startPoint x: 416, startPoint y: 246, endPoint x: 355, endPoint y: 193, distance: 80.9
click at [356, 191] on div "**********" at bounding box center [546, 298] width 398 height 339
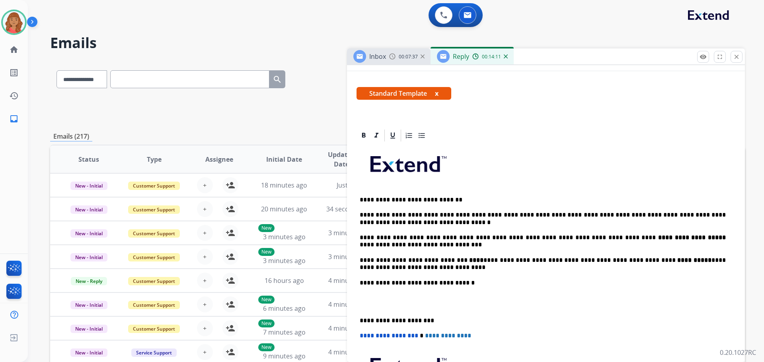
click at [384, 185] on p at bounding box center [546, 167] width 372 height 43
click at [374, 185] on p "**" at bounding box center [543, 167] width 366 height 42
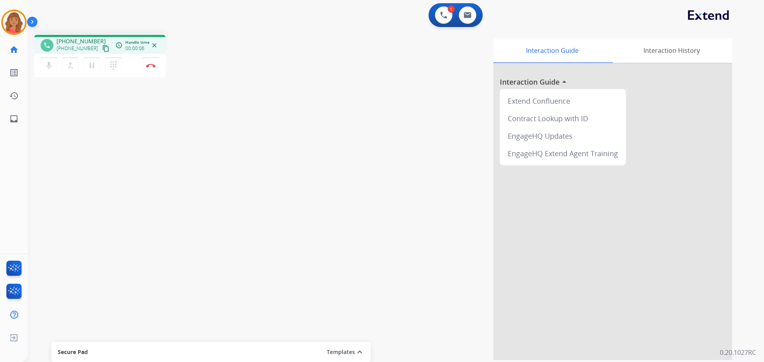
click at [102, 48] on mat-icon "content_copy" at bounding box center [105, 48] width 7 height 7
click at [94, 61] on mat-icon "pause" at bounding box center [92, 66] width 10 height 10
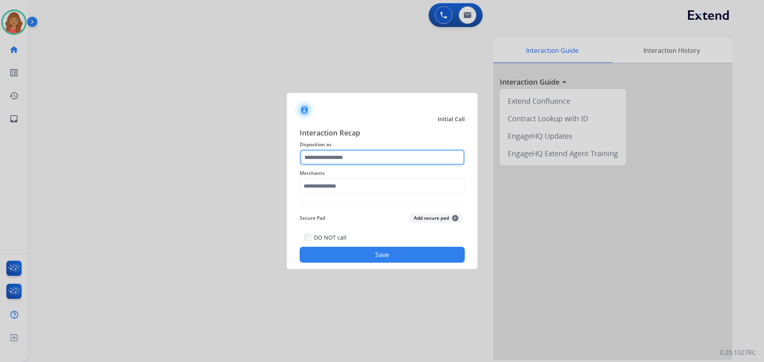
click at [346, 155] on input "text" at bounding box center [382, 158] width 165 height 16
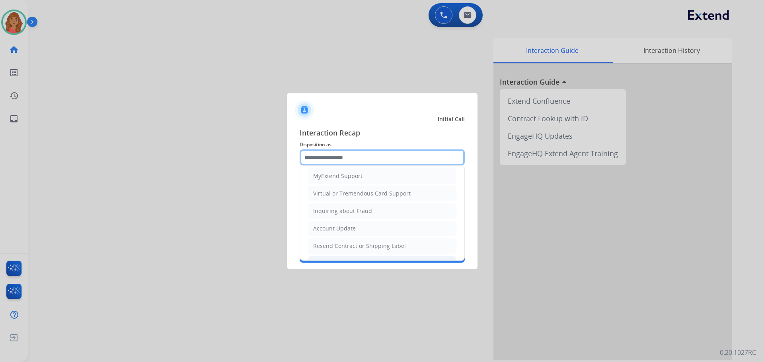
scroll to position [119, 0]
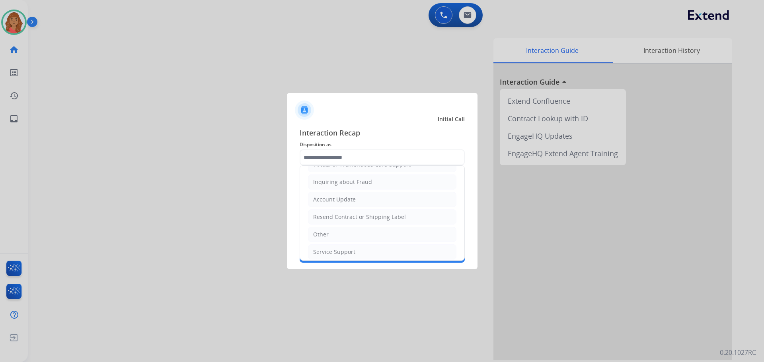
drag, startPoint x: 325, startPoint y: 231, endPoint x: 326, endPoint y: 218, distance: 13.2
click at [325, 228] on li "Other" at bounding box center [382, 234] width 148 height 15
type input "*****"
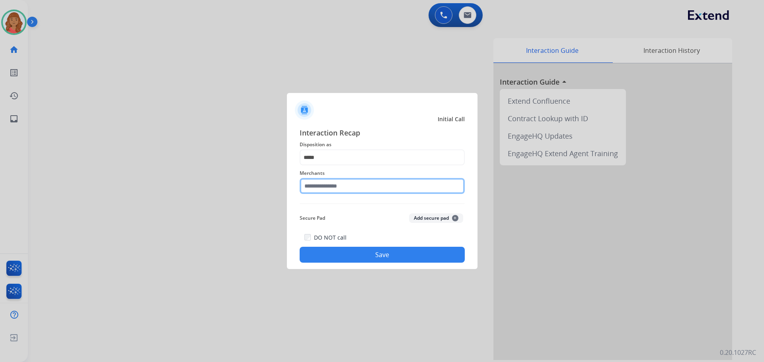
click at [331, 191] on input "text" at bounding box center [382, 186] width 165 height 16
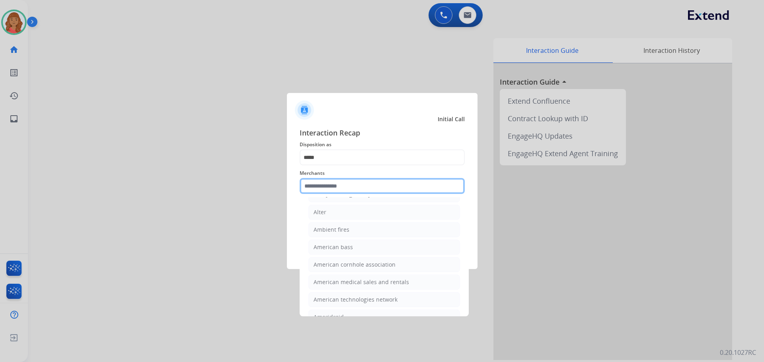
scroll to position [836, 0]
click at [333, 184] on input "text" at bounding box center [382, 186] width 165 height 16
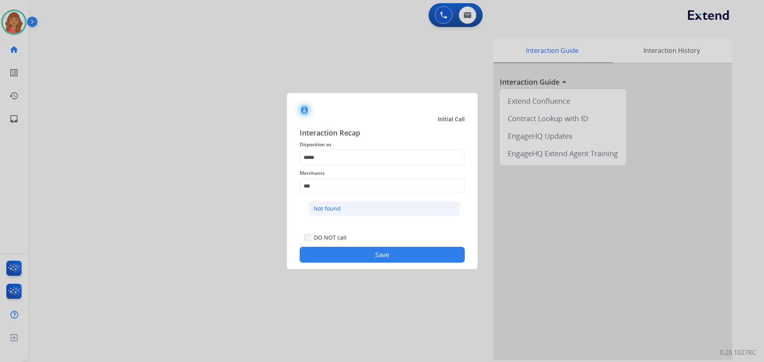
click at [329, 209] on div "Not found" at bounding box center [327, 209] width 27 height 8
type input "*********"
click at [335, 255] on button "Save" at bounding box center [382, 255] width 165 height 16
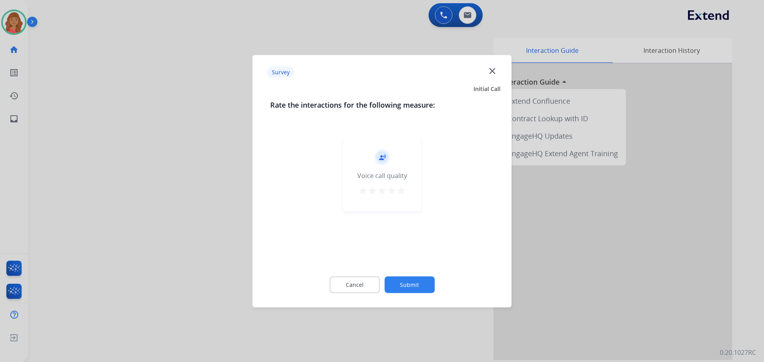
drag, startPoint x: 399, startPoint y: 190, endPoint x: 403, endPoint y: 198, distance: 9.1
click at [400, 191] on mat-icon "star" at bounding box center [401, 191] width 10 height 10
click at [415, 282] on button "Submit" at bounding box center [409, 285] width 50 height 17
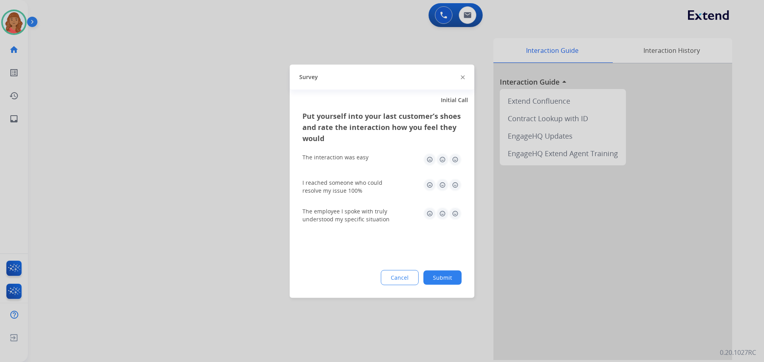
click at [460, 158] on img at bounding box center [455, 159] width 13 height 13
click at [457, 186] on img at bounding box center [455, 185] width 13 height 13
click at [455, 216] on img at bounding box center [455, 213] width 13 height 13
drag, startPoint x: 441, startPoint y: 281, endPoint x: 433, endPoint y: 276, distance: 9.3
click at [442, 280] on button "Submit" at bounding box center [442, 278] width 38 height 14
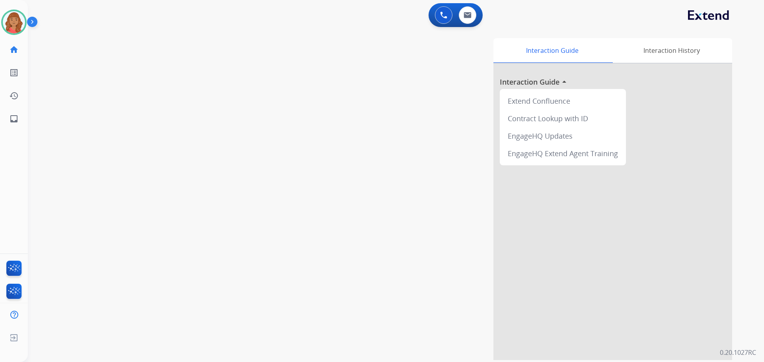
click at [32, 21] on img at bounding box center [34, 23] width 14 height 15
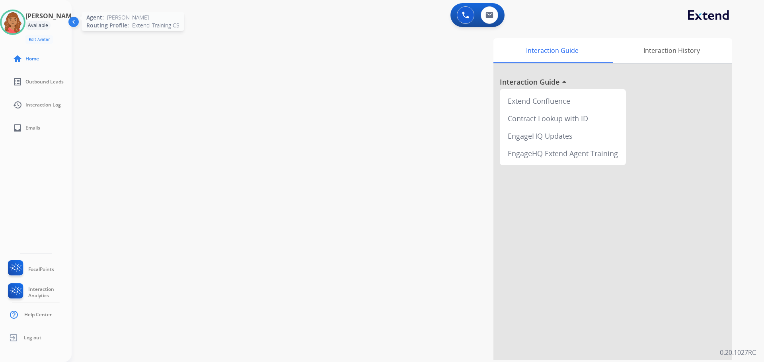
click at [24, 20] on img at bounding box center [13, 22] width 22 height 22
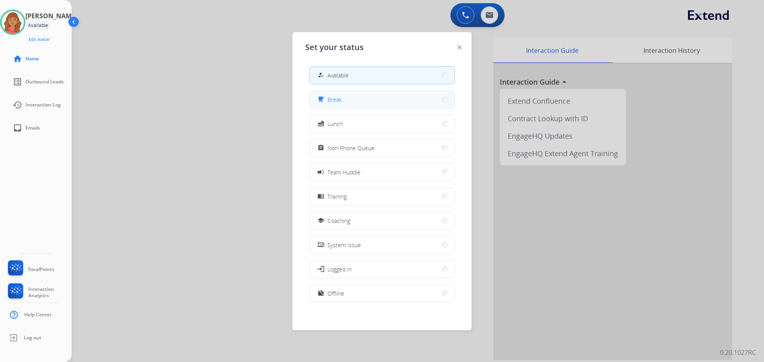
click at [336, 103] on span "Break" at bounding box center [334, 99] width 14 height 8
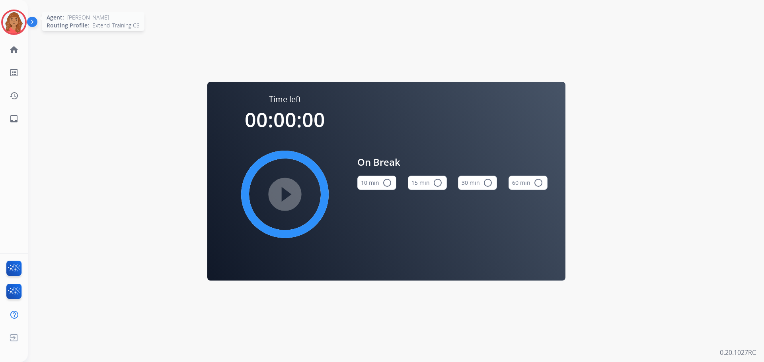
click at [10, 29] on img at bounding box center [14, 22] width 22 height 22
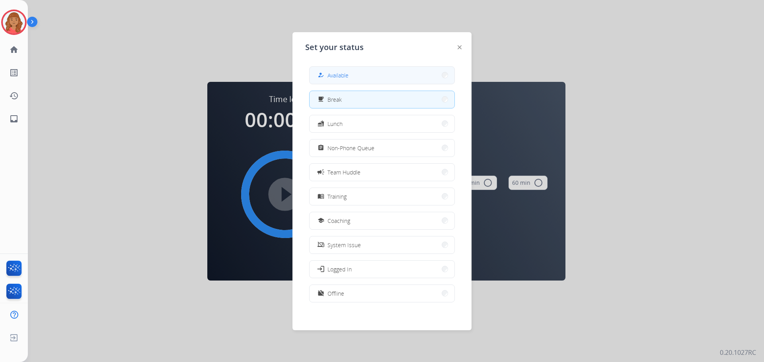
click at [351, 71] on button "how_to_reg Available" at bounding box center [382, 75] width 145 height 17
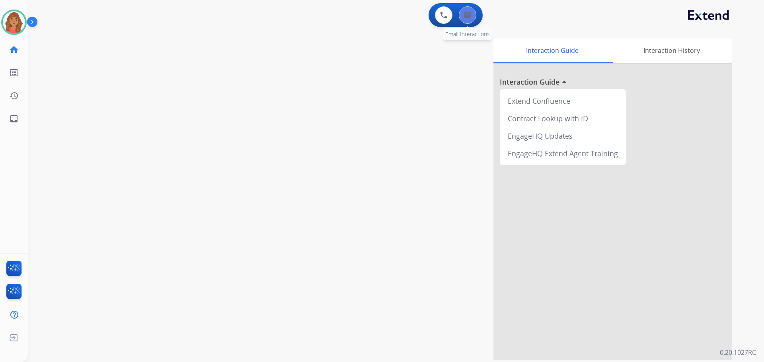
click at [472, 14] on button at bounding box center [468, 15] width 18 height 18
select select "**********"
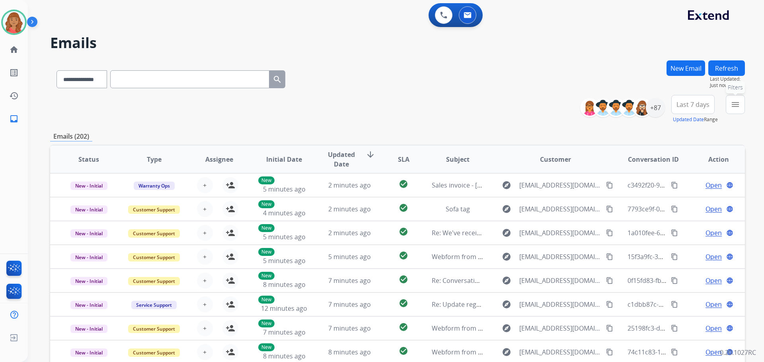
drag, startPoint x: 737, startPoint y: 111, endPoint x: 718, endPoint y: 125, distance: 24.0
click at [738, 111] on button "menu Filters" at bounding box center [735, 104] width 19 height 19
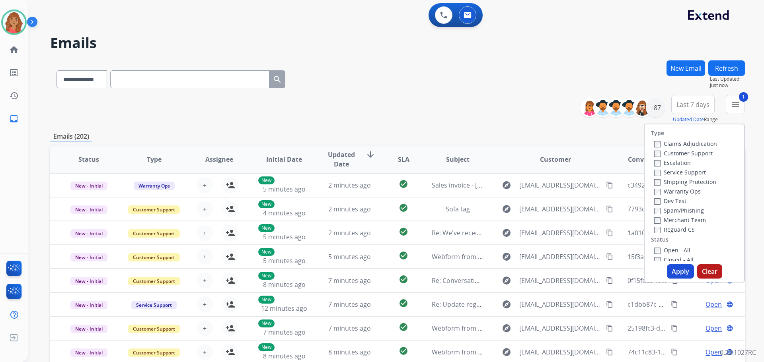
click at [655, 153] on label "Customer Support" at bounding box center [683, 154] width 58 height 8
click at [656, 228] on label "Reguard CS" at bounding box center [674, 230] width 41 height 8
click at [671, 273] on button "Apply" at bounding box center [680, 272] width 27 height 14
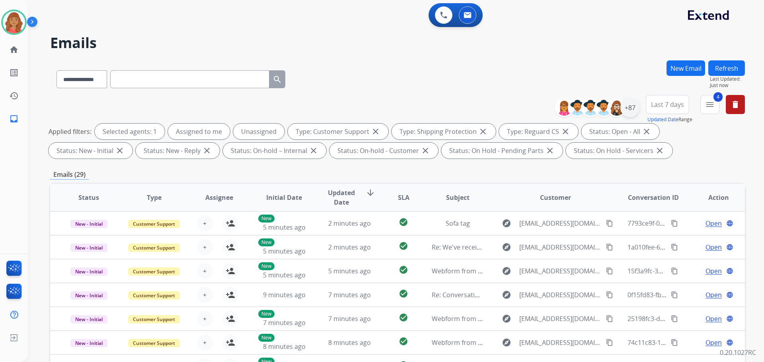
click at [632, 112] on div "+87" at bounding box center [629, 107] width 19 height 19
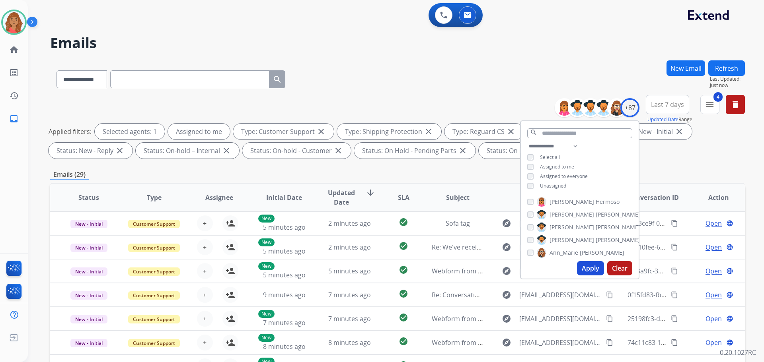
click at [585, 273] on button "Apply" at bounding box center [590, 268] width 27 height 14
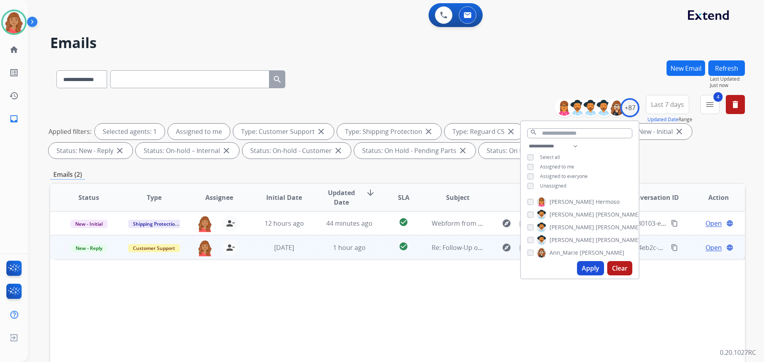
click at [313, 245] on td "1 hour ago" at bounding box center [343, 248] width 65 height 24
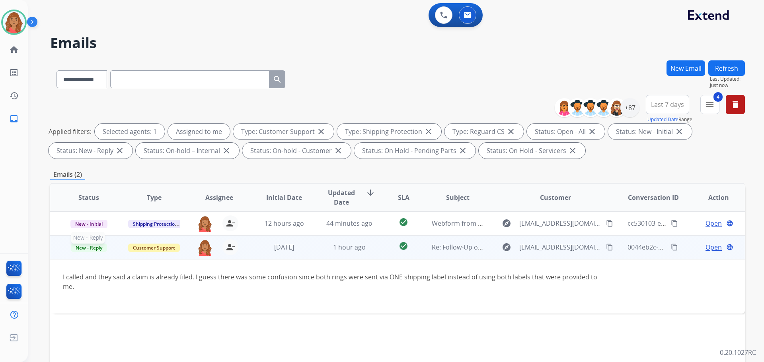
click at [87, 251] on span "New - Reply" at bounding box center [89, 248] width 36 height 8
click at [125, 324] on p "Closed – Solved" at bounding box center [132, 322] width 46 height 11
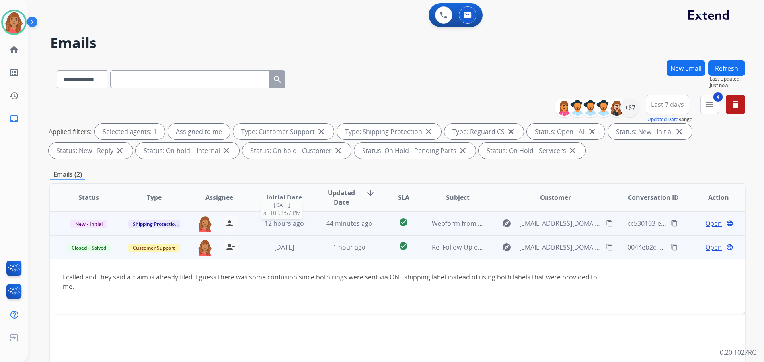
click at [304, 226] on div "12 hours ago" at bounding box center [284, 224] width 52 height 10
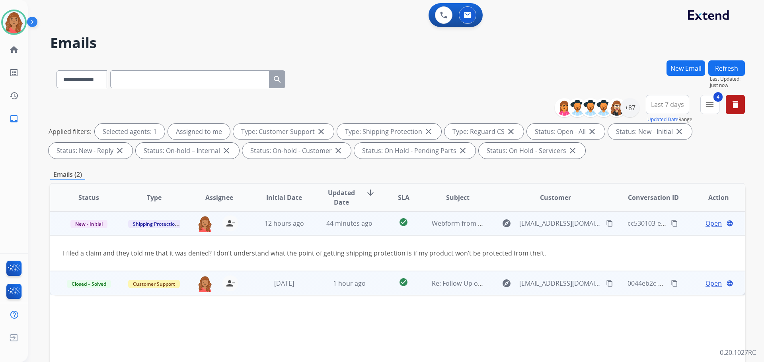
click at [605, 223] on button "content_copy" at bounding box center [610, 224] width 10 height 10
click at [575, 255] on div "I filed a claim and they told me that it was denied? I don’t understand what th…" at bounding box center [332, 254] width 539 height 10
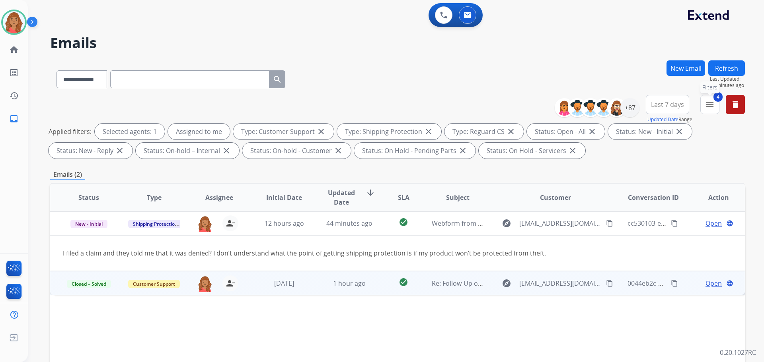
click at [711, 106] on mat-icon "menu" at bounding box center [710, 105] width 10 height 10
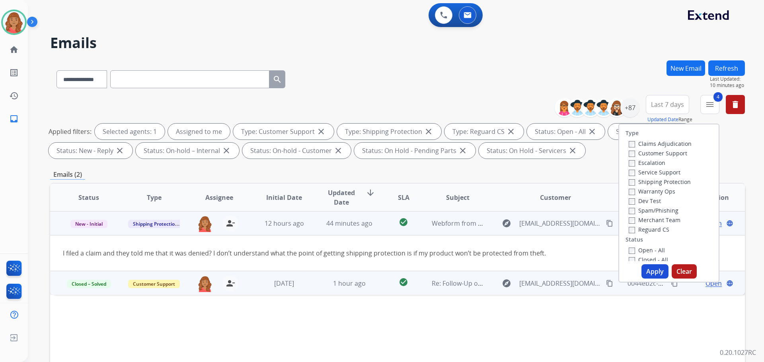
drag, startPoint x: 559, startPoint y: 252, endPoint x: 605, endPoint y: 242, distance: 47.3
click at [559, 252] on div "I filed a claim and they told me that it was denied? I don’t understand what th…" at bounding box center [332, 254] width 539 height 10
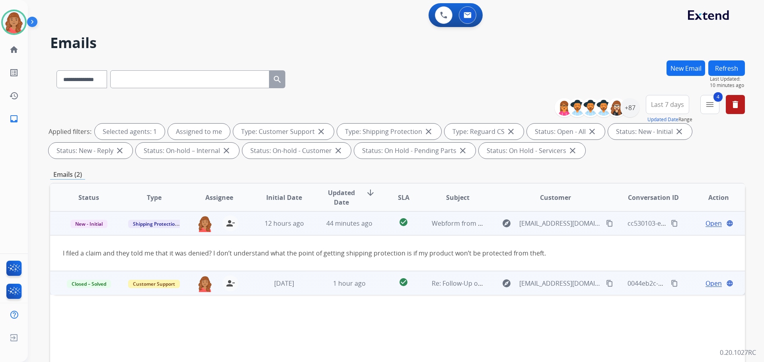
click at [708, 224] on span "Open" at bounding box center [714, 224] width 16 height 10
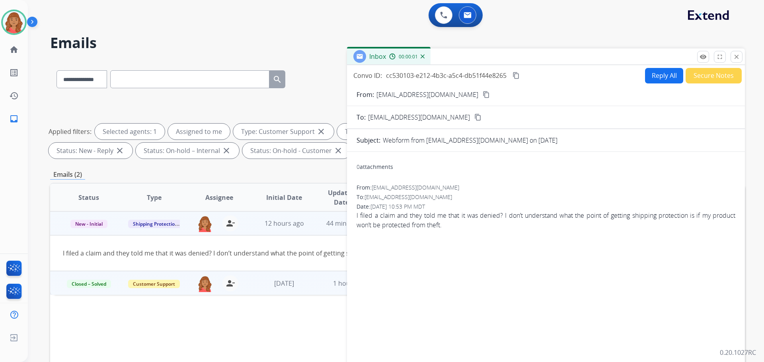
click at [658, 79] on button "Reply All" at bounding box center [664, 76] width 38 height 16
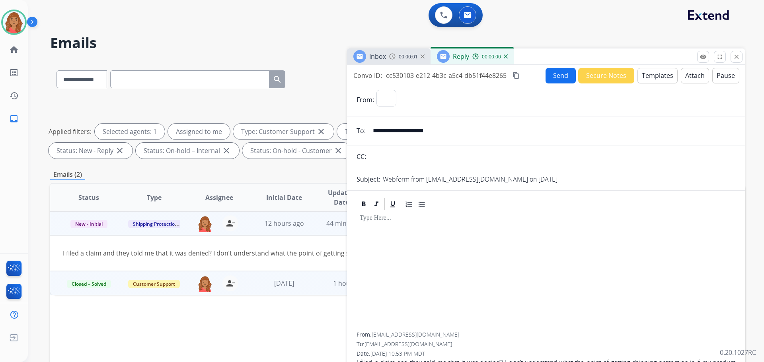
select select "**********"
click at [653, 78] on button "Templates" at bounding box center [657, 76] width 40 height 16
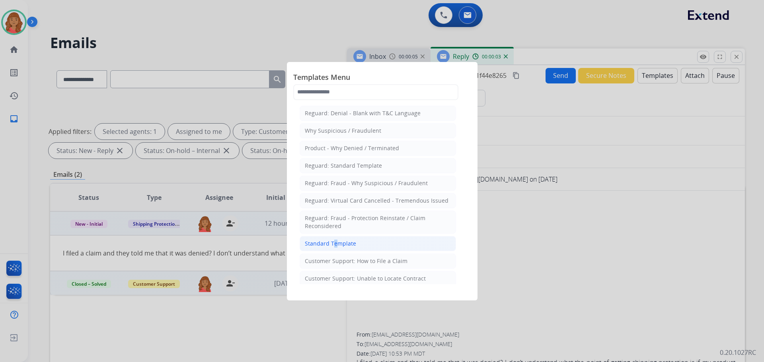
click at [331, 247] on div "Standard Template" at bounding box center [330, 244] width 51 height 8
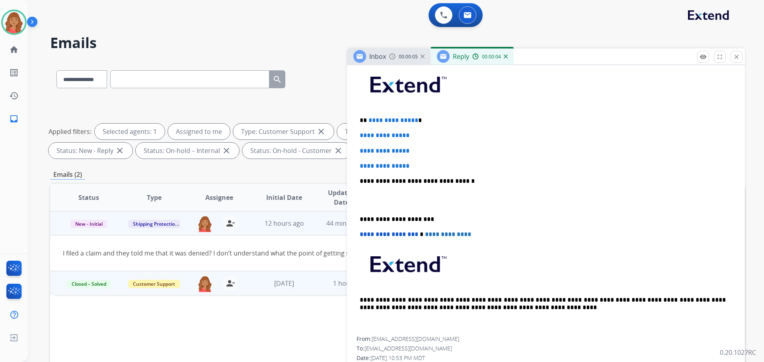
scroll to position [199, 0]
drag, startPoint x: 384, startPoint y: 154, endPoint x: 356, endPoint y: 124, distance: 40.8
click at [355, 124] on div "**********" at bounding box center [546, 218] width 398 height 339
click at [440, 153] on p "**********" at bounding box center [546, 150] width 372 height 7
drag, startPoint x: 417, startPoint y: 167, endPoint x: 356, endPoint y: 113, distance: 81.2
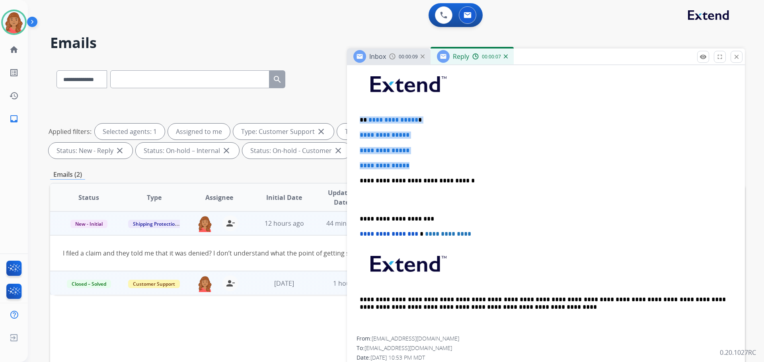
click at [356, 113] on div "**********" at bounding box center [546, 218] width 398 height 339
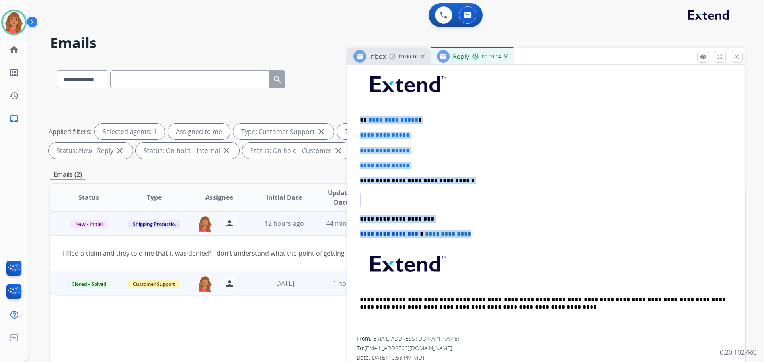
drag, startPoint x: 466, startPoint y: 238, endPoint x: 349, endPoint y: 109, distance: 174.1
click at [349, 109] on div "**********" at bounding box center [546, 218] width 398 height 339
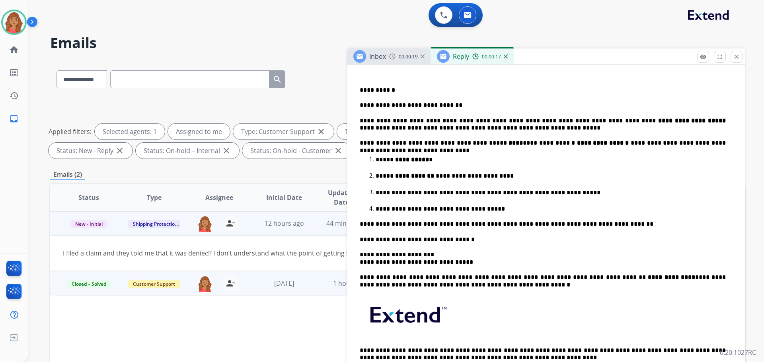
scroll to position [280, 0]
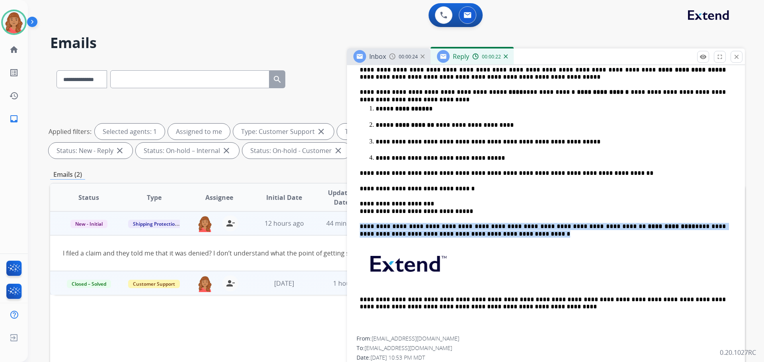
drag, startPoint x: 447, startPoint y: 234, endPoint x: 351, endPoint y: 224, distance: 96.9
click at [349, 223] on div "**********" at bounding box center [546, 178] width 398 height 420
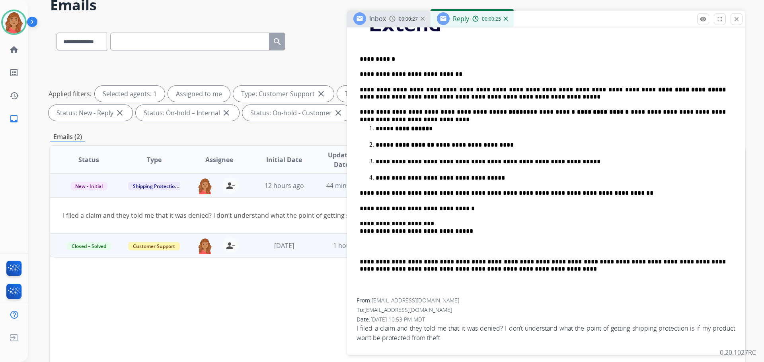
scroll to position [40, 0]
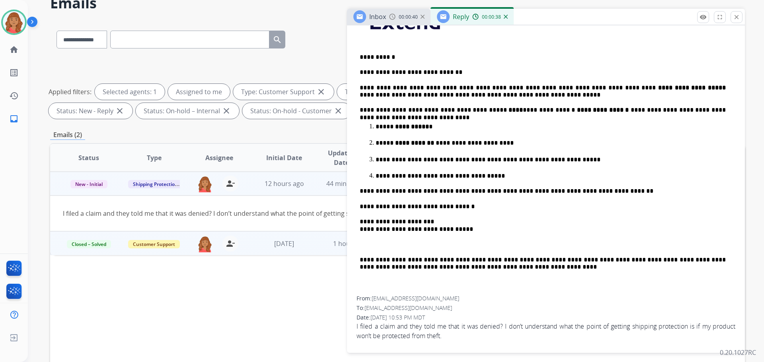
click at [357, 260] on div "**********" at bounding box center [546, 148] width 379 height 296
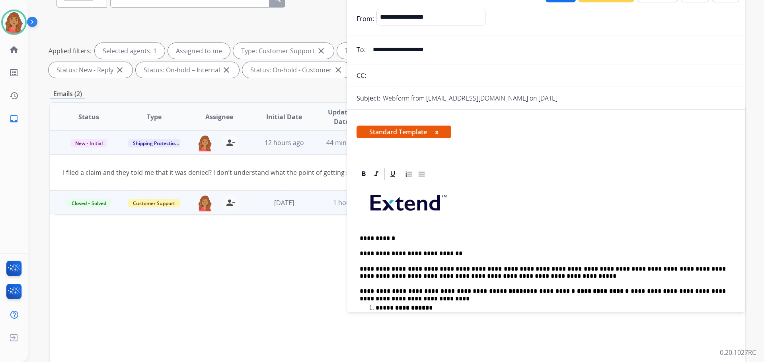
scroll to position [0, 0]
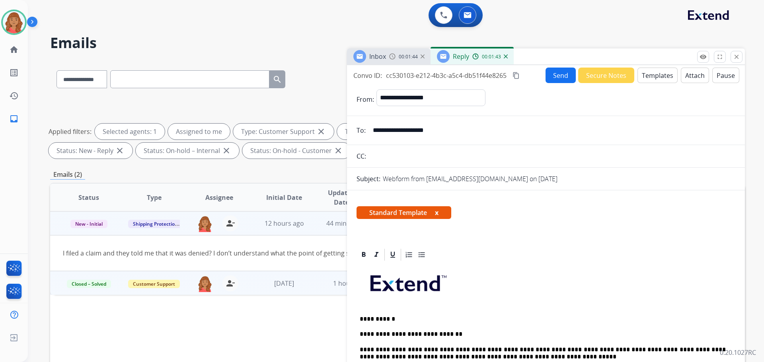
click at [516, 76] on mat-icon "content_copy" at bounding box center [516, 75] width 7 height 7
click at [548, 80] on button "Send" at bounding box center [561, 76] width 30 height 16
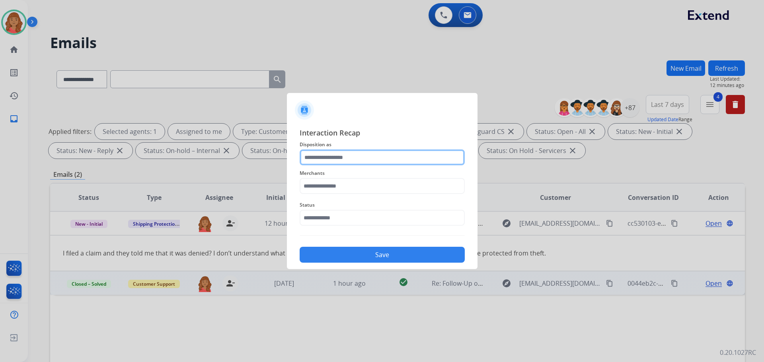
click at [327, 164] on input "text" at bounding box center [382, 158] width 165 height 16
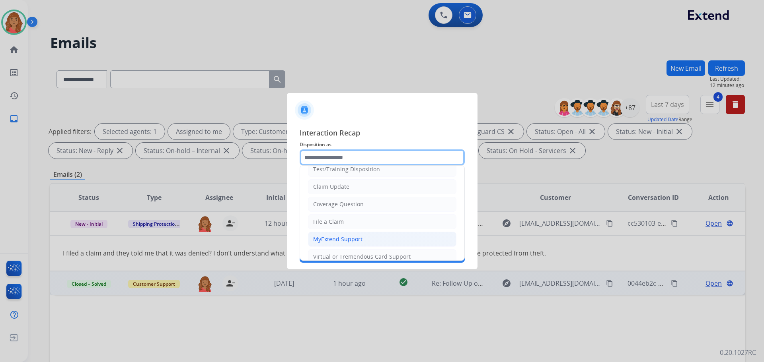
scroll to position [40, 0]
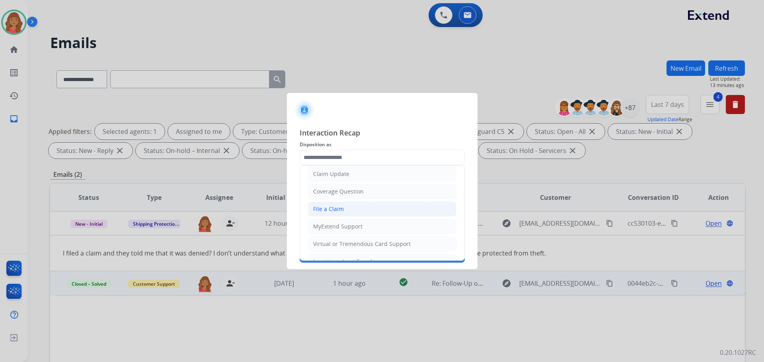
click at [334, 213] on li "File a Claim" at bounding box center [382, 209] width 148 height 15
type input "**********"
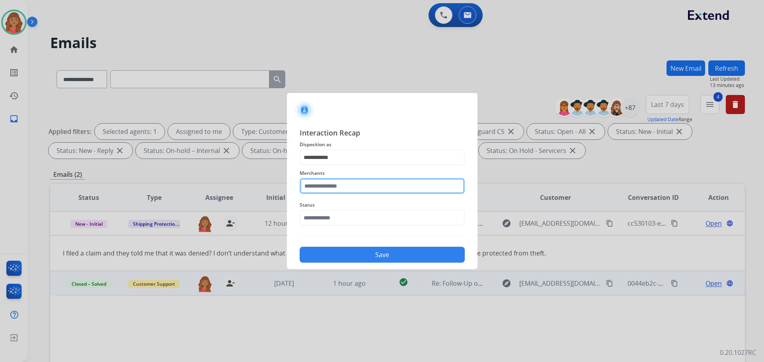
click at [329, 188] on input "text" at bounding box center [382, 186] width 165 height 16
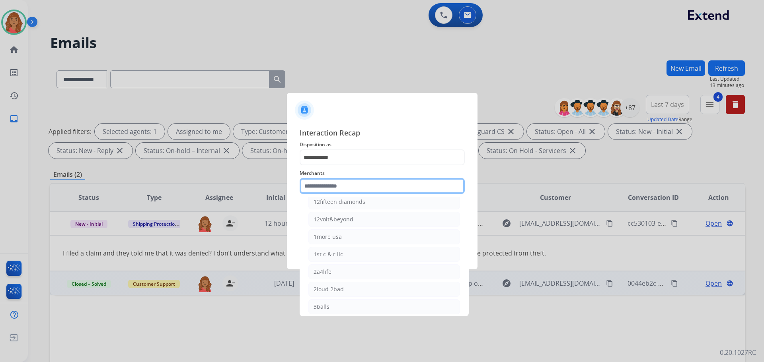
scroll to position [0, 0]
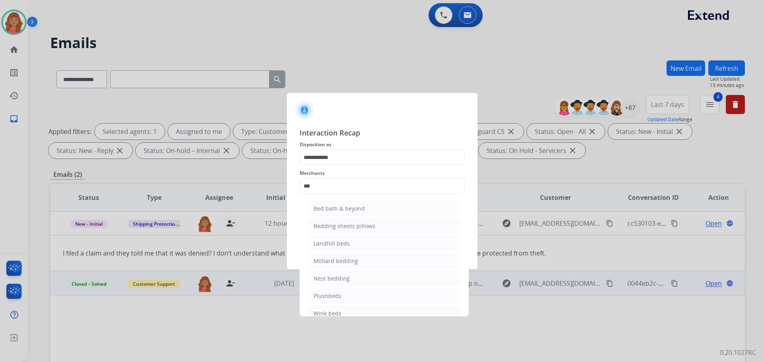
click at [344, 210] on div "Bed bath & beyond" at bounding box center [339, 209] width 51 height 8
type input "**********"
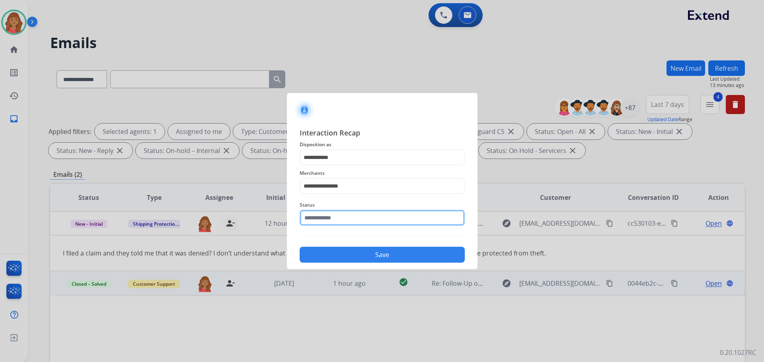
click at [334, 217] on input "text" at bounding box center [382, 218] width 165 height 16
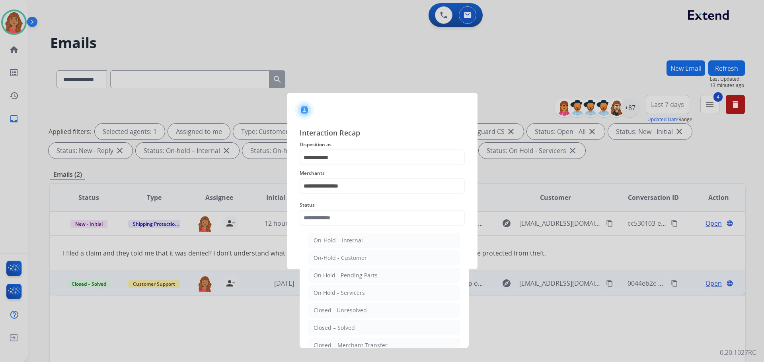
click at [342, 329] on div "Closed – Solved" at bounding box center [334, 328] width 41 height 8
type input "**********"
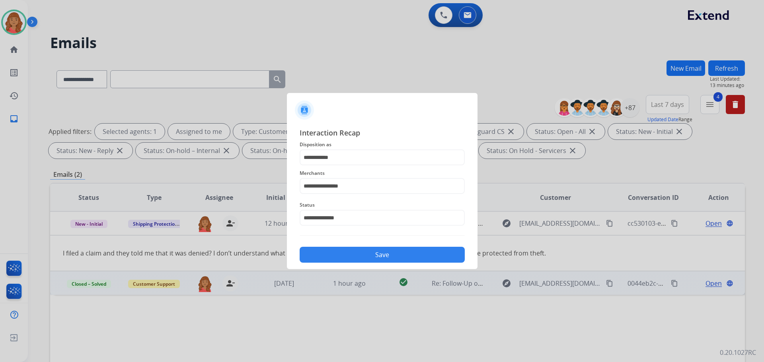
click at [374, 258] on button "Save" at bounding box center [382, 255] width 165 height 16
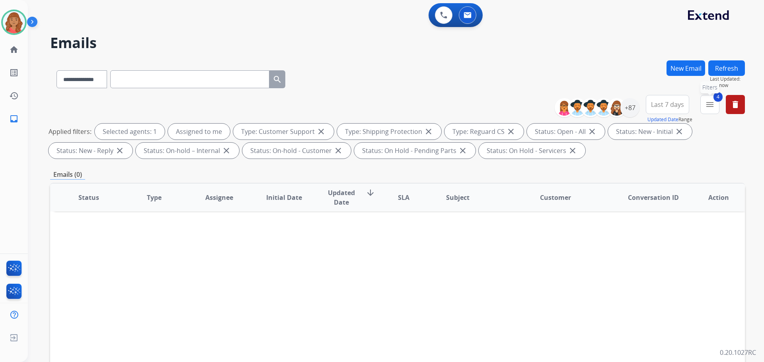
click at [710, 112] on button "4 menu Filters" at bounding box center [709, 104] width 19 height 19
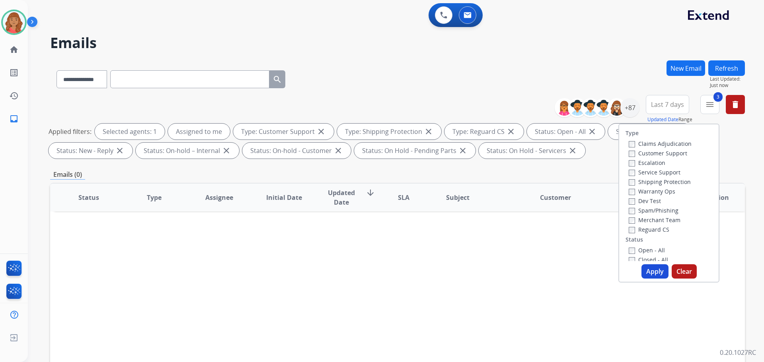
click at [647, 270] on button "Apply" at bounding box center [654, 272] width 27 height 14
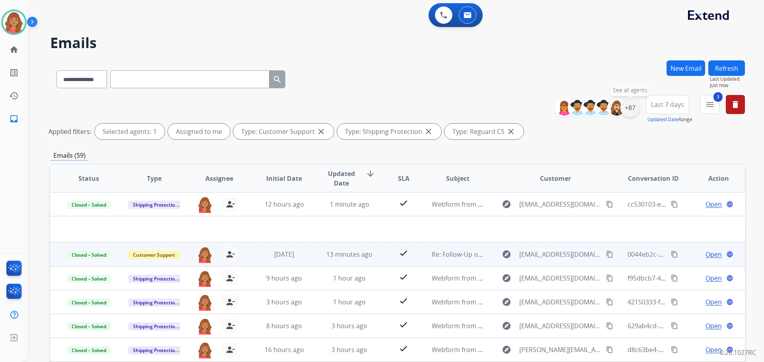
click at [627, 113] on div "+87" at bounding box center [629, 107] width 19 height 19
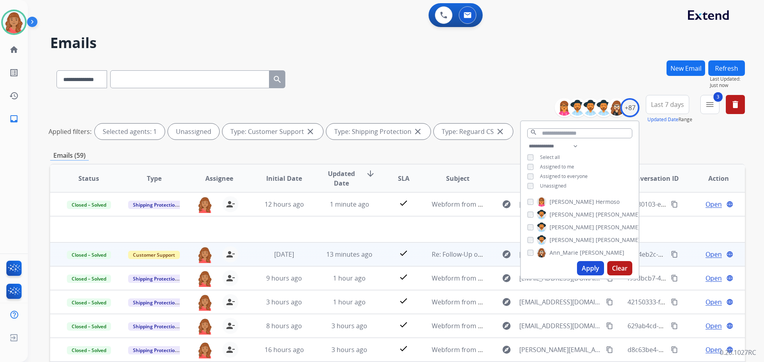
click at [706, 111] on button "3 menu" at bounding box center [709, 104] width 19 height 19
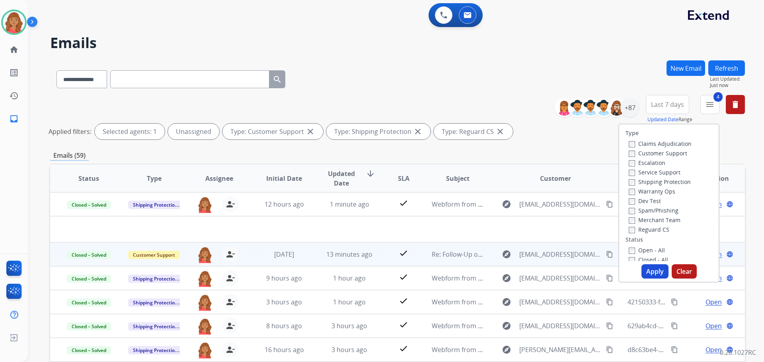
click at [651, 269] on button "Apply" at bounding box center [654, 272] width 27 height 14
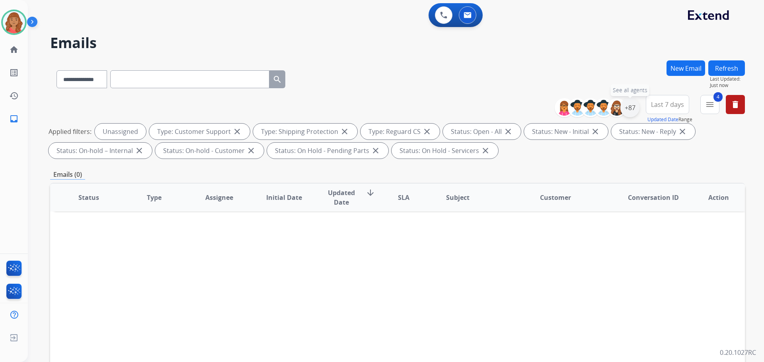
click at [624, 109] on div "+87" at bounding box center [629, 107] width 19 height 19
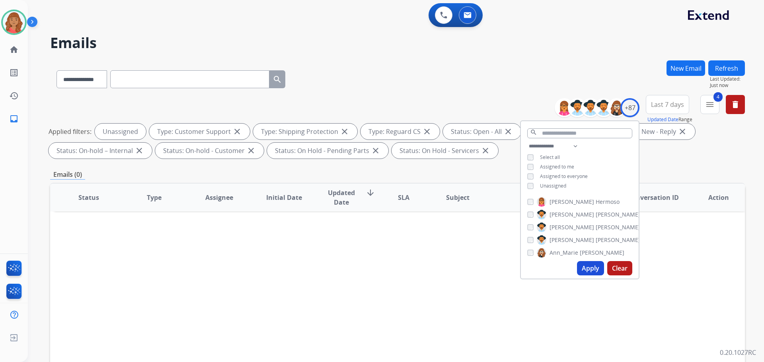
click at [587, 269] on button "Apply" at bounding box center [590, 268] width 27 height 14
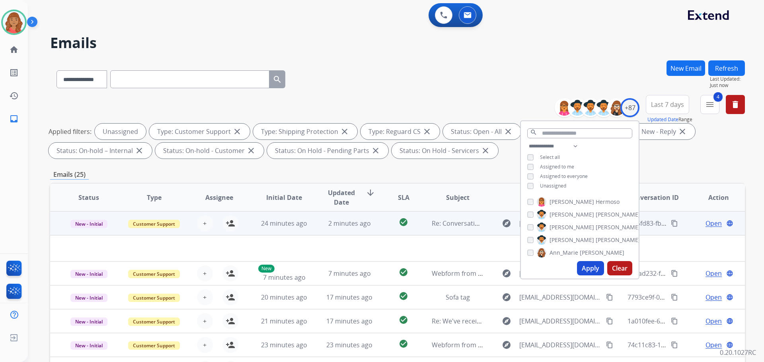
click at [329, 242] on td at bounding box center [332, 249] width 565 height 26
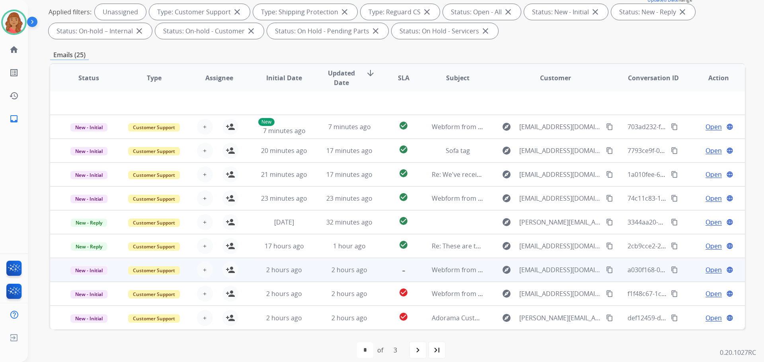
scroll to position [129, 0]
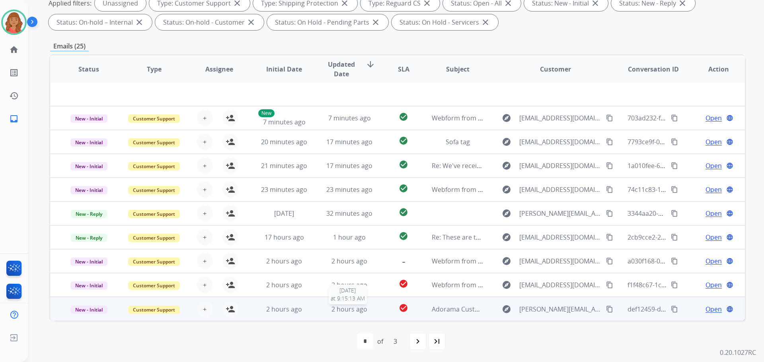
click at [324, 310] on div "2 hours ago" at bounding box center [350, 310] width 52 height 10
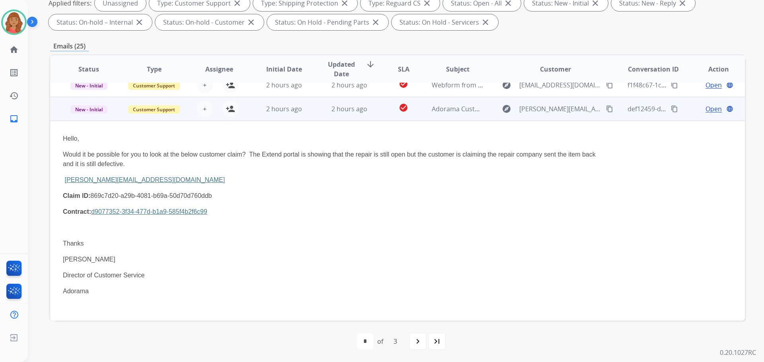
scroll to position [211, 0]
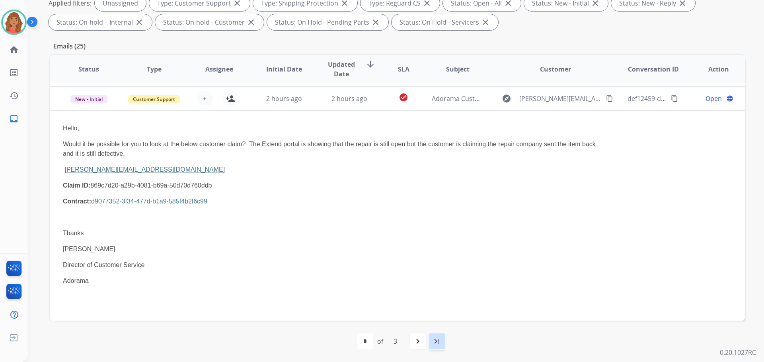
click at [435, 343] on mat-icon "last_page" at bounding box center [437, 342] width 10 height 10
select select "*"
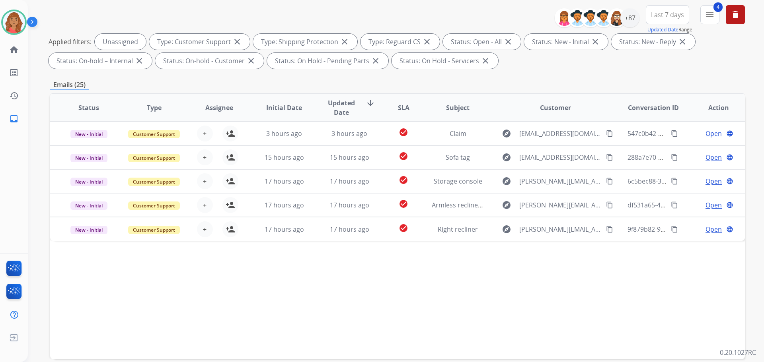
scroll to position [119, 0]
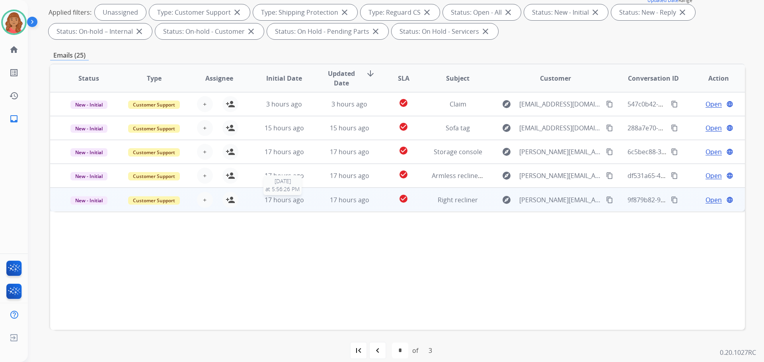
click at [298, 202] on span "17 hours ago" at bounding box center [284, 200] width 39 height 9
click at [298, 202] on span "17 hours ago" at bounding box center [284, 199] width 39 height 9
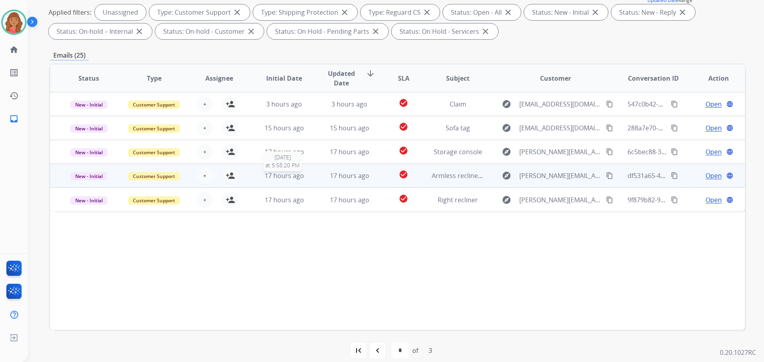
click at [300, 179] on span "17 hours ago" at bounding box center [284, 176] width 39 height 9
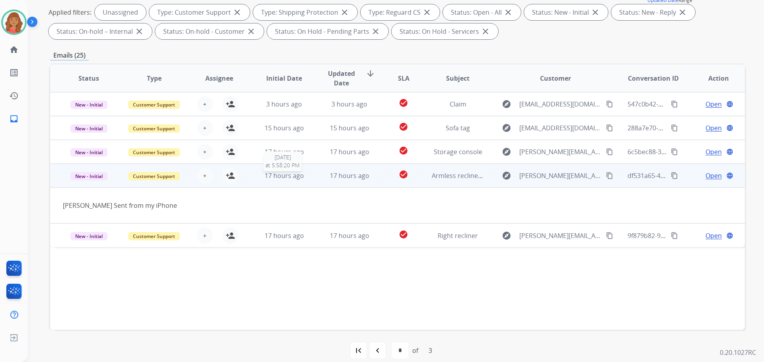
click at [296, 177] on span "17 hours ago" at bounding box center [284, 176] width 39 height 9
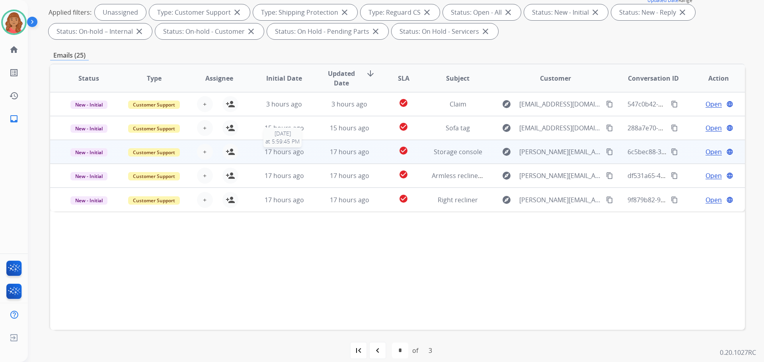
click at [300, 152] on span "17 hours ago" at bounding box center [284, 152] width 39 height 9
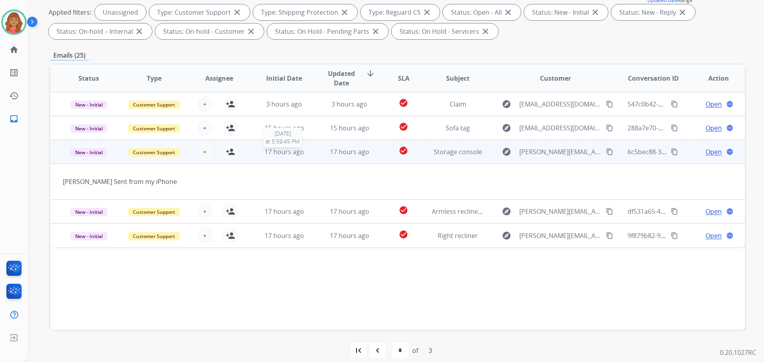
click at [294, 151] on span "17 hours ago" at bounding box center [284, 152] width 39 height 9
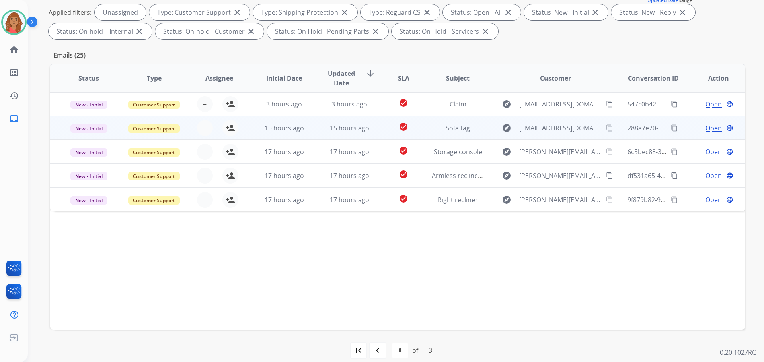
click at [296, 133] on td "15 hours ago" at bounding box center [278, 128] width 65 height 24
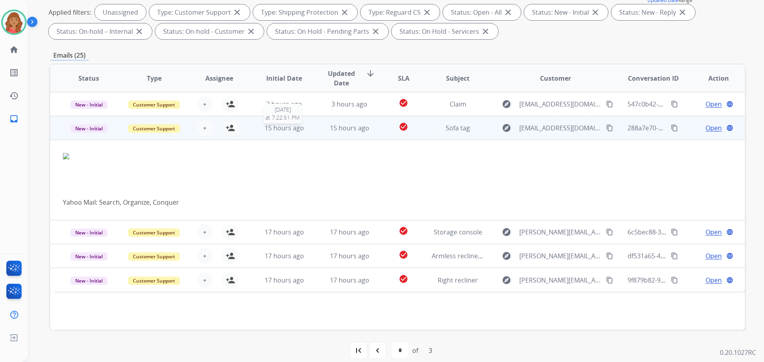
click at [296, 132] on span "15 hours ago" at bounding box center [284, 128] width 39 height 9
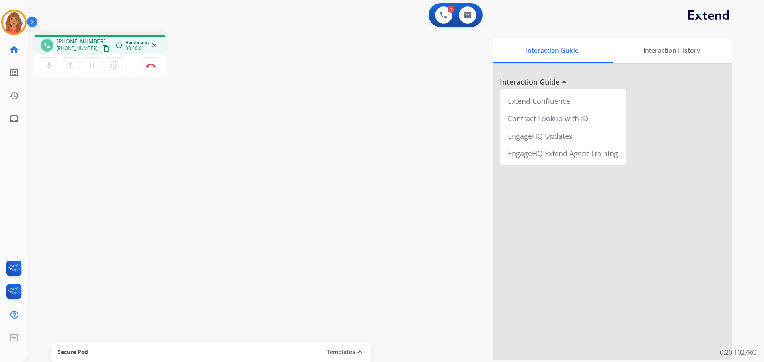
drag, startPoint x: 96, startPoint y: 48, endPoint x: 97, endPoint y: 76, distance: 27.5
click at [102, 49] on mat-icon "content_copy" at bounding box center [105, 48] width 7 height 7
click at [467, 15] on img at bounding box center [468, 15] width 8 height 6
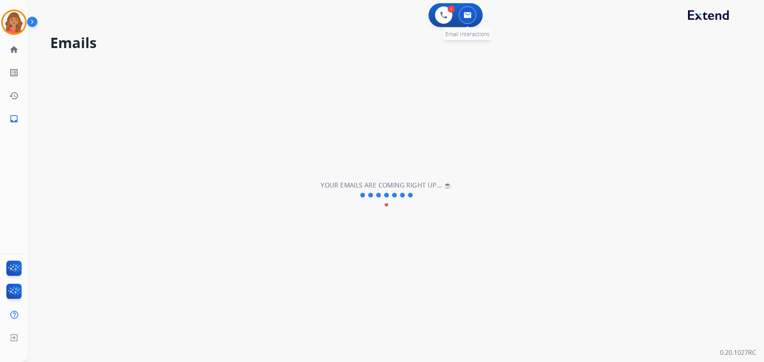
click at [464, 18] on img at bounding box center [468, 15] width 8 height 6
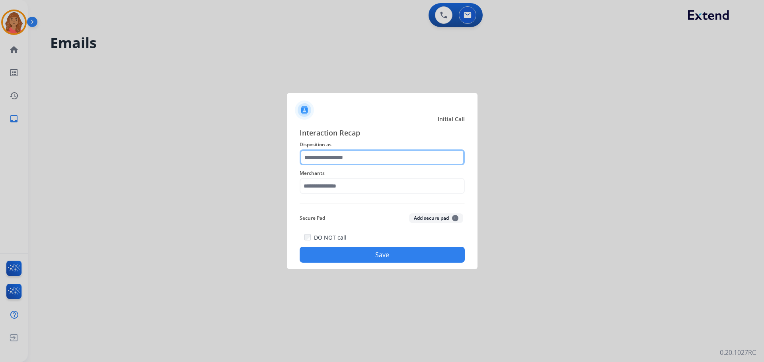
click at [334, 164] on input "text" at bounding box center [382, 158] width 165 height 16
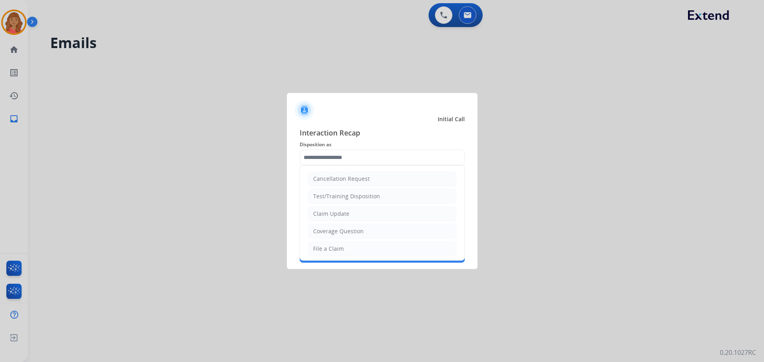
click at [331, 246] on div "File a Claim" at bounding box center [328, 249] width 31 height 8
type input "**********"
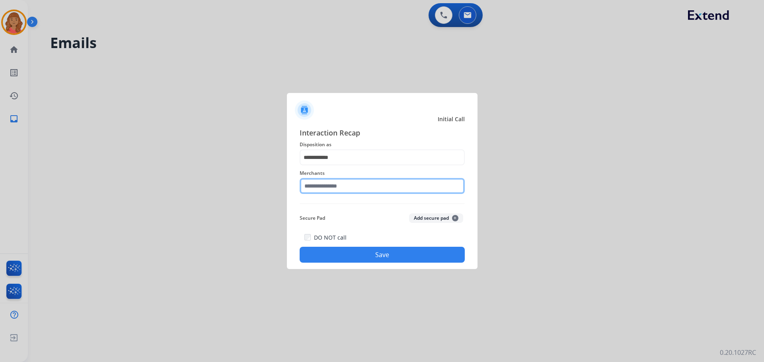
drag, startPoint x: 325, startPoint y: 191, endPoint x: 325, endPoint y: 195, distance: 4.0
click at [326, 191] on input "text" at bounding box center [382, 186] width 165 height 16
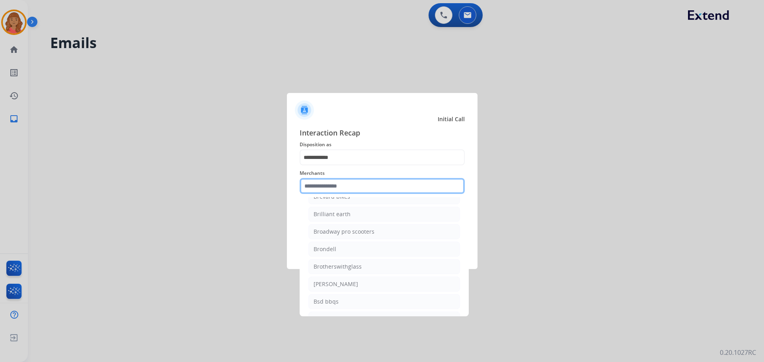
scroll to position [2547, 0]
click at [334, 187] on input "text" at bounding box center [382, 186] width 165 height 16
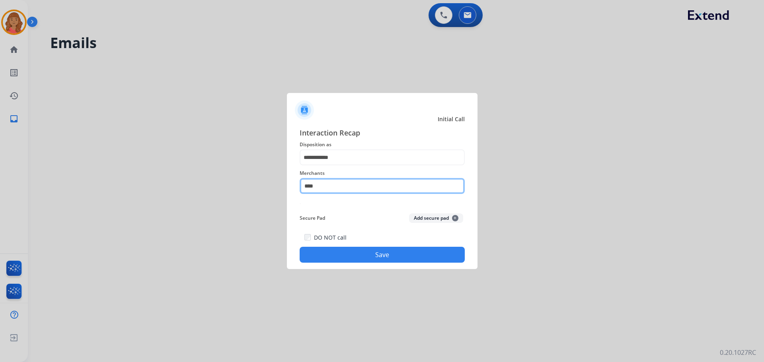
scroll to position [0, 0]
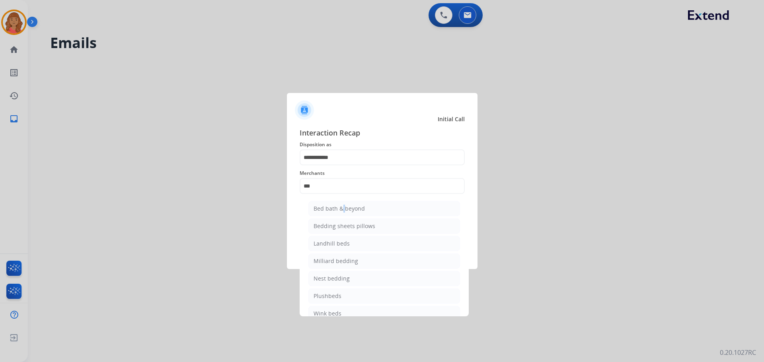
click at [345, 205] on div "Bed bath & beyond" at bounding box center [339, 209] width 51 height 8
type input "**********"
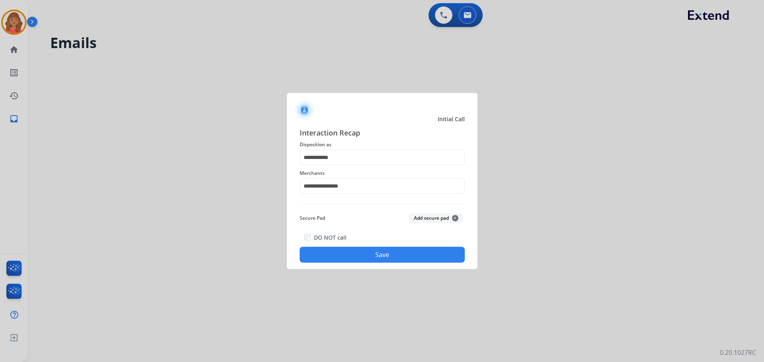
click at [349, 251] on button "Save" at bounding box center [382, 255] width 165 height 16
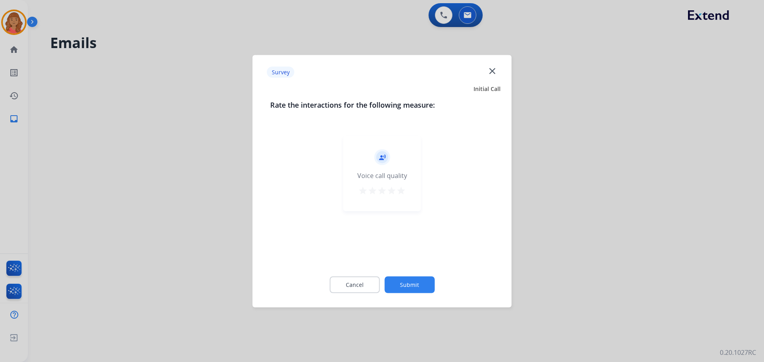
click at [405, 194] on mat-icon "star" at bounding box center [401, 191] width 10 height 10
click at [421, 287] on button "Submit" at bounding box center [409, 285] width 50 height 17
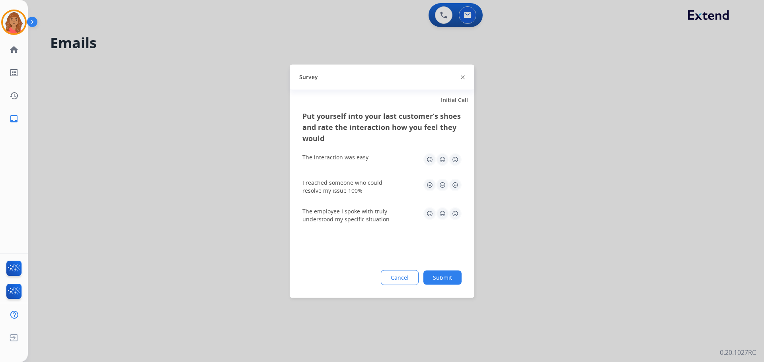
click at [453, 184] on img at bounding box center [455, 185] width 13 height 13
click at [455, 155] on img at bounding box center [455, 159] width 13 height 13
click at [453, 212] on img at bounding box center [455, 213] width 13 height 13
click at [450, 271] on button "Submit" at bounding box center [442, 278] width 38 height 14
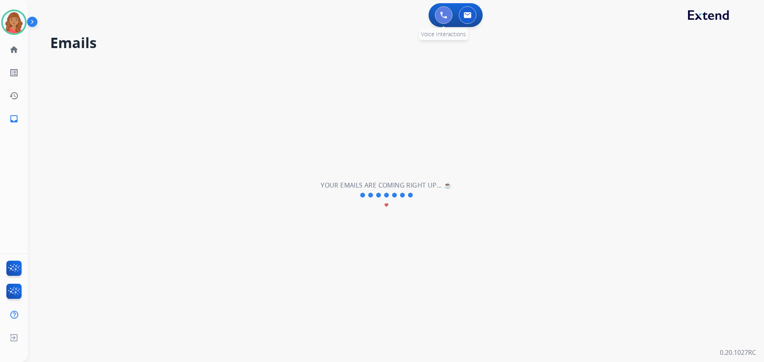
click at [440, 12] on button at bounding box center [444, 15] width 18 height 18
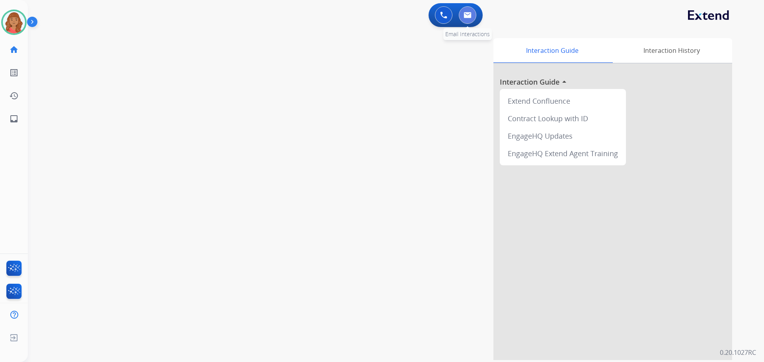
click at [474, 16] on button at bounding box center [468, 15] width 18 height 18
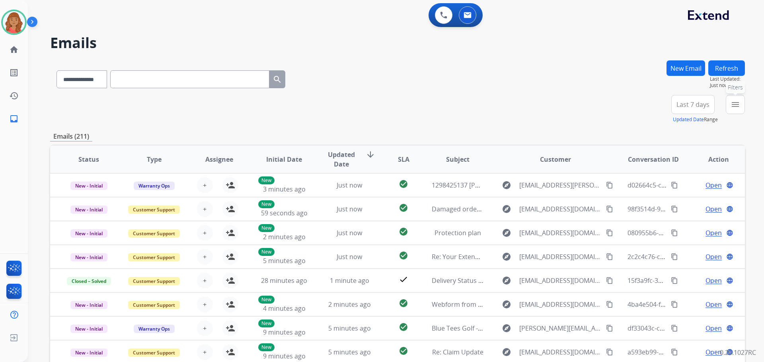
click at [731, 107] on button "menu Filters" at bounding box center [735, 104] width 19 height 19
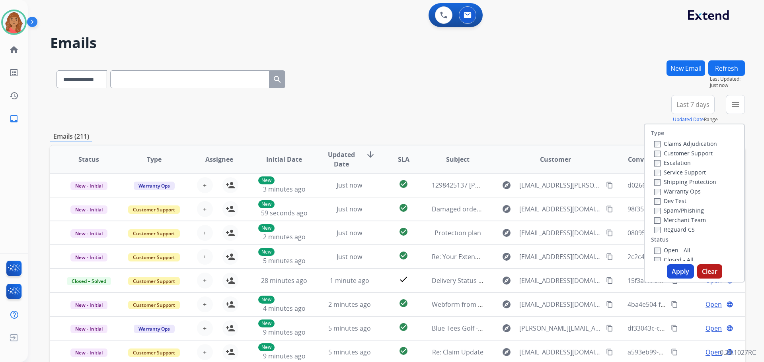
click at [657, 156] on label "Customer Support" at bounding box center [683, 154] width 58 height 8
click at [655, 191] on label "Warranty Ops" at bounding box center [677, 192] width 47 height 8
click at [670, 268] on button "Apply" at bounding box center [680, 272] width 27 height 14
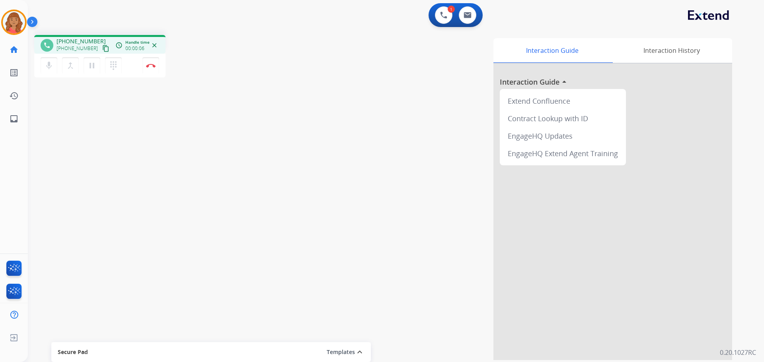
click at [102, 46] on mat-icon "content_copy" at bounding box center [105, 48] width 7 height 7
click at [93, 68] on mat-icon "pause" at bounding box center [92, 66] width 10 height 10
drag, startPoint x: 86, startPoint y: 69, endPoint x: 77, endPoint y: 68, distance: 9.2
click at [86, 68] on button "play_arrow Hold" at bounding box center [92, 65] width 17 height 17
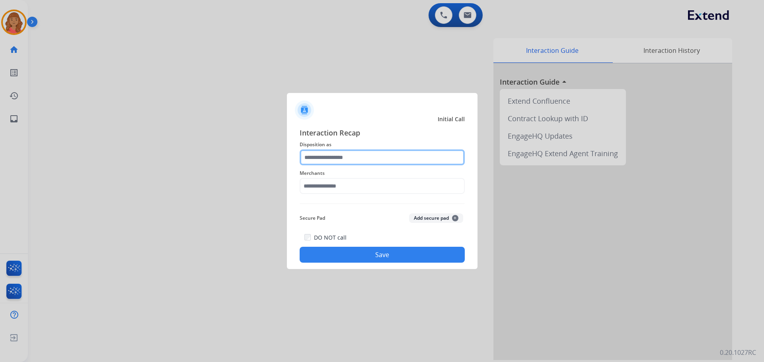
click at [344, 156] on input "text" at bounding box center [382, 158] width 165 height 16
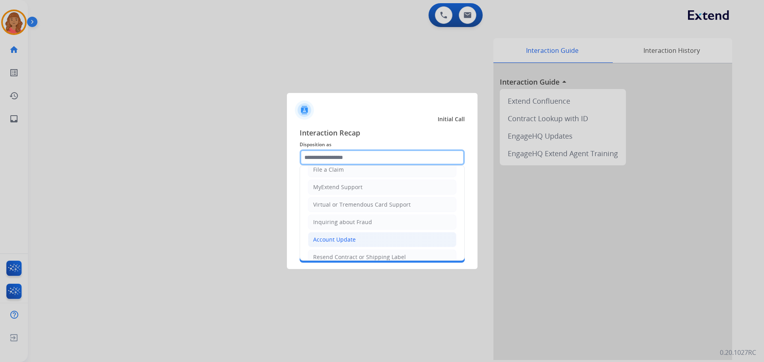
scroll to position [80, 0]
click at [331, 203] on div "Virtual or Tremendous Card Support" at bounding box center [361, 205] width 97 height 8
type input "**********"
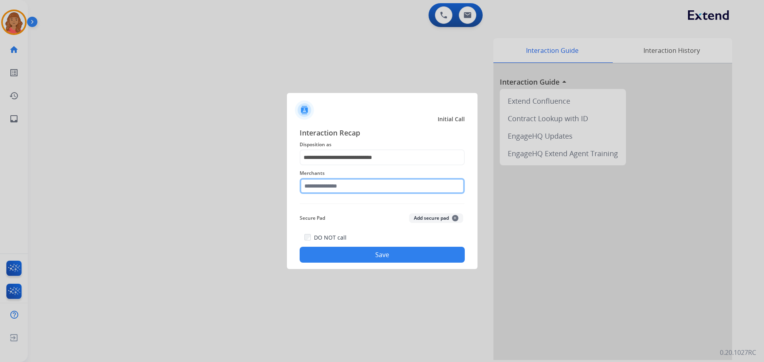
click at [330, 186] on input "text" at bounding box center [382, 186] width 165 height 16
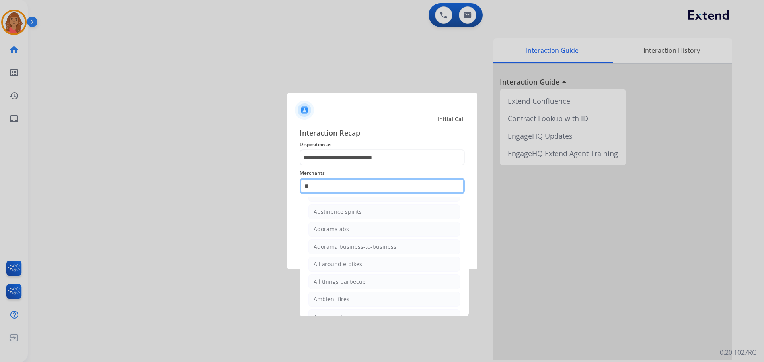
scroll to position [0, 0]
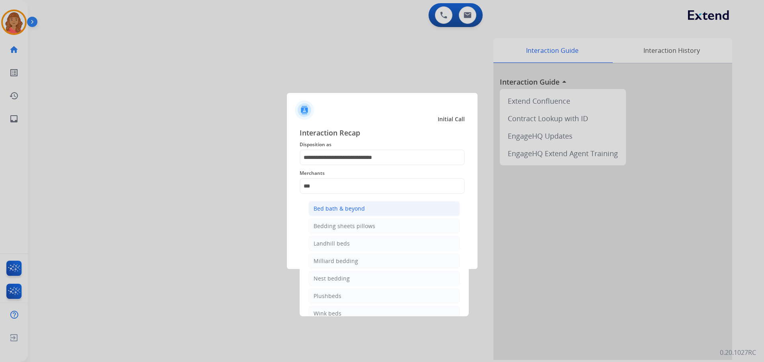
click at [332, 210] on div "Bed bath & beyond" at bounding box center [339, 209] width 51 height 8
type input "**********"
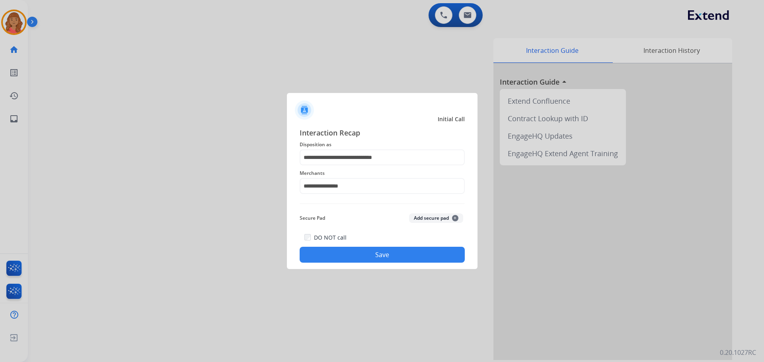
click at [347, 257] on button "Save" at bounding box center [382, 255] width 165 height 16
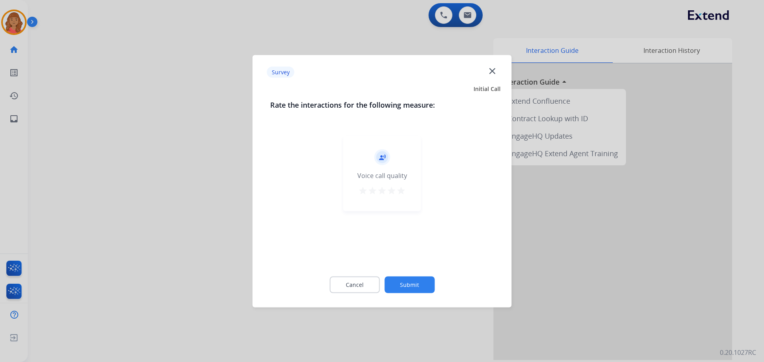
click at [398, 190] on mat-icon "star" at bounding box center [401, 191] width 10 height 10
click at [417, 288] on button "Submit" at bounding box center [409, 285] width 50 height 17
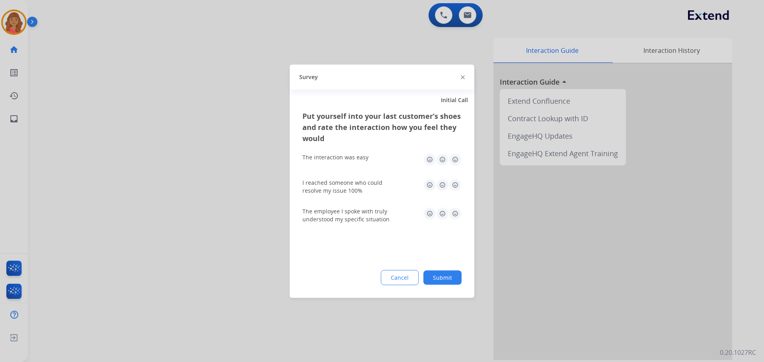
drag, startPoint x: 454, startPoint y: 158, endPoint x: 453, endPoint y: 163, distance: 4.9
click at [454, 158] on img at bounding box center [455, 159] width 13 height 13
click at [455, 181] on img at bounding box center [455, 185] width 13 height 13
drag, startPoint x: 457, startPoint y: 214, endPoint x: 450, endPoint y: 232, distance: 18.8
click at [457, 214] on img at bounding box center [455, 213] width 13 height 13
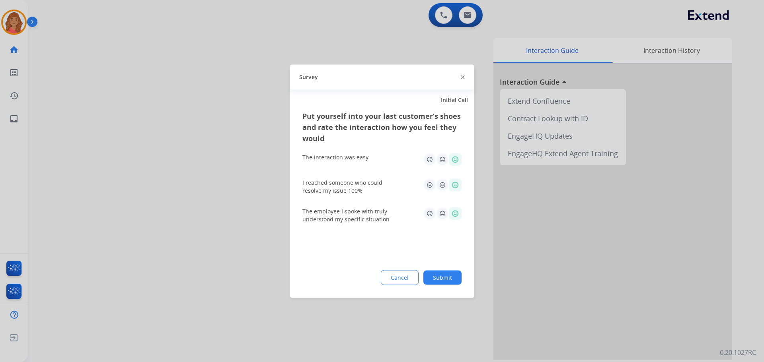
click at [449, 283] on button "Submit" at bounding box center [442, 278] width 38 height 14
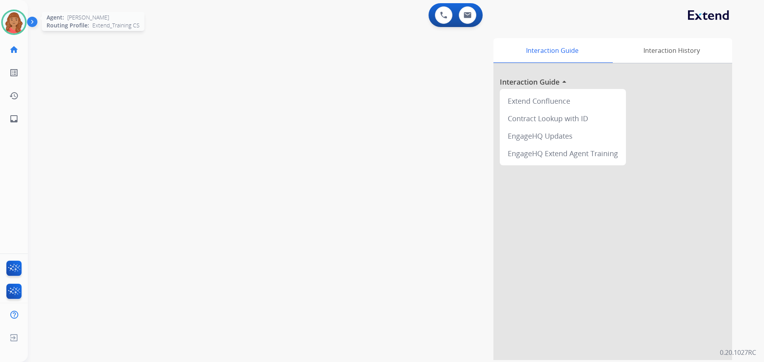
click at [13, 27] on img at bounding box center [14, 22] width 22 height 22
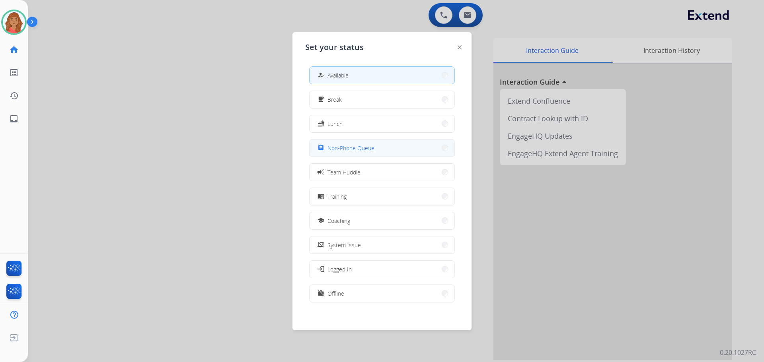
click at [340, 148] on span "Non-Phone Queue" at bounding box center [350, 148] width 47 height 8
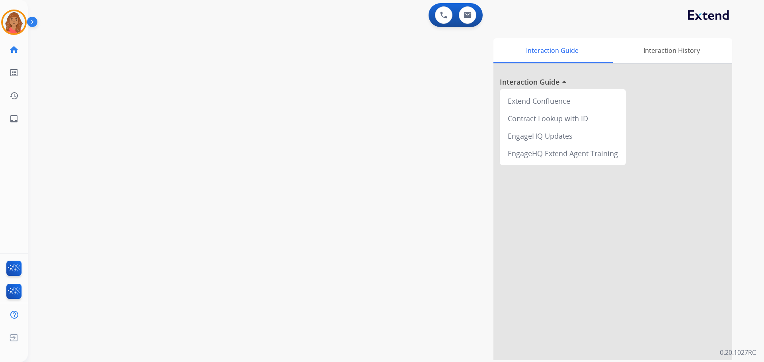
drag, startPoint x: 14, startPoint y: 18, endPoint x: 35, endPoint y: 24, distance: 22.2
click at [14, 18] on img at bounding box center [14, 22] width 22 height 22
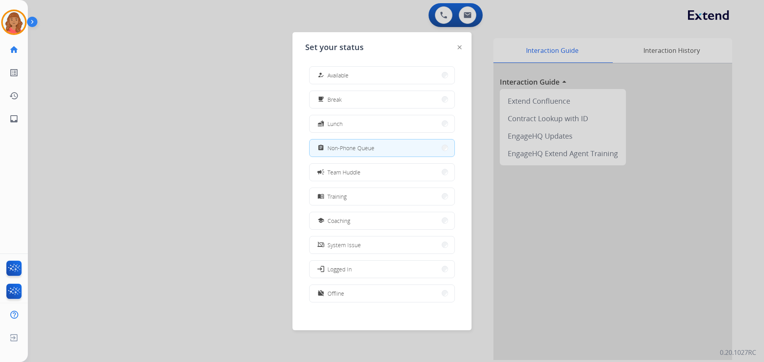
drag, startPoint x: 348, startPoint y: 71, endPoint x: 298, endPoint y: 96, distance: 55.2
click at [349, 72] on span "Available" at bounding box center [337, 75] width 21 height 8
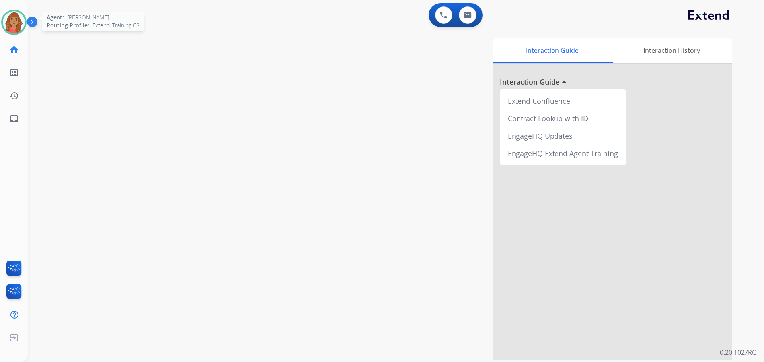
click at [10, 23] on img at bounding box center [14, 22] width 22 height 22
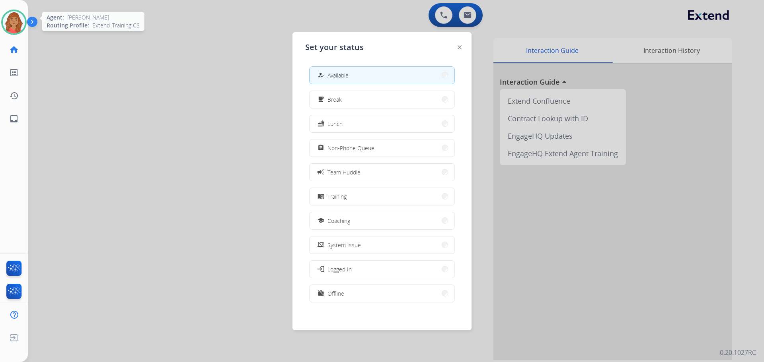
click at [10, 23] on img at bounding box center [14, 22] width 22 height 22
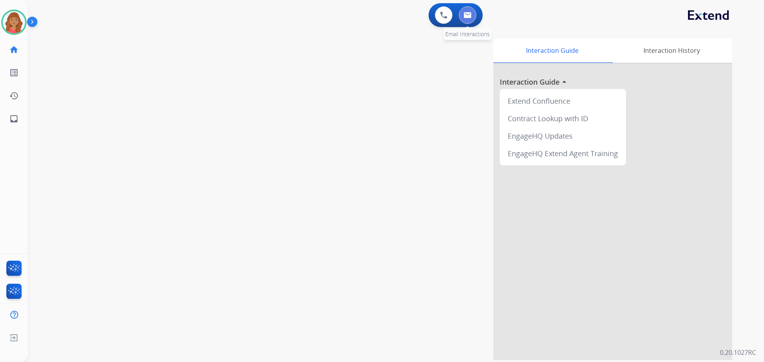
click at [471, 19] on button at bounding box center [468, 15] width 18 height 18
select select "**********"
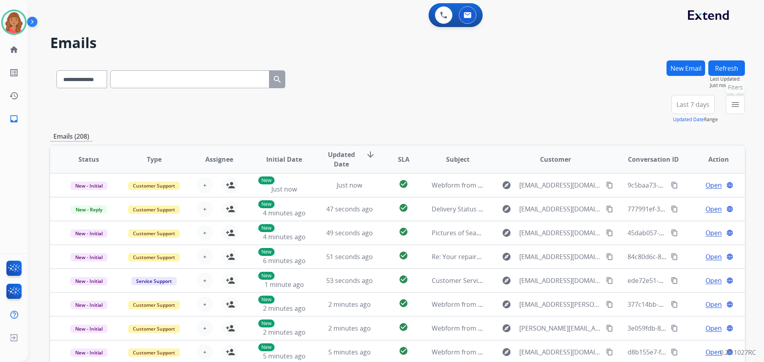
click at [733, 109] on button "menu Filters" at bounding box center [735, 104] width 19 height 19
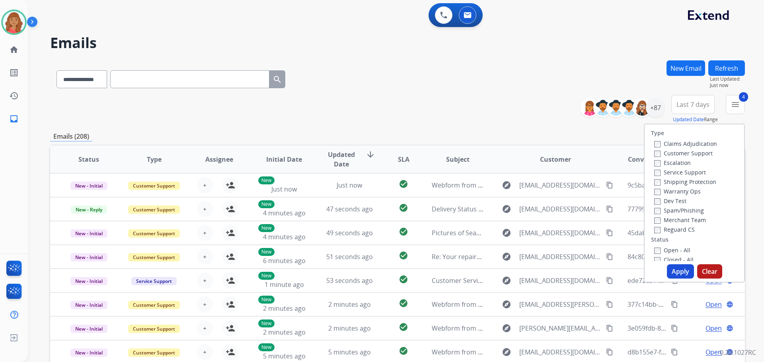
click at [670, 271] on button "Apply" at bounding box center [680, 272] width 27 height 14
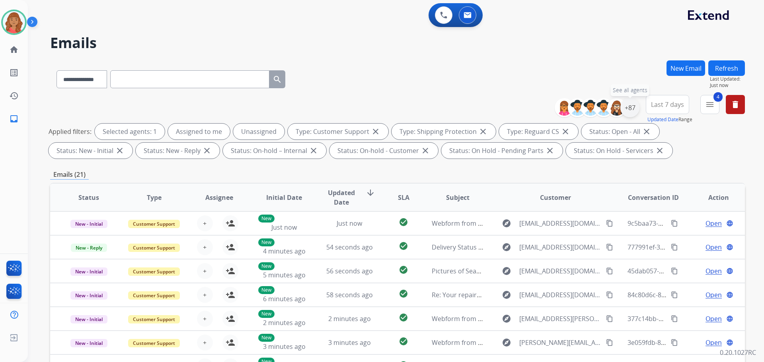
click at [631, 109] on div "+87" at bounding box center [629, 107] width 19 height 19
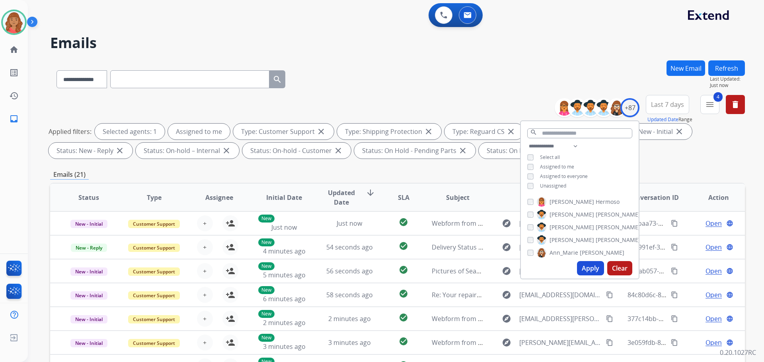
click at [587, 271] on button "Apply" at bounding box center [590, 268] width 27 height 14
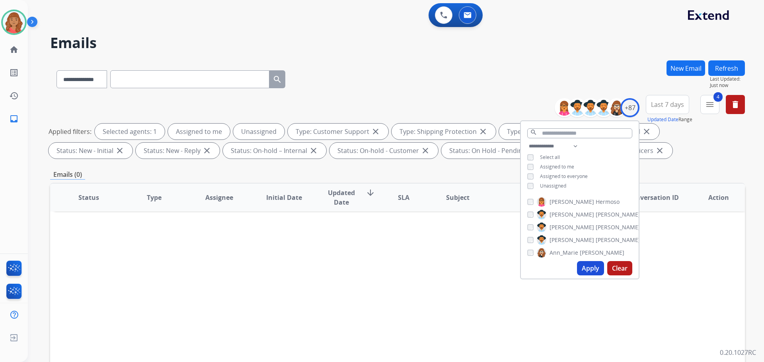
drag, startPoint x: 588, startPoint y: 273, endPoint x: 583, endPoint y: 271, distance: 5.0
click at [588, 273] on button "Apply" at bounding box center [590, 268] width 27 height 14
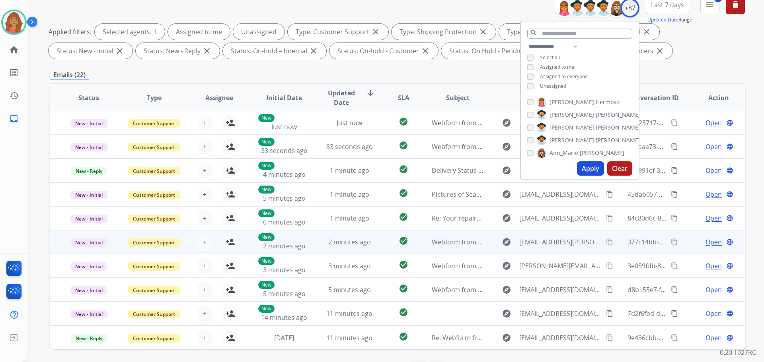
scroll to position [129, 0]
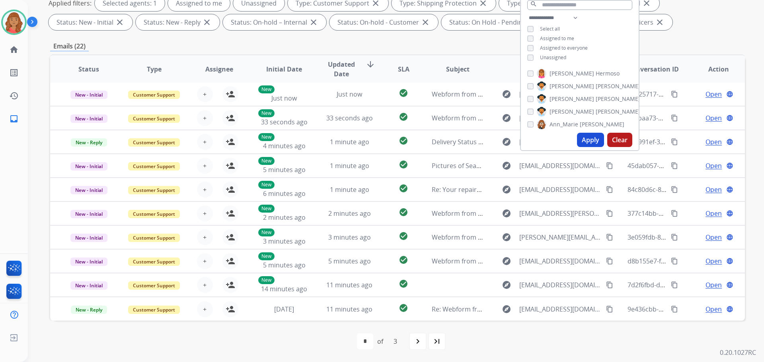
click at [436, 338] on mat-icon "last_page" at bounding box center [437, 342] width 10 height 10
select select "*"
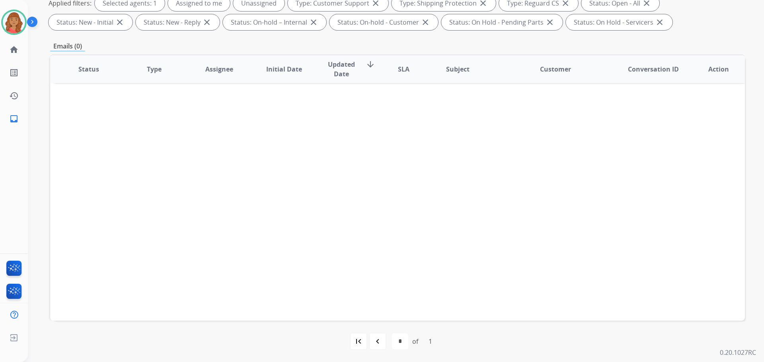
click at [373, 344] on mat-icon "navigate_before" at bounding box center [378, 342] width 10 height 10
click at [360, 345] on mat-icon "first_page" at bounding box center [359, 342] width 10 height 10
select select "*"
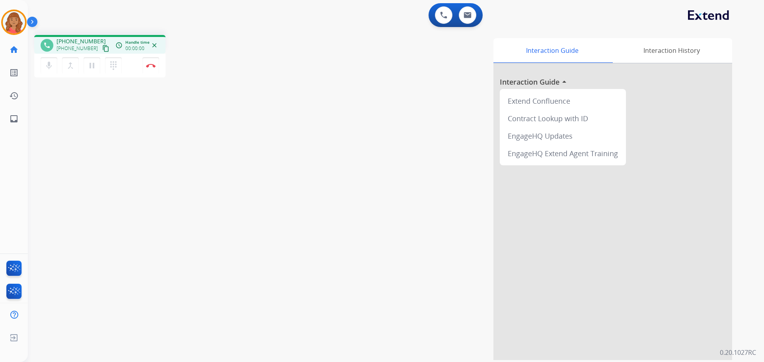
drag, startPoint x: 97, startPoint y: 50, endPoint x: 83, endPoint y: 50, distance: 14.7
click at [102, 49] on mat-icon "content_copy" at bounding box center [105, 48] width 7 height 7
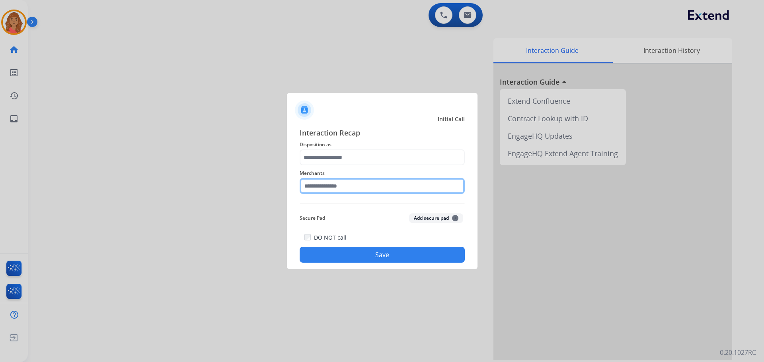
click at [340, 190] on input "text" at bounding box center [382, 186] width 165 height 16
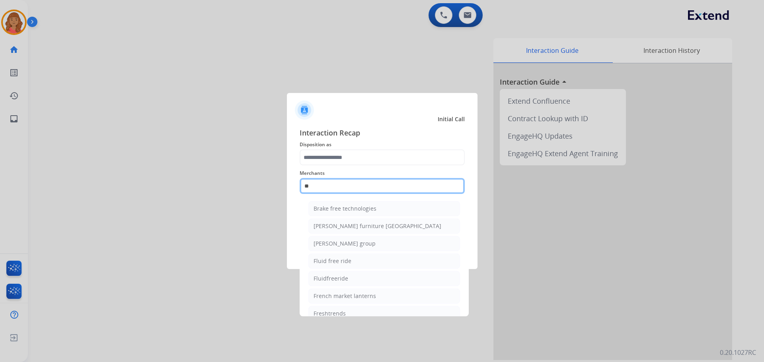
type input "*"
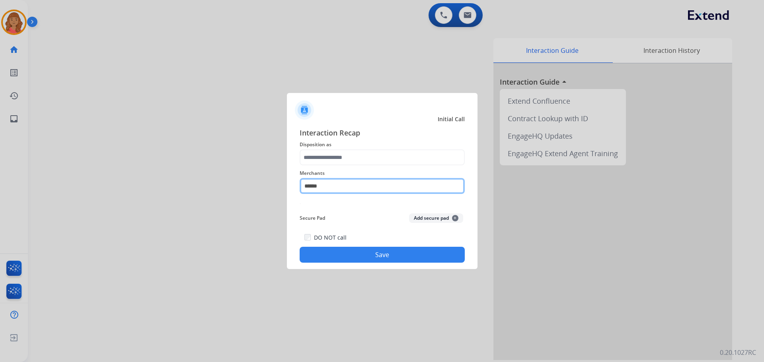
type input "******"
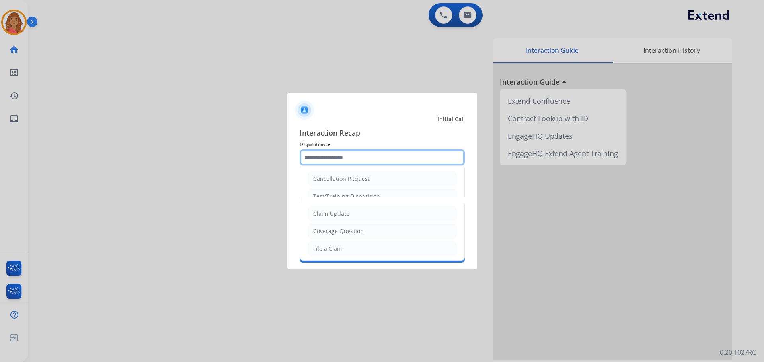
click at [348, 154] on input "text" at bounding box center [382, 158] width 165 height 16
click at [336, 214] on div "Claim Update" at bounding box center [331, 214] width 36 height 8
type input "**********"
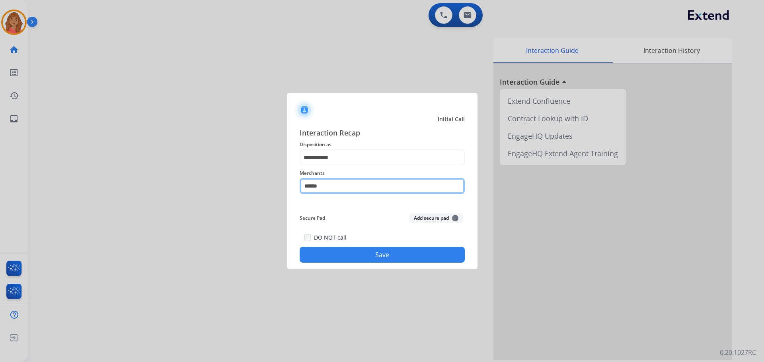
drag, startPoint x: 327, startPoint y: 185, endPoint x: 248, endPoint y: 183, distance: 79.2
click at [0, 183] on app-contact-recap-modal "**********" at bounding box center [0, 181] width 0 height 362
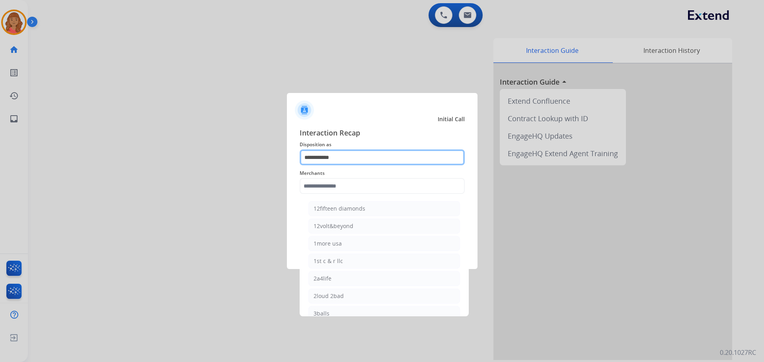
click at [330, 160] on input "**********" at bounding box center [382, 158] width 165 height 16
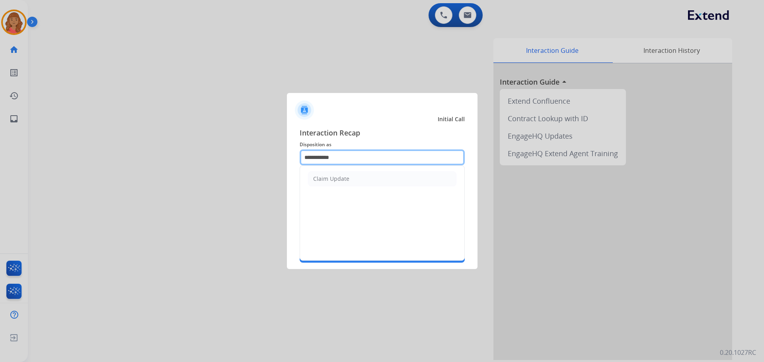
drag, startPoint x: 290, startPoint y: 156, endPoint x: 248, endPoint y: 153, distance: 42.2
click at [0, 154] on app-contact-recap-modal "**********" at bounding box center [0, 181] width 0 height 362
drag, startPoint x: 327, startPoint y: 181, endPoint x: 322, endPoint y: 182, distance: 4.4
click at [327, 180] on div "Other" at bounding box center [321, 179] width 16 height 8
type input "*****"
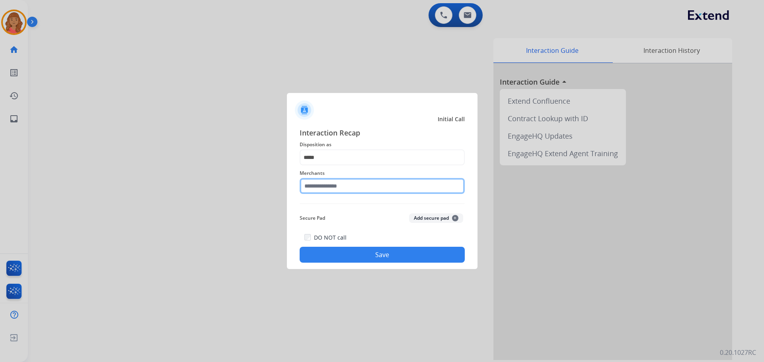
click at [316, 191] on input "text" at bounding box center [382, 186] width 165 height 16
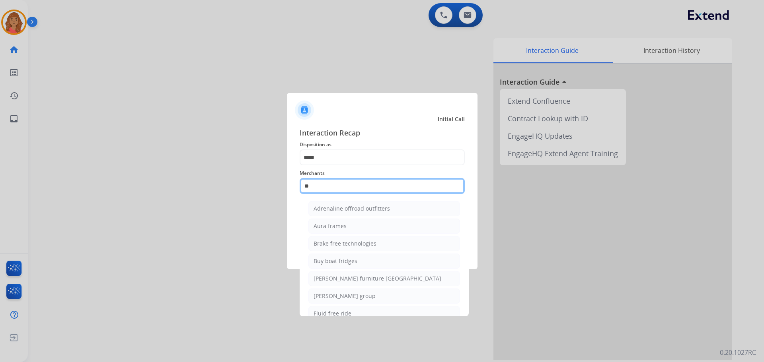
type input "*"
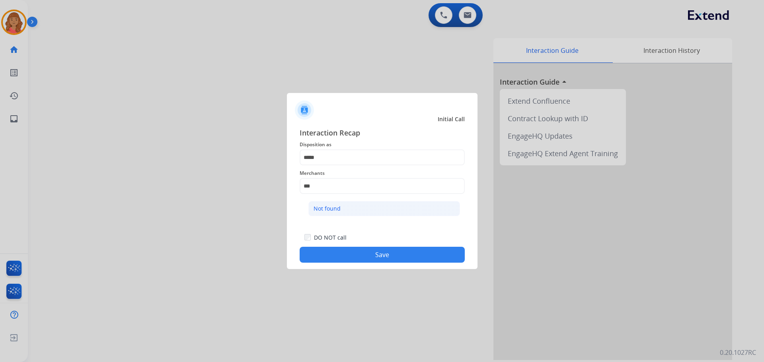
drag, startPoint x: 331, startPoint y: 207, endPoint x: 331, endPoint y: 211, distance: 4.0
click at [331, 208] on div "Not found" at bounding box center [327, 209] width 27 height 8
type input "*********"
click at [362, 253] on button "Save" at bounding box center [382, 255] width 165 height 16
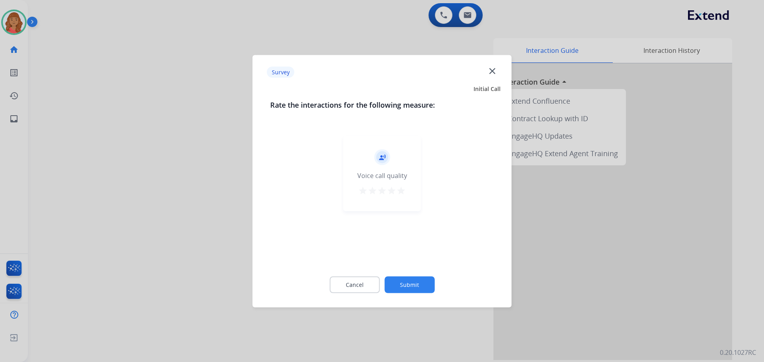
click at [402, 191] on mat-icon "star" at bounding box center [401, 191] width 10 height 10
click at [413, 285] on button "Submit" at bounding box center [409, 285] width 50 height 17
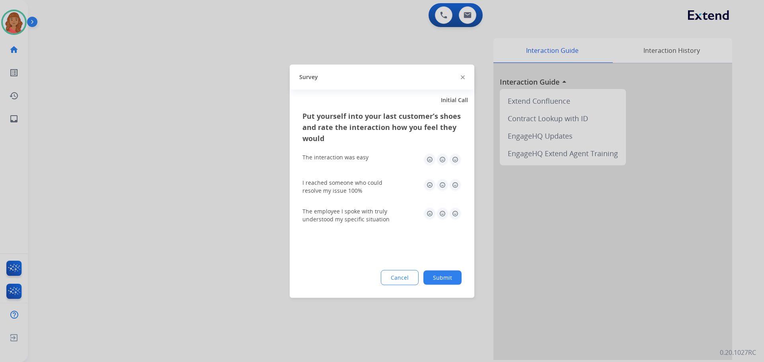
click at [455, 159] on img at bounding box center [455, 159] width 13 height 13
click at [454, 178] on div "I reached someone who could resolve my issue 100%" at bounding box center [381, 186] width 159 height 29
click at [454, 187] on img at bounding box center [455, 185] width 13 height 13
click at [457, 212] on img at bounding box center [455, 213] width 13 height 13
click at [442, 280] on button "Submit" at bounding box center [442, 278] width 38 height 14
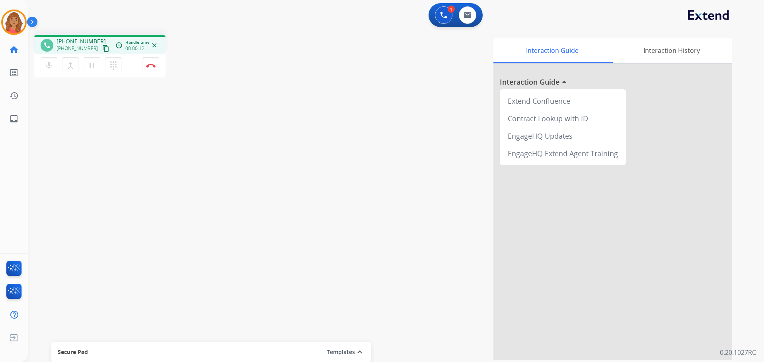
drag, startPoint x: 98, startPoint y: 47, endPoint x: 92, endPoint y: 46, distance: 6.1
click at [102, 47] on mat-icon "content_copy" at bounding box center [105, 48] width 7 height 7
click at [149, 68] on button "Disconnect" at bounding box center [150, 65] width 17 height 17
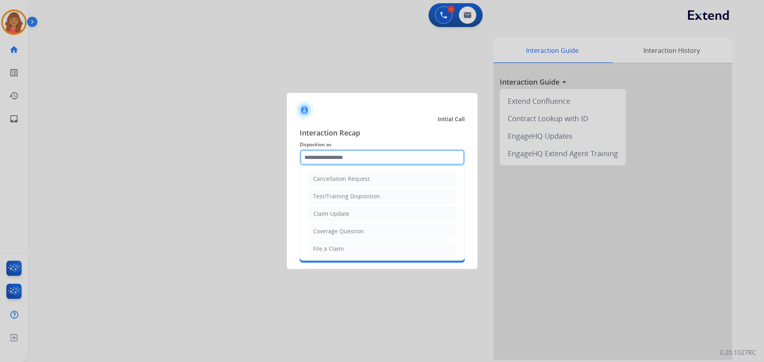
drag, startPoint x: 332, startPoint y: 163, endPoint x: 335, endPoint y: 182, distance: 19.8
click at [332, 163] on input "text" at bounding box center [382, 158] width 165 height 16
click at [333, 251] on div "File a Claim" at bounding box center [328, 249] width 31 height 8
type input "**********"
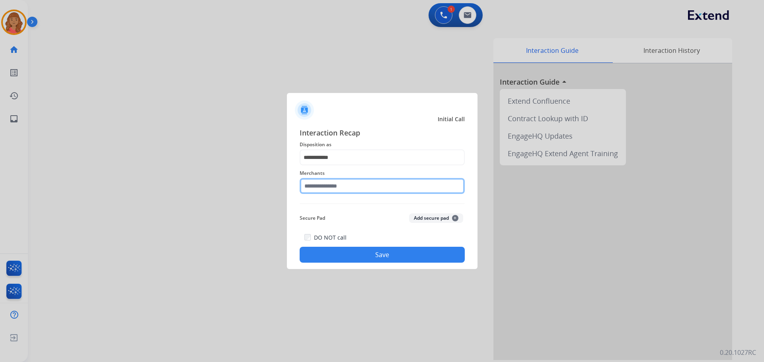
click at [334, 189] on input "text" at bounding box center [382, 186] width 165 height 16
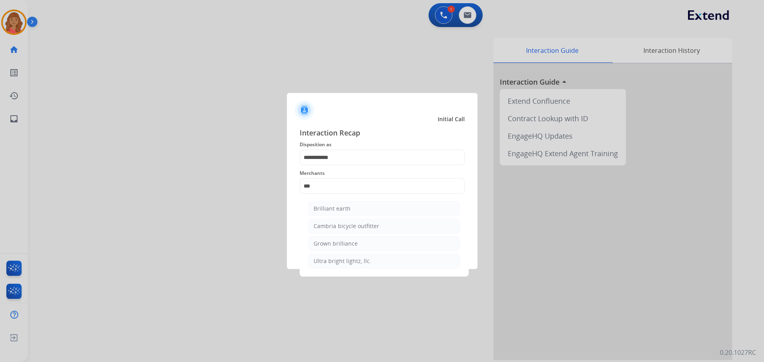
click at [330, 208] on div "Brilliant earth" at bounding box center [332, 209] width 37 height 8
type input "**********"
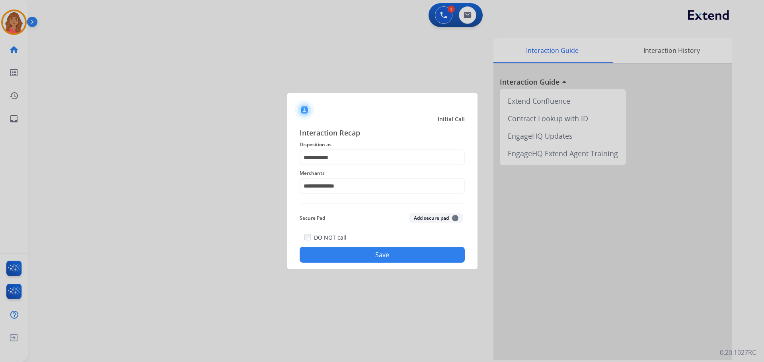
click at [351, 254] on button "Save" at bounding box center [382, 255] width 165 height 16
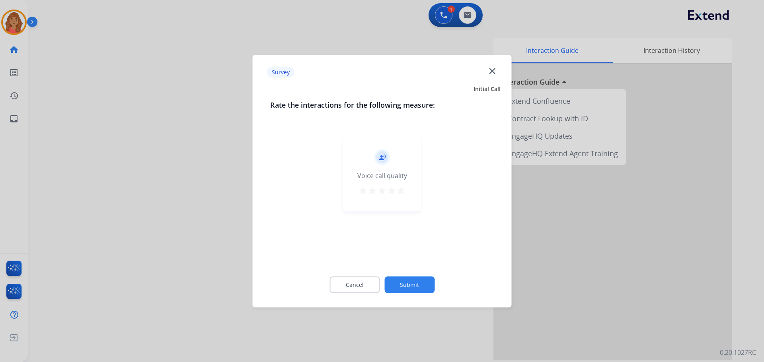
click at [401, 190] on mat-icon "star" at bounding box center [401, 191] width 10 height 10
click at [414, 284] on button "Submit" at bounding box center [409, 285] width 50 height 17
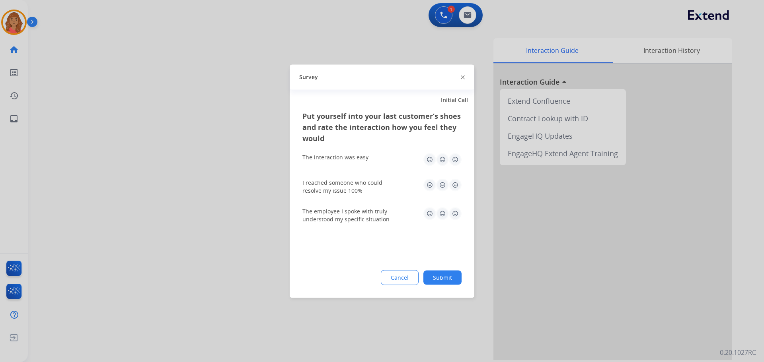
click at [455, 158] on img at bounding box center [455, 159] width 13 height 13
click at [455, 180] on img at bounding box center [455, 185] width 13 height 13
drag, startPoint x: 456, startPoint y: 212, endPoint x: 454, endPoint y: 220, distance: 8.3
click at [455, 212] on img at bounding box center [455, 213] width 13 height 13
click at [433, 283] on button "Submit" at bounding box center [442, 278] width 38 height 14
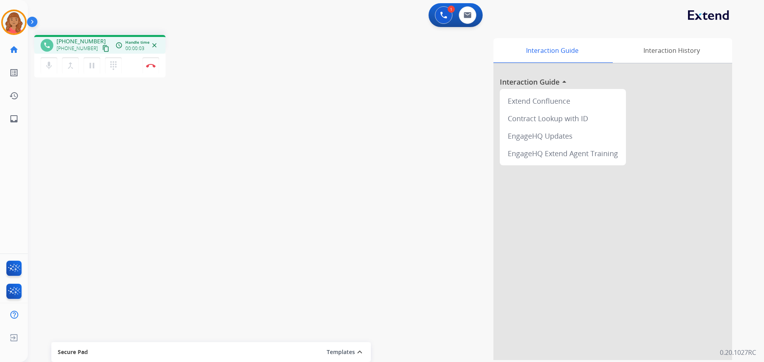
click at [102, 49] on mat-icon "content_copy" at bounding box center [105, 48] width 7 height 7
click at [91, 66] on mat-icon "pause" at bounding box center [92, 66] width 10 height 10
drag, startPoint x: 96, startPoint y: 65, endPoint x: 104, endPoint y: 69, distance: 8.9
click at [97, 64] on button "play_arrow Hold" at bounding box center [92, 65] width 17 height 17
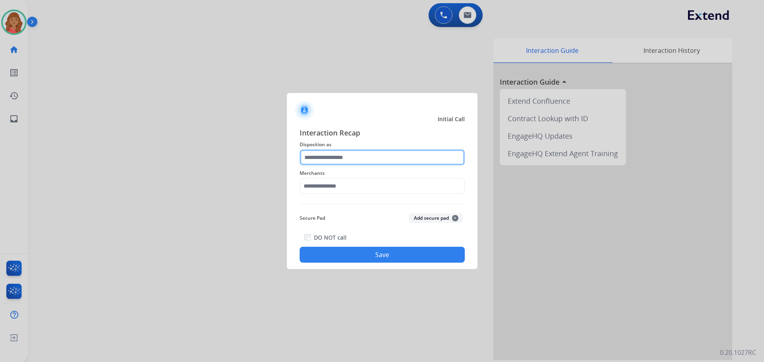
click at [321, 157] on input "text" at bounding box center [382, 158] width 165 height 16
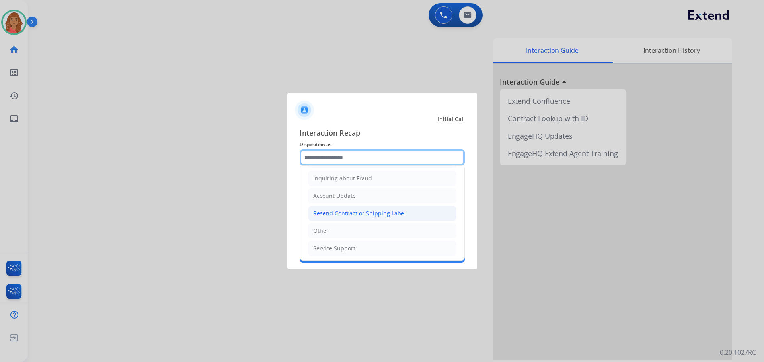
scroll to position [124, 0]
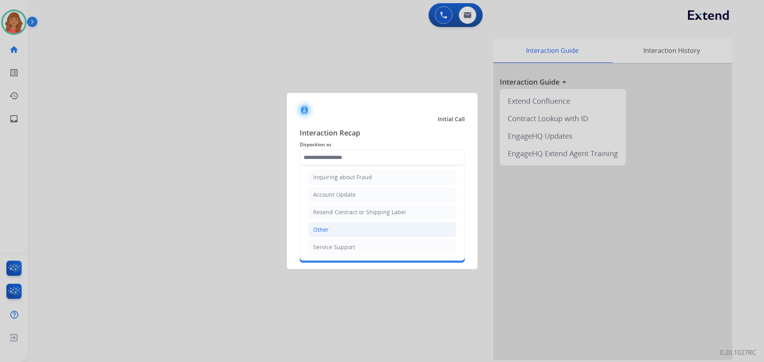
click at [320, 228] on div "Other" at bounding box center [321, 230] width 16 height 8
type input "*****"
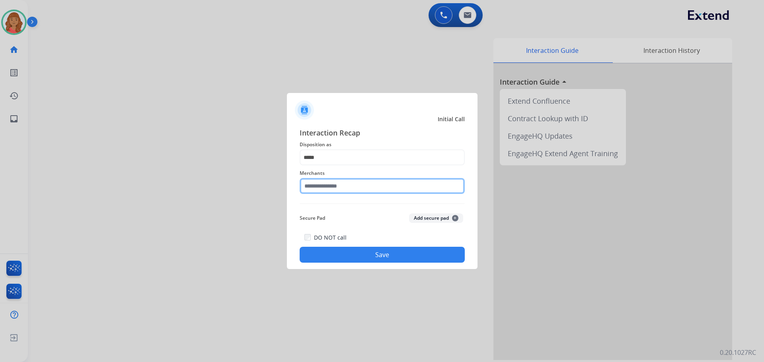
click at [317, 189] on input "text" at bounding box center [382, 186] width 165 height 16
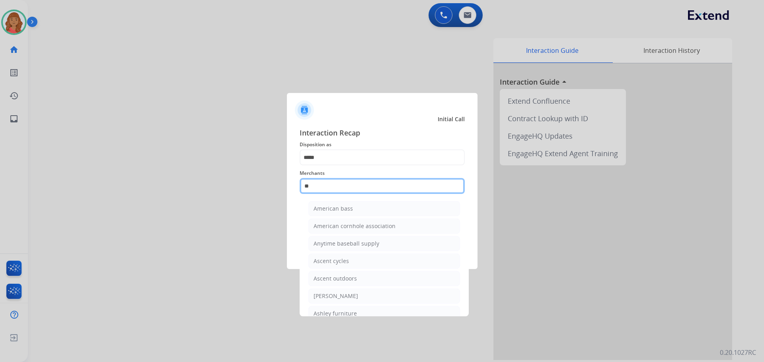
type input "*"
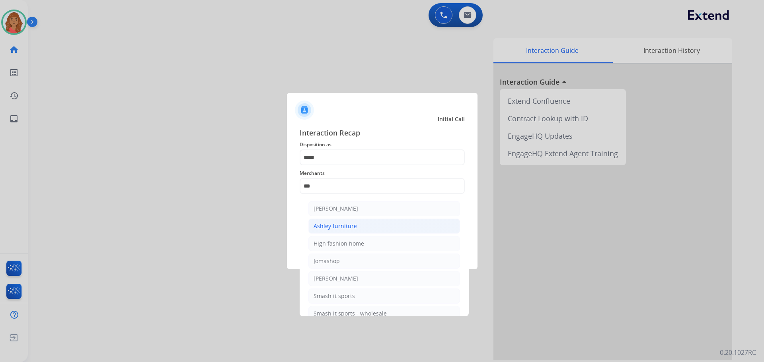
click at [330, 224] on div "Ashley furniture" at bounding box center [335, 226] width 43 height 8
type input "**********"
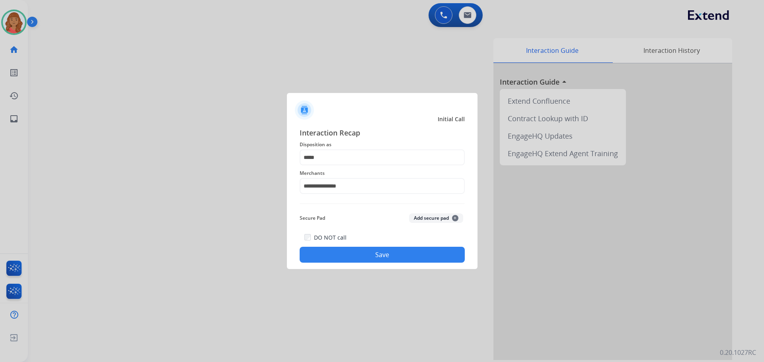
click at [350, 250] on button "Save" at bounding box center [382, 255] width 165 height 16
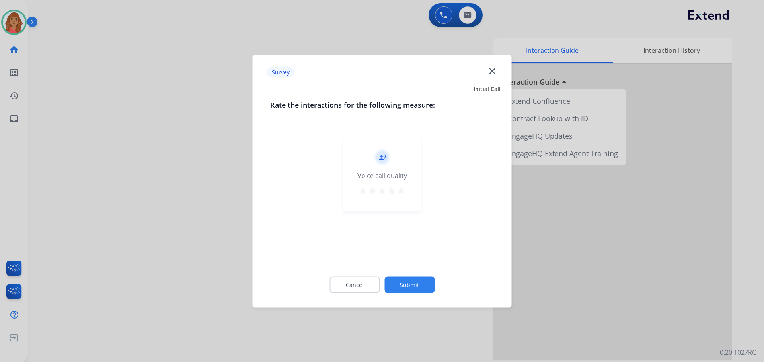
click at [401, 189] on mat-icon "star" at bounding box center [401, 191] width 10 height 10
drag, startPoint x: 411, startPoint y: 296, endPoint x: 411, endPoint y: 285, distance: 10.8
click at [411, 295] on div "Cancel Submit" at bounding box center [382, 285] width 224 height 36
click at [405, 290] on button "Submit" at bounding box center [409, 285] width 50 height 17
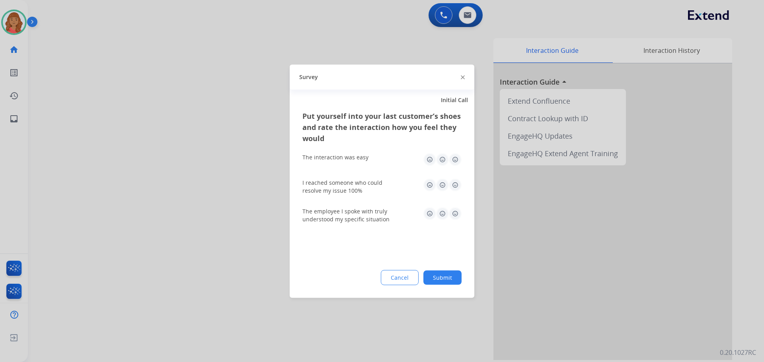
click at [454, 160] on img at bounding box center [455, 159] width 13 height 13
click at [454, 187] on img at bounding box center [455, 185] width 13 height 13
click at [455, 208] on img at bounding box center [455, 213] width 13 height 13
click at [439, 281] on button "Submit" at bounding box center [442, 278] width 38 height 14
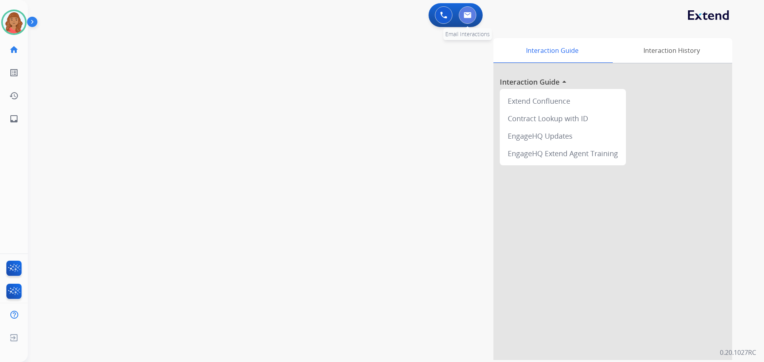
click at [470, 16] on img at bounding box center [468, 15] width 8 height 6
select select "**********"
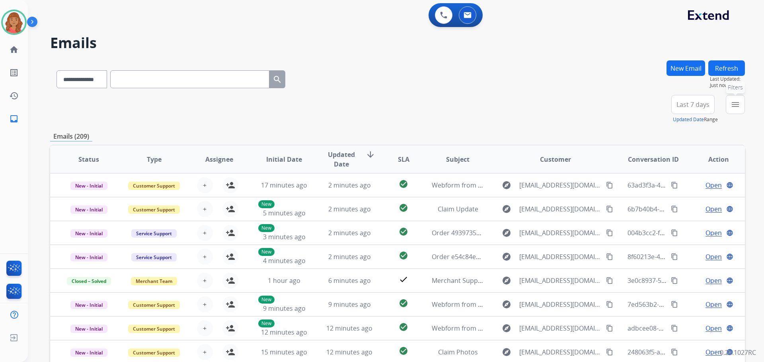
click at [731, 108] on mat-icon "menu" at bounding box center [736, 105] width 10 height 10
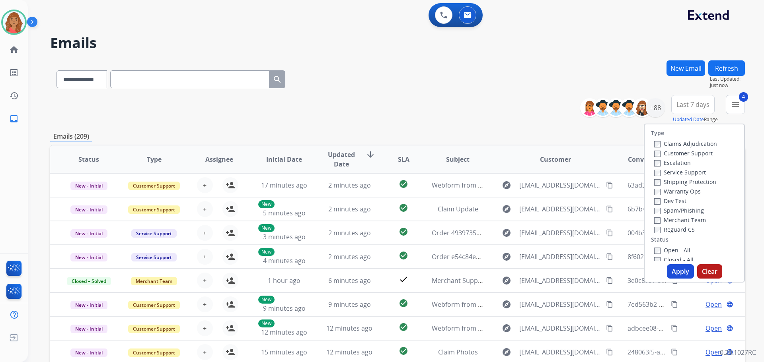
click at [670, 269] on button "Apply" at bounding box center [680, 272] width 27 height 14
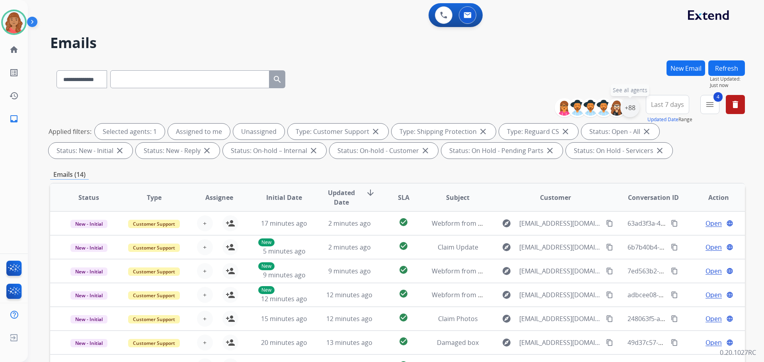
click at [631, 108] on div "+88" at bounding box center [629, 107] width 19 height 19
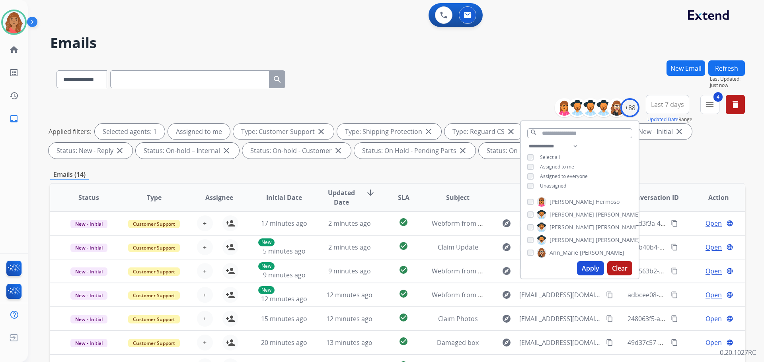
click at [589, 272] on button "Apply" at bounding box center [590, 268] width 27 height 14
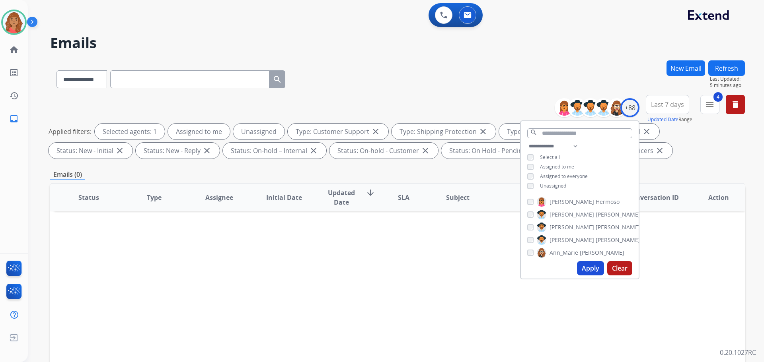
click at [445, 265] on div "Status Type Assignee Initial Date Updated Date arrow_downward SLA Subject Custo…" at bounding box center [397, 316] width 695 height 267
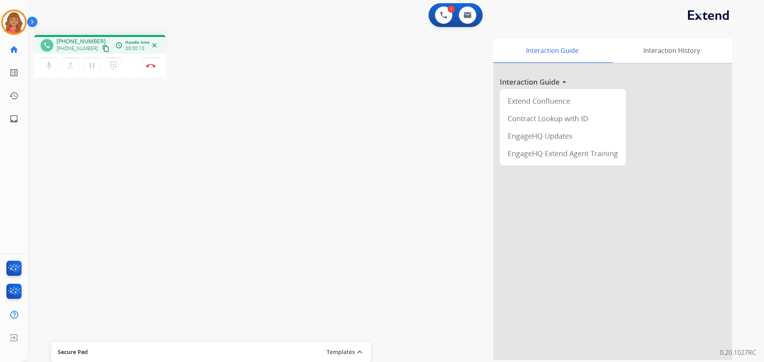
click at [102, 49] on mat-icon "content_copy" at bounding box center [105, 48] width 7 height 7
click at [153, 64] on img at bounding box center [151, 66] width 10 height 4
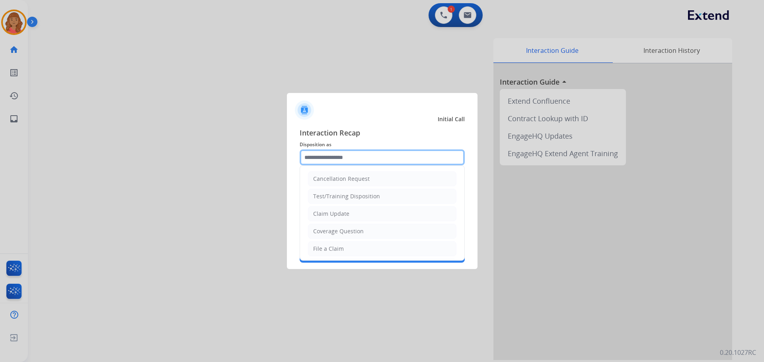
click at [382, 164] on input "text" at bounding box center [382, 158] width 165 height 16
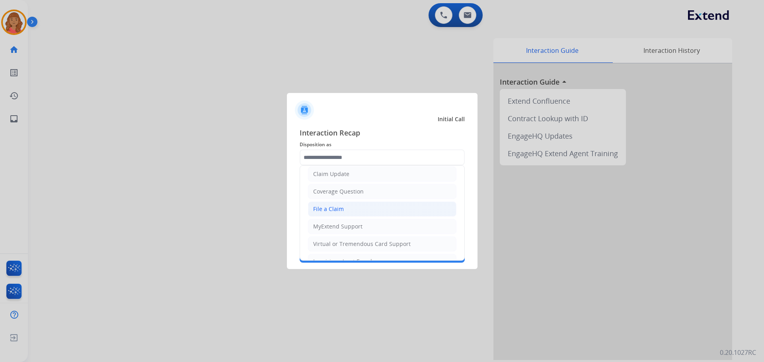
click at [326, 204] on li "File a Claim" at bounding box center [382, 209] width 148 height 15
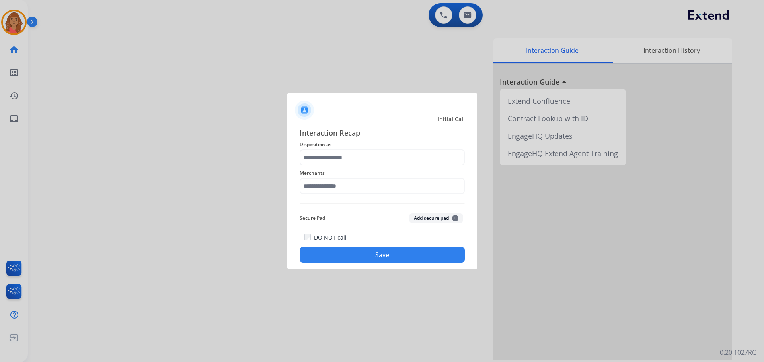
type input "**********"
click at [328, 196] on div "Merchants" at bounding box center [382, 182] width 165 height 32
click at [332, 188] on input "text" at bounding box center [382, 186] width 165 height 16
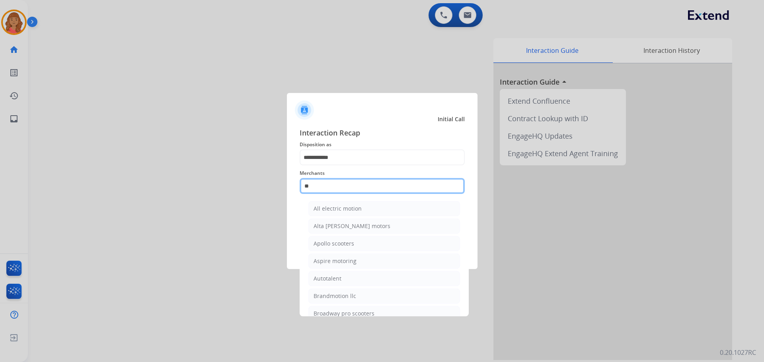
type input "*"
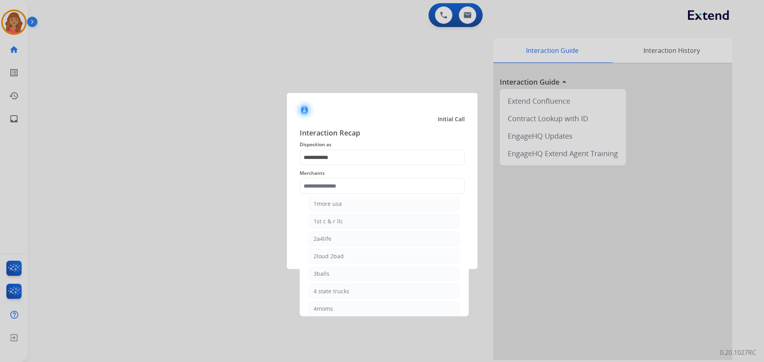
drag, startPoint x: 330, startPoint y: 310, endPoint x: 330, endPoint y: 268, distance: 42.2
click at [330, 309] on div "4moms" at bounding box center [323, 309] width 19 height 8
type input "*****"
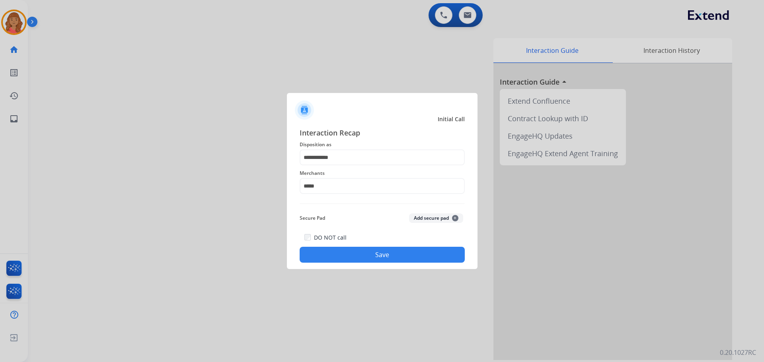
click at [340, 255] on button "Save" at bounding box center [382, 255] width 165 height 16
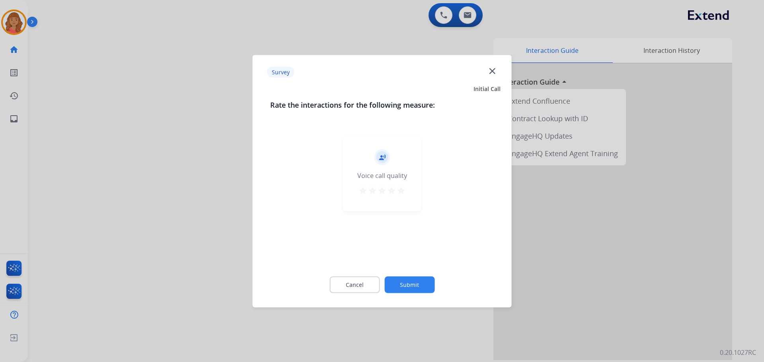
click at [388, 236] on div "record_voice_over Voice call quality star star star star star" at bounding box center [382, 198] width 224 height 138
click at [396, 198] on div "record_voice_over Voice call quality star star star star star" at bounding box center [382, 174] width 78 height 76
click at [401, 200] on div "record_voice_over Voice call quality star star star star star" at bounding box center [382, 174] width 78 height 76
click at [400, 198] on div "record_voice_over Voice call quality star star star star star" at bounding box center [382, 174] width 78 height 76
drag, startPoint x: 372, startPoint y: 198, endPoint x: 362, endPoint y: 197, distance: 9.2
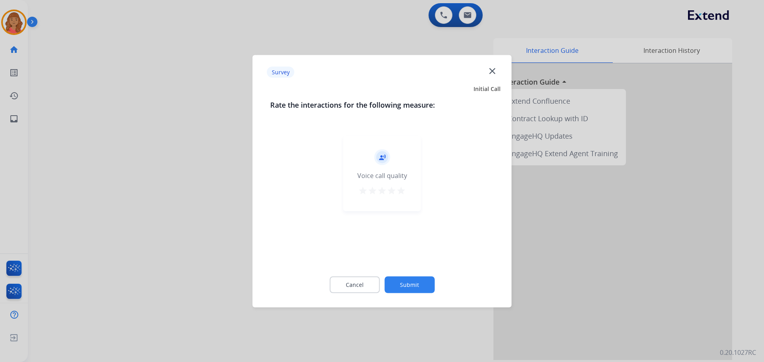
click at [367, 198] on div "record_voice_over Voice call quality star star star star star" at bounding box center [382, 174] width 78 height 76
drag, startPoint x: 362, startPoint y: 197, endPoint x: 380, endPoint y: 218, distance: 27.7
click at [361, 197] on button "star" at bounding box center [363, 192] width 10 height 12
click at [415, 281] on button "Submit" at bounding box center [409, 285] width 50 height 17
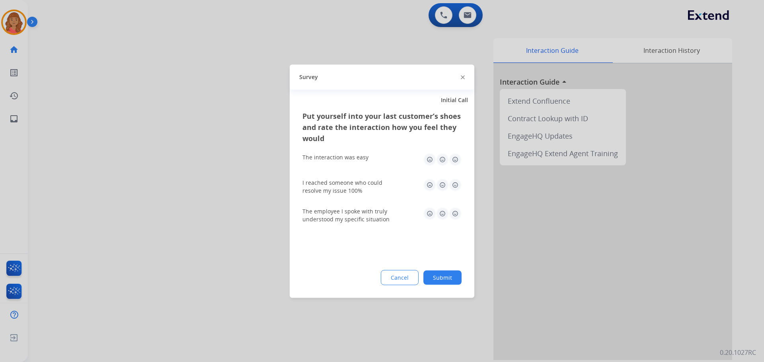
click at [457, 161] on img at bounding box center [455, 159] width 13 height 13
click at [452, 189] on img at bounding box center [455, 185] width 13 height 13
click at [454, 214] on img at bounding box center [455, 213] width 13 height 13
click at [444, 284] on button "Submit" at bounding box center [442, 278] width 38 height 14
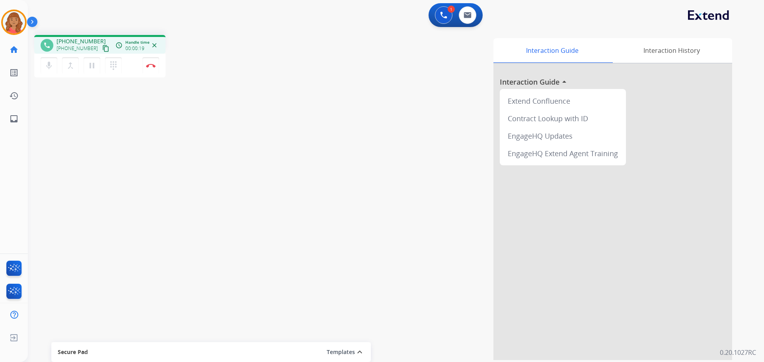
click at [102, 49] on mat-icon "content_copy" at bounding box center [105, 48] width 7 height 7
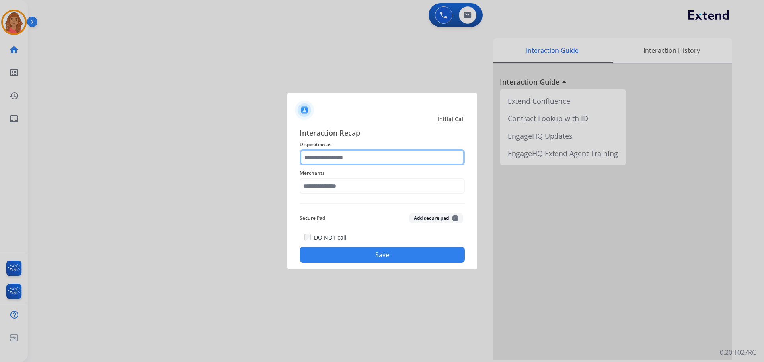
click at [321, 164] on input "text" at bounding box center [382, 158] width 165 height 16
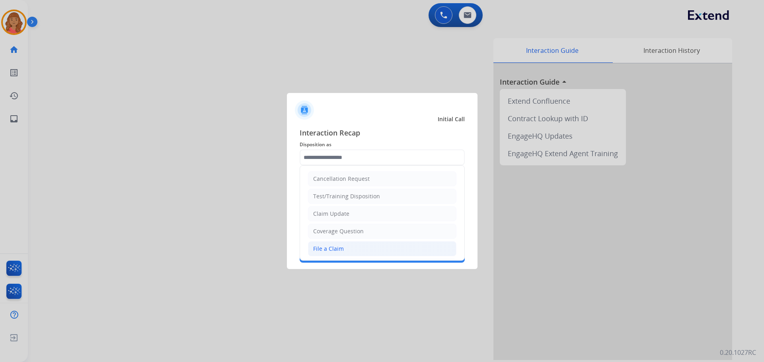
click at [322, 252] on div "File a Claim" at bounding box center [328, 249] width 31 height 8
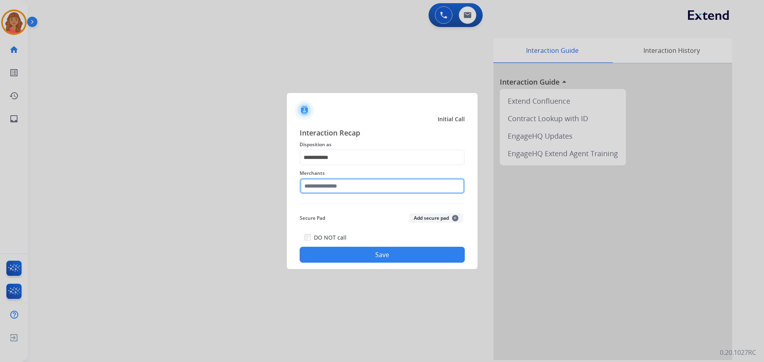
click at [320, 188] on input "text" at bounding box center [382, 186] width 165 height 16
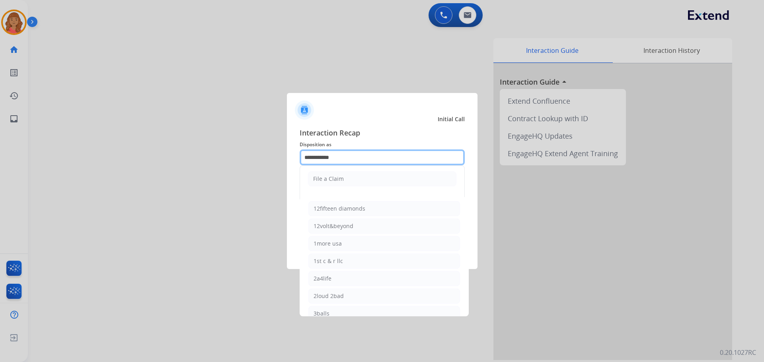
click at [347, 152] on input "**********" at bounding box center [382, 158] width 165 height 16
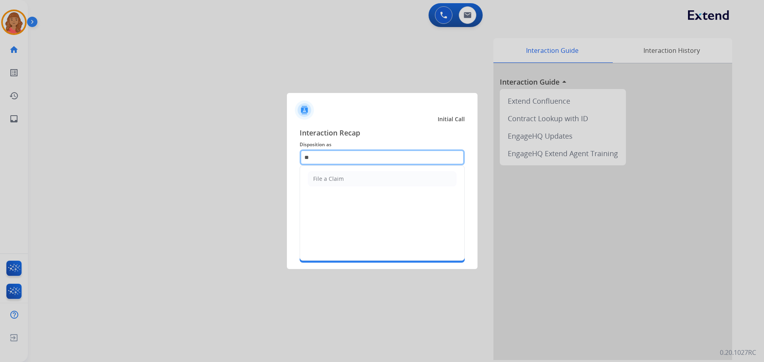
type input "*"
click at [337, 179] on div "Virtual or Tremendous Card Support" at bounding box center [361, 179] width 97 height 8
type input "**********"
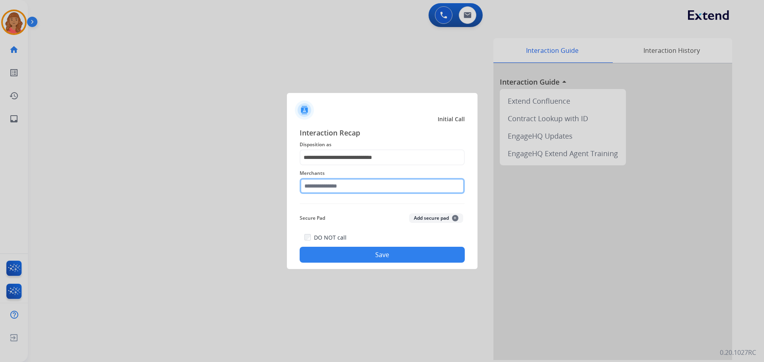
click at [333, 193] on input "text" at bounding box center [382, 186] width 165 height 16
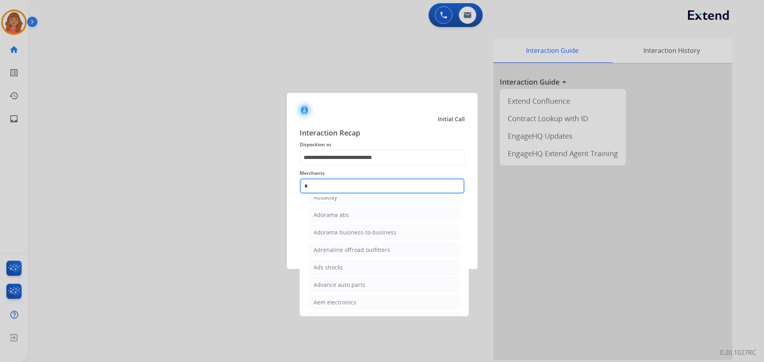
scroll to position [46, 0]
type input "*"
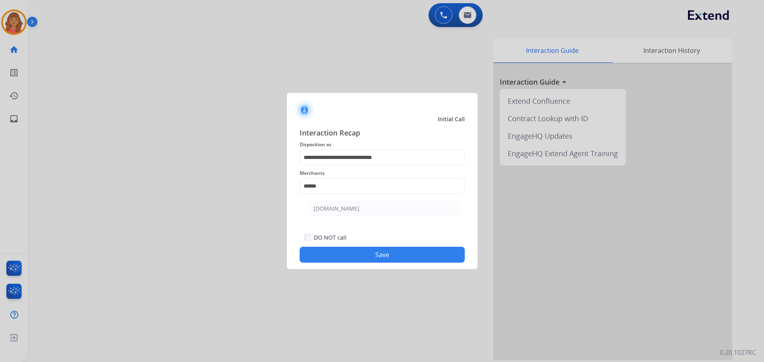
drag, startPoint x: 343, startPoint y: 206, endPoint x: 351, endPoint y: 210, distance: 8.9
click at [345, 205] on div "[DOMAIN_NAME]" at bounding box center [337, 209] width 46 height 8
type input "**********"
click at [352, 255] on button "Save" at bounding box center [382, 255] width 165 height 16
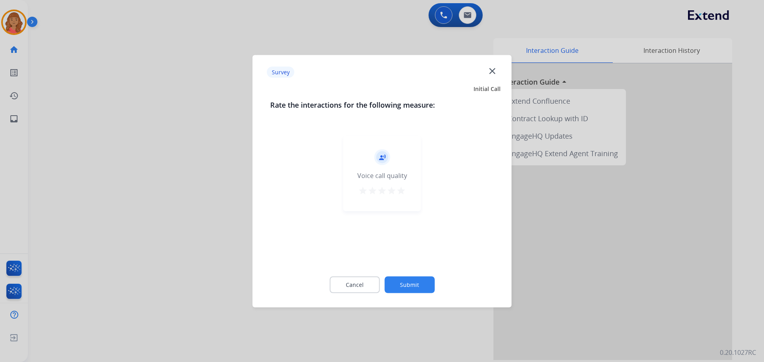
drag, startPoint x: 403, startPoint y: 185, endPoint x: 400, endPoint y: 193, distance: 7.8
click at [403, 187] on div "record_voice_over Voice call quality star star star star star" at bounding box center [382, 174] width 78 height 76
click at [399, 194] on mat-icon "star" at bounding box center [401, 191] width 10 height 10
click at [424, 292] on button "Submit" at bounding box center [409, 285] width 50 height 17
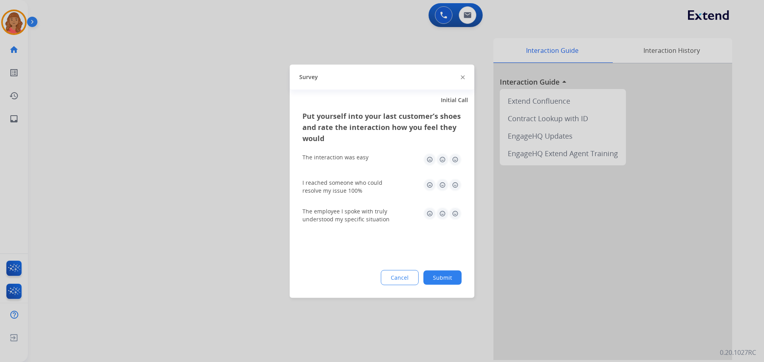
click at [454, 152] on div "The interaction was easy" at bounding box center [381, 159] width 159 height 25
click at [457, 160] on img at bounding box center [455, 159] width 13 height 13
click at [455, 190] on img at bounding box center [455, 185] width 13 height 13
click at [458, 208] on img at bounding box center [455, 213] width 13 height 13
click at [450, 267] on div "Put yourself into your last customer’s shoes and rate the interaction how you f…" at bounding box center [382, 204] width 185 height 188
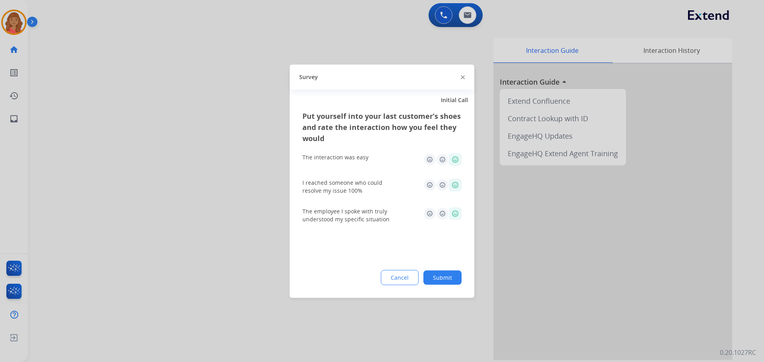
click at [452, 276] on button "Submit" at bounding box center [442, 278] width 38 height 14
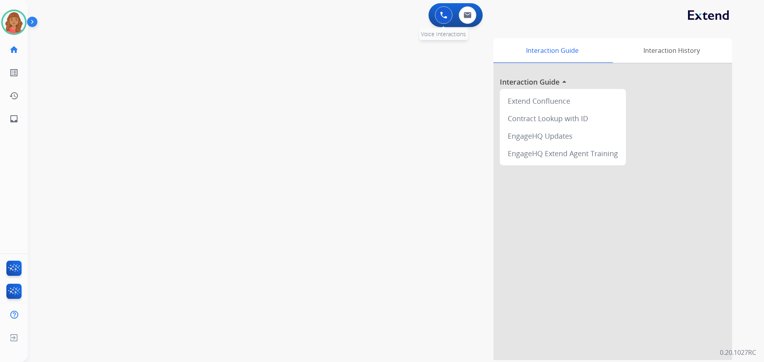
click at [442, 12] on button at bounding box center [444, 15] width 18 height 18
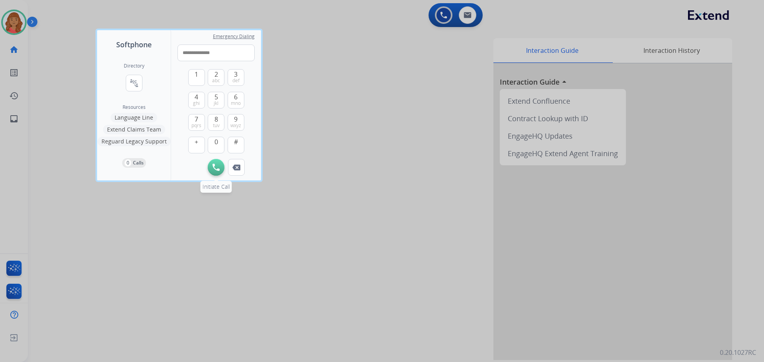
type input "**********"
click at [213, 163] on button "Initiate Call" at bounding box center [216, 167] width 17 height 17
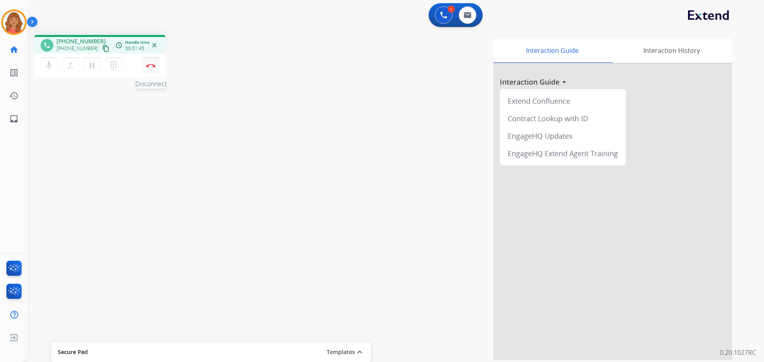
click at [152, 69] on button "Disconnect" at bounding box center [150, 65] width 17 height 17
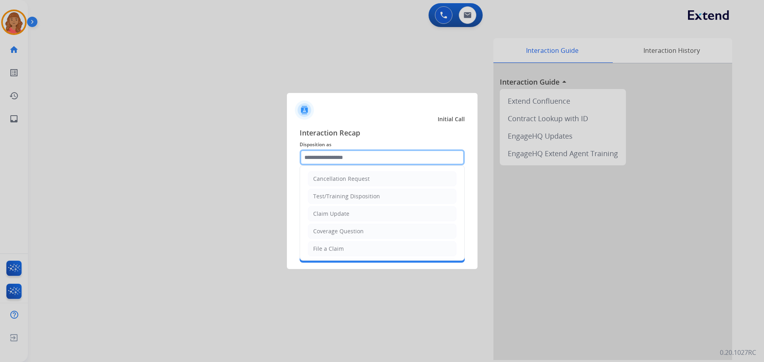
click at [357, 157] on input "text" at bounding box center [382, 158] width 165 height 16
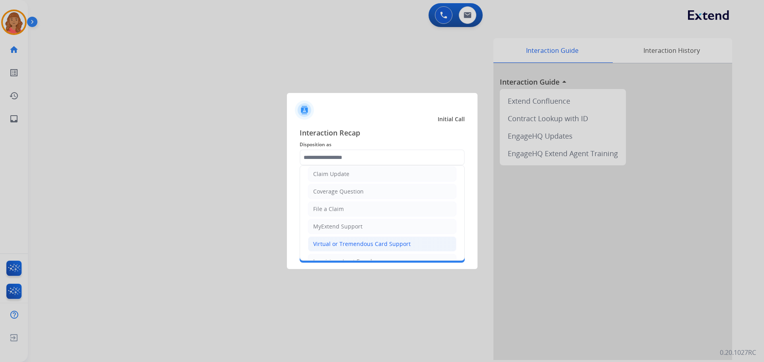
click at [331, 242] on div "Virtual or Tremendous Card Support" at bounding box center [361, 244] width 97 height 8
type input "**********"
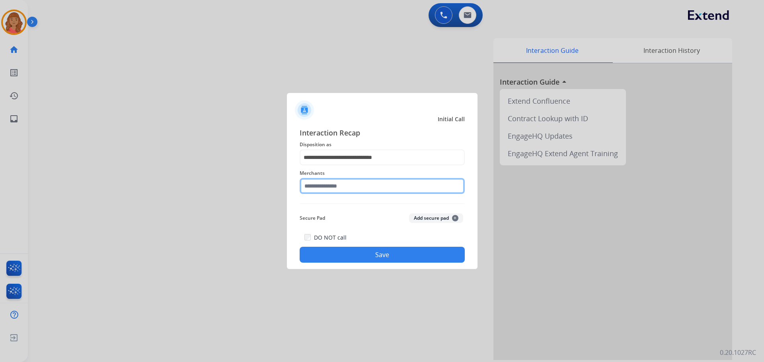
click at [327, 190] on input "text" at bounding box center [382, 186] width 165 height 16
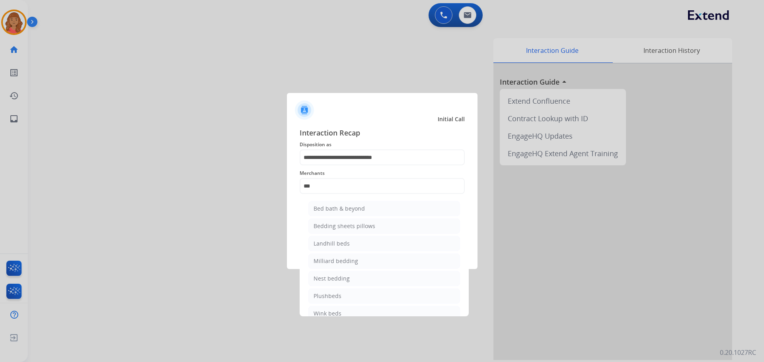
click at [333, 212] on div "Bed bath & beyond" at bounding box center [339, 209] width 51 height 8
type input "**********"
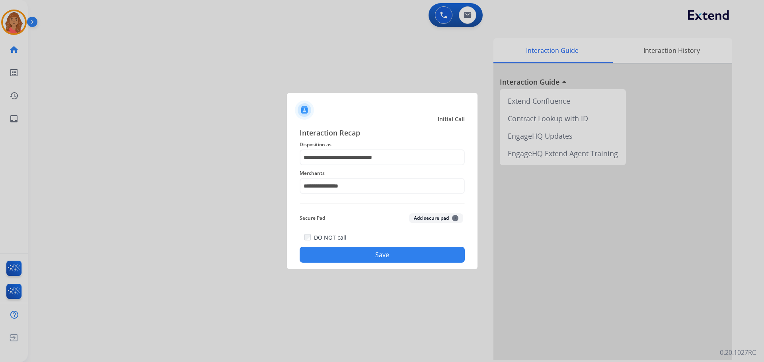
click at [376, 251] on button "Save" at bounding box center [382, 255] width 165 height 16
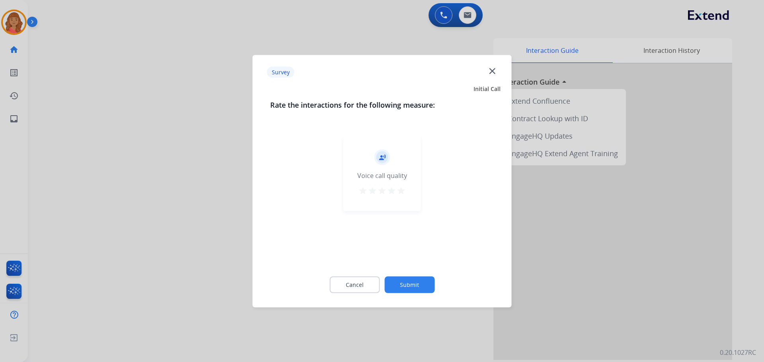
drag, startPoint x: 405, startPoint y: 191, endPoint x: 405, endPoint y: 197, distance: 6.0
click at [405, 191] on mat-icon "star" at bounding box center [401, 191] width 10 height 10
click at [415, 280] on button "Submit" at bounding box center [409, 285] width 50 height 17
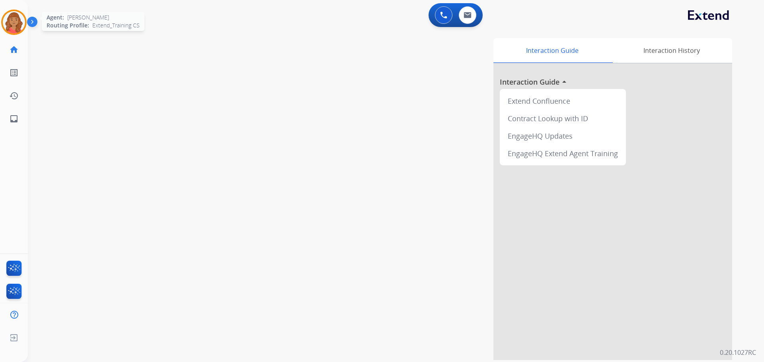
click at [6, 21] on img at bounding box center [14, 22] width 22 height 22
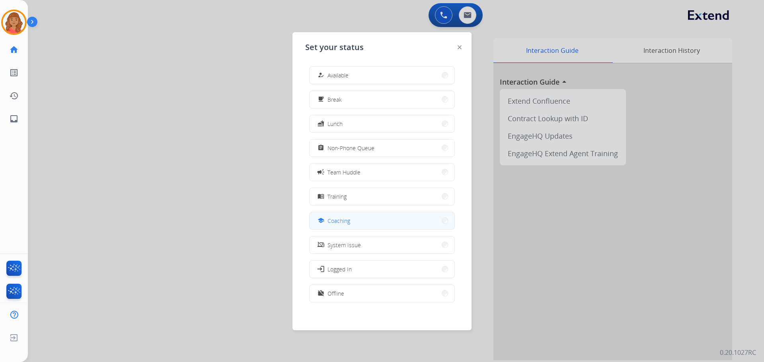
click at [353, 224] on button "school Coaching" at bounding box center [382, 220] width 145 height 17
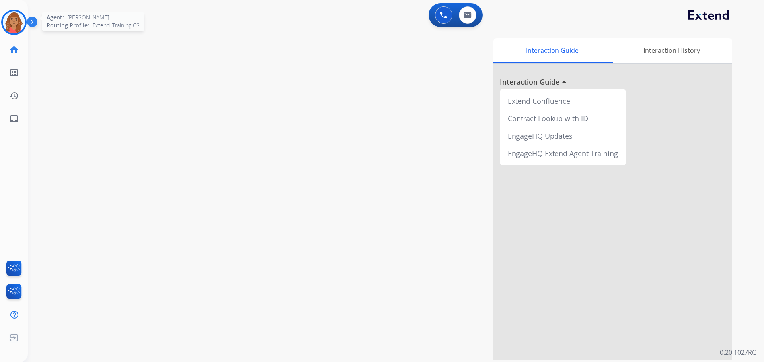
click at [14, 22] on img at bounding box center [14, 22] width 22 height 22
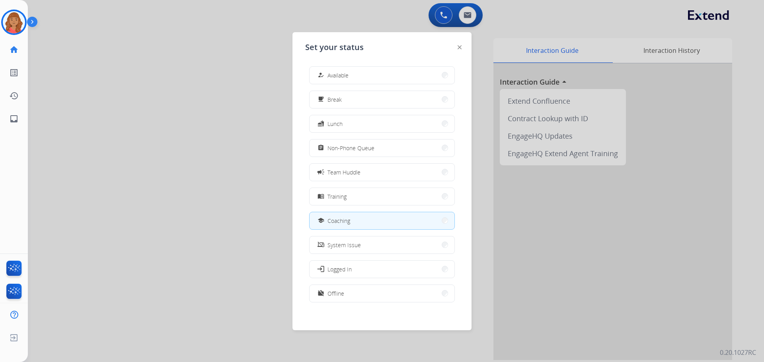
click at [395, 80] on button "how_to_reg Available" at bounding box center [382, 75] width 145 height 17
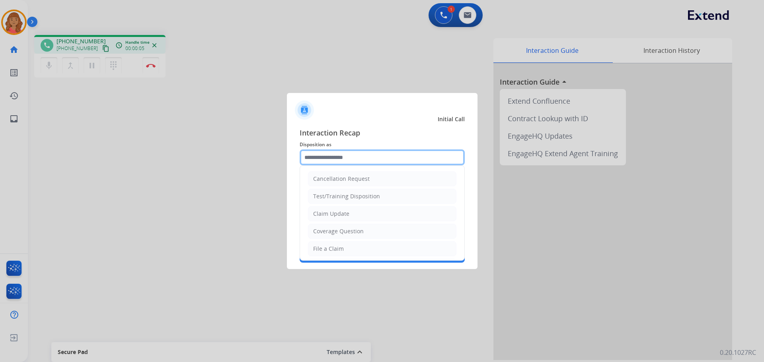
drag, startPoint x: 348, startPoint y: 155, endPoint x: 336, endPoint y: 167, distance: 16.9
click at [347, 156] on input "text" at bounding box center [382, 158] width 165 height 16
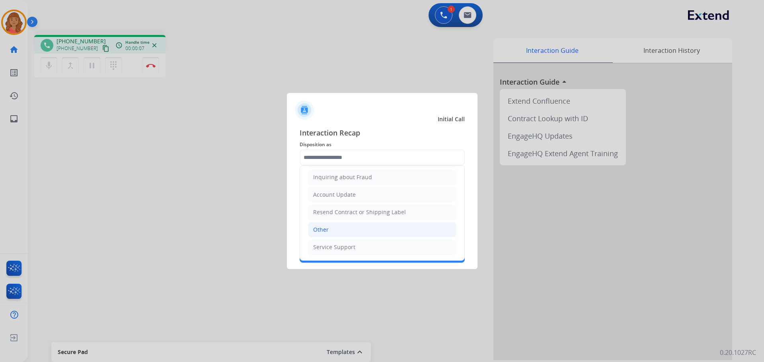
click at [322, 234] on div "Other" at bounding box center [321, 230] width 16 height 8
type input "*****"
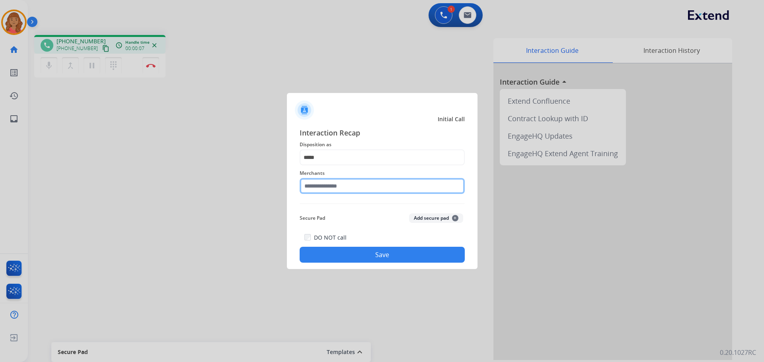
click at [331, 189] on input "text" at bounding box center [382, 186] width 165 height 16
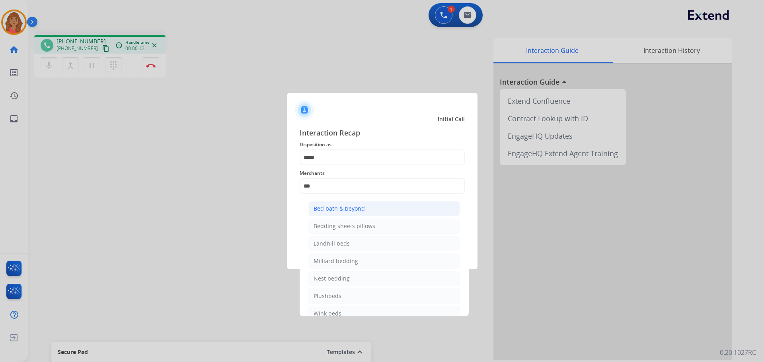
drag, startPoint x: 334, startPoint y: 207, endPoint x: 334, endPoint y: 223, distance: 16.3
click at [334, 207] on div "Bed bath & beyond" at bounding box center [339, 209] width 51 height 8
type input "**********"
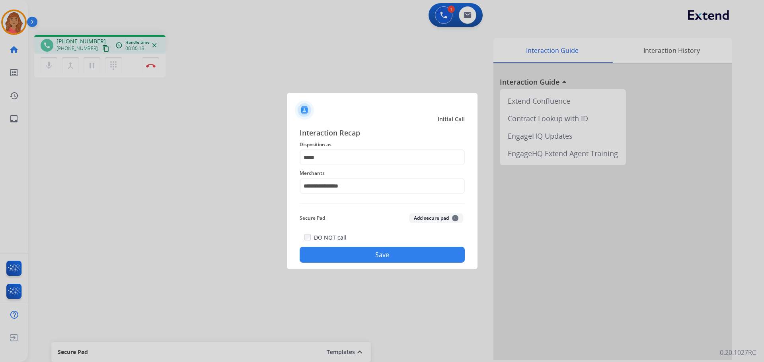
click at [351, 253] on button "Save" at bounding box center [382, 255] width 165 height 16
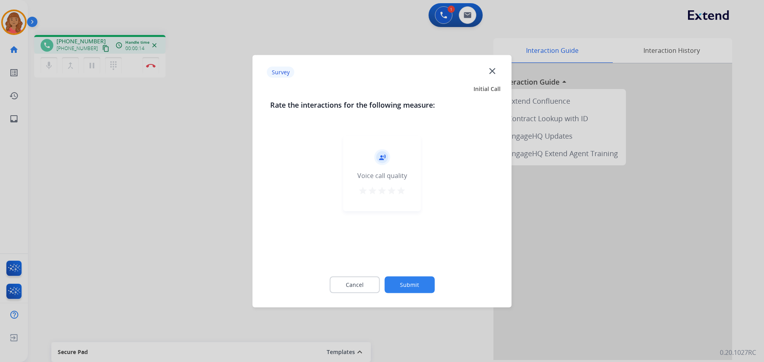
drag, startPoint x: 406, startPoint y: 190, endPoint x: 403, endPoint y: 195, distance: 6.1
click at [406, 190] on div "record_voice_over Voice call quality star star star star star" at bounding box center [382, 174] width 78 height 76
click at [400, 193] on mat-icon "star" at bounding box center [401, 191] width 10 height 10
drag, startPoint x: 406, startPoint y: 298, endPoint x: 410, endPoint y: 282, distance: 16.4
click at [406, 298] on div "Cancel Submit" at bounding box center [382, 285] width 224 height 36
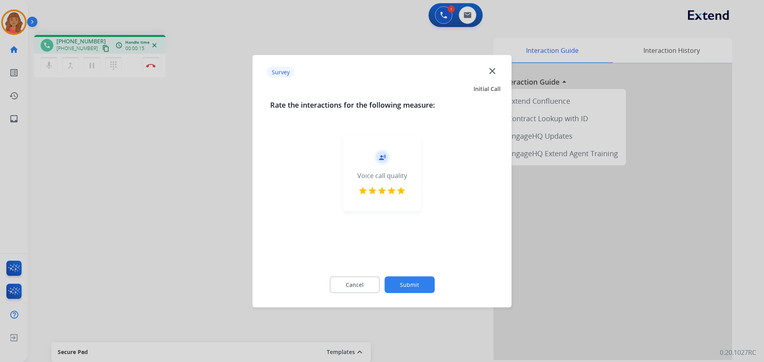
click at [411, 280] on button "Submit" at bounding box center [409, 285] width 50 height 17
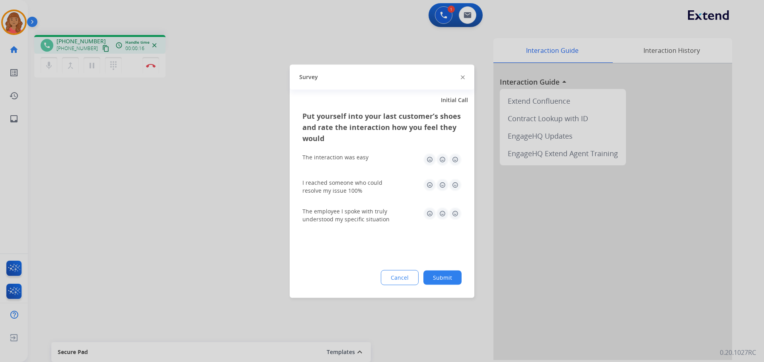
click at [452, 164] on img at bounding box center [455, 159] width 13 height 13
click at [454, 184] on img at bounding box center [455, 185] width 13 height 13
drag, startPoint x: 453, startPoint y: 214, endPoint x: 453, endPoint y: 220, distance: 5.2
click at [454, 214] on img at bounding box center [455, 213] width 13 height 13
click at [448, 282] on button "Submit" at bounding box center [442, 278] width 38 height 14
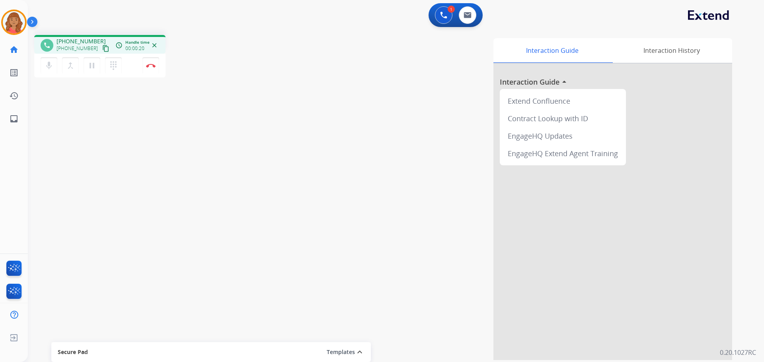
click at [102, 50] on mat-icon "content_copy" at bounding box center [105, 48] width 7 height 7
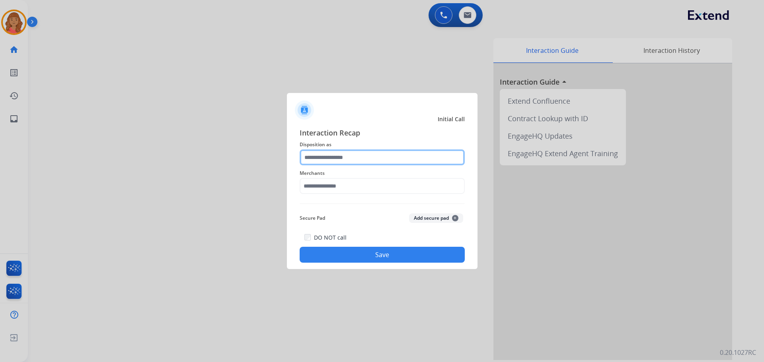
click at [351, 155] on input "text" at bounding box center [382, 158] width 165 height 16
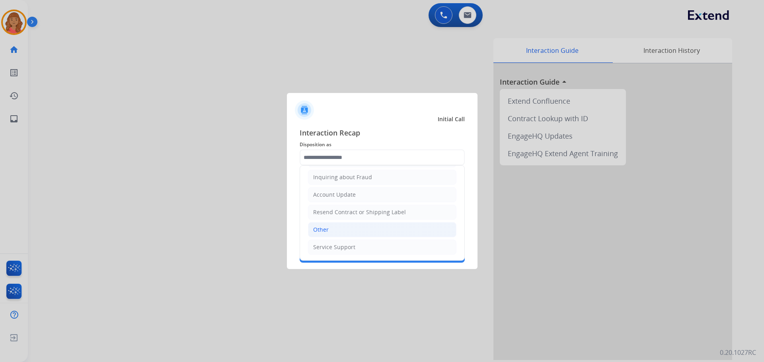
drag, startPoint x: 328, startPoint y: 224, endPoint x: 339, endPoint y: 190, distance: 36.0
click at [329, 224] on li "Other" at bounding box center [382, 229] width 148 height 15
type input "*****"
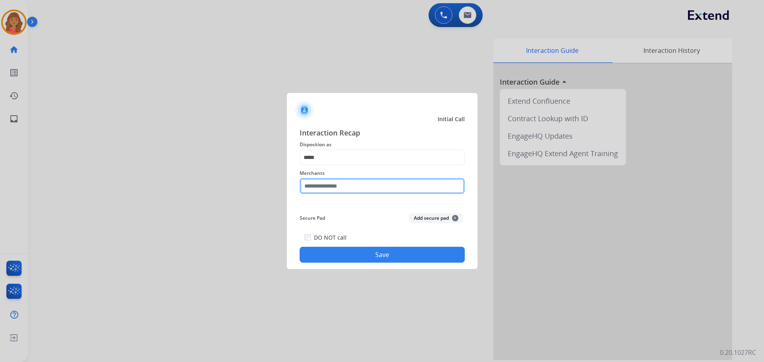
click at [343, 189] on input "text" at bounding box center [382, 186] width 165 height 16
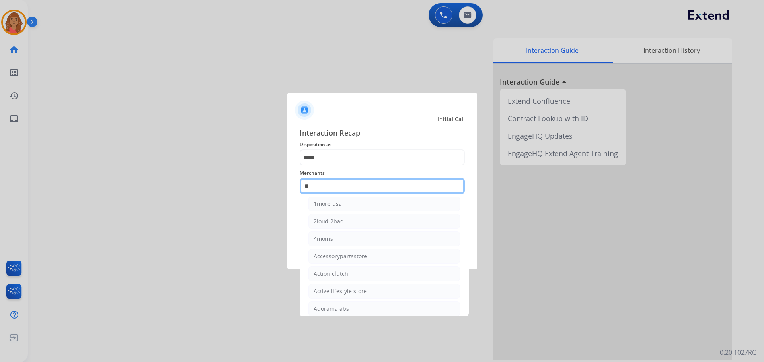
scroll to position [0, 0]
type input "*"
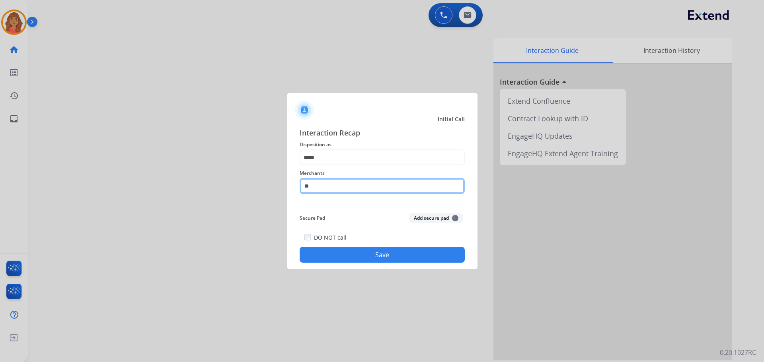
type input "*"
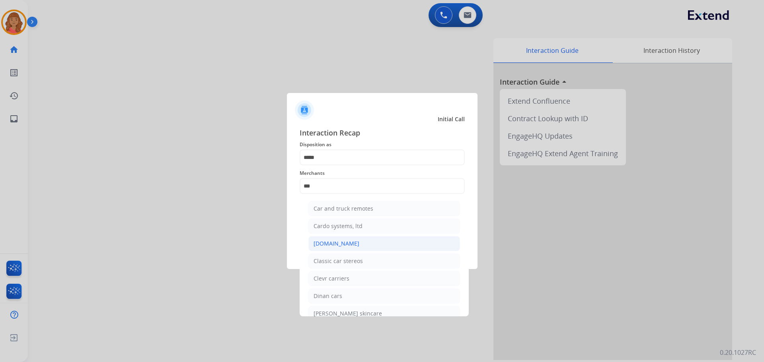
click at [325, 244] on div "[DOMAIN_NAME]" at bounding box center [337, 244] width 46 height 8
type input "**********"
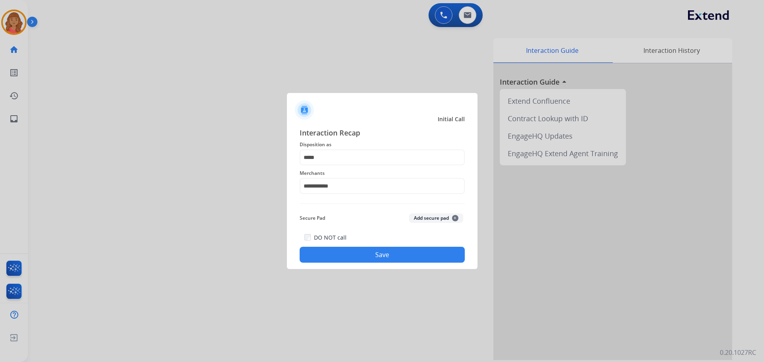
click at [343, 251] on button "Save" at bounding box center [382, 255] width 165 height 16
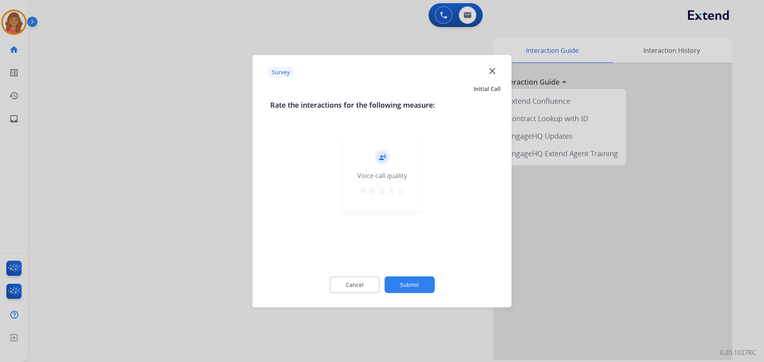
click at [401, 189] on mat-icon "star" at bounding box center [401, 191] width 10 height 10
click at [403, 284] on button "Submit" at bounding box center [409, 285] width 50 height 17
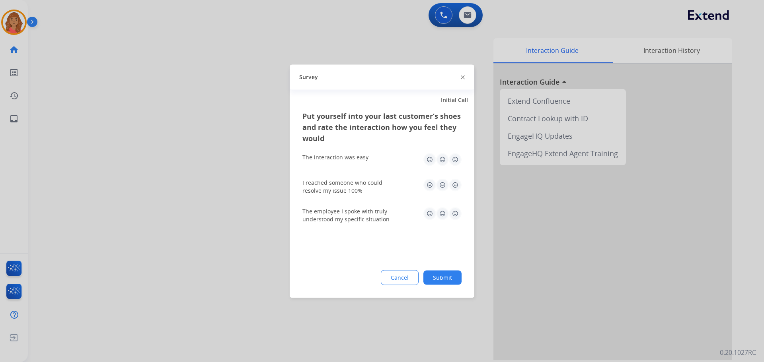
drag, startPoint x: 454, startPoint y: 157, endPoint x: 453, endPoint y: 172, distance: 14.8
click at [454, 157] on img at bounding box center [455, 159] width 13 height 13
click at [456, 183] on img at bounding box center [455, 185] width 13 height 13
click at [454, 212] on img at bounding box center [455, 213] width 13 height 13
click at [444, 283] on button "Submit" at bounding box center [442, 278] width 38 height 14
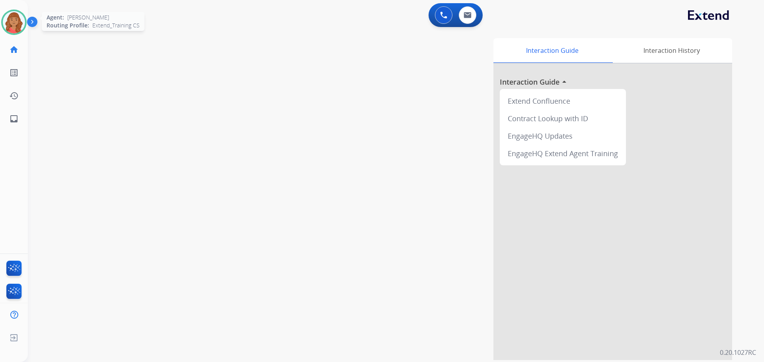
click at [13, 25] on img at bounding box center [14, 22] width 22 height 22
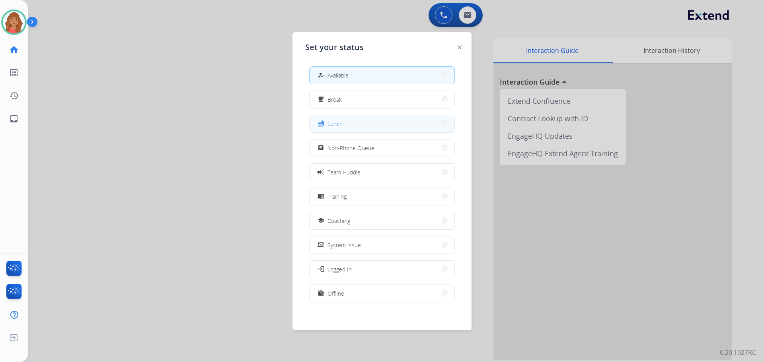
click at [339, 124] on span "Lunch" at bounding box center [334, 124] width 15 height 8
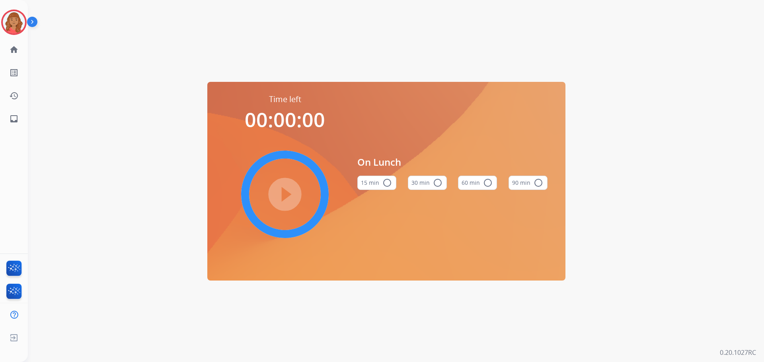
drag, startPoint x: 289, startPoint y: 185, endPoint x: 285, endPoint y: 181, distance: 5.4
click at [289, 185] on div "play_circle_filled" at bounding box center [284, 194] width 119 height 119
click at [287, 199] on div "play_circle_filled" at bounding box center [284, 194] width 119 height 119
click at [18, 21] on img at bounding box center [14, 22] width 22 height 22
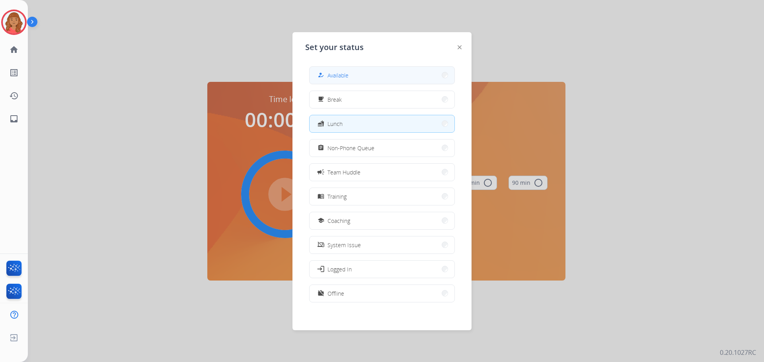
click at [351, 75] on button "how_to_reg Available" at bounding box center [382, 75] width 145 height 17
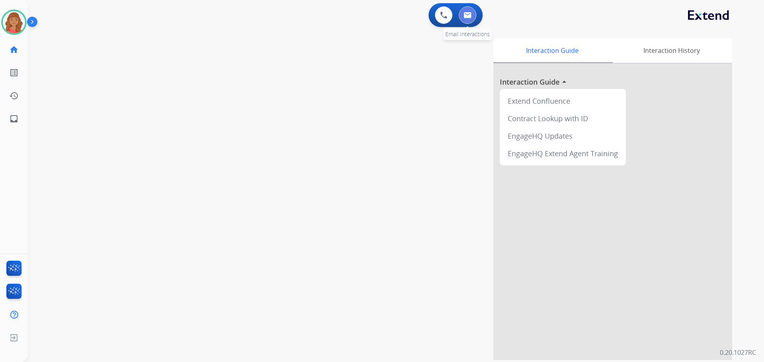
click at [467, 17] on img at bounding box center [468, 15] width 8 height 6
select select "**********"
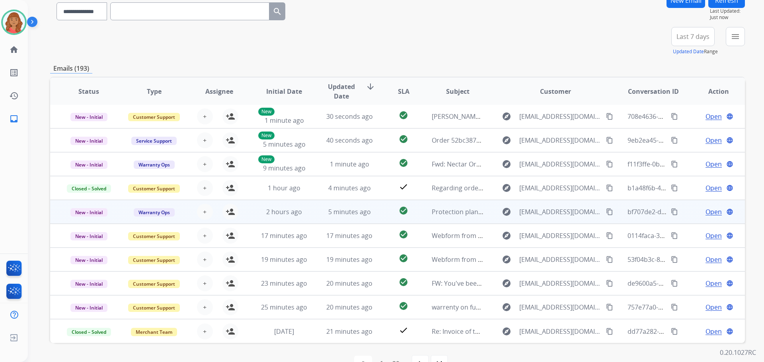
scroll to position [80, 0]
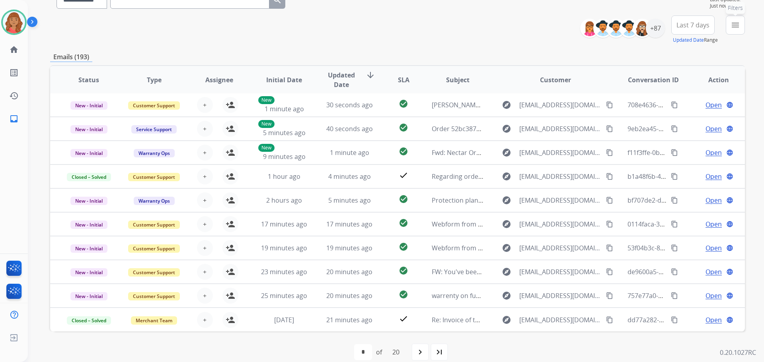
click at [734, 27] on mat-icon "menu" at bounding box center [736, 25] width 10 height 10
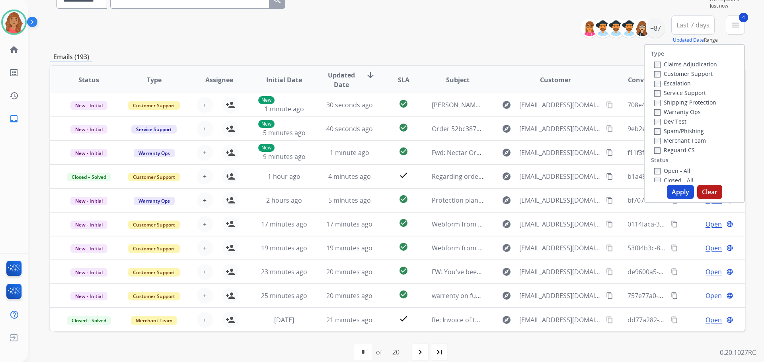
drag, startPoint x: 673, startPoint y: 191, endPoint x: 665, endPoint y: 189, distance: 8.3
click at [672, 191] on button "Apply" at bounding box center [680, 192] width 27 height 14
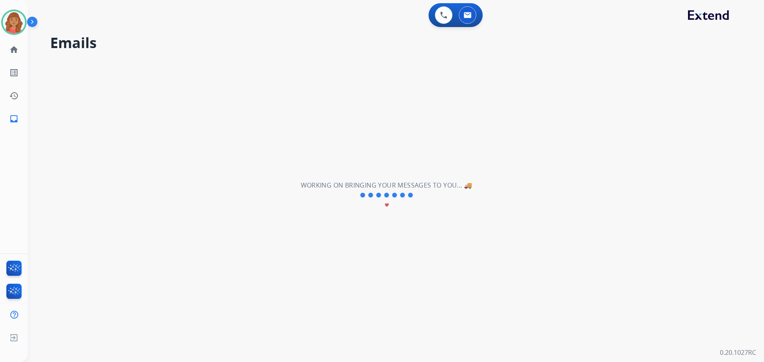
scroll to position [0, 0]
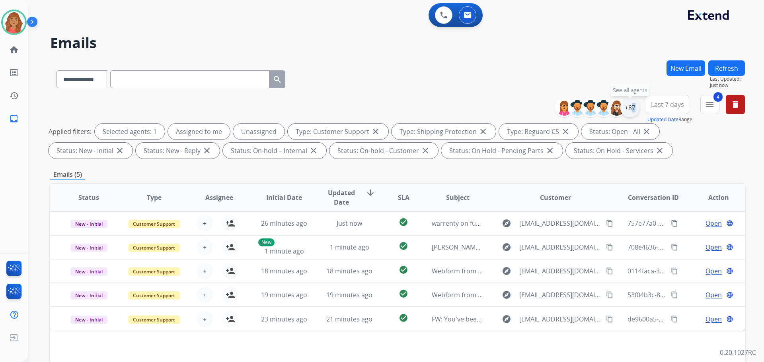
click at [627, 113] on div "+87" at bounding box center [629, 107] width 19 height 19
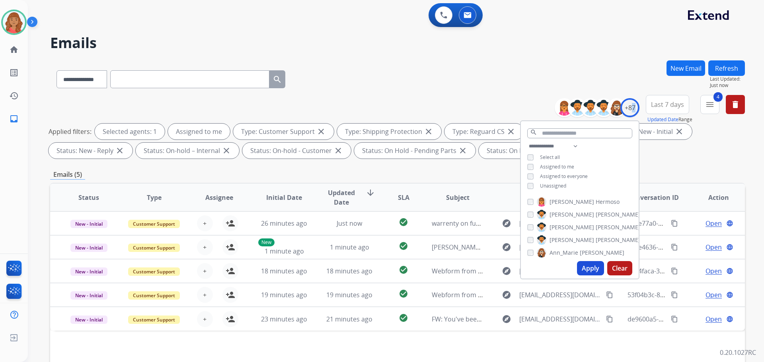
click at [577, 266] on button "Apply" at bounding box center [590, 268] width 27 height 14
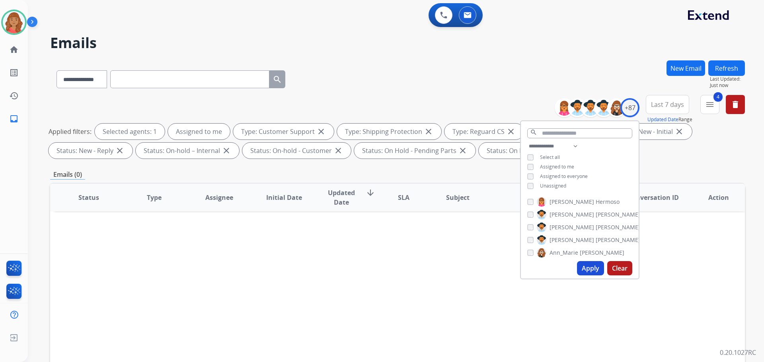
click at [493, 250] on div "Status Type Assignee Initial Date Updated Date arrow_downward SLA Subject Custo…" at bounding box center [397, 316] width 695 height 267
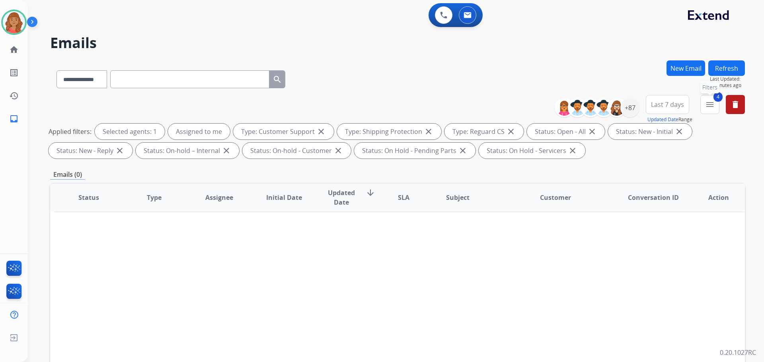
drag, startPoint x: 711, startPoint y: 104, endPoint x: 705, endPoint y: 108, distance: 7.2
click at [711, 105] on mat-icon "menu" at bounding box center [710, 105] width 10 height 10
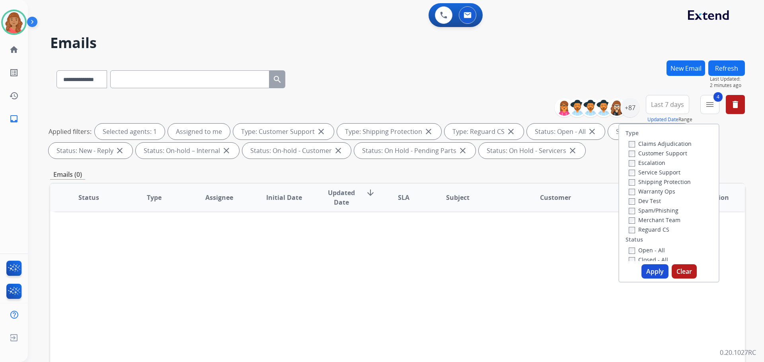
click at [598, 168] on div "**********" at bounding box center [397, 275] width 695 height 431
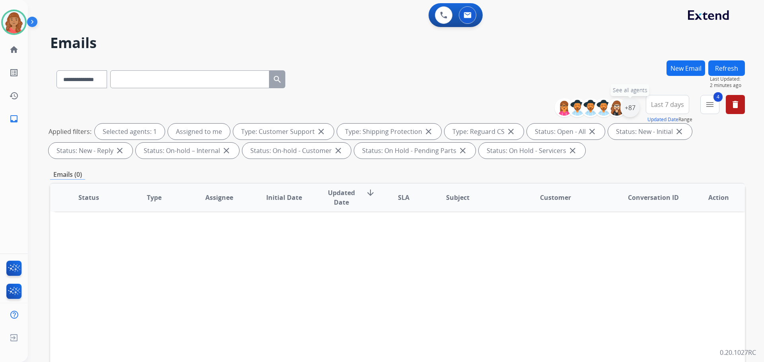
click at [629, 107] on div "+87" at bounding box center [629, 107] width 19 height 19
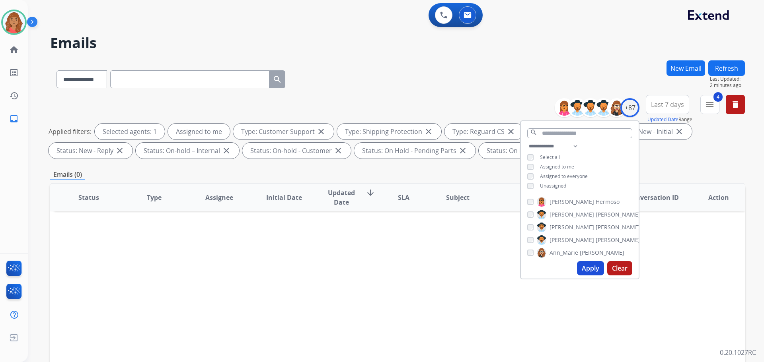
click at [636, 89] on div "**********" at bounding box center [397, 77] width 695 height 35
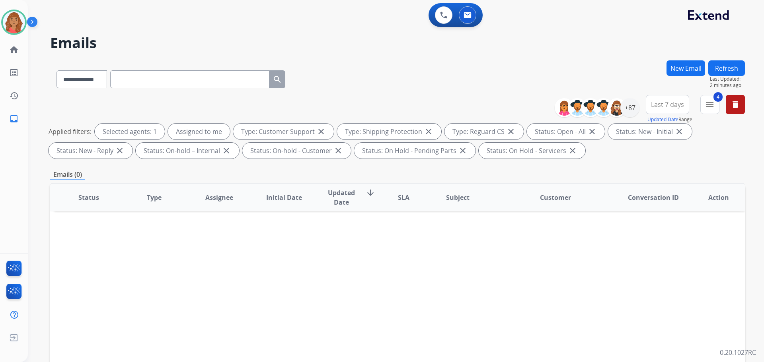
click at [657, 106] on span "Last 7 days" at bounding box center [667, 104] width 33 height 3
click at [655, 202] on div "Last 90 days" at bounding box center [665, 201] width 44 height 12
click at [592, 250] on div "Status Type Assignee Initial Date Updated Date arrow_downward SLA Subject Custo…" at bounding box center [397, 316] width 695 height 267
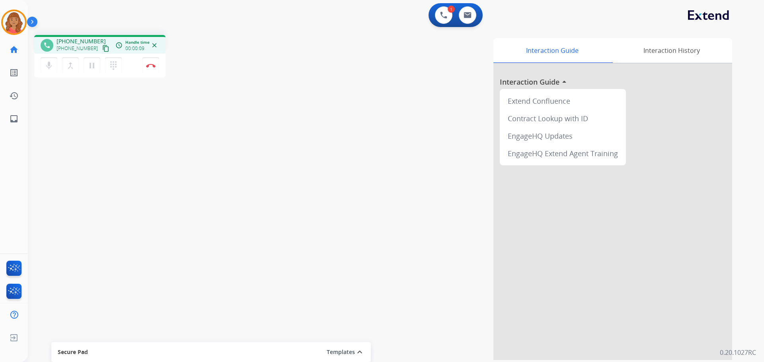
click at [102, 49] on mat-icon "content_copy" at bounding box center [105, 48] width 7 height 7
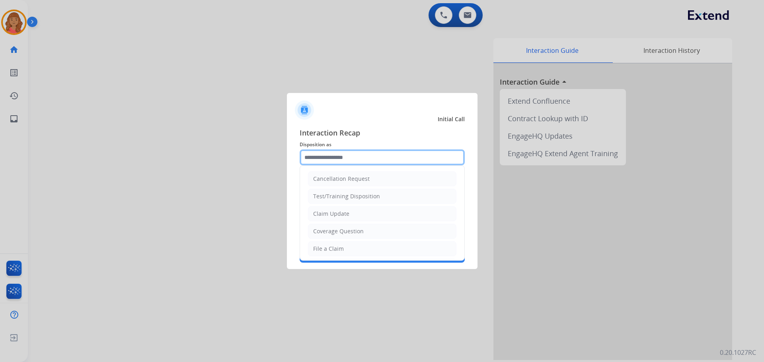
drag, startPoint x: 348, startPoint y: 156, endPoint x: 348, endPoint y: 161, distance: 5.2
click at [348, 158] on input "text" at bounding box center [382, 158] width 165 height 16
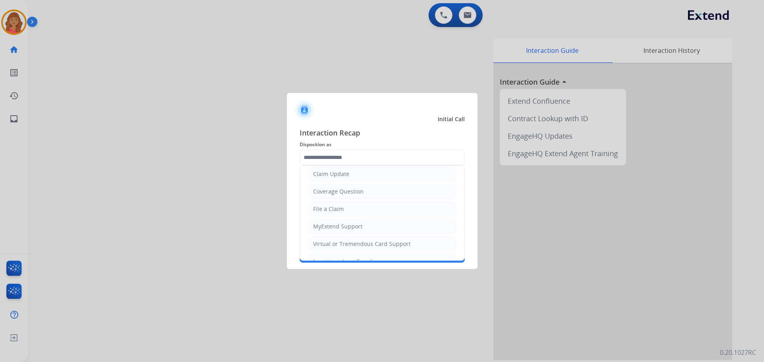
drag, startPoint x: 330, startPoint y: 210, endPoint x: 330, endPoint y: 205, distance: 4.4
click at [330, 209] on div "File a Claim" at bounding box center [328, 209] width 31 height 8
type input "**********"
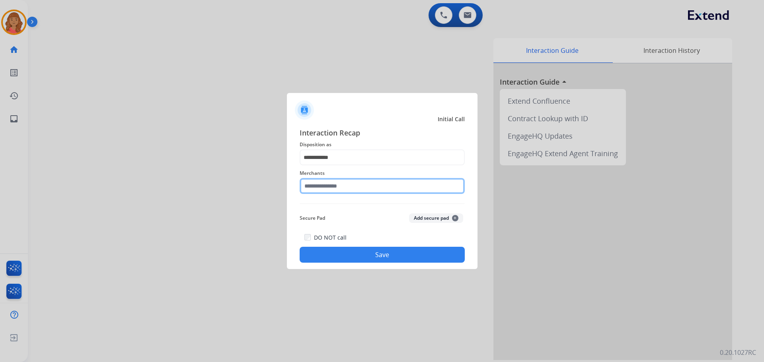
click at [331, 188] on input "text" at bounding box center [382, 186] width 165 height 16
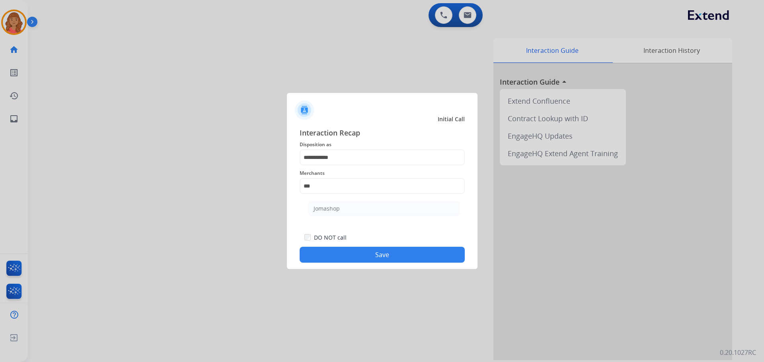
drag, startPoint x: 331, startPoint y: 207, endPoint x: 347, endPoint y: 244, distance: 40.1
click at [331, 209] on div "Jomashop" at bounding box center [327, 209] width 26 height 8
type input "********"
click at [358, 254] on button "Save" at bounding box center [382, 255] width 165 height 16
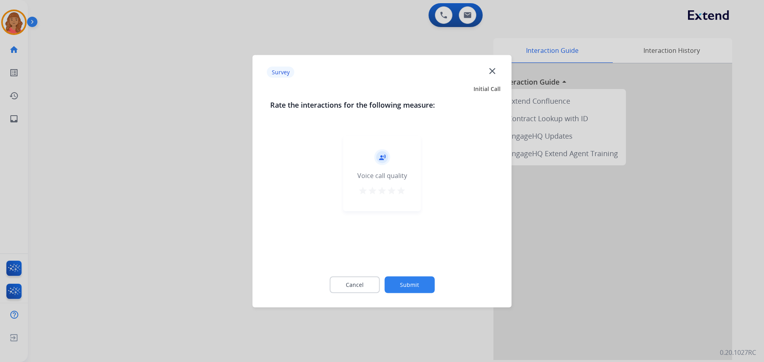
click at [403, 194] on mat-icon "star" at bounding box center [401, 191] width 10 height 10
click at [409, 293] on button "Submit" at bounding box center [409, 285] width 50 height 17
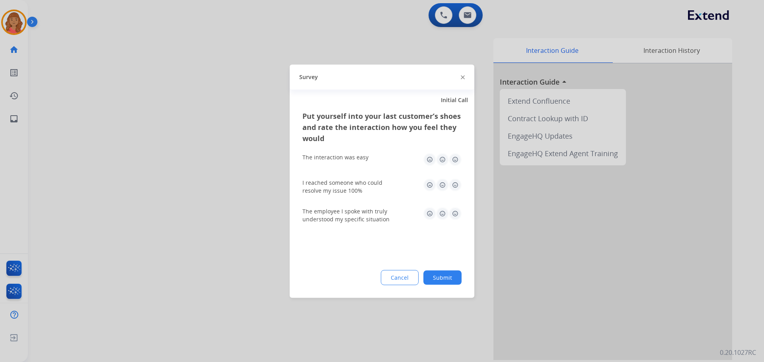
drag, startPoint x: 454, startPoint y: 159, endPoint x: 459, endPoint y: 186, distance: 27.1
click at [454, 160] on img at bounding box center [455, 159] width 13 height 13
click at [456, 184] on img at bounding box center [455, 185] width 13 height 13
click at [454, 212] on img at bounding box center [455, 213] width 13 height 13
click at [450, 269] on div "Put yourself into your last customer’s shoes and rate the interaction how you f…" at bounding box center [382, 204] width 185 height 188
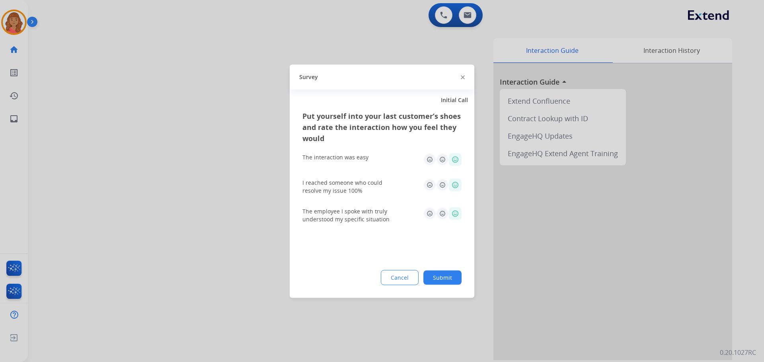
drag, startPoint x: 446, startPoint y: 281, endPoint x: 445, endPoint y: 265, distance: 15.5
click at [445, 279] on button "Submit" at bounding box center [442, 278] width 38 height 14
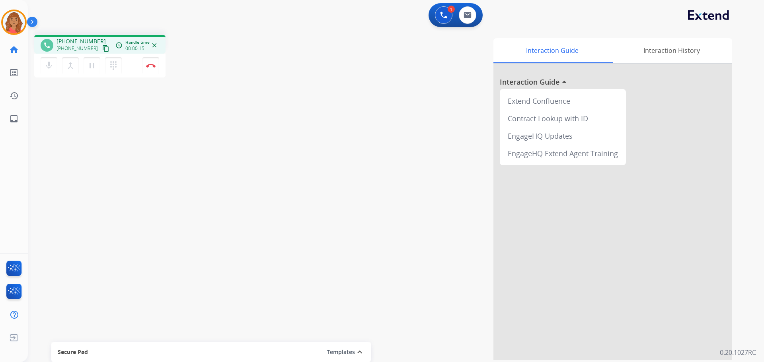
click at [101, 45] on button "content_copy" at bounding box center [106, 49] width 10 height 10
click at [149, 66] on img at bounding box center [151, 66] width 10 height 4
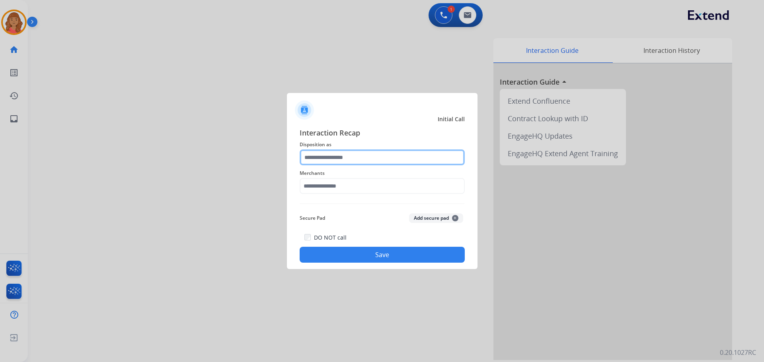
click at [326, 158] on input "text" at bounding box center [382, 158] width 165 height 16
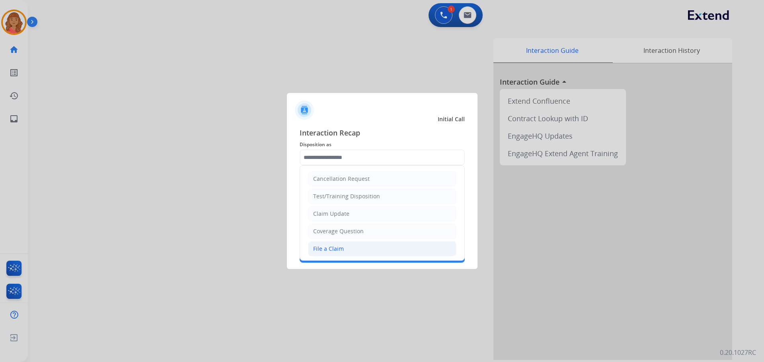
click at [332, 249] on div "File a Claim" at bounding box center [328, 249] width 31 height 8
type input "**********"
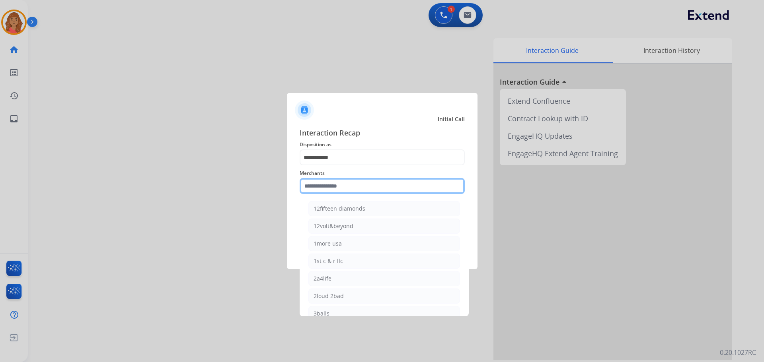
paste input "**********"
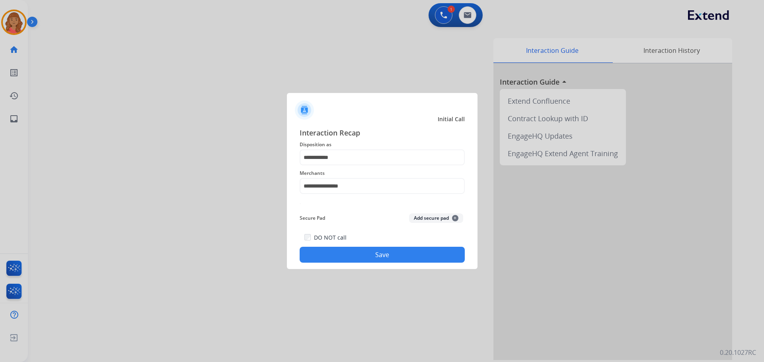
click at [359, 254] on button "Save" at bounding box center [382, 255] width 165 height 16
click at [361, 181] on input "**********" at bounding box center [382, 186] width 165 height 16
click at [341, 208] on div "Voro motors" at bounding box center [330, 209] width 32 height 8
type input "**********"
click at [345, 250] on button "Save" at bounding box center [382, 255] width 165 height 16
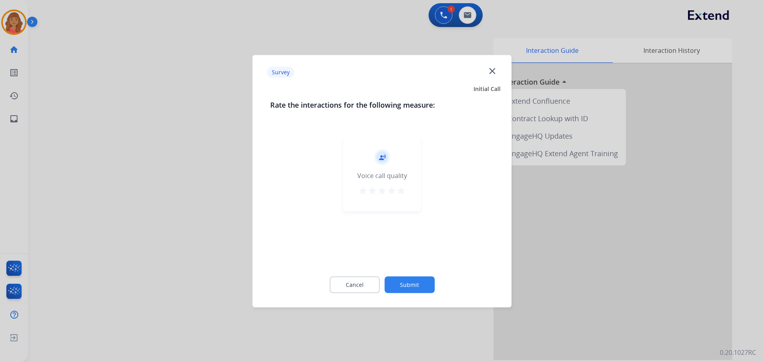
click at [392, 189] on mat-icon "star" at bounding box center [392, 191] width 10 height 10
click at [401, 194] on mat-icon "star" at bounding box center [401, 191] width 10 height 10
click at [407, 292] on button "Submit" at bounding box center [409, 285] width 50 height 17
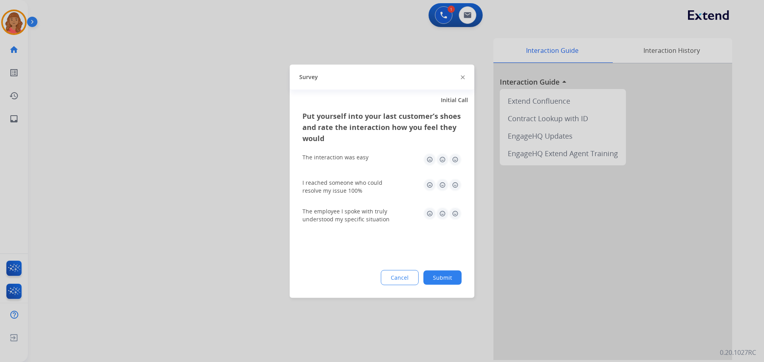
drag, startPoint x: 456, startPoint y: 162, endPoint x: 453, endPoint y: 173, distance: 12.0
click at [456, 163] on img at bounding box center [455, 159] width 13 height 13
click at [453, 184] on img at bounding box center [455, 185] width 13 height 13
drag, startPoint x: 453, startPoint y: 207, endPoint x: 460, endPoint y: 215, distance: 10.8
click at [453, 207] on div "The employee I spoke with truly understood my specific situation" at bounding box center [381, 215] width 159 height 29
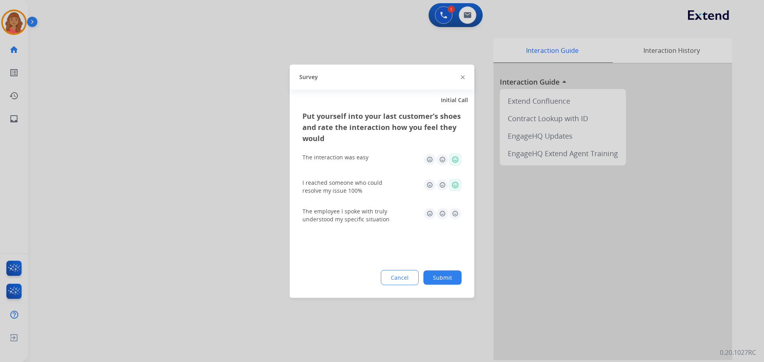
click at [459, 214] on img at bounding box center [455, 213] width 13 height 13
click at [439, 285] on button "Submit" at bounding box center [442, 278] width 38 height 14
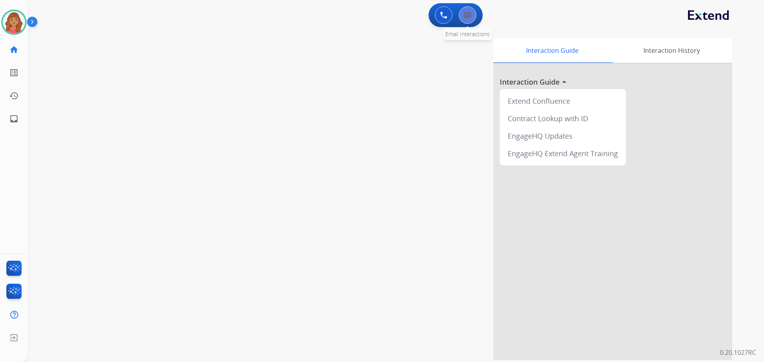
click at [474, 18] on button at bounding box center [468, 15] width 18 height 18
select select "**********"
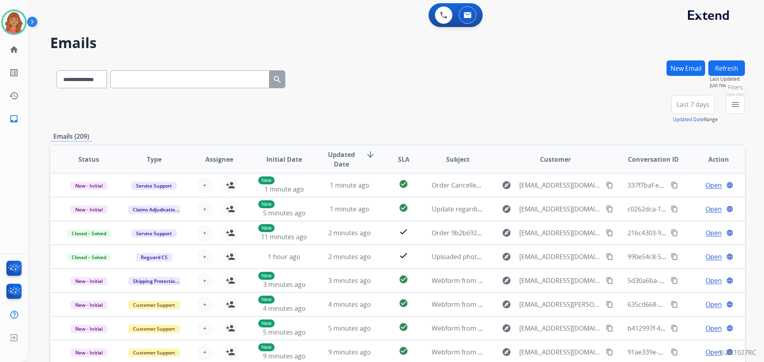
click at [739, 106] on mat-icon "menu" at bounding box center [736, 105] width 10 height 10
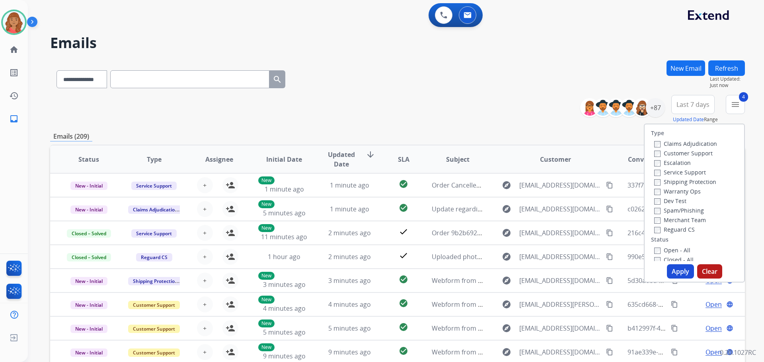
click at [672, 270] on button "Apply" at bounding box center [680, 272] width 27 height 14
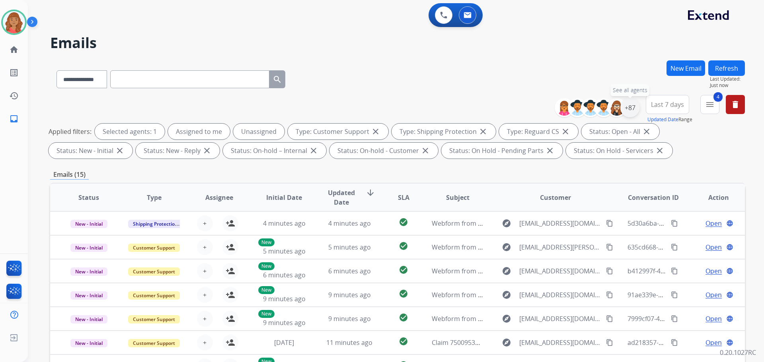
click at [628, 111] on div "+87" at bounding box center [629, 107] width 19 height 19
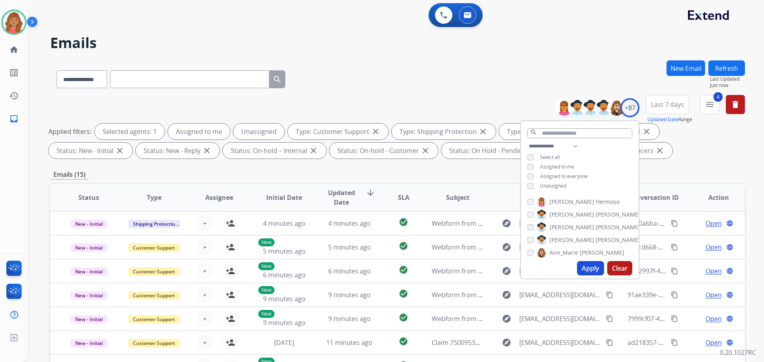
click at [528, 182] on div "**********" at bounding box center [580, 167] width 118 height 51
click at [592, 272] on button "Apply" at bounding box center [590, 268] width 27 height 14
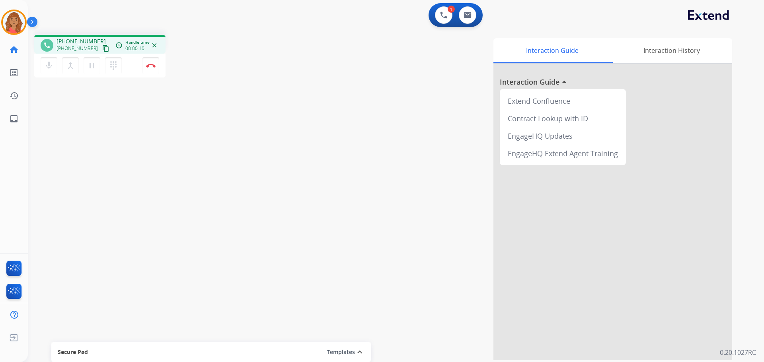
click at [102, 49] on mat-icon "content_copy" at bounding box center [105, 48] width 7 height 7
click at [149, 67] on img at bounding box center [151, 66] width 10 height 4
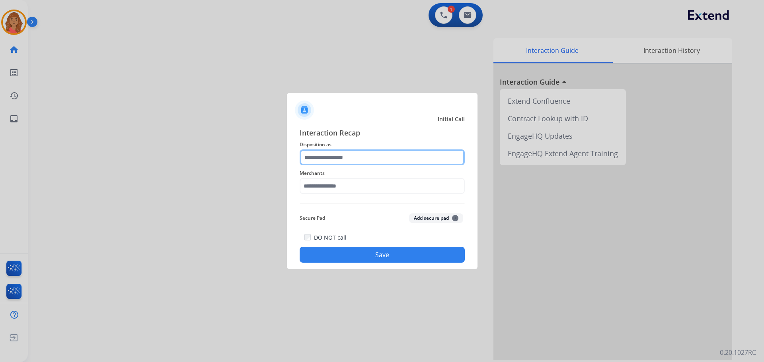
drag, startPoint x: 332, startPoint y: 161, endPoint x: 328, endPoint y: 160, distance: 4.1
click at [329, 161] on input "text" at bounding box center [382, 158] width 165 height 16
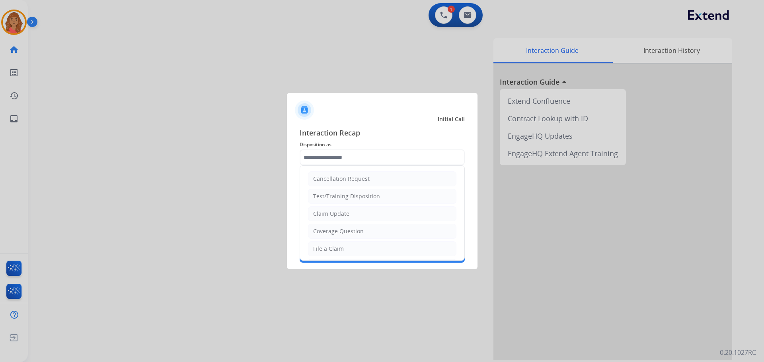
click at [329, 245] on div "File a Claim" at bounding box center [328, 249] width 31 height 8
type input "**********"
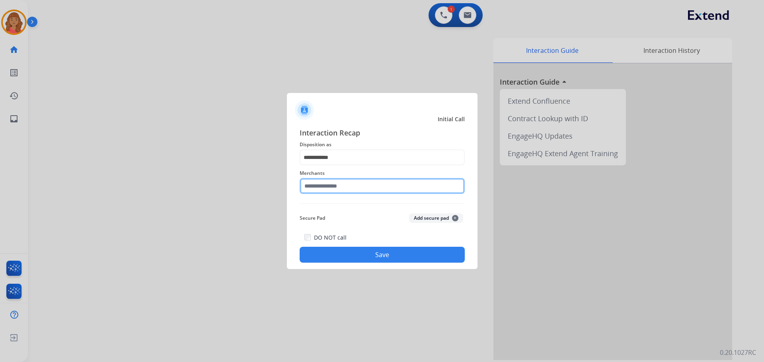
click at [326, 184] on input "text" at bounding box center [382, 186] width 165 height 16
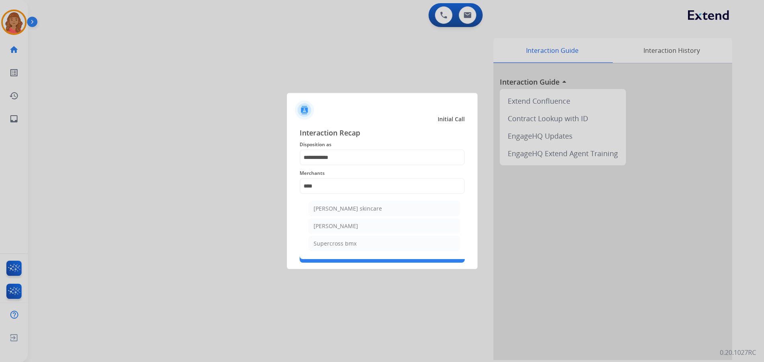
click at [332, 224] on div "[PERSON_NAME]" at bounding box center [336, 226] width 45 height 8
type input "**********"
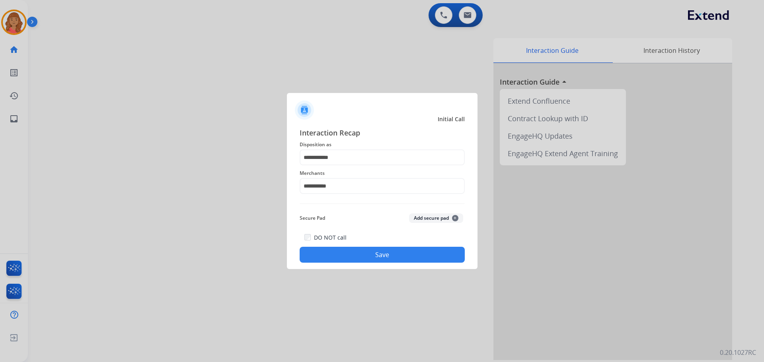
click at [350, 253] on button "Save" at bounding box center [382, 255] width 165 height 16
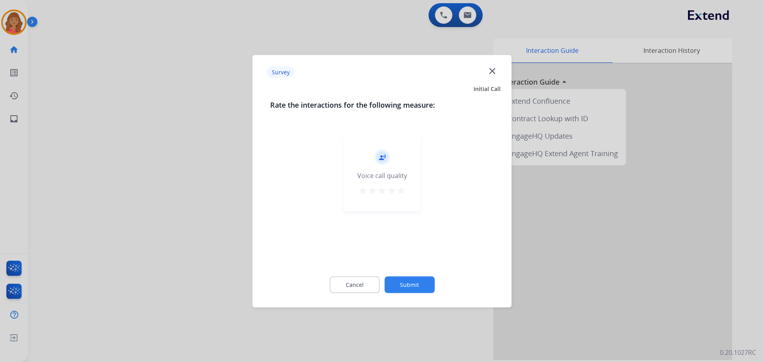
drag, startPoint x: 390, startPoint y: 191, endPoint x: 396, endPoint y: 193, distance: 5.9
click at [391, 192] on mat-icon "star" at bounding box center [392, 191] width 10 height 10
drag, startPoint x: 401, startPoint y: 192, endPoint x: 403, endPoint y: 209, distance: 17.6
click at [401, 193] on mat-icon "star" at bounding box center [401, 191] width 10 height 10
click at [413, 292] on button "Submit" at bounding box center [409, 285] width 50 height 17
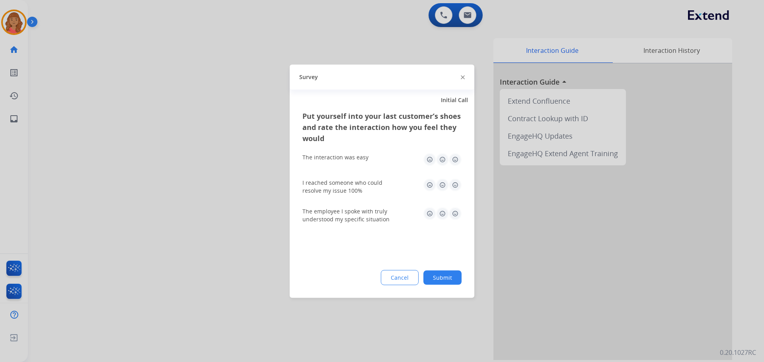
click at [454, 161] on img at bounding box center [455, 159] width 13 height 13
drag, startPoint x: 452, startPoint y: 182, endPoint x: 457, endPoint y: 187, distance: 7.6
click at [452, 183] on img at bounding box center [455, 185] width 13 height 13
drag, startPoint x: 455, startPoint y: 209, endPoint x: 446, endPoint y: 227, distance: 20.5
click at [455, 209] on img at bounding box center [455, 213] width 13 height 13
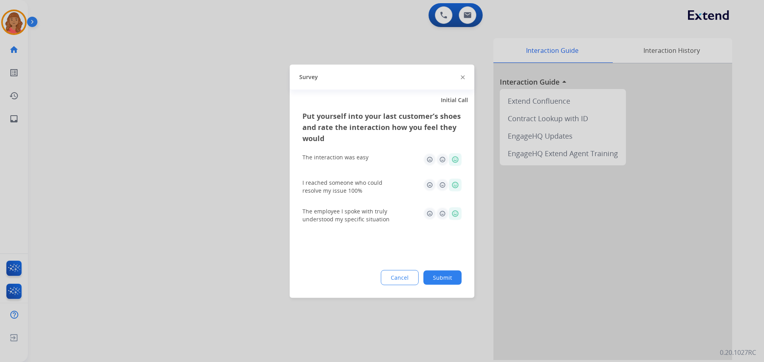
drag, startPoint x: 437, startPoint y: 277, endPoint x: 425, endPoint y: 323, distance: 48.2
click at [437, 279] on button "Submit" at bounding box center [442, 278] width 38 height 14
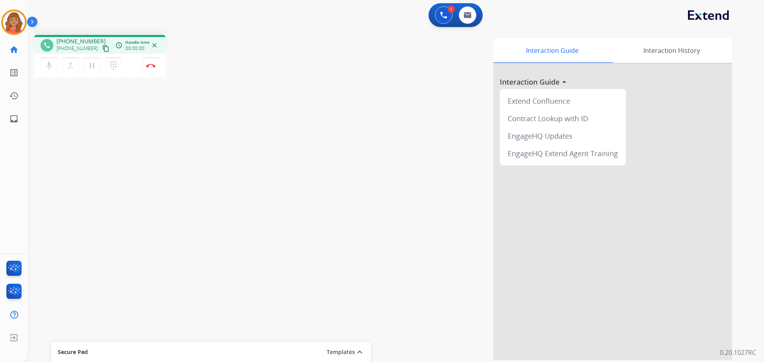
click at [102, 47] on mat-icon "content_copy" at bounding box center [105, 48] width 7 height 7
click at [151, 64] on img at bounding box center [151, 66] width 10 height 4
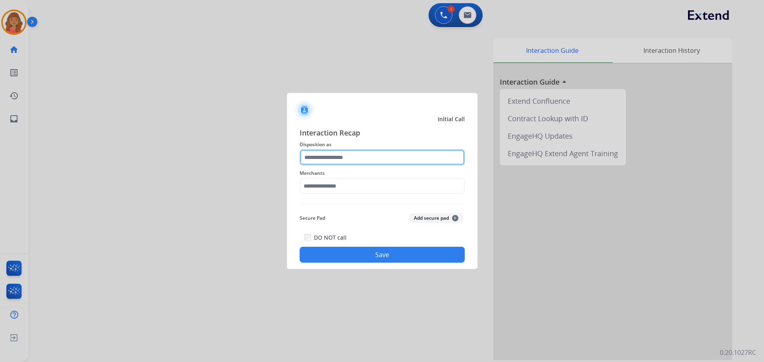
click at [328, 158] on input "text" at bounding box center [382, 158] width 165 height 16
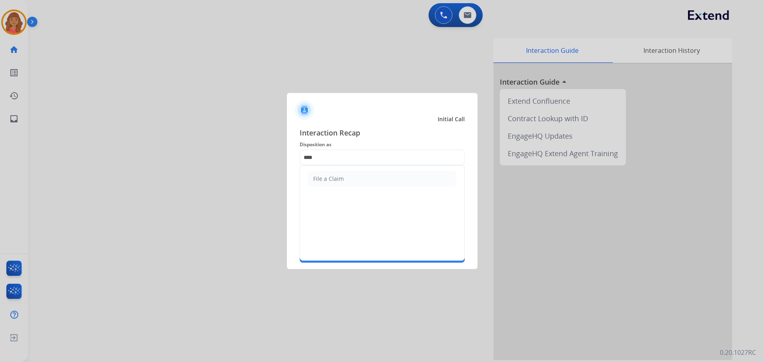
click at [333, 174] on li "File a Claim" at bounding box center [382, 179] width 148 height 15
type input "**********"
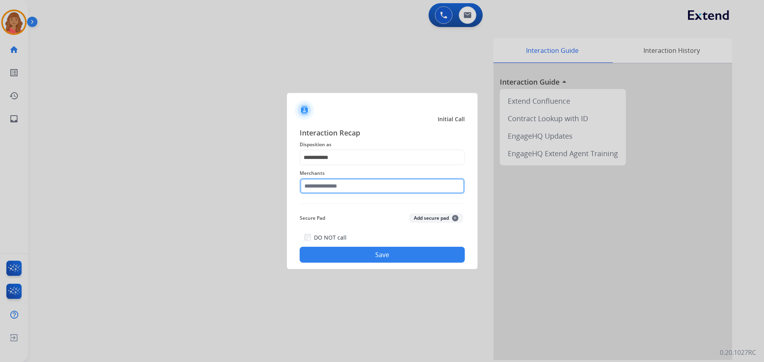
click at [331, 188] on input "text" at bounding box center [382, 186] width 165 height 16
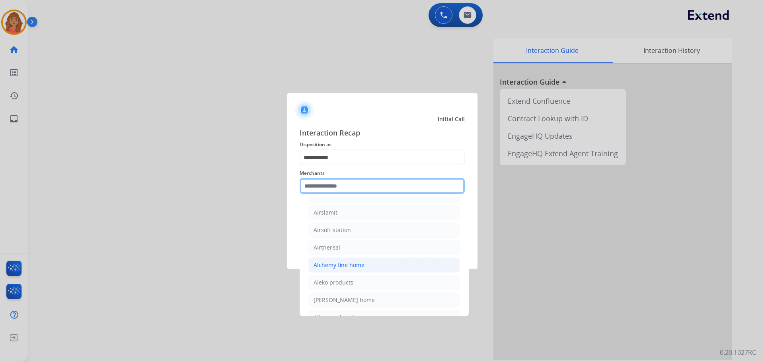
scroll to position [438, 0]
click at [317, 190] on input "text" at bounding box center [382, 186] width 165 height 16
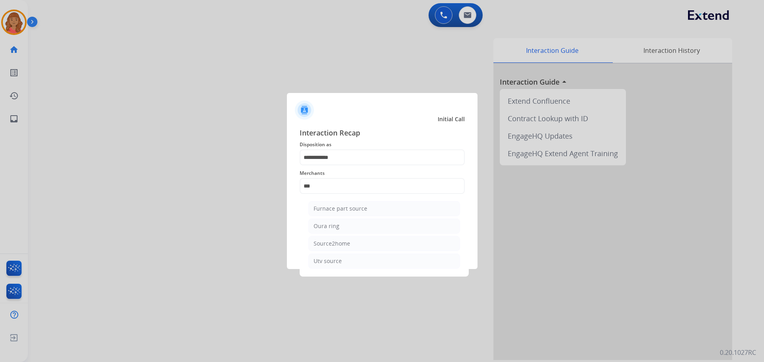
click at [335, 227] on div "Oura ring" at bounding box center [327, 226] width 26 height 8
type input "*********"
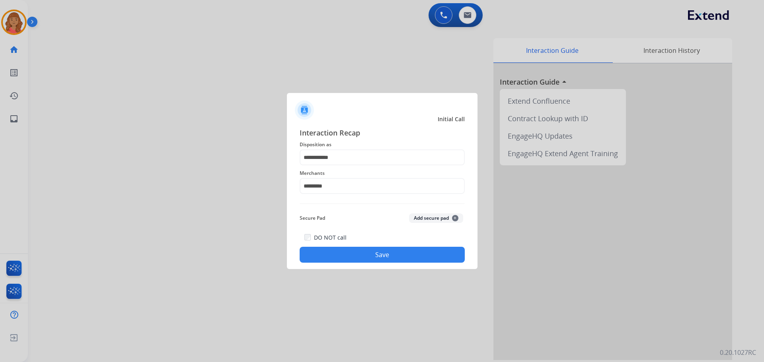
click at [344, 257] on button "Save" at bounding box center [382, 255] width 165 height 16
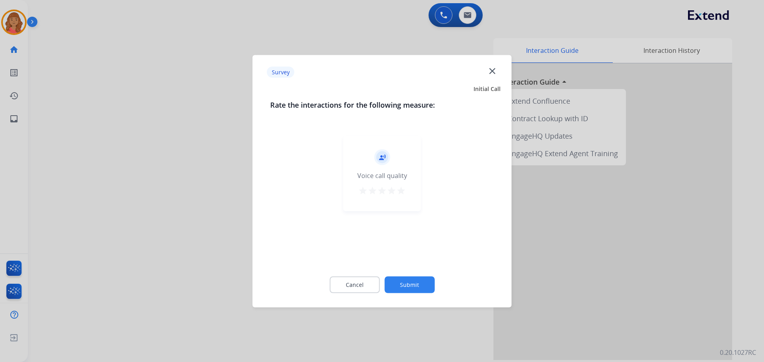
click at [398, 190] on mat-icon "star" at bounding box center [401, 191] width 10 height 10
click at [421, 286] on button "Submit" at bounding box center [409, 285] width 50 height 17
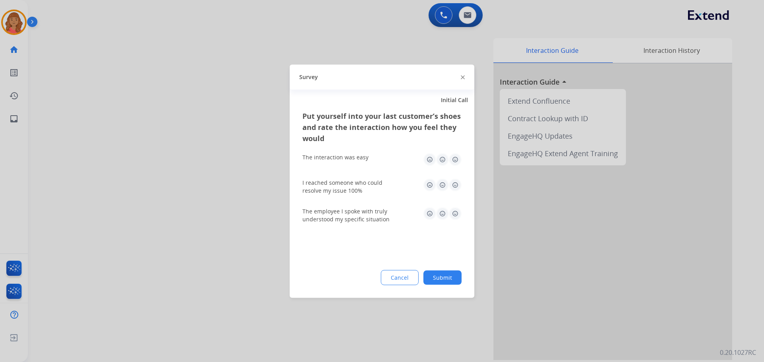
drag, startPoint x: 452, startPoint y: 162, endPoint x: 454, endPoint y: 172, distance: 9.8
click at [452, 162] on img at bounding box center [455, 159] width 13 height 13
click at [458, 191] on img at bounding box center [455, 185] width 13 height 13
click at [452, 216] on img at bounding box center [455, 213] width 13 height 13
click at [449, 283] on button "Submit" at bounding box center [442, 278] width 38 height 14
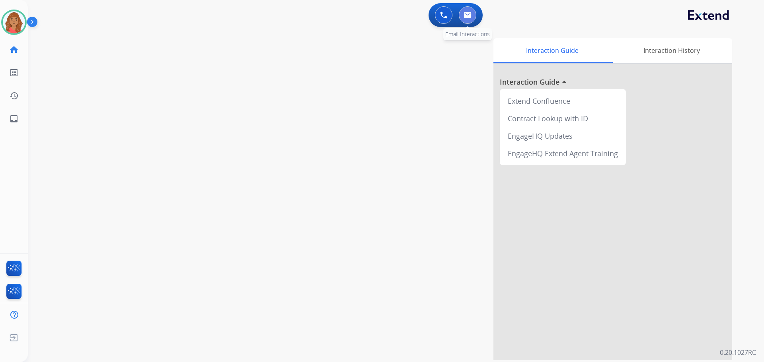
click at [465, 17] on img at bounding box center [468, 15] width 8 height 6
select select "**********"
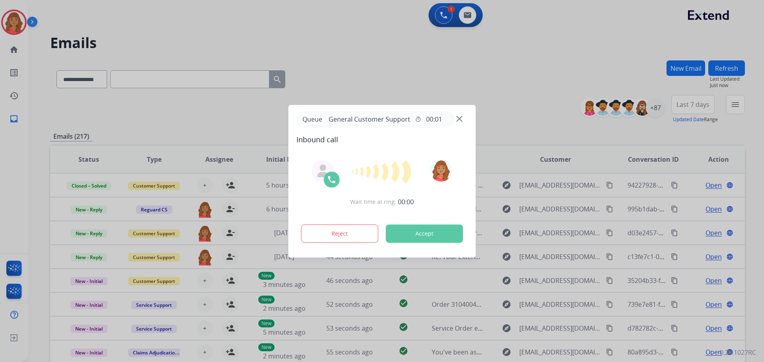
drag, startPoint x: 731, startPoint y: 107, endPoint x: 717, endPoint y: 116, distance: 16.2
click at [731, 107] on div at bounding box center [382, 181] width 764 height 362
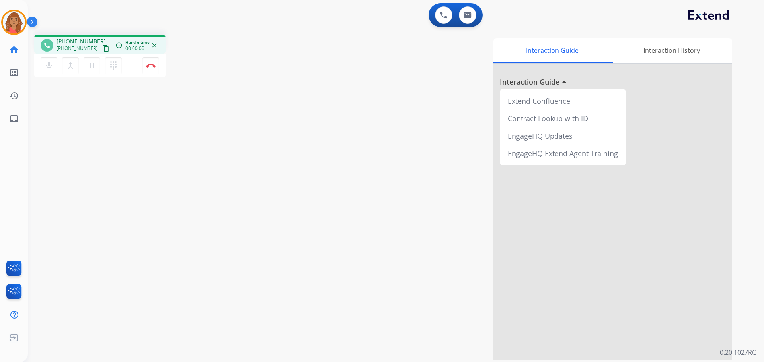
click at [102, 51] on mat-icon "content_copy" at bounding box center [105, 48] width 7 height 7
click at [90, 65] on mat-icon "pause" at bounding box center [92, 66] width 10 height 10
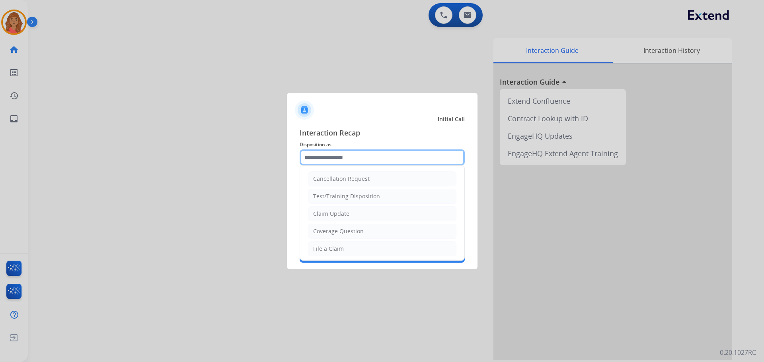
click at [407, 162] on input "text" at bounding box center [382, 158] width 165 height 16
drag, startPoint x: 334, startPoint y: 230, endPoint x: 334, endPoint y: 210, distance: 20.3
click at [335, 230] on li "Other" at bounding box center [382, 229] width 148 height 15
type input "*****"
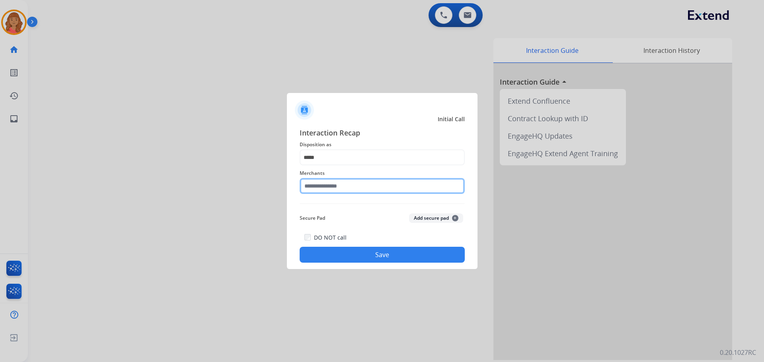
click at [334, 188] on input "text" at bounding box center [382, 186] width 165 height 16
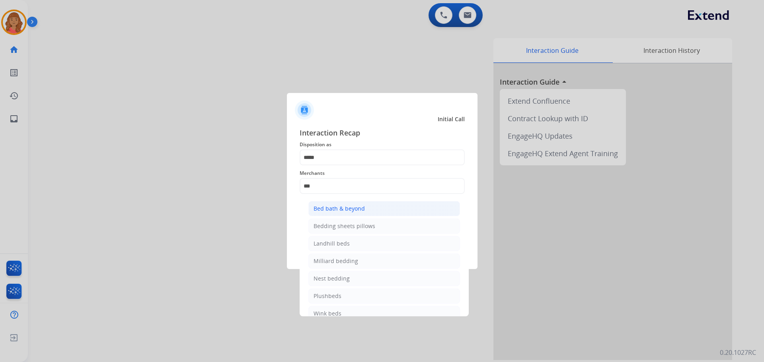
click at [335, 205] on div "Bed bath & beyond" at bounding box center [339, 209] width 51 height 8
type input "**********"
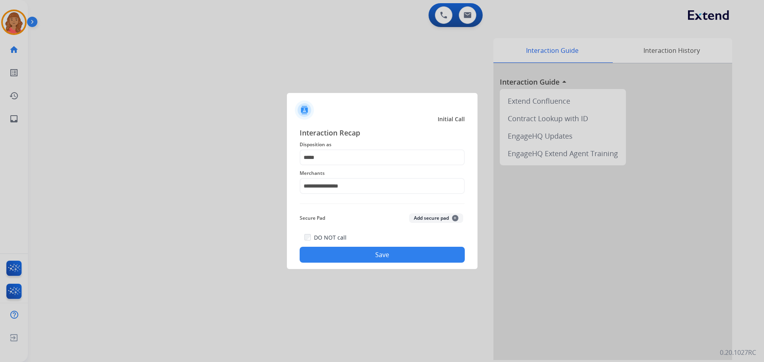
click at [361, 256] on button "Save" at bounding box center [382, 255] width 165 height 16
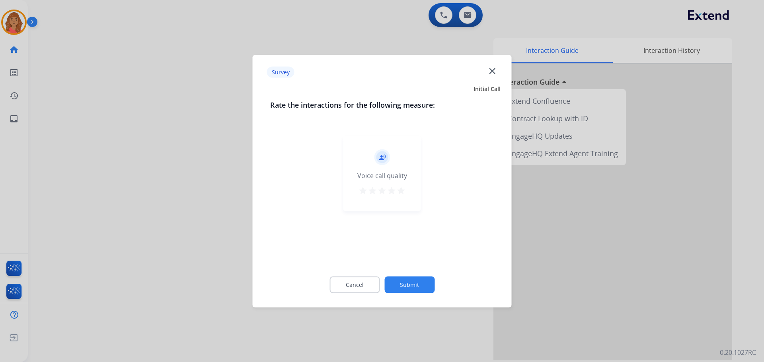
click at [398, 190] on mat-icon "star" at bounding box center [401, 191] width 10 height 10
click at [401, 272] on div "Cancel Submit" at bounding box center [382, 285] width 224 height 36
click at [397, 282] on button "Submit" at bounding box center [409, 285] width 50 height 17
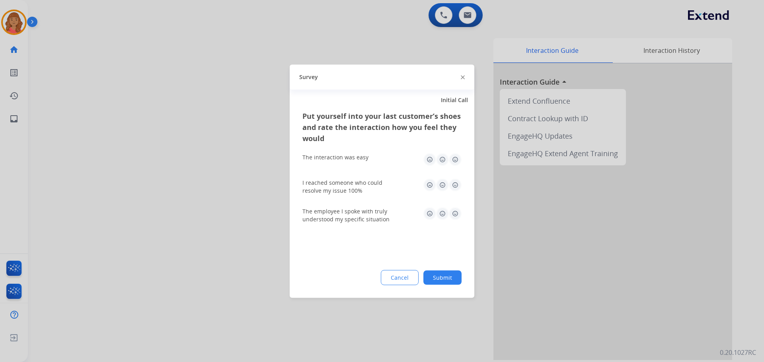
click at [456, 160] on img at bounding box center [455, 159] width 13 height 13
click at [455, 183] on img at bounding box center [455, 185] width 13 height 13
click at [452, 213] on img at bounding box center [455, 213] width 13 height 13
click at [450, 275] on button "Submit" at bounding box center [442, 278] width 38 height 14
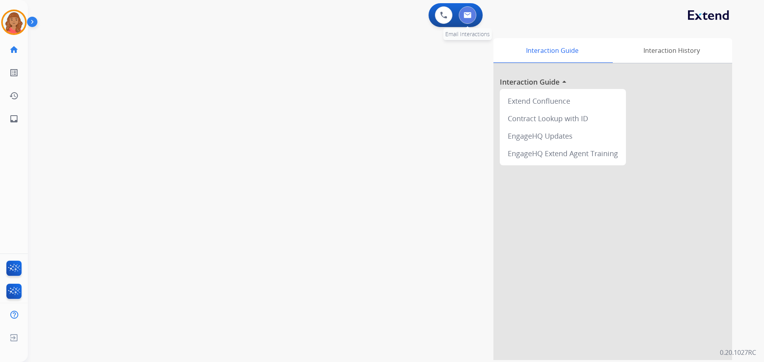
click at [462, 17] on button at bounding box center [468, 15] width 18 height 18
select select "**********"
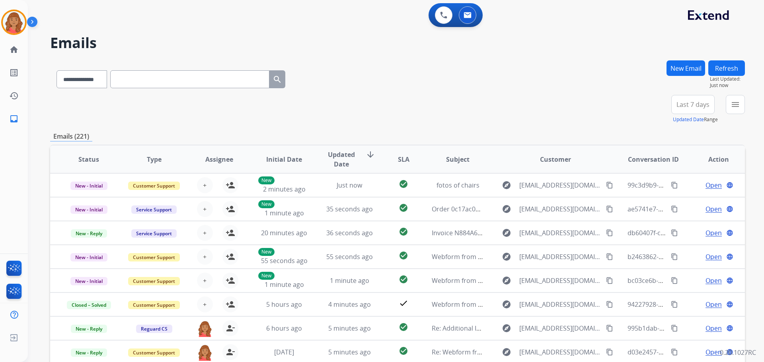
scroll to position [1, 0]
drag, startPoint x: 733, startPoint y: 103, endPoint x: 727, endPoint y: 109, distance: 8.4
click at [734, 105] on mat-icon "menu" at bounding box center [736, 105] width 10 height 10
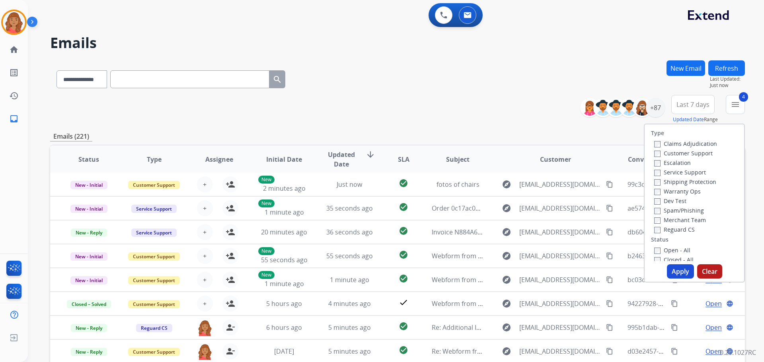
click at [679, 271] on button "Apply" at bounding box center [680, 272] width 27 height 14
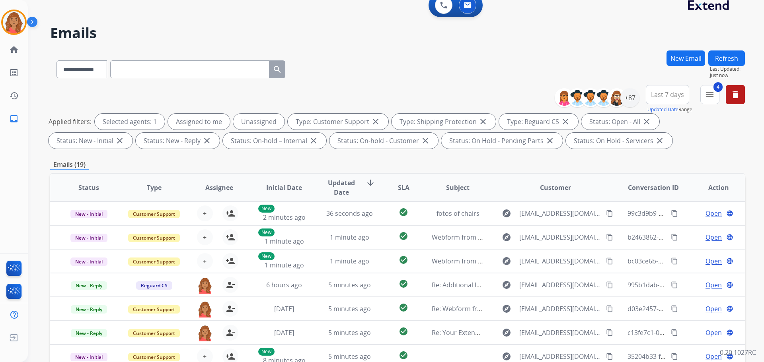
scroll to position [9, 0]
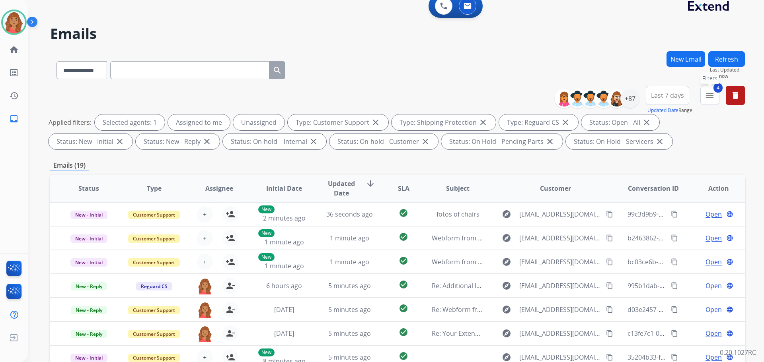
click at [714, 95] on mat-icon "menu" at bounding box center [710, 96] width 10 height 10
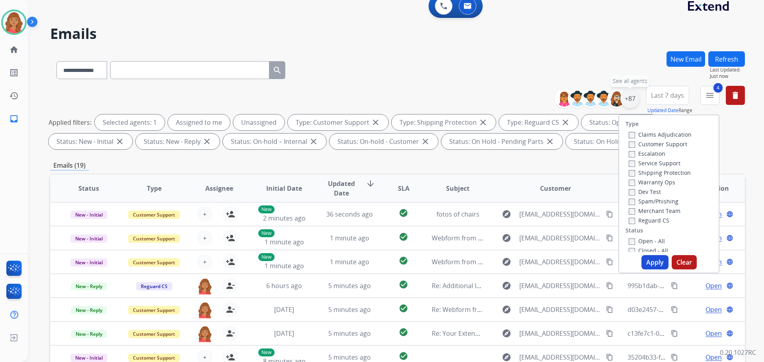
click at [631, 105] on div "+87" at bounding box center [629, 98] width 19 height 19
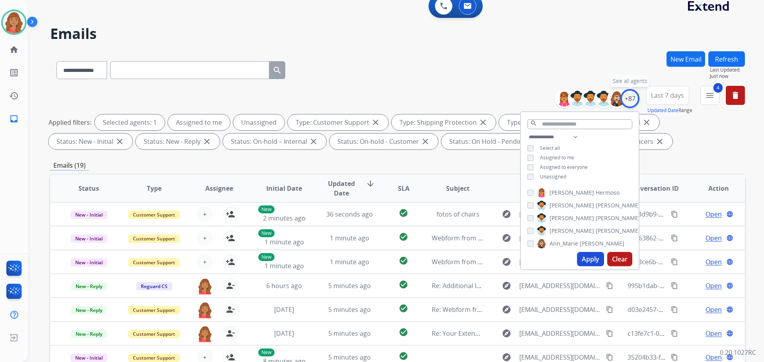
click at [626, 104] on div "+87" at bounding box center [629, 98] width 19 height 19
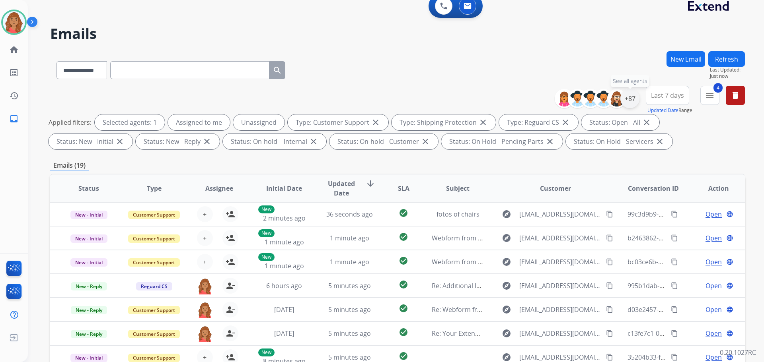
click at [626, 99] on div "+87" at bounding box center [629, 98] width 19 height 19
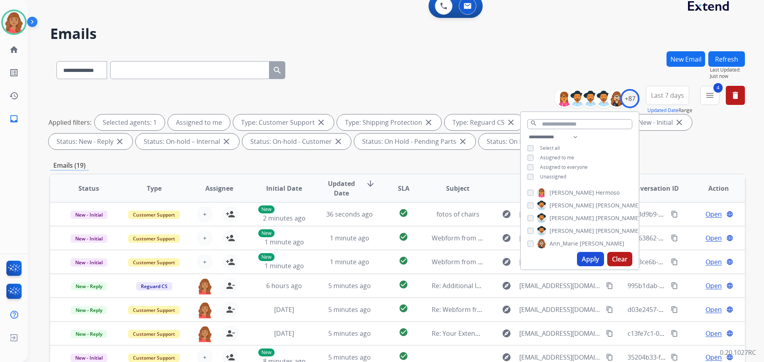
click at [583, 255] on button "Apply" at bounding box center [590, 259] width 27 height 14
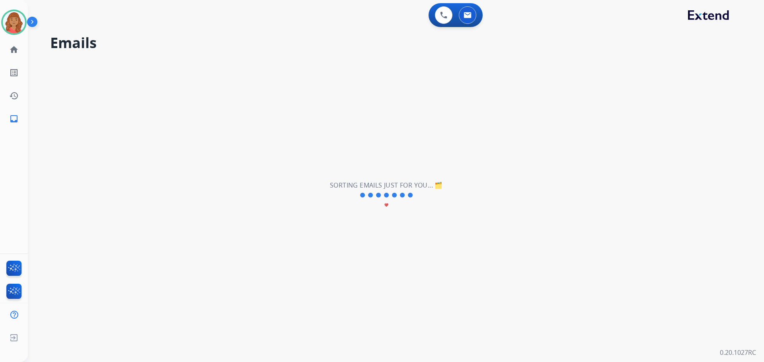
scroll to position [0, 0]
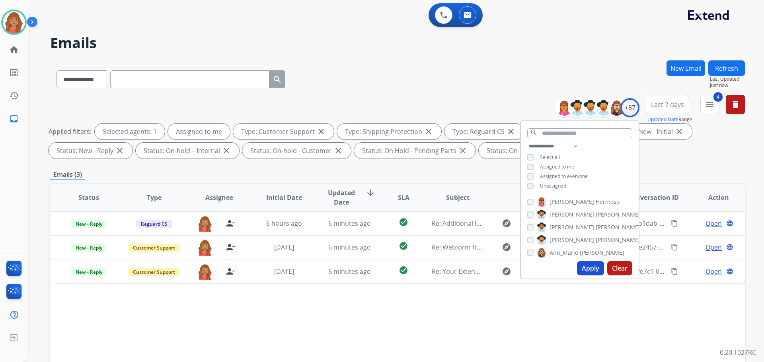
click at [361, 82] on div "**********" at bounding box center [397, 77] width 695 height 35
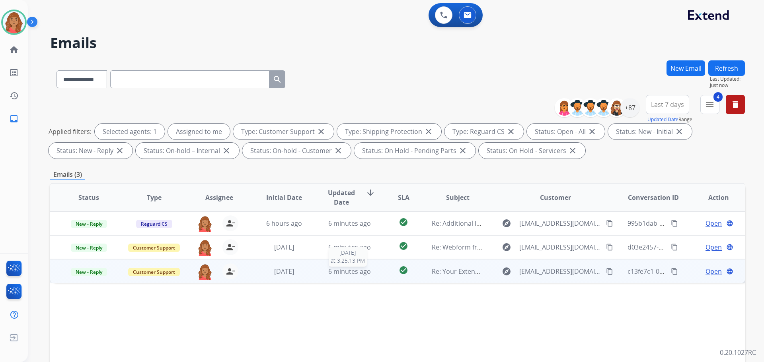
click at [324, 269] on div "6 minutes ago" at bounding box center [350, 272] width 52 height 10
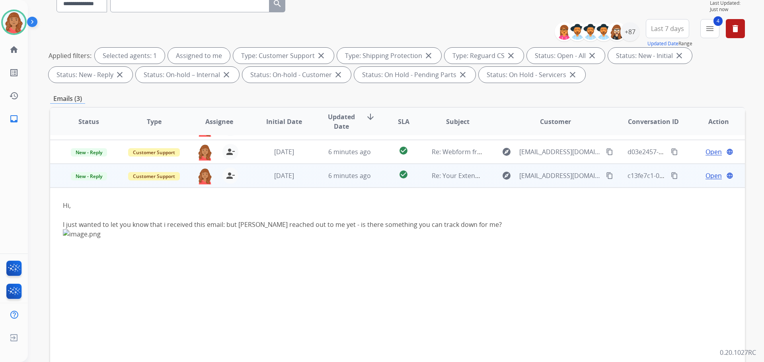
scroll to position [80, 0]
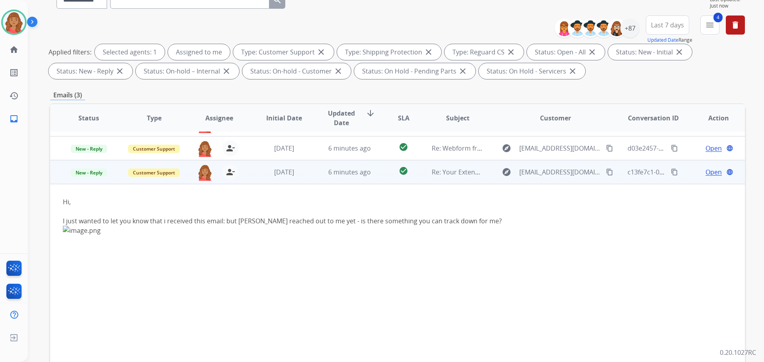
click at [82, 228] on img at bounding box center [175, 282] width 224 height 112
click at [711, 169] on span "Open" at bounding box center [714, 173] width 16 height 10
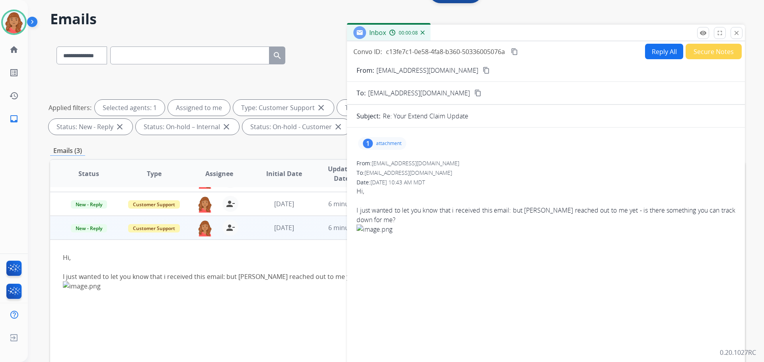
scroll to position [0, 0]
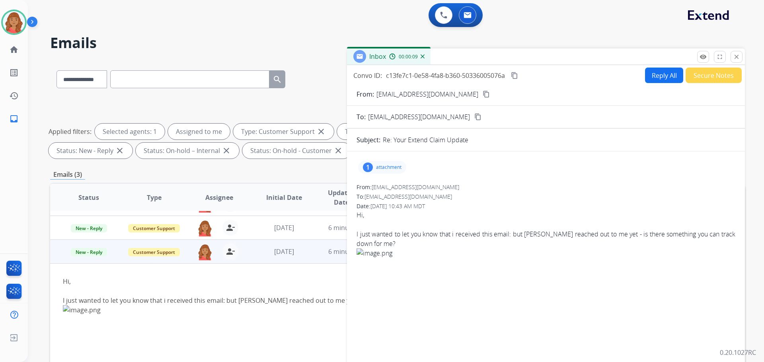
click at [483, 94] on mat-icon "content_copy" at bounding box center [486, 94] width 7 height 7
click at [11, 29] on img at bounding box center [14, 22] width 22 height 22
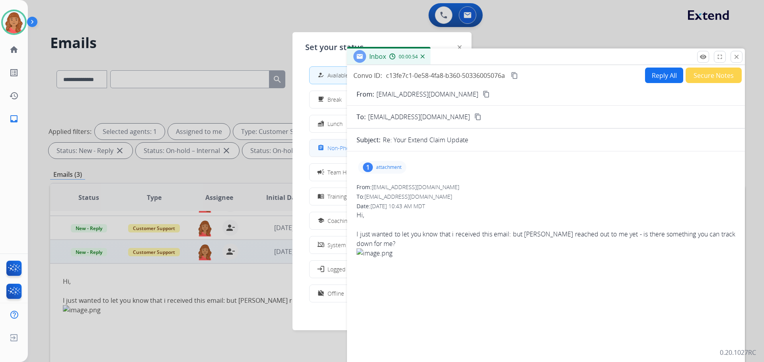
click at [326, 145] on div "assignment" at bounding box center [322, 148] width 12 height 10
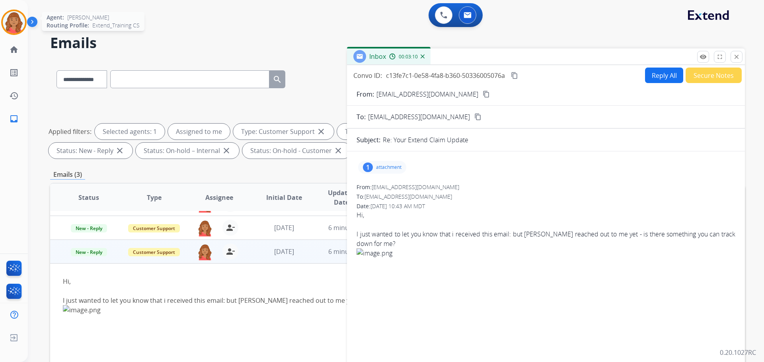
click at [18, 19] on img at bounding box center [14, 22] width 22 height 22
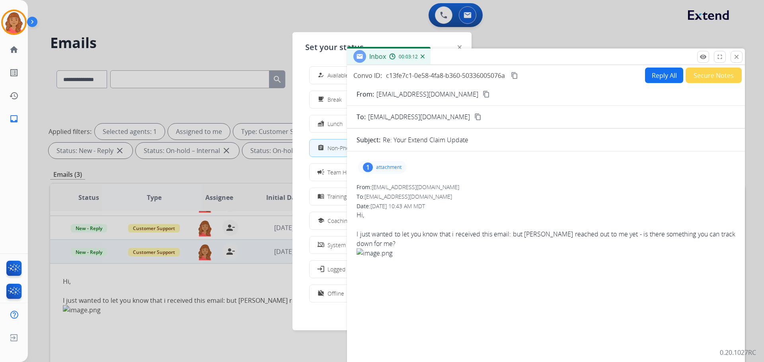
click at [328, 78] on div "how_to_reg Available" at bounding box center [332, 75] width 33 height 10
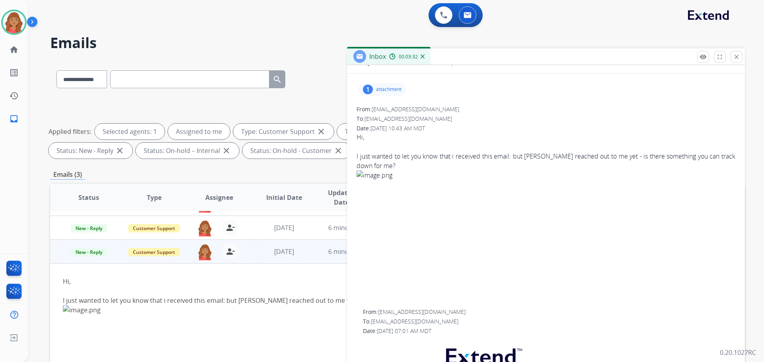
scroll to position [80, 0]
drag, startPoint x: 734, startPoint y: 59, endPoint x: 730, endPoint y: 59, distance: 4.0
click at [734, 59] on mat-icon "close" at bounding box center [736, 56] width 7 height 7
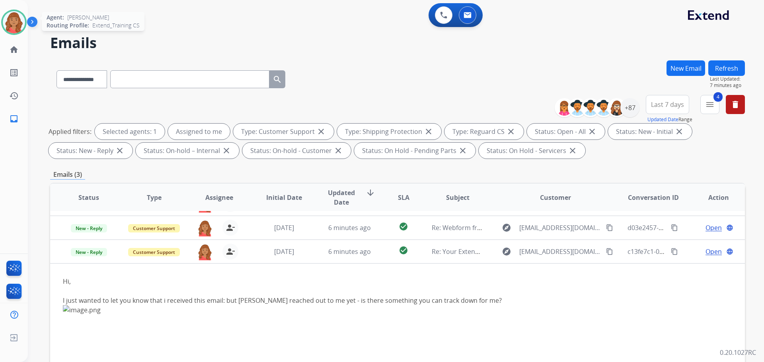
click at [14, 20] on img at bounding box center [14, 22] width 22 height 22
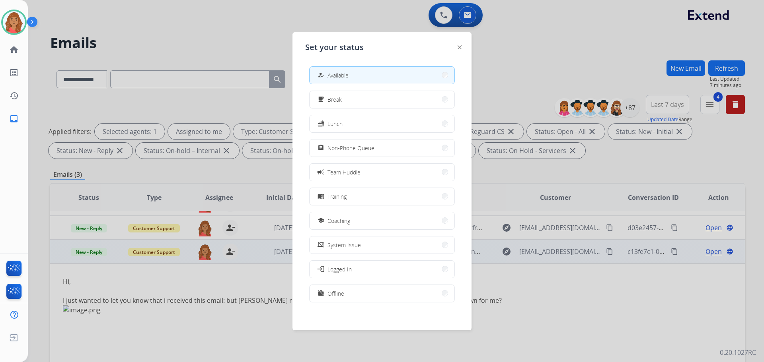
drag, startPoint x: 522, startPoint y: 339, endPoint x: 515, endPoint y: 333, distance: 9.3
click at [522, 340] on div at bounding box center [382, 181] width 764 height 362
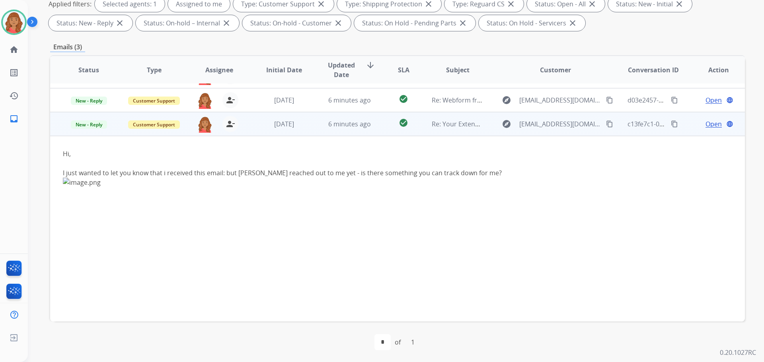
scroll to position [129, 0]
click at [706, 127] on span "Open" at bounding box center [714, 124] width 16 height 10
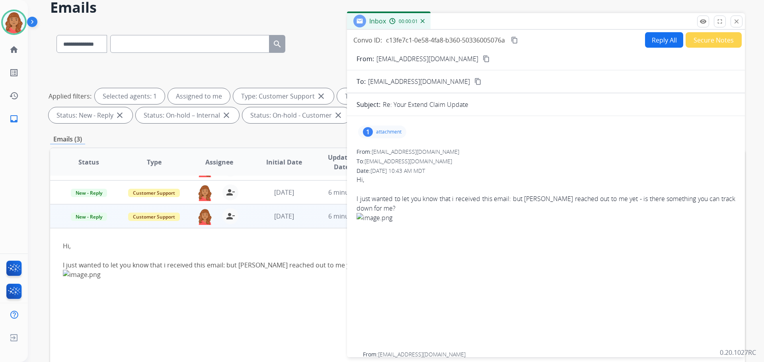
scroll to position [0, 0]
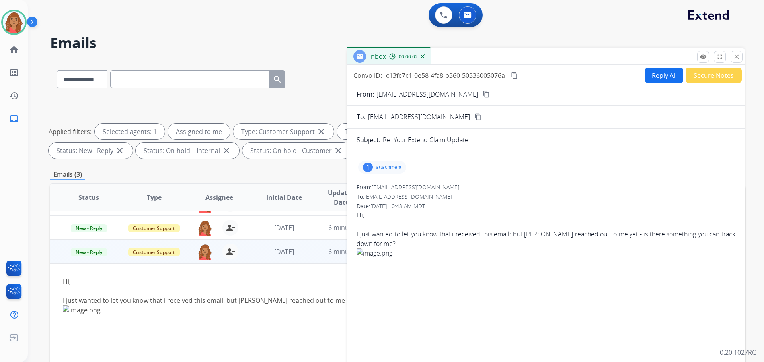
click at [375, 170] on div "1 attachment" at bounding box center [382, 167] width 48 height 13
click at [385, 188] on div at bounding box center [384, 188] width 40 height 28
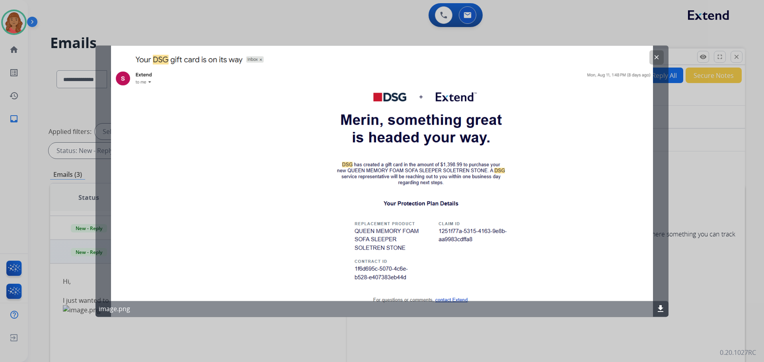
click at [655, 58] on mat-icon "clear" at bounding box center [656, 57] width 7 height 7
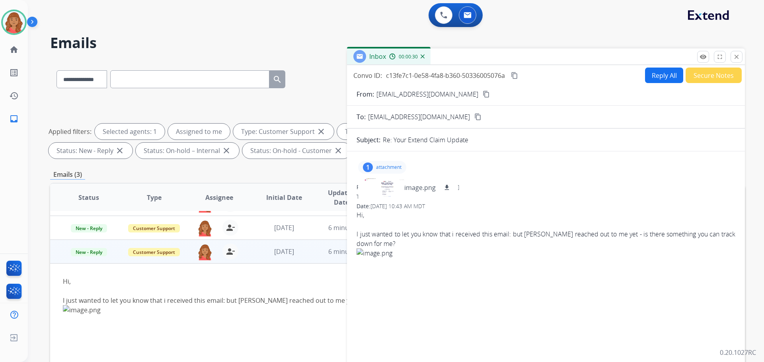
click at [645, 79] on button "Reply All" at bounding box center [664, 76] width 38 height 16
select select "**********"
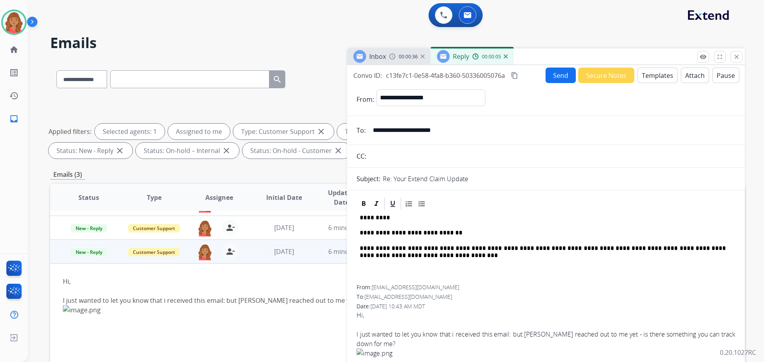
click at [511, 75] on button "content_copy" at bounding box center [515, 76] width 10 height 10
drag, startPoint x: 404, startPoint y: 59, endPoint x: 410, endPoint y: 62, distance: 6.4
click at [406, 60] on span "00:00:47" at bounding box center [408, 57] width 19 height 6
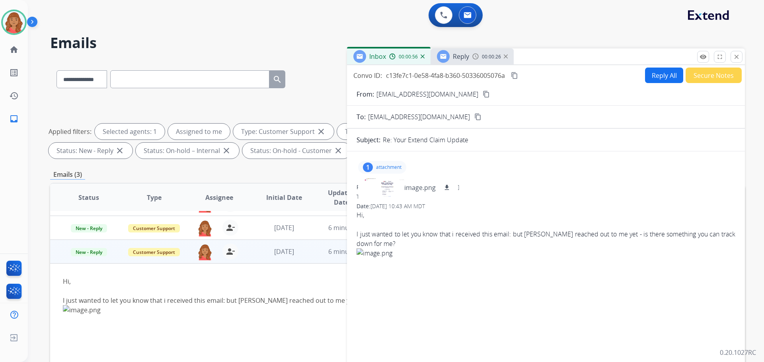
click at [407, 61] on div "Inbox 00:00:56" at bounding box center [389, 57] width 84 height 16
click at [396, 57] on img at bounding box center [392, 56] width 6 height 6
click at [458, 59] on span "Reply" at bounding box center [461, 56] width 16 height 9
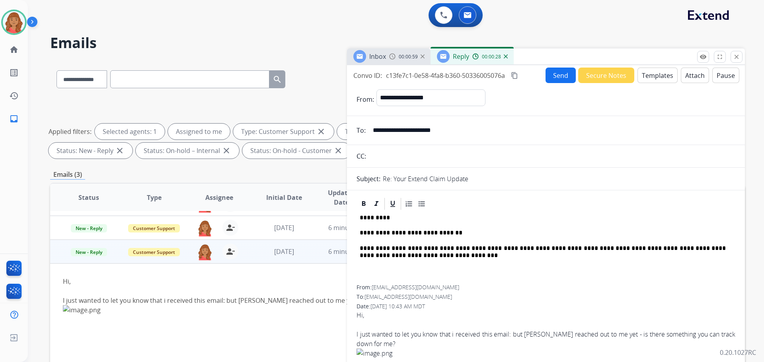
click at [395, 66] on div "**********" at bounding box center [546, 227] width 398 height 325
click at [393, 55] on img at bounding box center [392, 56] width 6 height 6
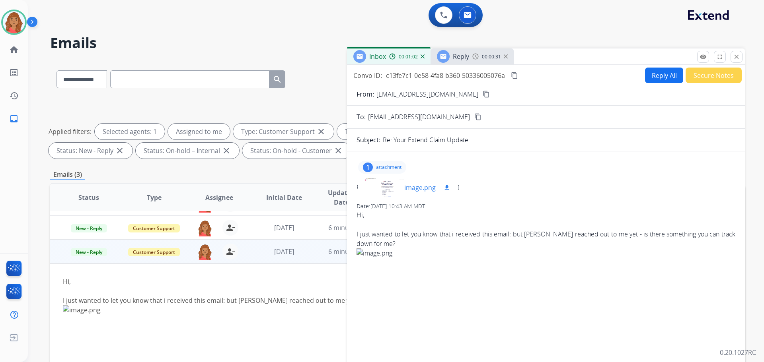
click at [383, 186] on div at bounding box center [384, 188] width 40 height 28
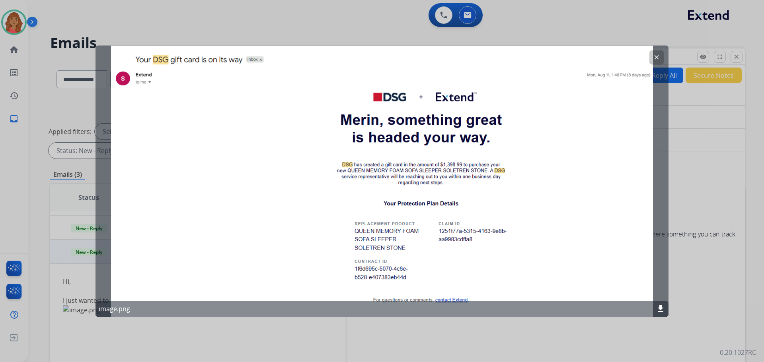
drag, startPoint x: 651, startPoint y: 63, endPoint x: 636, endPoint y: 71, distance: 16.6
click at [650, 63] on button "clear" at bounding box center [656, 57] width 14 height 14
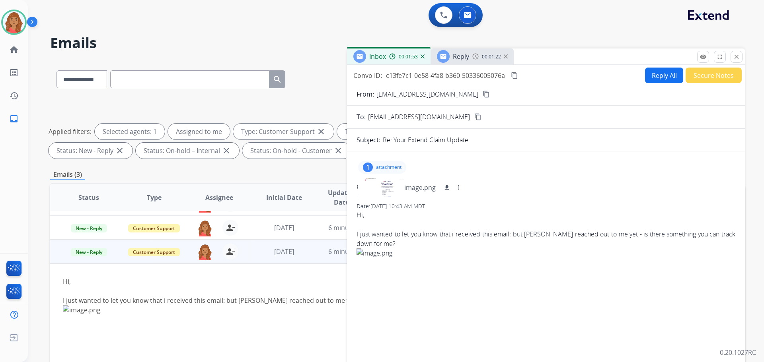
click at [500, 202] on div "From: merinshops2022@gmail.com To: support@extend.com Date: 08/19/2025 - 10:43 …" at bounding box center [546, 281] width 379 height 197
drag, startPoint x: 271, startPoint y: 281, endPoint x: 281, endPoint y: 279, distance: 9.3
click at [272, 281] on div "Hi, I just wanted to let you know that i received this email: but noone reached…" at bounding box center [332, 352] width 539 height 150
drag, startPoint x: 667, startPoint y: 73, endPoint x: 646, endPoint y: 95, distance: 30.7
click at [667, 73] on button "Reply All" at bounding box center [664, 76] width 38 height 16
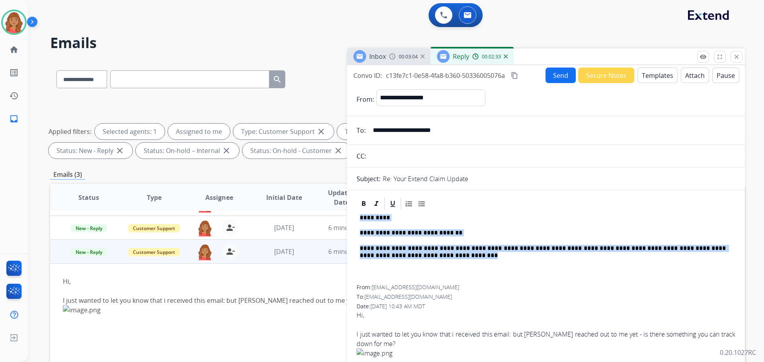
drag, startPoint x: 417, startPoint y: 257, endPoint x: 358, endPoint y: 215, distance: 73.1
click at [358, 215] on div "**********" at bounding box center [546, 248] width 379 height 74
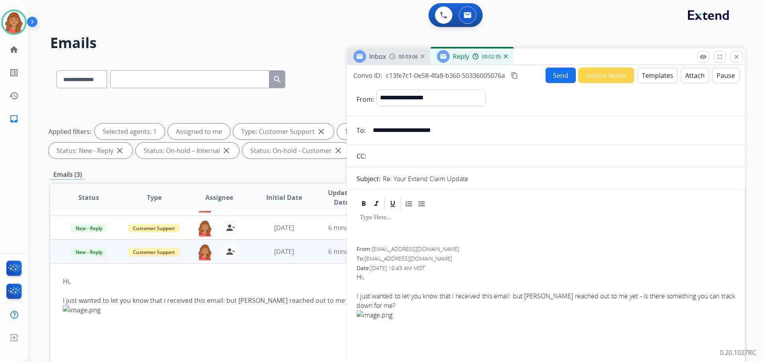
click at [651, 73] on button "Templates" at bounding box center [657, 76] width 40 height 16
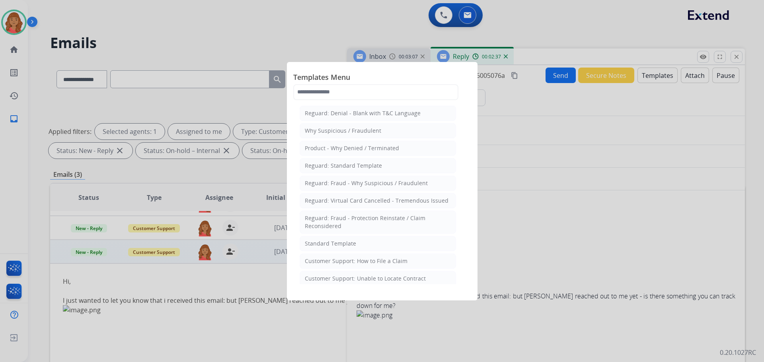
click at [345, 241] on div "Standard Template" at bounding box center [330, 244] width 51 height 8
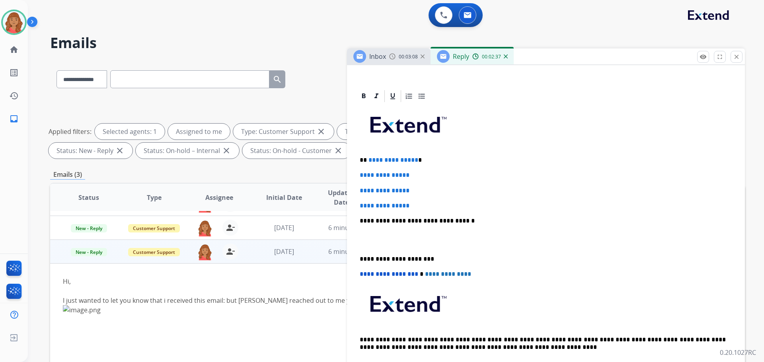
scroll to position [159, 0]
drag, startPoint x: 412, startPoint y: 208, endPoint x: 353, endPoint y: 150, distance: 82.2
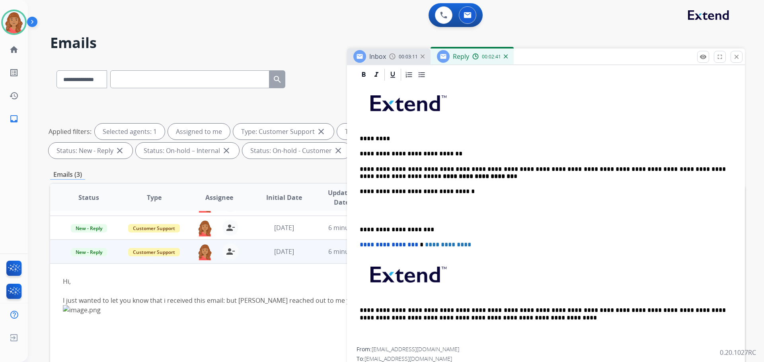
scroll to position [199, 0]
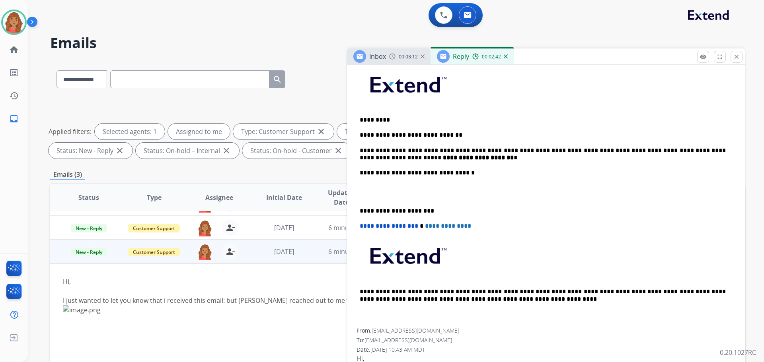
click at [361, 207] on div "**********" at bounding box center [546, 195] width 379 height 265
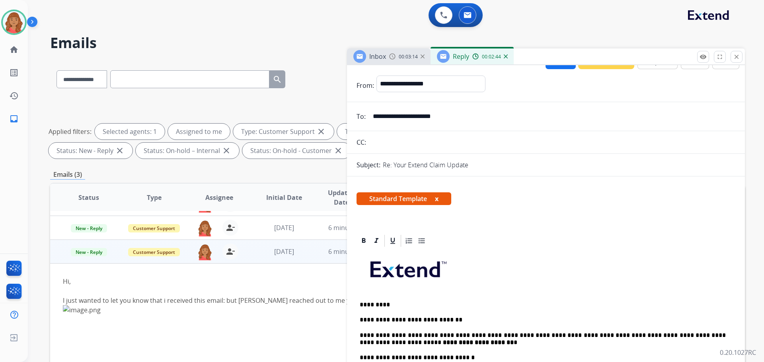
scroll to position [0, 0]
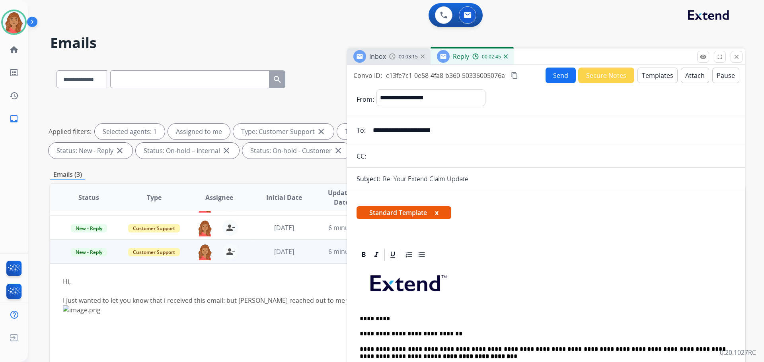
drag, startPoint x: 514, startPoint y: 74, endPoint x: 508, endPoint y: 76, distance: 6.9
click at [514, 74] on mat-icon "content_copy" at bounding box center [514, 75] width 7 height 7
click at [736, 57] on mat-icon "close" at bounding box center [736, 56] width 7 height 7
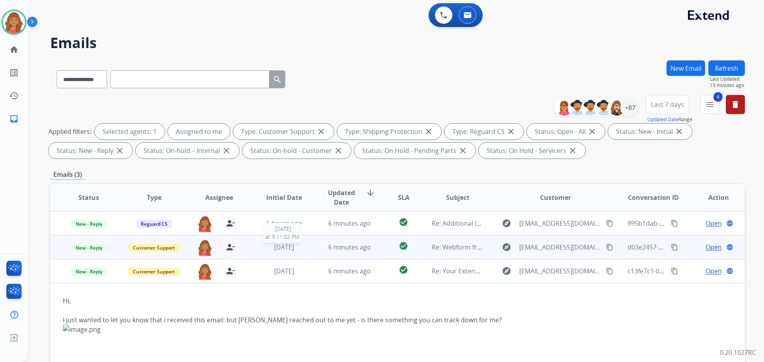
click at [295, 251] on div "[DATE]" at bounding box center [284, 248] width 52 height 10
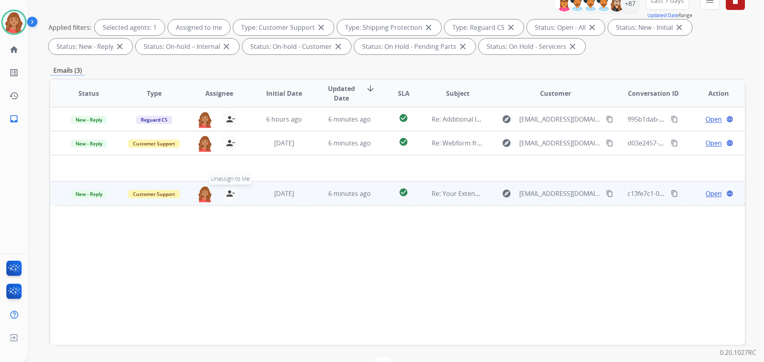
scroll to position [129, 0]
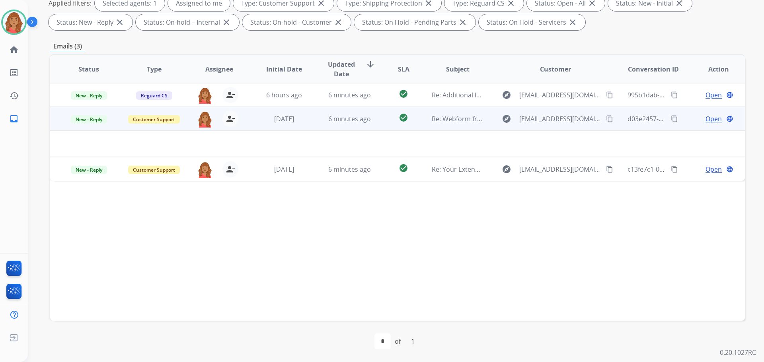
click at [712, 118] on span "Open" at bounding box center [714, 119] width 16 height 10
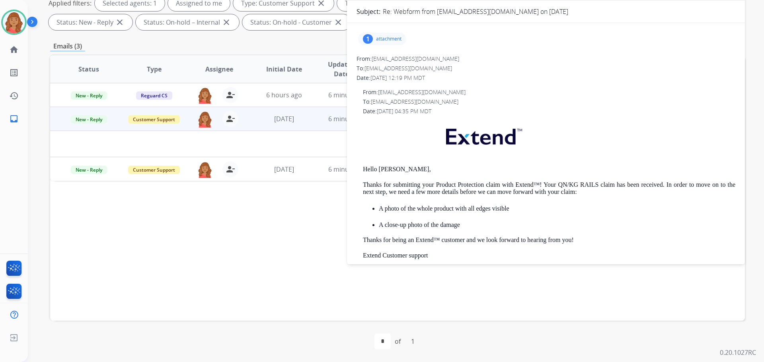
click at [386, 42] on p "attachment" at bounding box center [388, 39] width 25 height 6
click at [386, 62] on div at bounding box center [384, 59] width 40 height 28
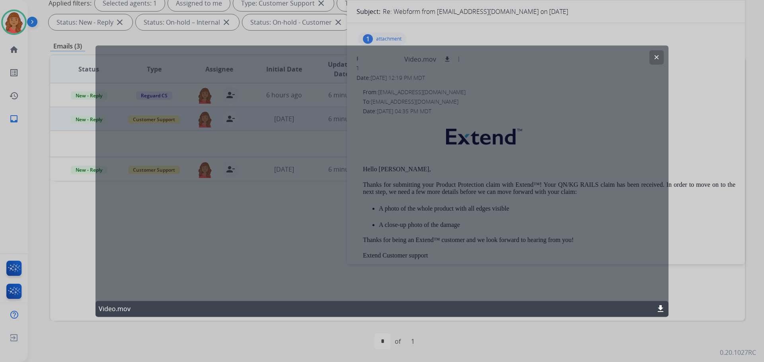
drag, startPoint x: 654, startPoint y: 58, endPoint x: 649, endPoint y: 60, distance: 5.7
click at [655, 58] on mat-icon "clear" at bounding box center [656, 57] width 7 height 7
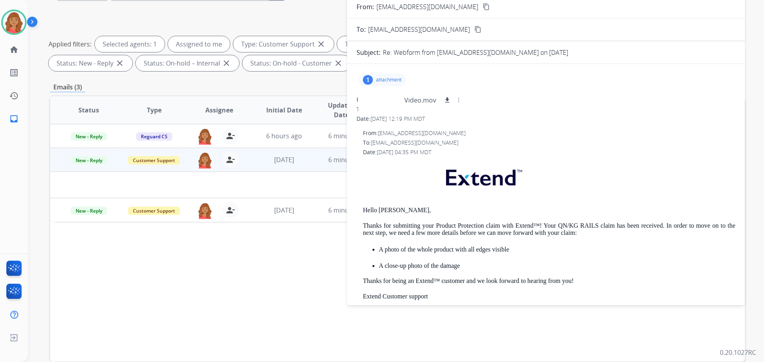
scroll to position [9, 0]
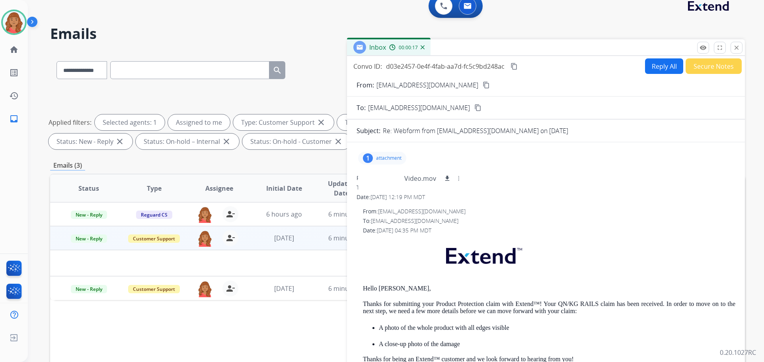
click at [481, 173] on div "1 attachment Video.mov download From: alemart13@gmail.com To: support@extend.co…" at bounding box center [546, 337] width 398 height 377
click at [444, 177] on mat-icon "download" at bounding box center [447, 178] width 7 height 7
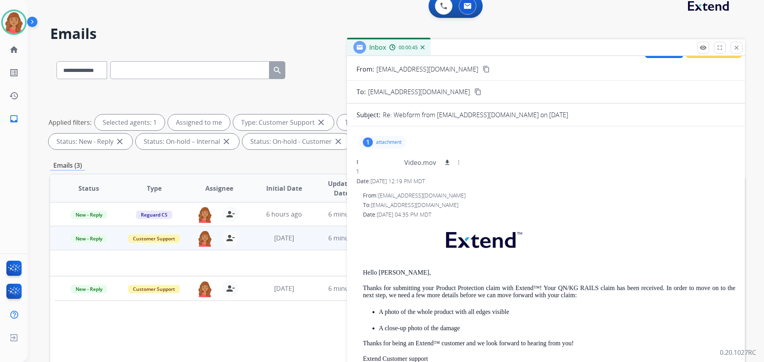
scroll to position [0, 0]
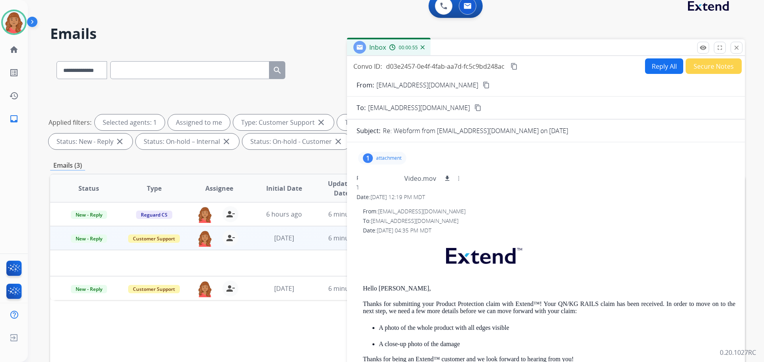
click at [733, 49] on mat-icon "close" at bounding box center [736, 47] width 7 height 7
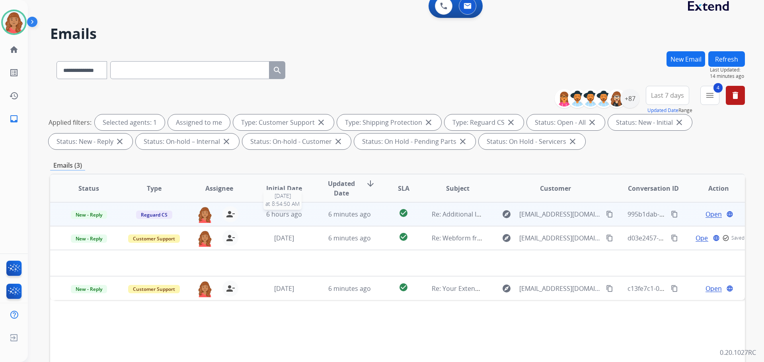
click at [261, 217] on div "6 hours ago" at bounding box center [284, 215] width 52 height 10
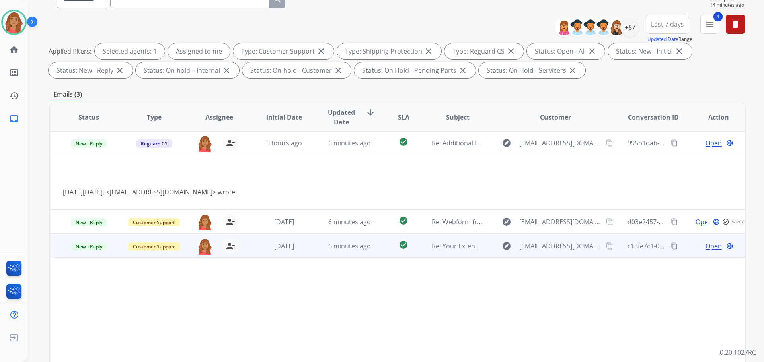
scroll to position [89, 0]
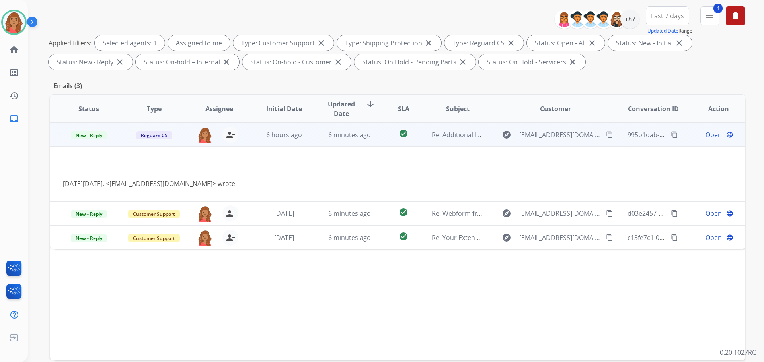
click at [712, 136] on span "Open" at bounding box center [714, 135] width 16 height 10
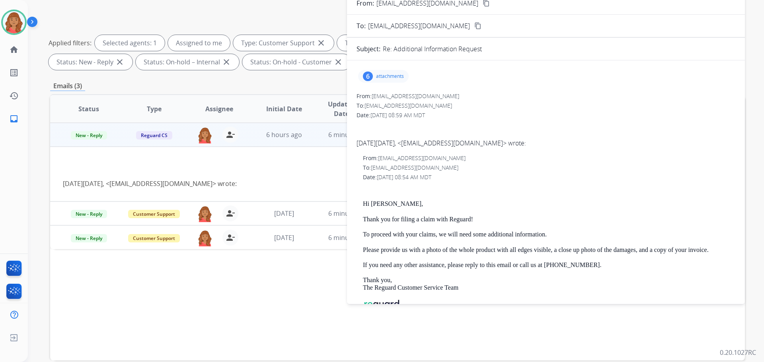
scroll to position [0, 0]
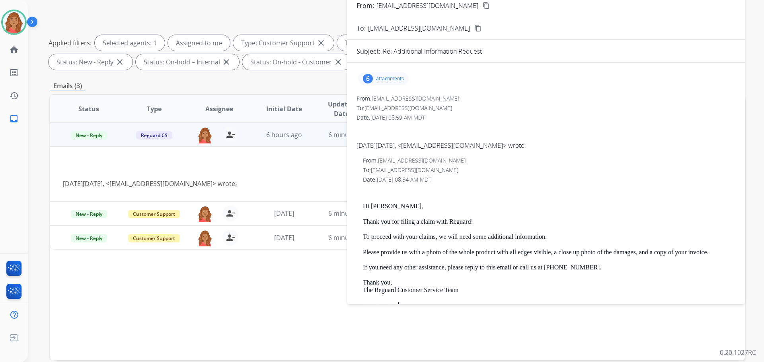
click at [382, 81] on p "attachments" at bounding box center [390, 79] width 28 height 6
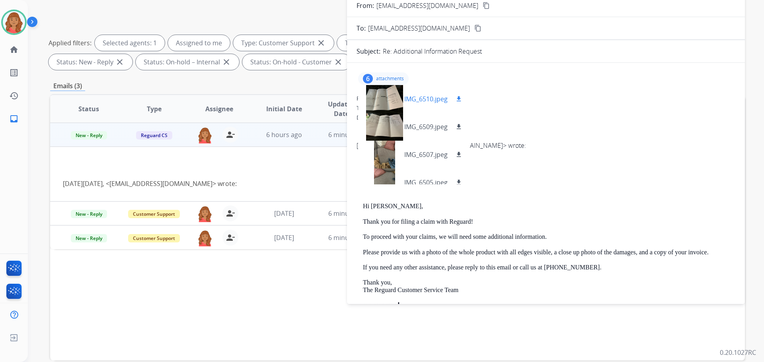
click at [459, 99] on mat-icon "download" at bounding box center [458, 98] width 7 height 7
click at [458, 123] on mat-icon "download" at bounding box center [458, 126] width 7 height 7
click at [456, 153] on button "download" at bounding box center [459, 155] width 10 height 10
click at [459, 182] on mat-icon "download" at bounding box center [458, 182] width 7 height 7
click at [558, 110] on div "To: customerservice@reguardprotection.com" at bounding box center [546, 108] width 379 height 8
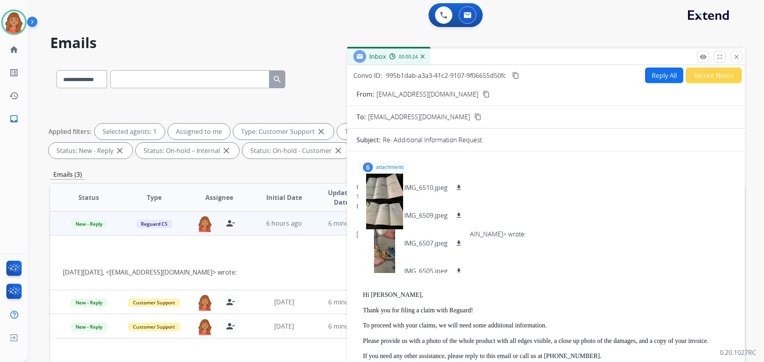
click at [503, 184] on div "From: theaftermath05@gmail.com" at bounding box center [546, 187] width 379 height 8
click at [394, 167] on p "attachments" at bounding box center [390, 167] width 28 height 6
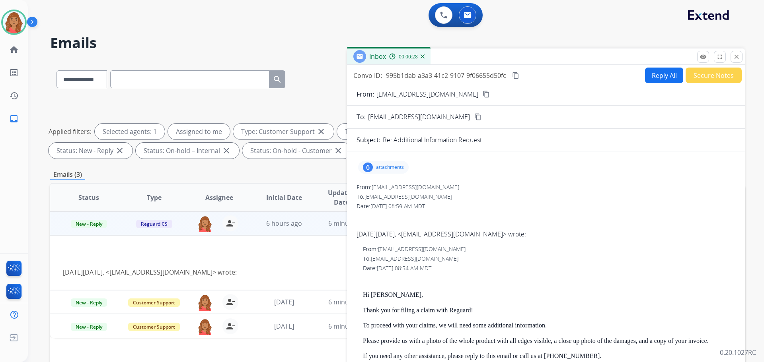
click at [483, 97] on mat-icon "content_copy" at bounding box center [486, 94] width 7 height 7
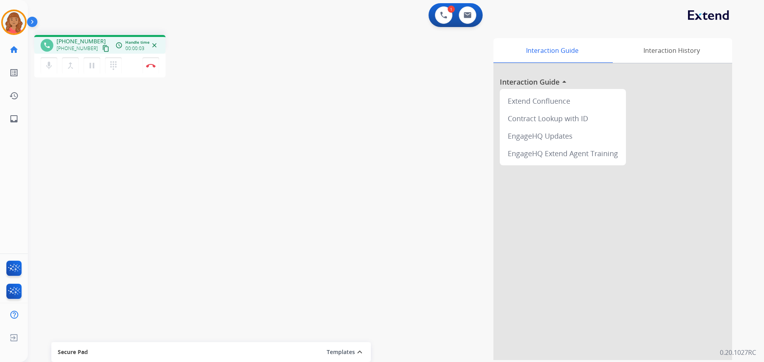
click at [102, 51] on mat-icon "content_copy" at bounding box center [105, 48] width 7 height 7
click at [153, 68] on button "Disconnect" at bounding box center [150, 65] width 17 height 17
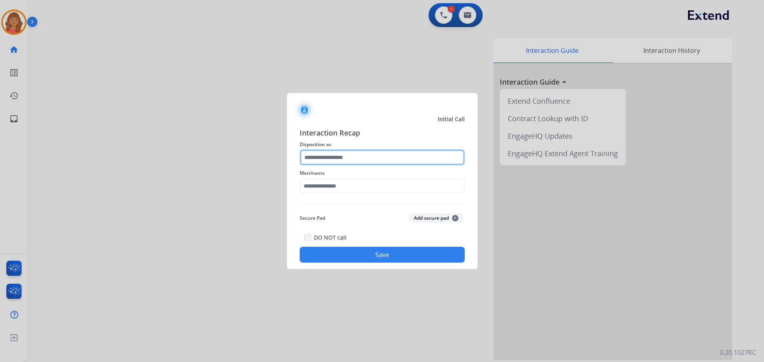
drag, startPoint x: 331, startPoint y: 155, endPoint x: 331, endPoint y: 160, distance: 5.2
click at [331, 157] on input "text" at bounding box center [382, 158] width 165 height 16
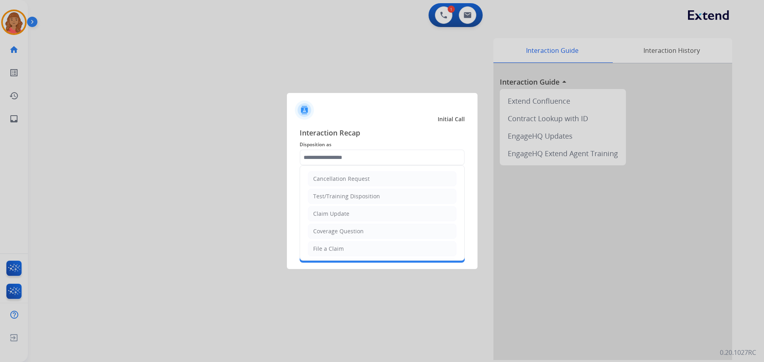
drag, startPoint x: 331, startPoint y: 249, endPoint x: 333, endPoint y: 233, distance: 16.5
click at [332, 248] on div "File a Claim" at bounding box center [328, 249] width 31 height 8
type input "**********"
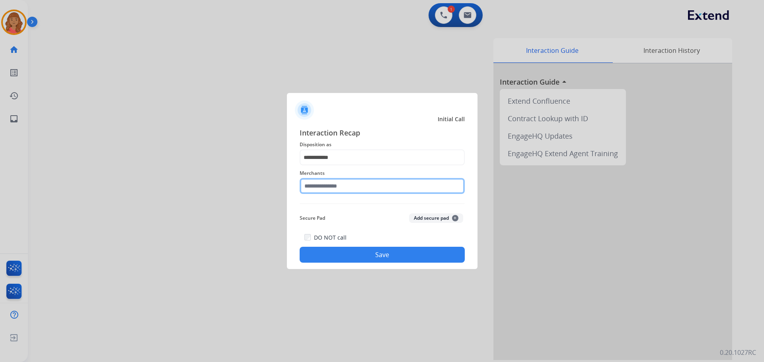
click at [331, 186] on input "text" at bounding box center [382, 186] width 165 height 16
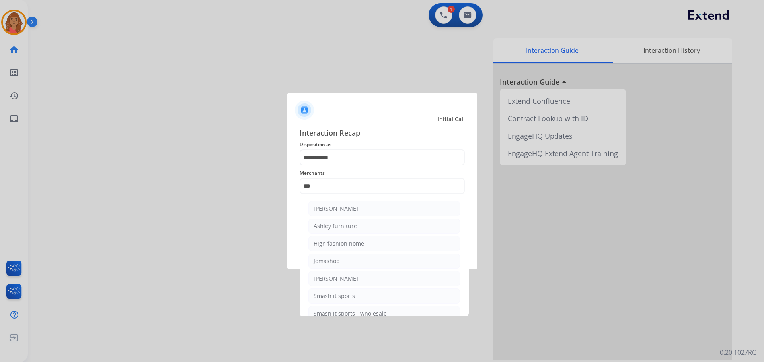
click at [334, 209] on div "[PERSON_NAME]" at bounding box center [336, 209] width 45 height 8
type input "**********"
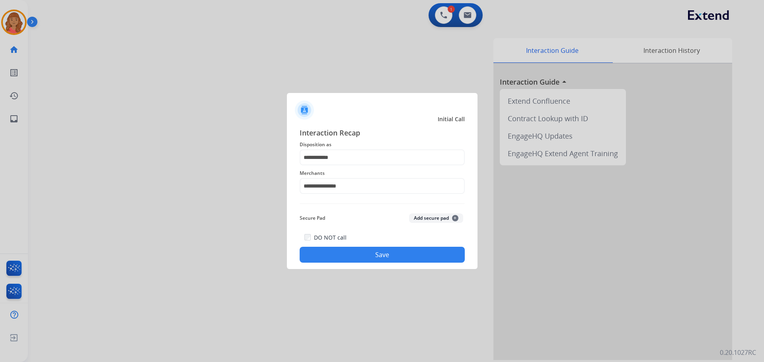
click at [360, 248] on button "Save" at bounding box center [382, 255] width 165 height 16
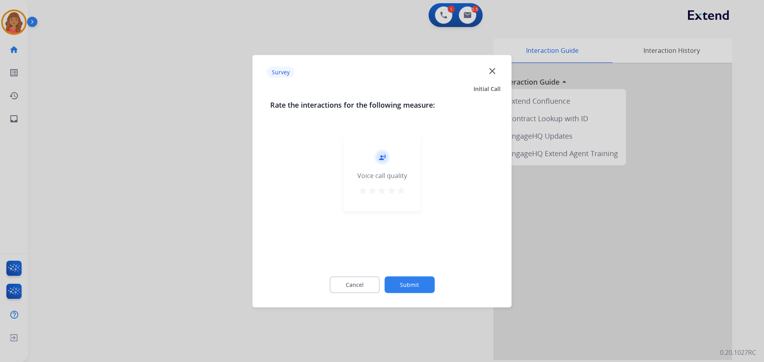
click at [403, 197] on button "star" at bounding box center [401, 192] width 10 height 12
drag, startPoint x: 401, startPoint y: 268, endPoint x: 402, endPoint y: 277, distance: 9.2
click at [401, 269] on div "Cancel Submit" at bounding box center [382, 285] width 224 height 36
click at [402, 281] on button "Submit" at bounding box center [409, 285] width 50 height 17
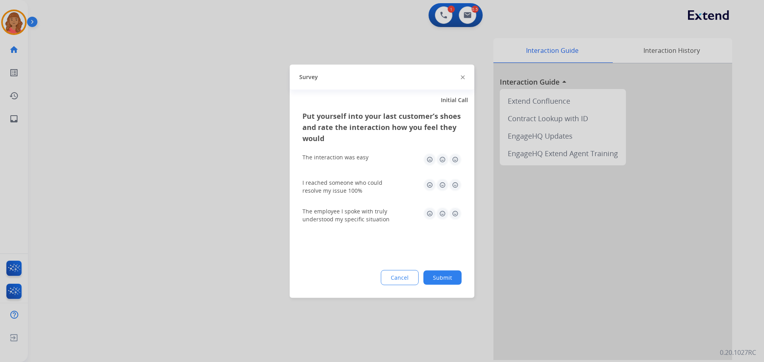
click at [455, 158] on img at bounding box center [455, 159] width 13 height 13
click at [455, 185] on img at bounding box center [455, 185] width 13 height 13
drag, startPoint x: 457, startPoint y: 205, endPoint x: 457, endPoint y: 211, distance: 6.4
click at [457, 205] on div "The employee I spoke with truly understood my specific situation" at bounding box center [381, 215] width 159 height 29
click at [457, 212] on img at bounding box center [455, 213] width 13 height 13
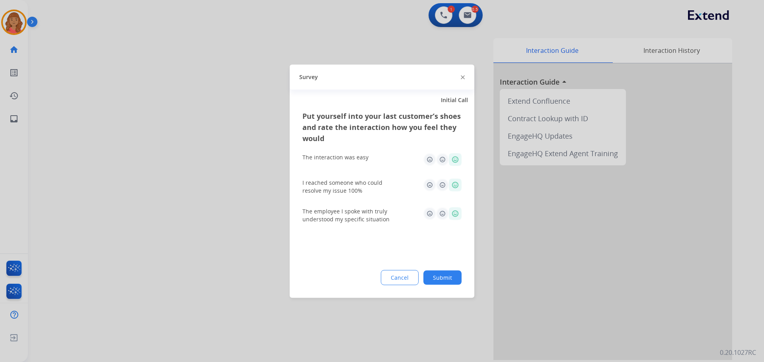
click at [441, 275] on button "Submit" at bounding box center [442, 278] width 38 height 14
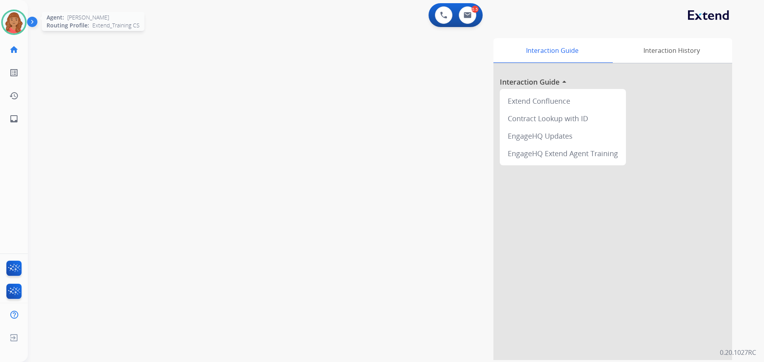
click at [12, 22] on img at bounding box center [14, 22] width 22 height 22
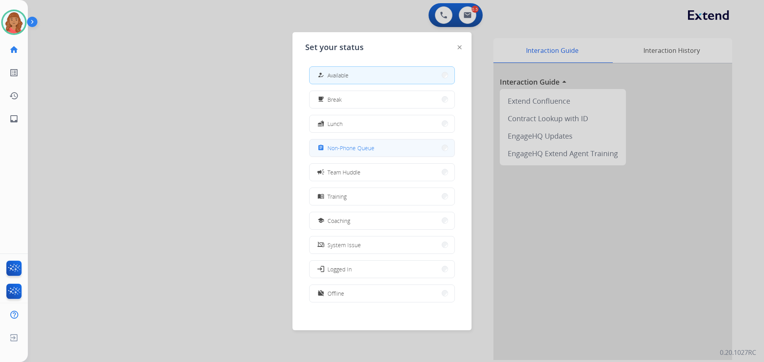
click at [341, 150] on span "Non-Phone Queue" at bounding box center [350, 148] width 47 height 8
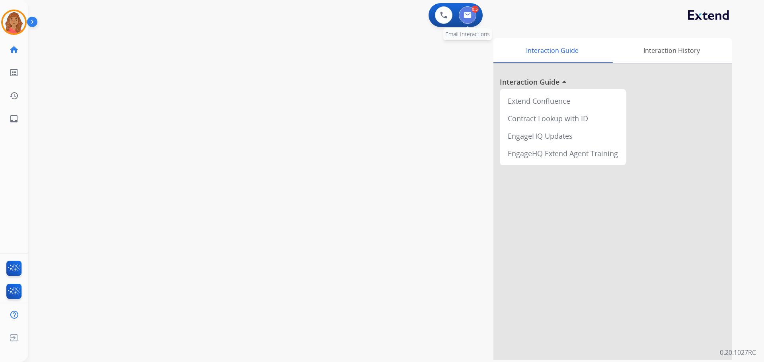
click at [468, 16] on img at bounding box center [468, 15] width 8 height 6
select select "**********"
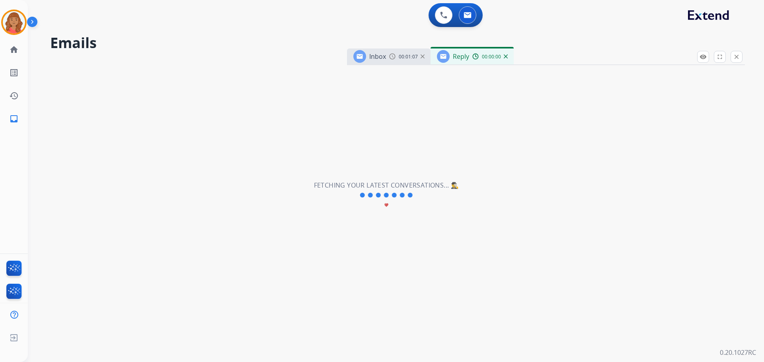
select select "**********"
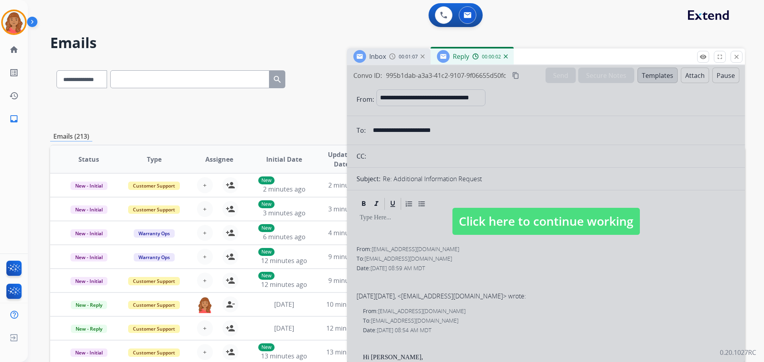
click at [490, 223] on span "Click here to continue working" at bounding box center [545, 221] width 187 height 27
select select
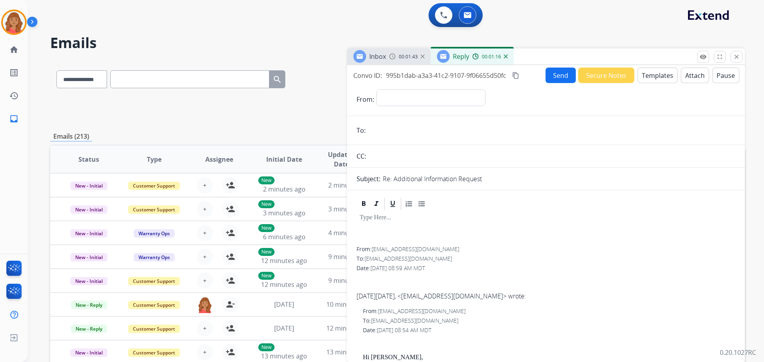
drag, startPoint x: 507, startPoint y: 57, endPoint x: 597, endPoint y: 57, distance: 89.9
click at [508, 57] on div "Reply 00:01:16" at bounding box center [472, 57] width 83 height 16
click at [734, 58] on mat-icon "close" at bounding box center [736, 56] width 7 height 7
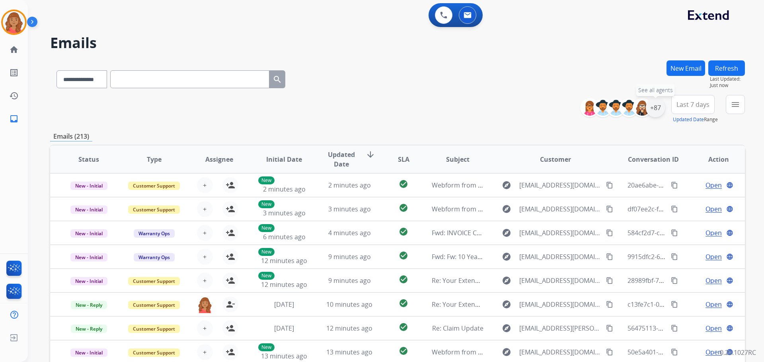
click at [659, 108] on div "+87" at bounding box center [655, 107] width 19 height 19
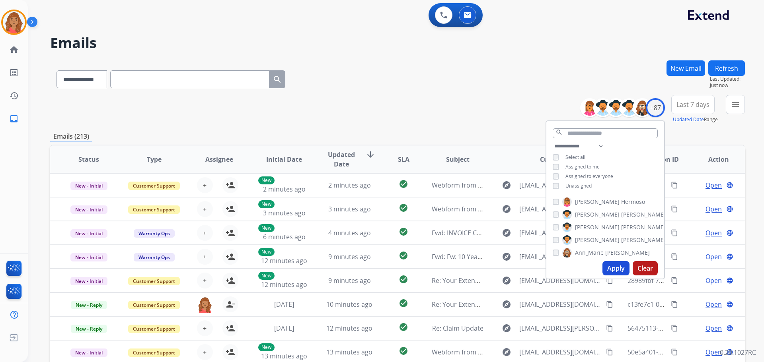
click at [619, 269] on button "Apply" at bounding box center [615, 268] width 27 height 14
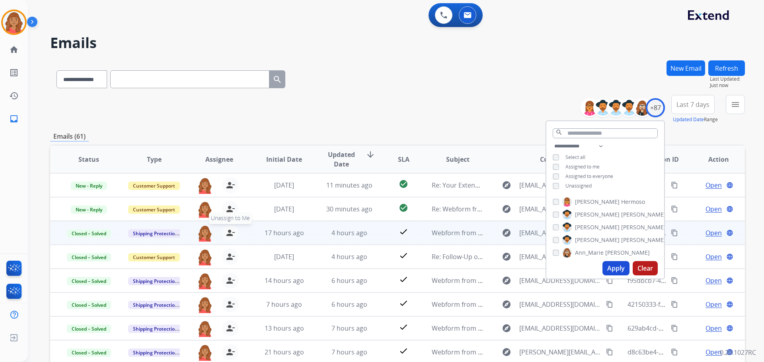
drag, startPoint x: 224, startPoint y: 234, endPoint x: 215, endPoint y: 234, distance: 8.8
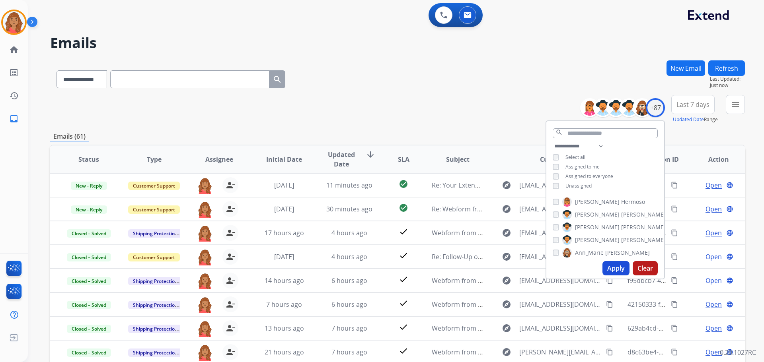
drag, startPoint x: 215, startPoint y: 234, endPoint x: 398, endPoint y: 103, distance: 224.3
click at [406, 97] on div "**********" at bounding box center [397, 109] width 695 height 29
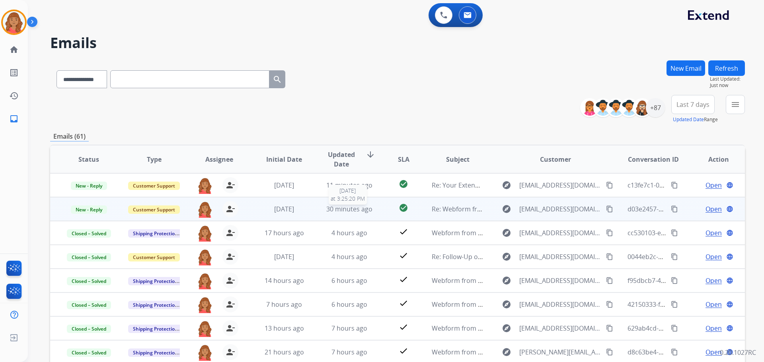
click at [333, 205] on span "30 minutes ago" at bounding box center [349, 209] width 46 height 9
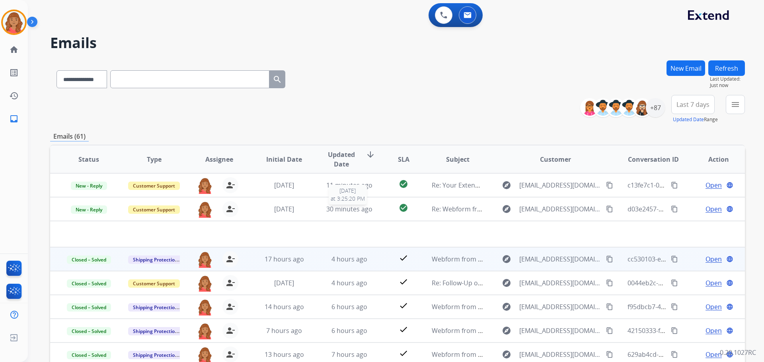
scroll to position [24, 0]
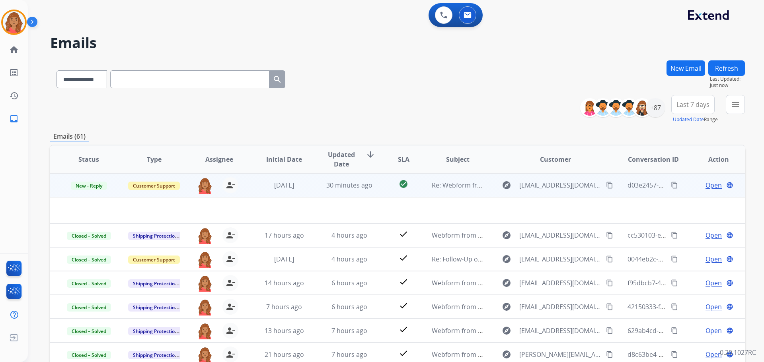
click at [606, 187] on mat-icon "content_copy" at bounding box center [609, 185] width 7 height 7
click at [287, 186] on span "[DATE]" at bounding box center [284, 185] width 20 height 9
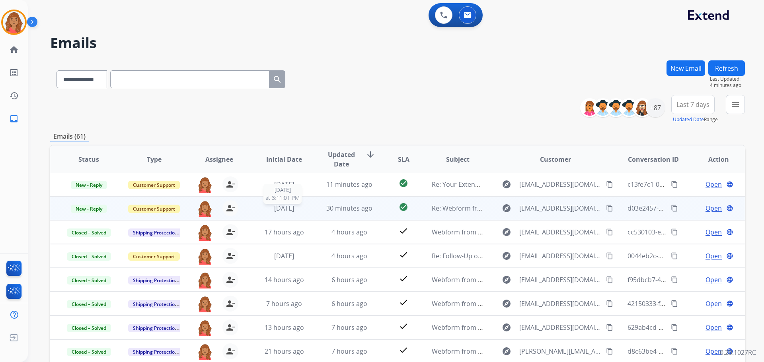
click at [281, 207] on span "[DATE]" at bounding box center [284, 208] width 20 height 9
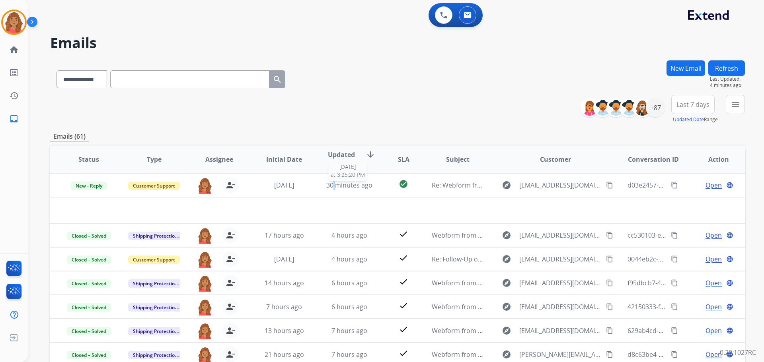
click at [333, 187] on span "30 minutes ago" at bounding box center [349, 185] width 46 height 9
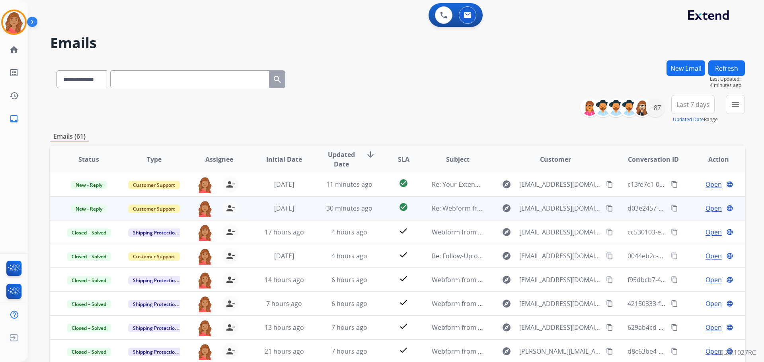
click at [706, 209] on span "Open" at bounding box center [714, 209] width 16 height 10
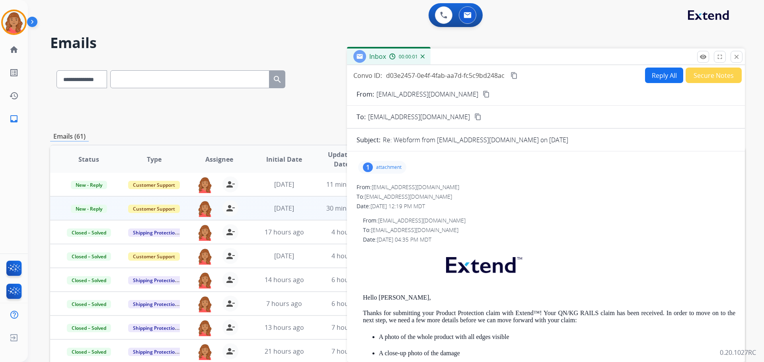
click at [382, 169] on p "attachment" at bounding box center [388, 167] width 25 height 6
click at [540, 188] on div "From: alemart13@gmail.com" at bounding box center [546, 187] width 379 height 8
click at [650, 76] on button "Reply All" at bounding box center [664, 76] width 38 height 16
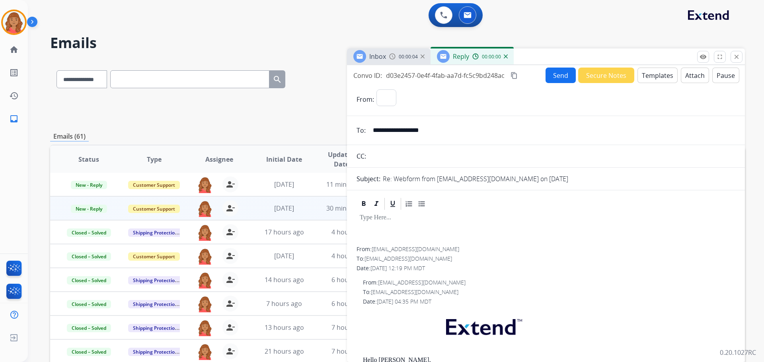
select select "**********"
click at [643, 78] on button "Templates" at bounding box center [657, 76] width 40 height 16
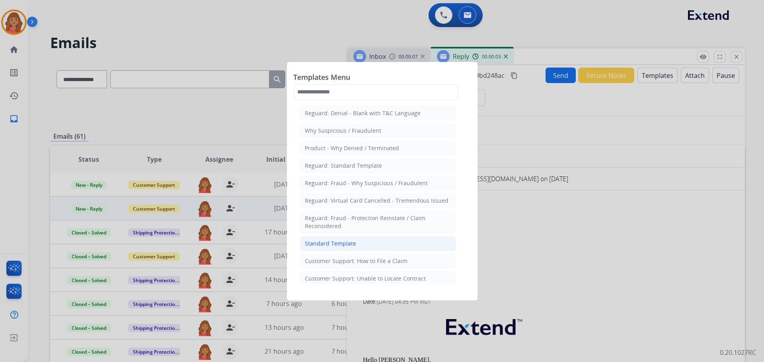
click at [339, 243] on div "Standard Template" at bounding box center [330, 244] width 51 height 8
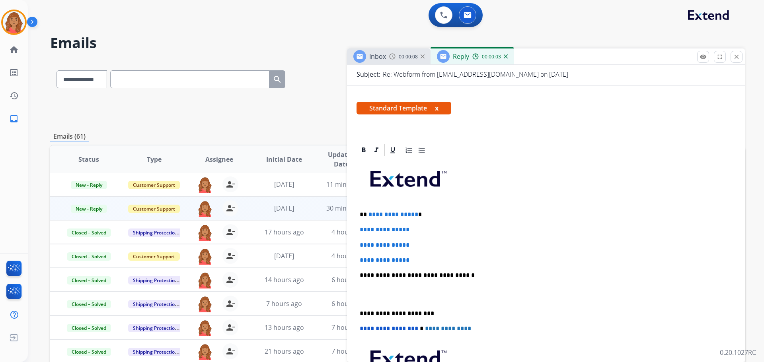
scroll to position [119, 0]
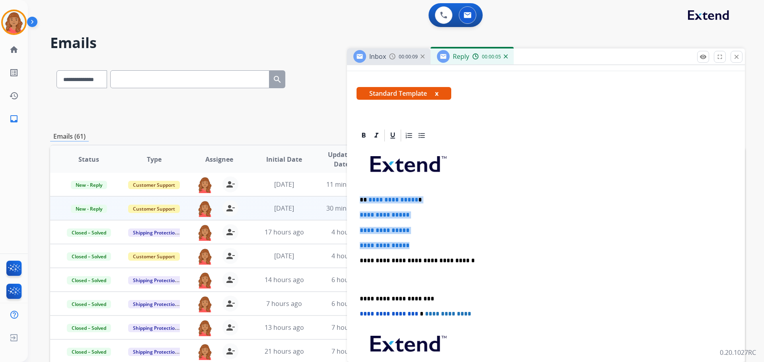
drag, startPoint x: 417, startPoint y: 245, endPoint x: 351, endPoint y: 201, distance: 78.9
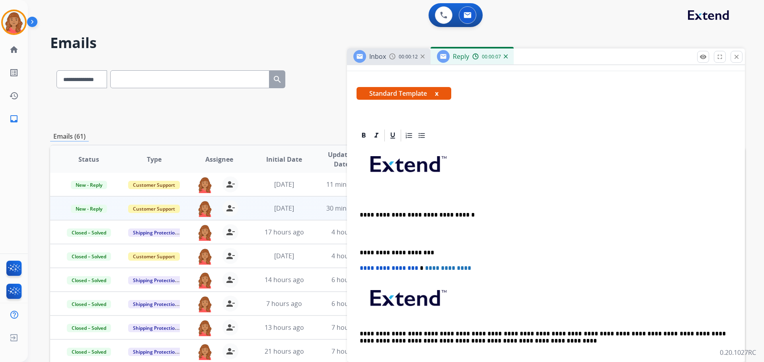
drag, startPoint x: 368, startPoint y: 205, endPoint x: 365, endPoint y: 193, distance: 12.6
click at [365, 193] on div "**********" at bounding box center [546, 257] width 379 height 228
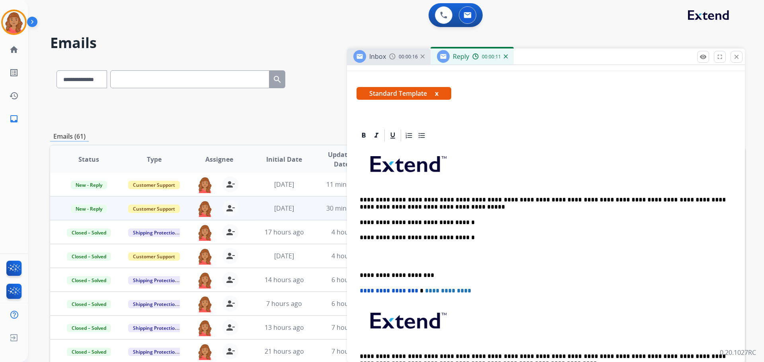
drag, startPoint x: 463, startPoint y: 180, endPoint x: 459, endPoint y: 180, distance: 4.4
click at [459, 180] on p at bounding box center [546, 167] width 372 height 43
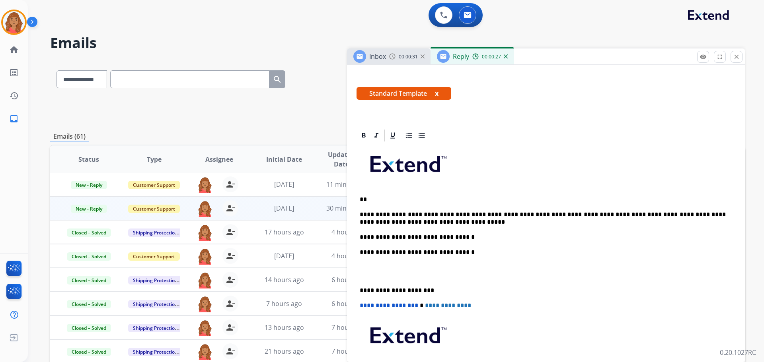
click at [371, 197] on p "**" at bounding box center [543, 199] width 366 height 7
drag, startPoint x: 400, startPoint y: 214, endPoint x: 376, endPoint y: 216, distance: 24.8
click at [378, 216] on strong "******" at bounding box center [388, 215] width 20 height 6
click at [371, 199] on p "**" at bounding box center [543, 199] width 366 height 7
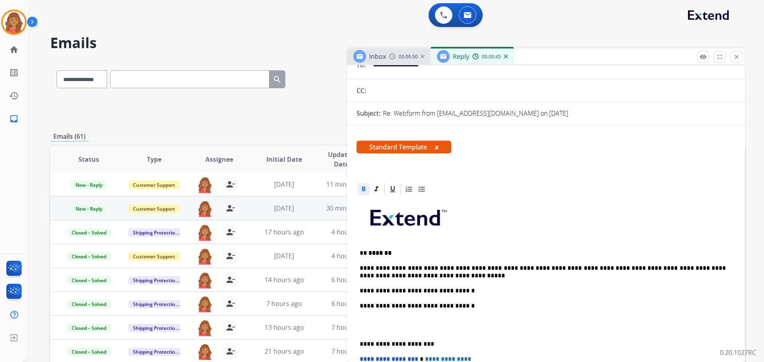
scroll to position [0, 0]
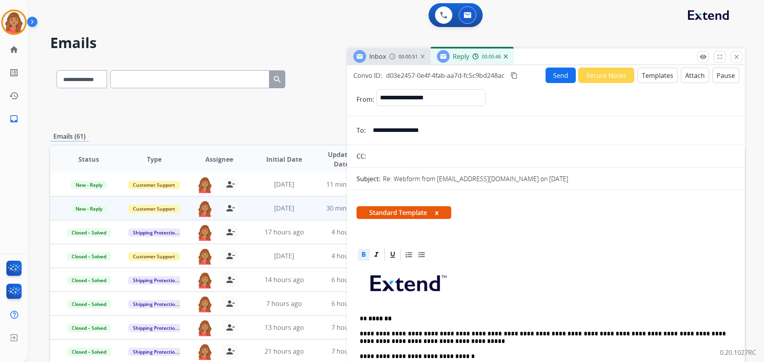
drag, startPoint x: 515, startPoint y: 75, endPoint x: 439, endPoint y: 125, distance: 90.8
click at [515, 76] on mat-icon "content_copy" at bounding box center [514, 75] width 7 height 7
click at [551, 76] on button "Send" at bounding box center [561, 76] width 30 height 16
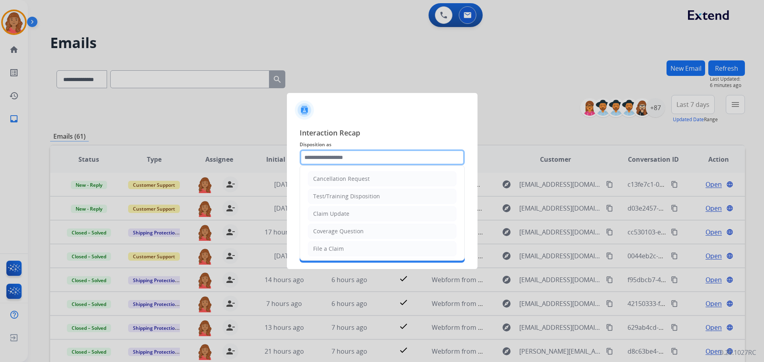
click at [324, 165] on input "text" at bounding box center [382, 158] width 165 height 16
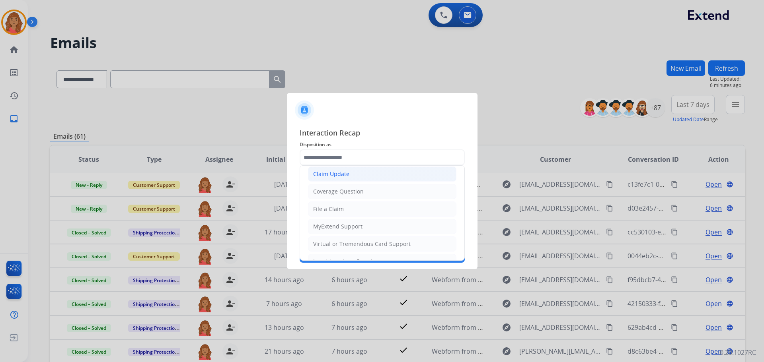
click at [335, 174] on div "Claim Update" at bounding box center [331, 174] width 36 height 8
type input "**********"
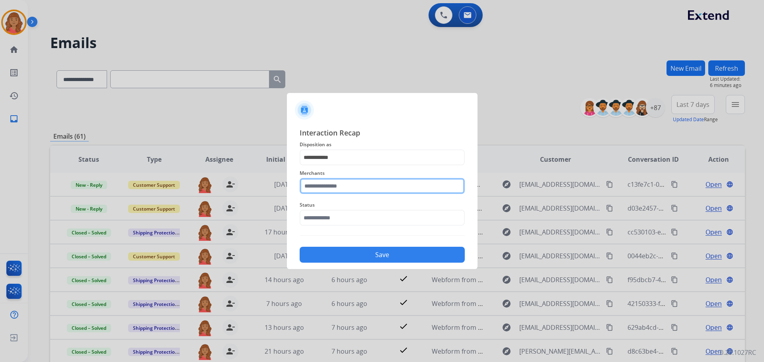
click at [333, 191] on input "text" at bounding box center [382, 186] width 165 height 16
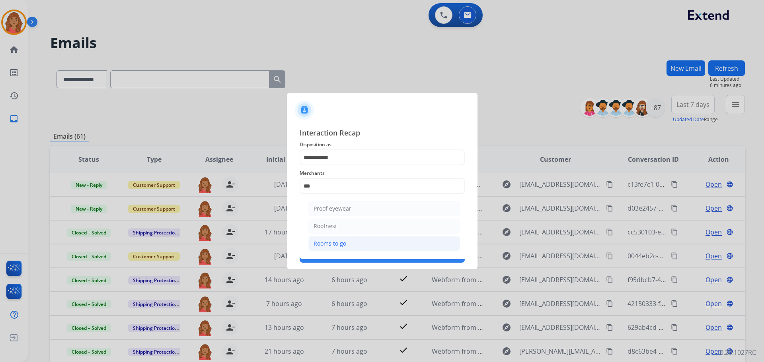
click at [329, 243] on div "Rooms to go" at bounding box center [330, 244] width 33 height 8
type input "**********"
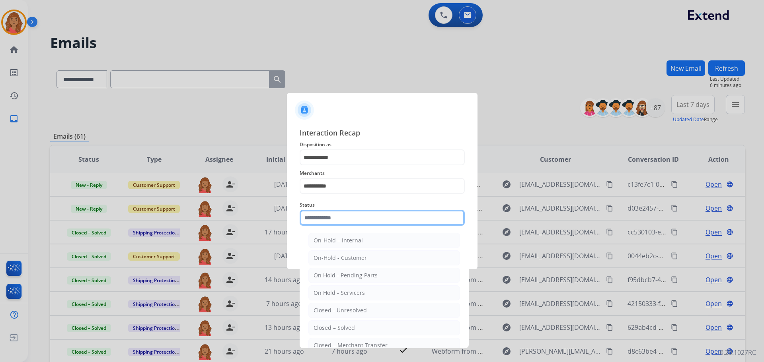
click at [327, 218] on input "text" at bounding box center [382, 218] width 165 height 16
click at [329, 326] on div "Closed – Solved" at bounding box center [334, 328] width 41 height 8
type input "**********"
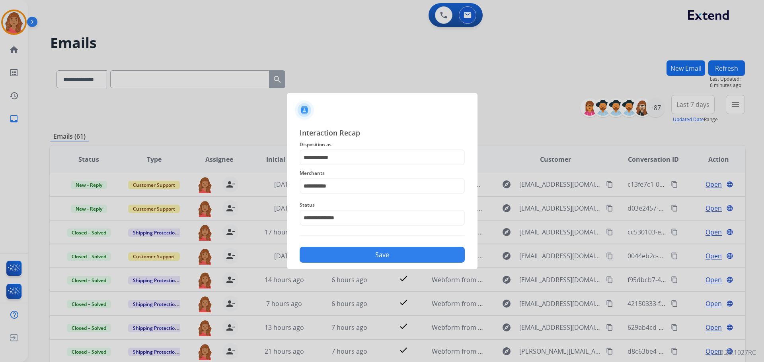
click at [344, 255] on button "Save" at bounding box center [382, 255] width 165 height 16
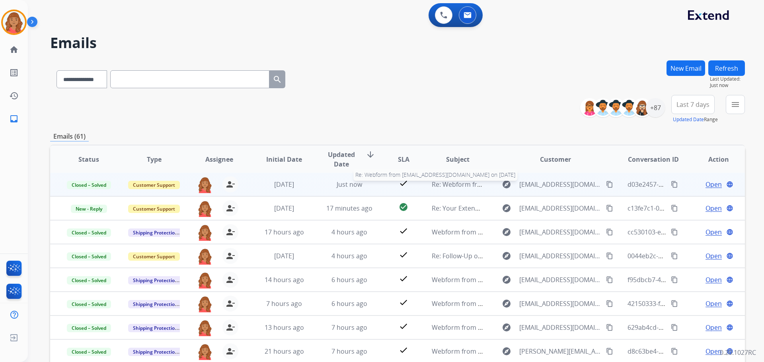
click at [468, 184] on span "Re: Webform from alemart13@gmail.com on 08/18/2025" at bounding box center [527, 184] width 191 height 9
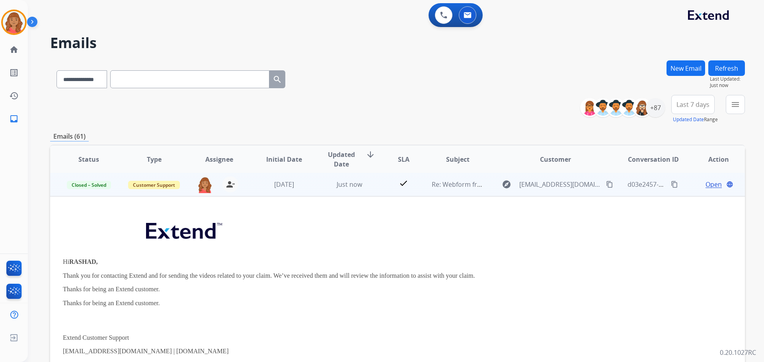
scroll to position [0, 0]
click at [337, 187] on span "Just now" at bounding box center [349, 185] width 25 height 9
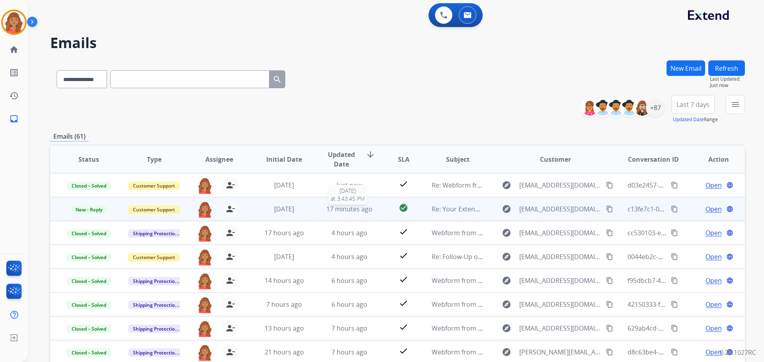
click at [353, 213] on span "17 minutes ago" at bounding box center [349, 209] width 46 height 9
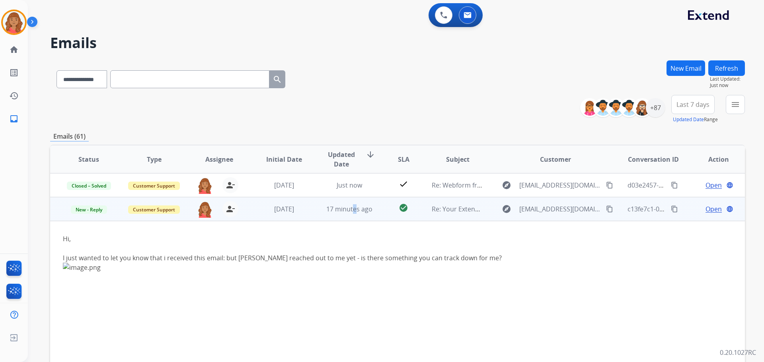
scroll to position [24, 0]
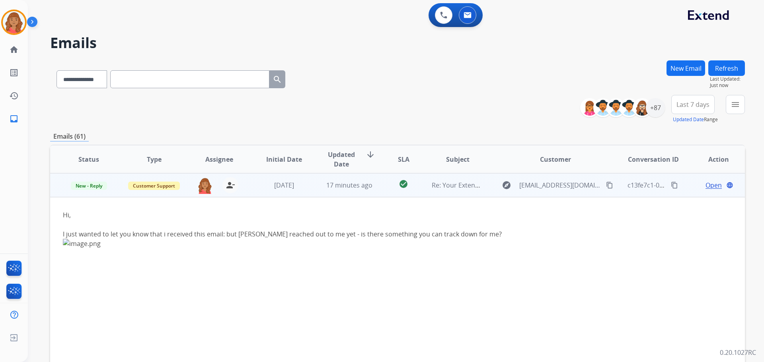
click at [707, 187] on span "Open" at bounding box center [714, 186] width 16 height 10
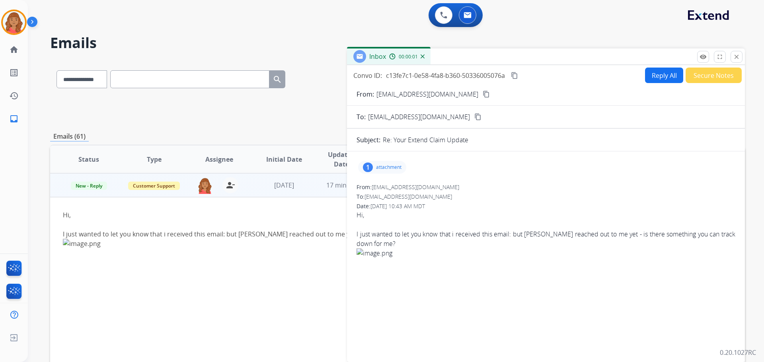
click at [383, 164] on div "1 attachment" at bounding box center [382, 167] width 48 height 13
click at [387, 187] on div at bounding box center [384, 188] width 40 height 28
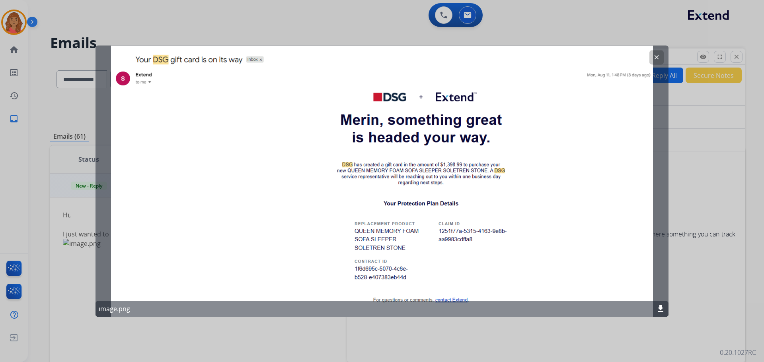
click at [657, 57] on mat-icon "clear" at bounding box center [656, 57] width 7 height 7
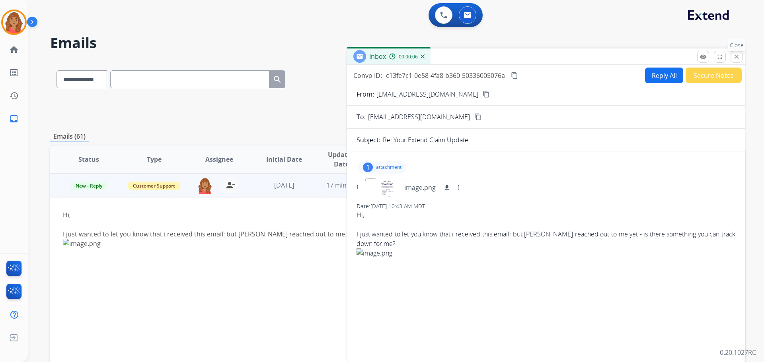
click at [741, 55] on button "close Close" at bounding box center [737, 57] width 12 height 12
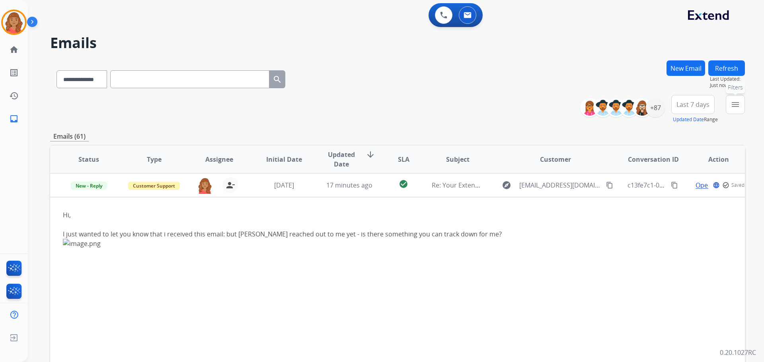
click at [733, 100] on mat-icon "menu" at bounding box center [736, 105] width 10 height 10
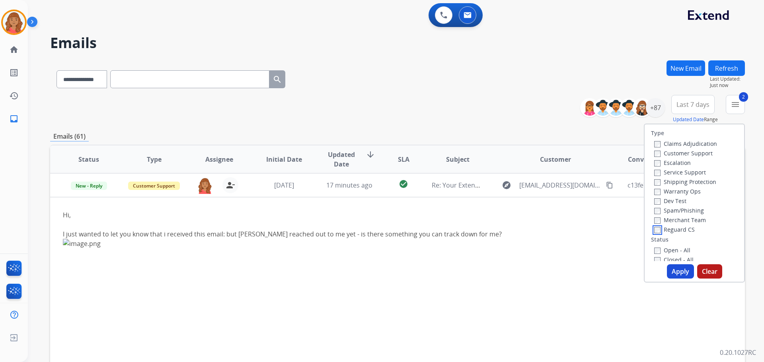
click at [655, 229] on label "Reguard CS" at bounding box center [674, 230] width 41 height 8
click at [667, 267] on button "Apply" at bounding box center [680, 272] width 27 height 14
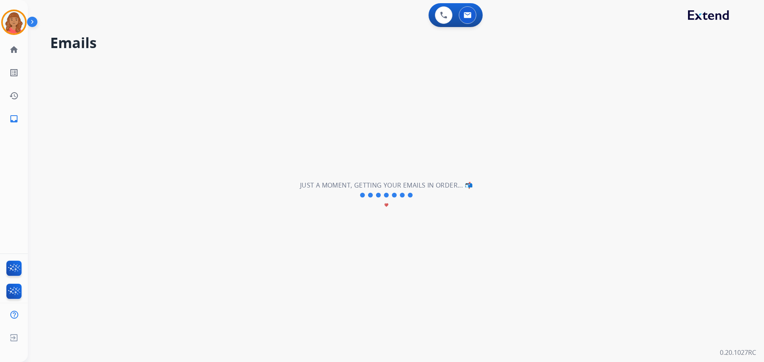
scroll to position [0, 0]
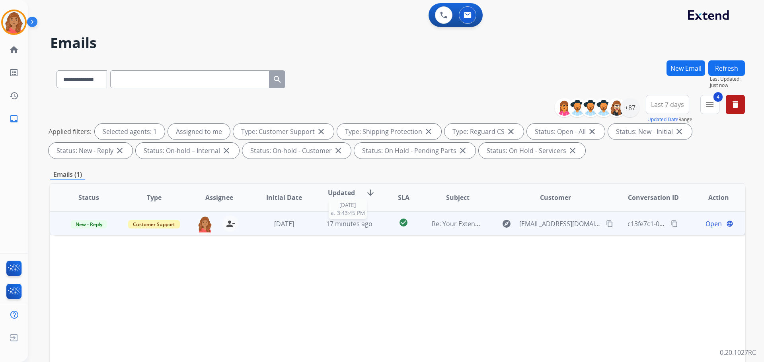
click at [348, 228] on span "17 minutes ago" at bounding box center [349, 224] width 46 height 9
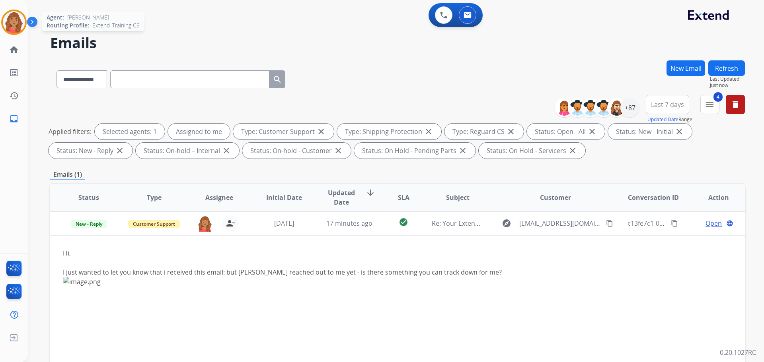
click at [12, 24] on img at bounding box center [14, 22] width 22 height 22
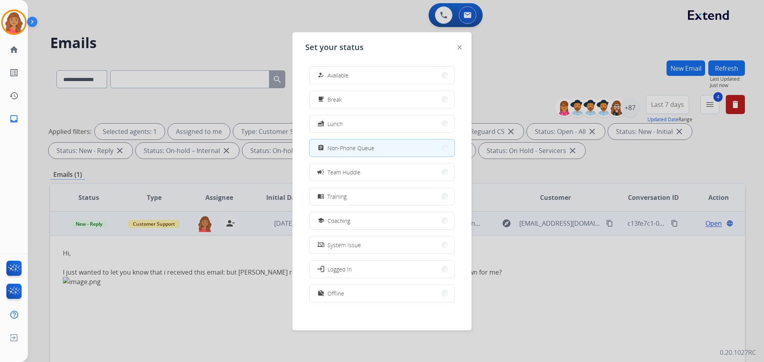
drag, startPoint x: 343, startPoint y: 299, endPoint x: 367, endPoint y: 265, distance: 40.8
click at [343, 298] on button "work_off Offline" at bounding box center [382, 293] width 145 height 17
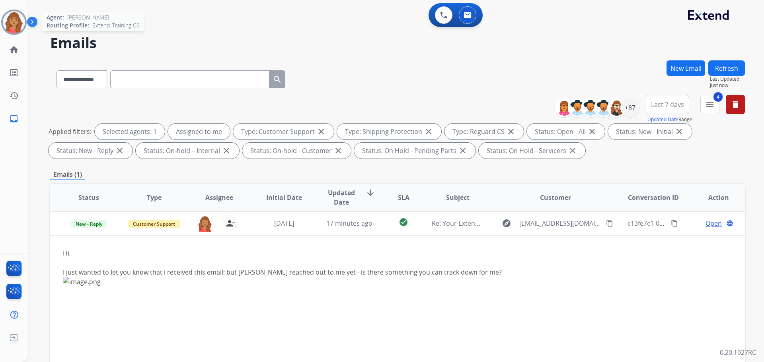
click at [19, 27] on img at bounding box center [14, 22] width 22 height 22
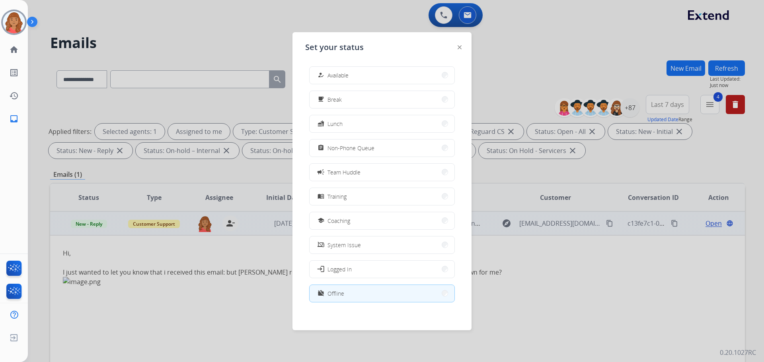
click at [349, 294] on button "work_off Offline" at bounding box center [382, 293] width 145 height 17
